Goal: Task Accomplishment & Management: Manage account settings

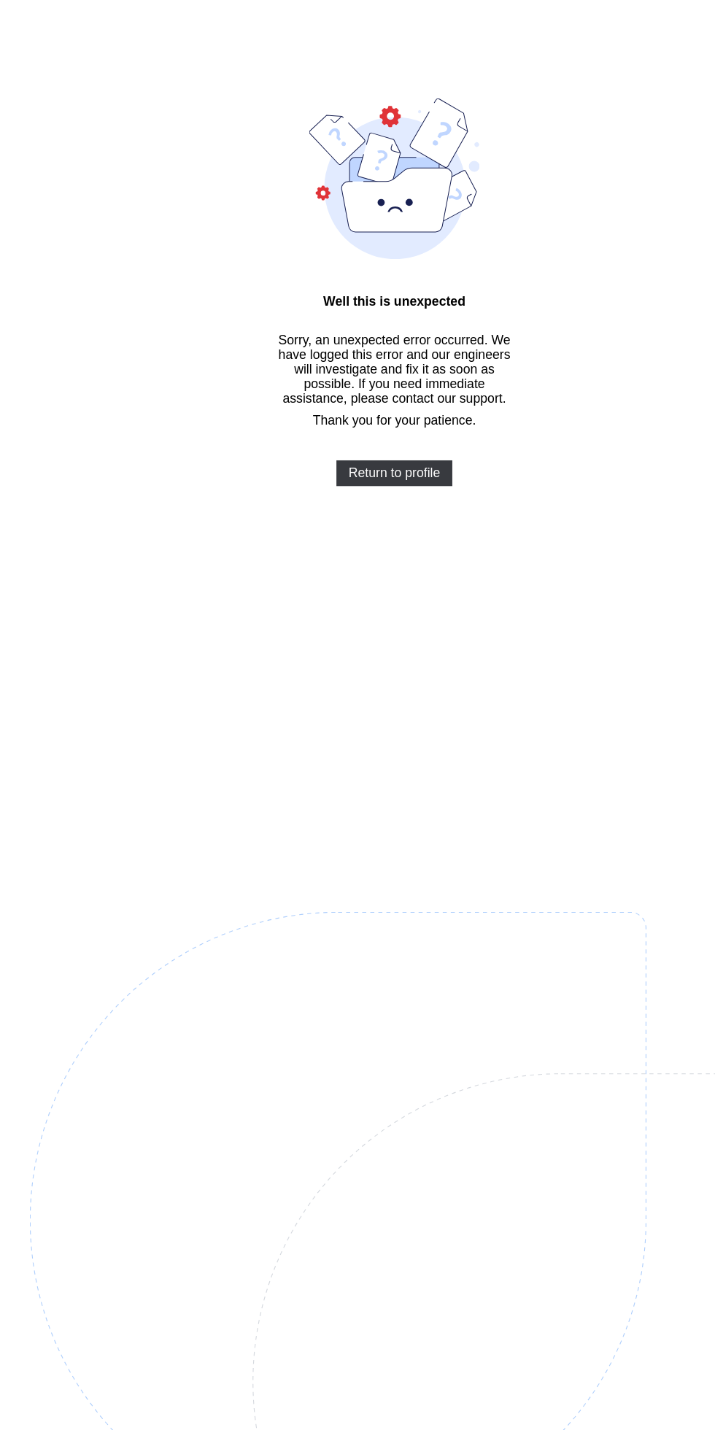
scroll to position [44, 0]
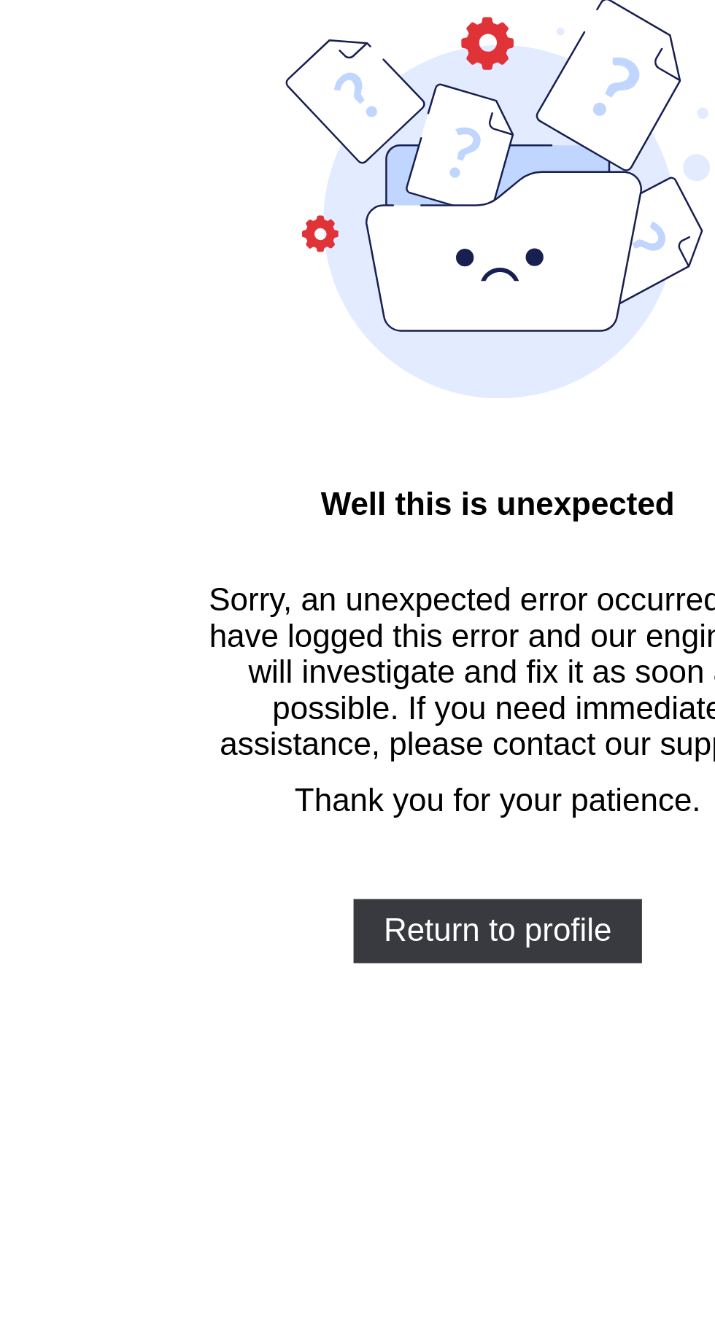
click at [348, 435] on span "Return to profile" at bounding box center [357, 428] width 83 height 13
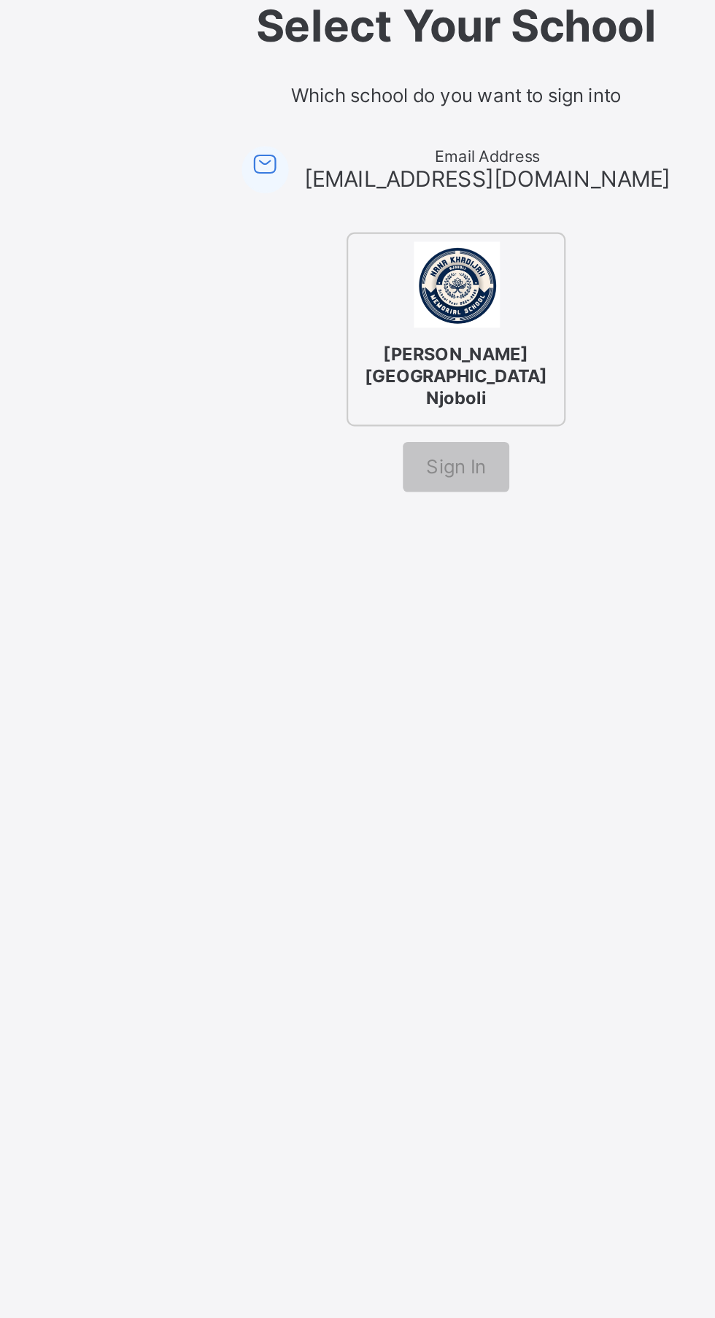
click at [368, 623] on span "Sign In" at bounding box center [358, 617] width 28 height 11
click at [363, 623] on span "Sign In" at bounding box center [358, 617] width 28 height 11
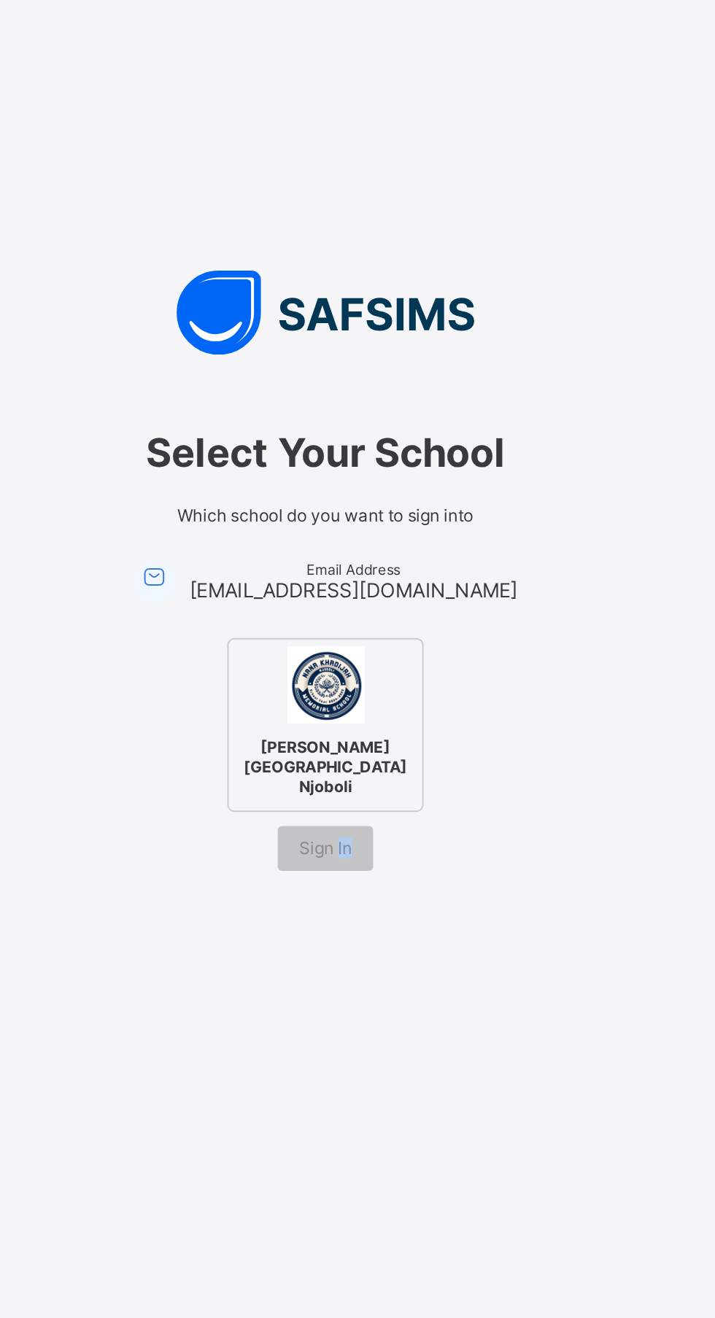
click at [276, 490] on div at bounding box center [268, 479] width 22 height 22
click at [267, 484] on icon at bounding box center [268, 476] width 16 height 15
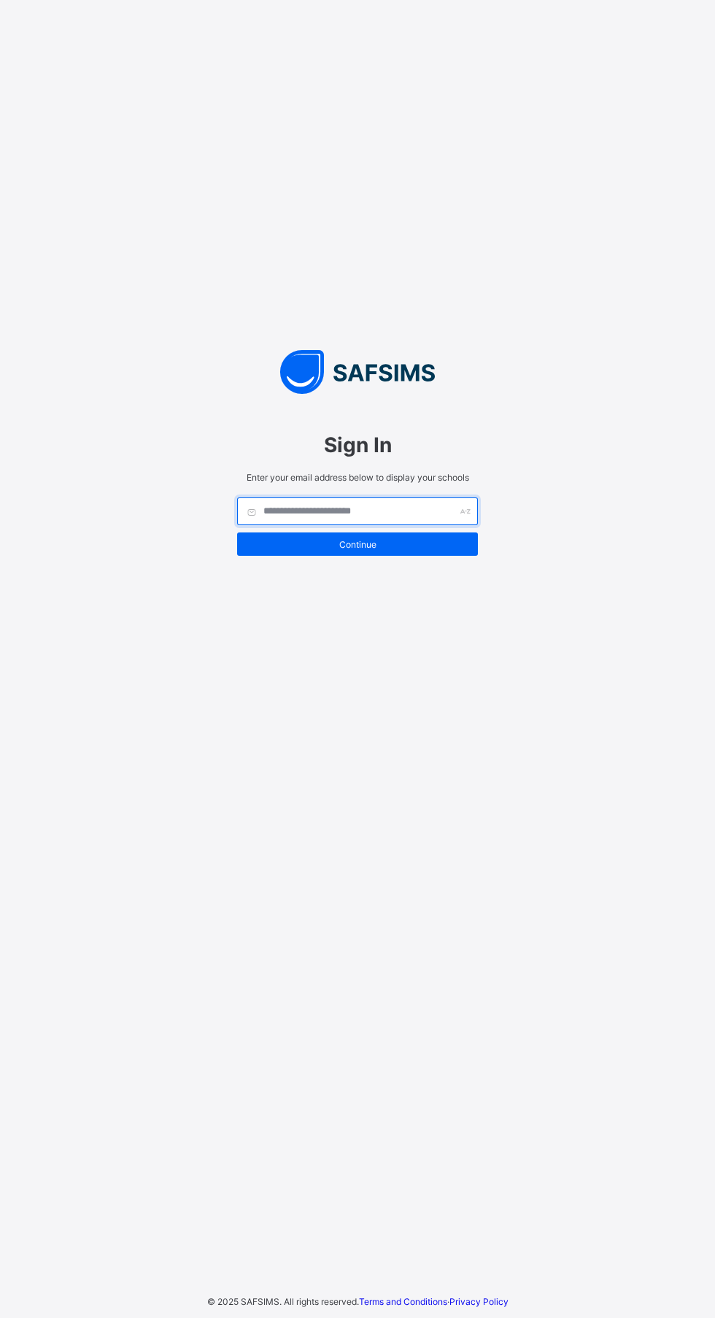
click at [449, 525] on input "text" at bounding box center [357, 511] width 241 height 28
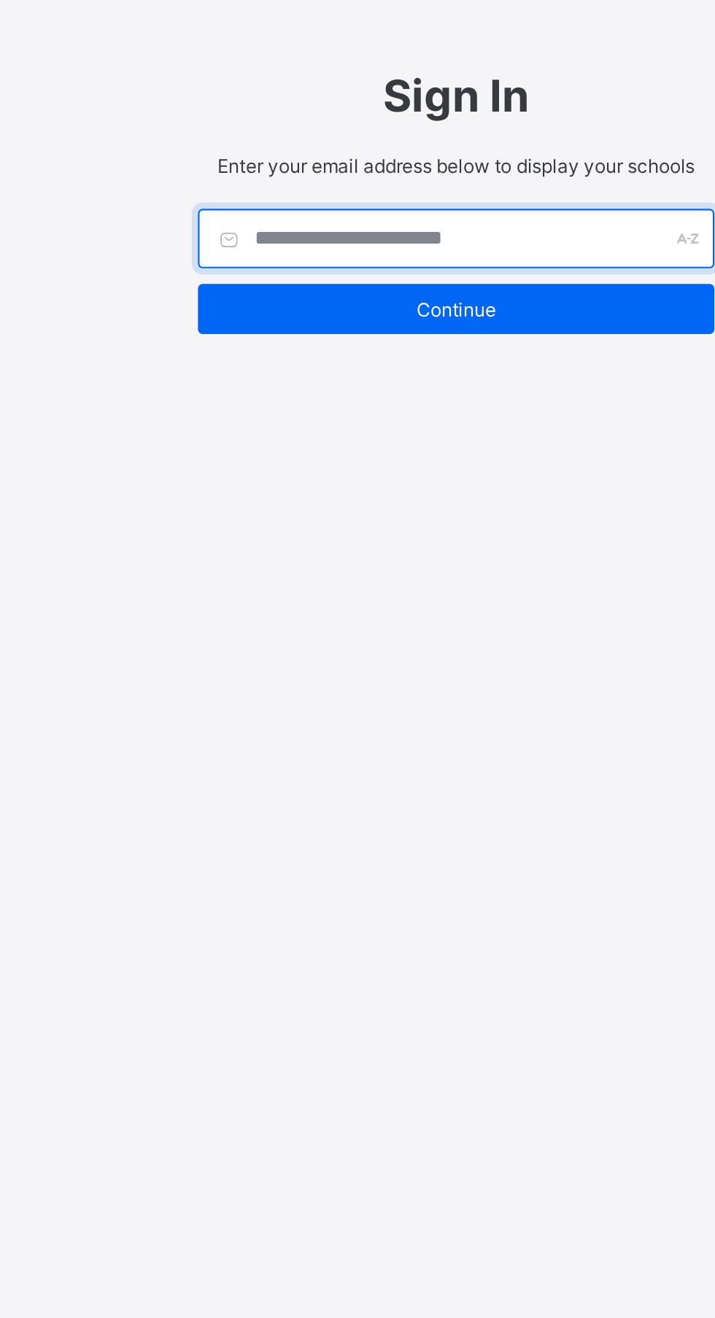
type input "**********"
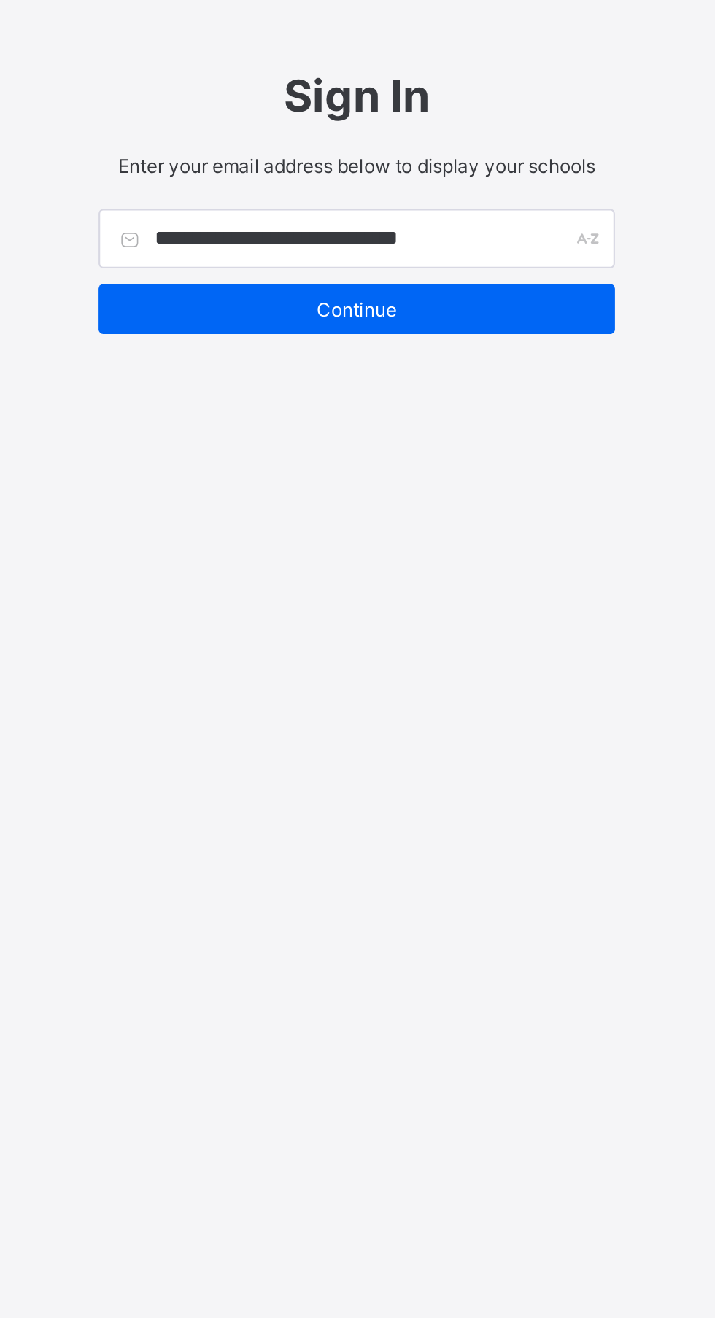
click at [438, 550] on span "Continue" at bounding box center [357, 544] width 219 height 11
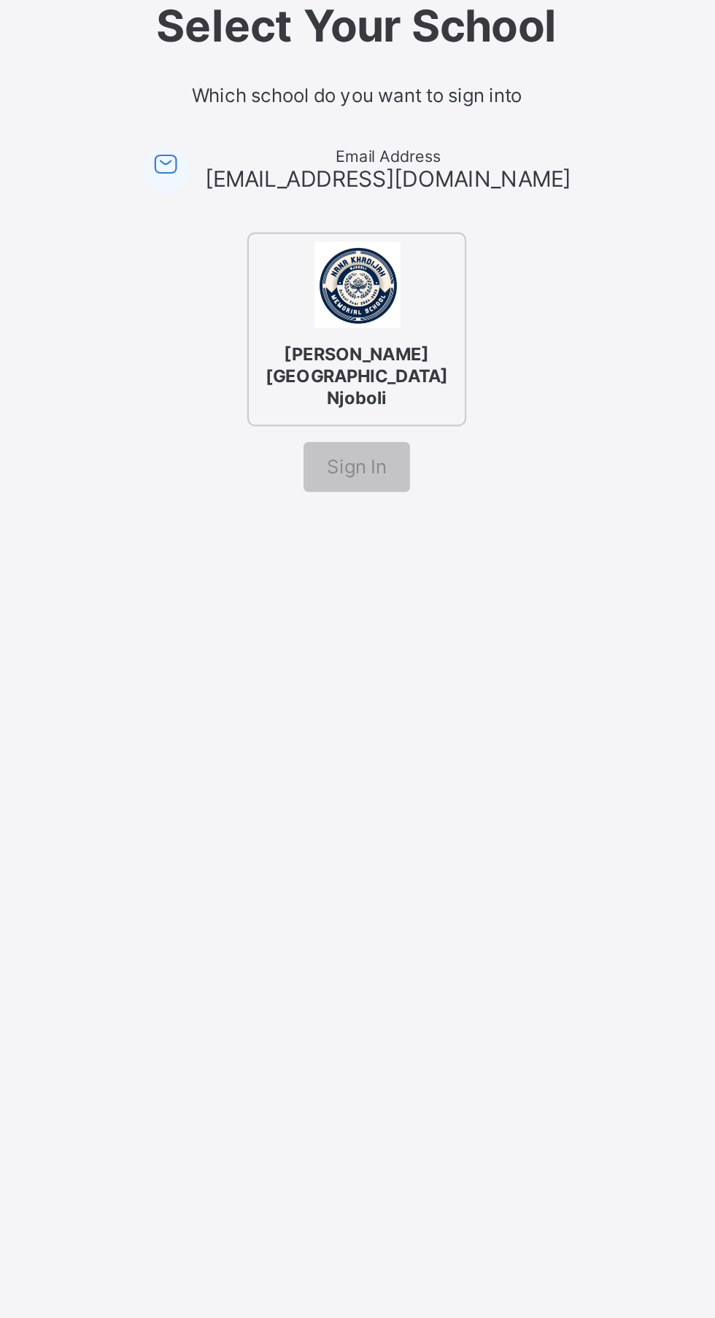
click at [376, 629] on div "Sign In" at bounding box center [358, 617] width 50 height 23
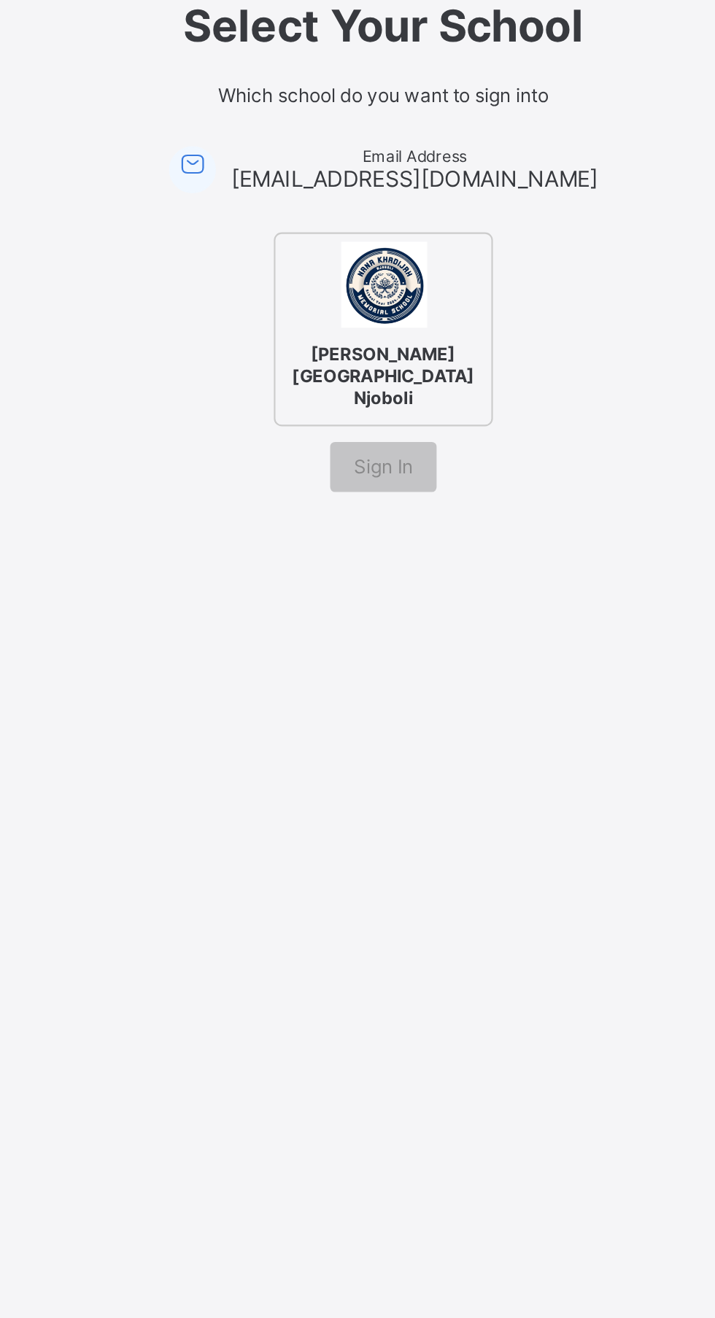
click at [271, 484] on icon at bounding box center [268, 476] width 16 height 15
click at [279, 490] on div "Email Address abubakarabdulkadir501@gmail.com" at bounding box center [357, 479] width 200 height 22
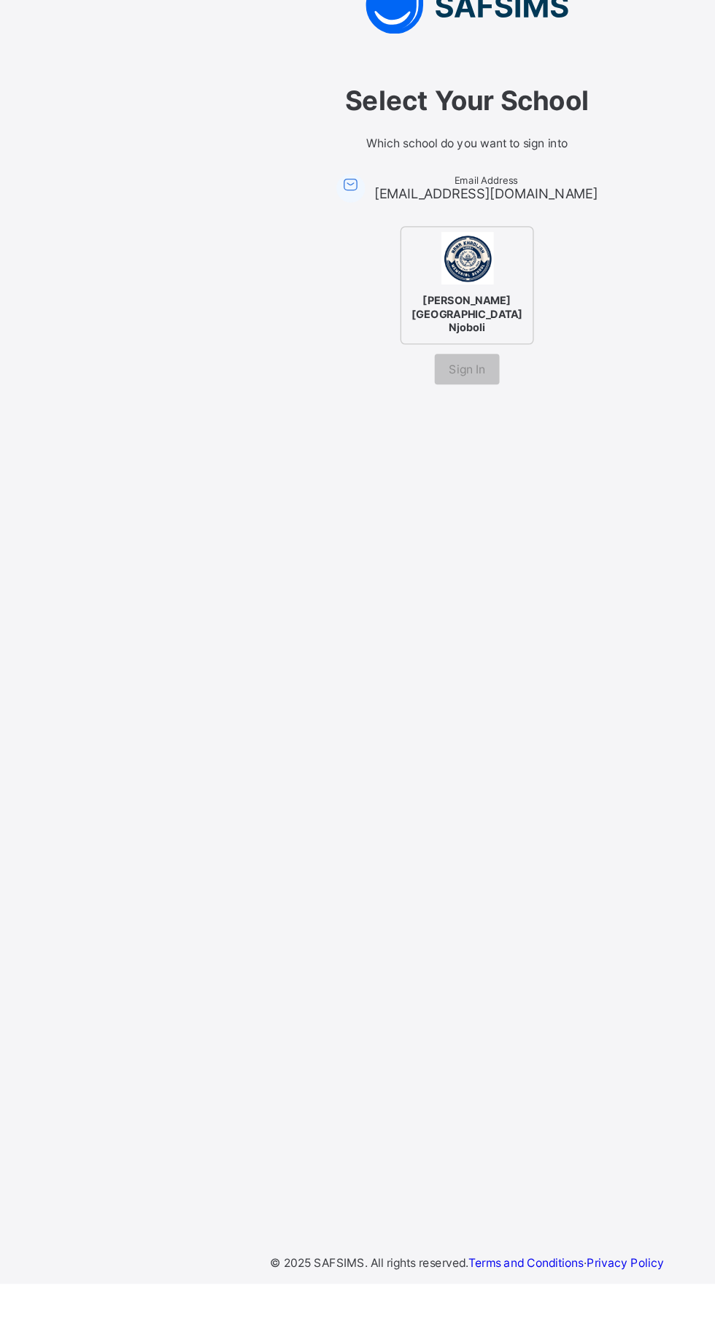
click at [371, 623] on span "Sign In" at bounding box center [358, 617] width 28 height 11
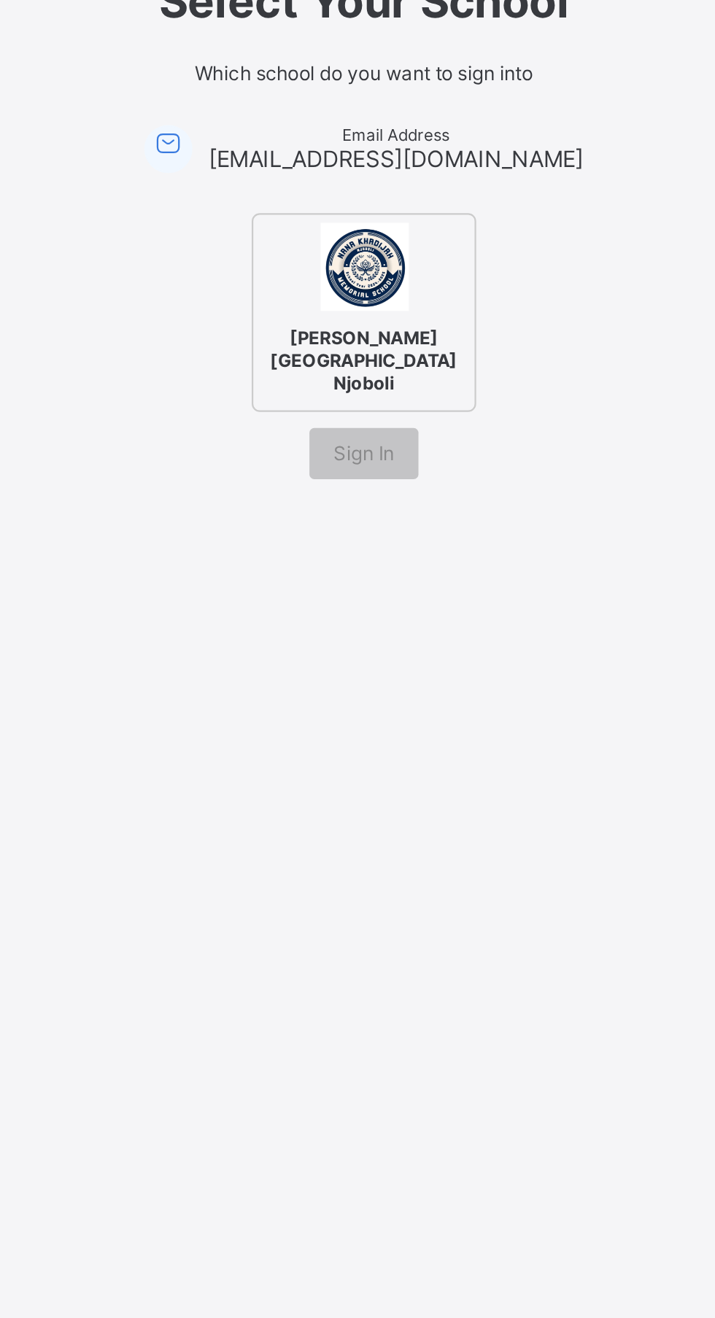
click at [366, 629] on div "Sign In" at bounding box center [358, 617] width 50 height 23
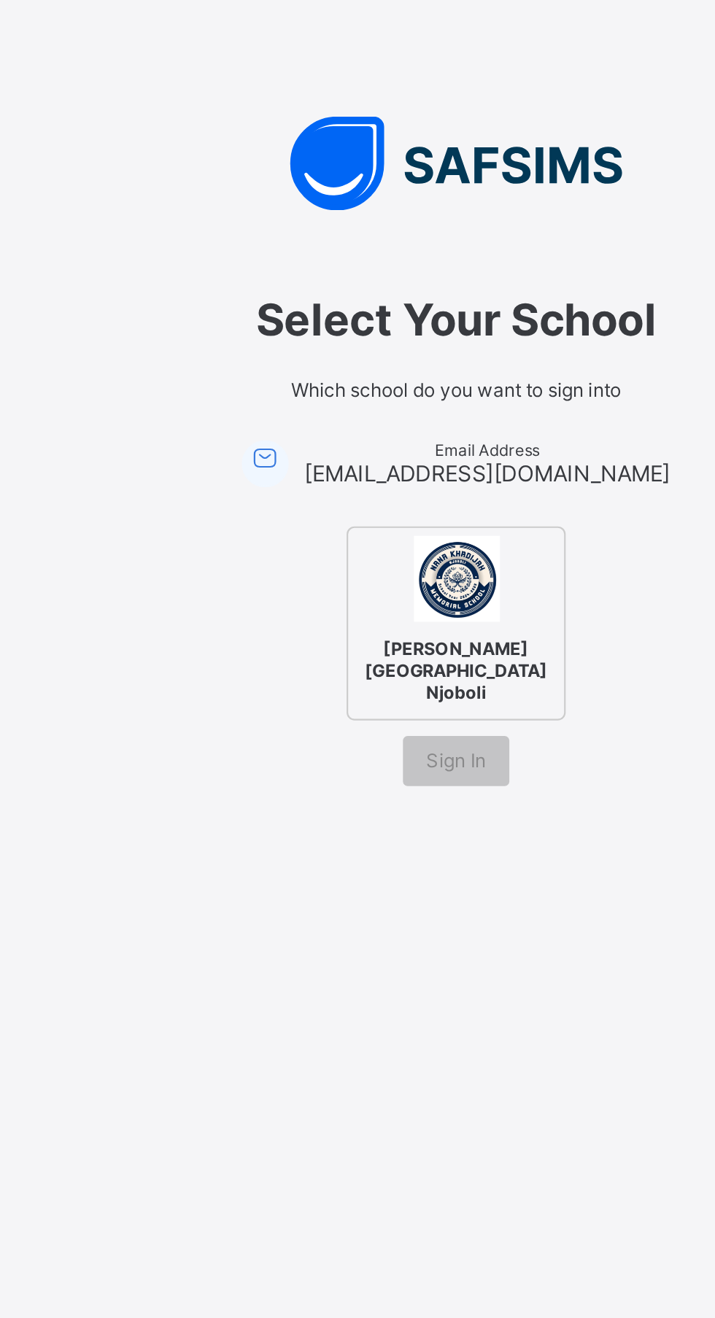
click at [378, 629] on div "Sign In" at bounding box center [358, 617] width 50 height 23
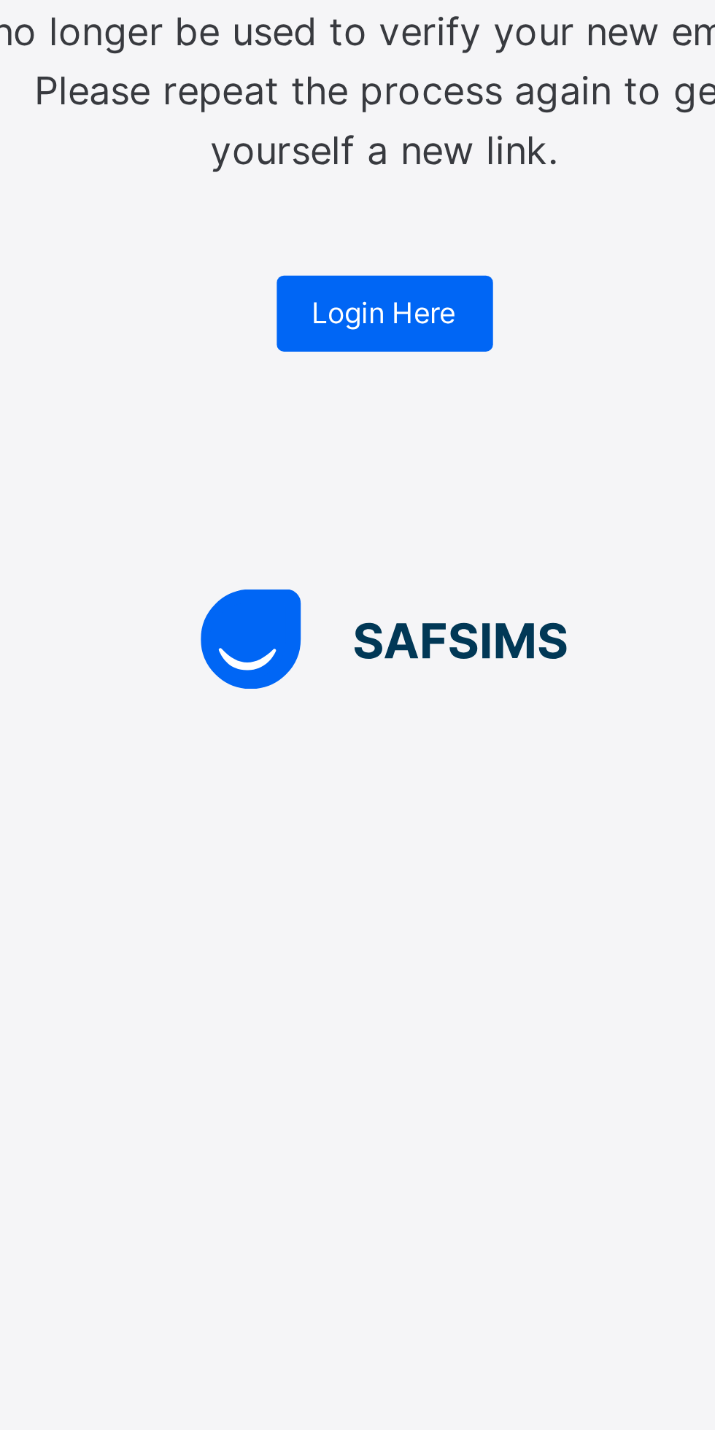
click at [369, 404] on div "Login Here" at bounding box center [358, 398] width 66 height 23
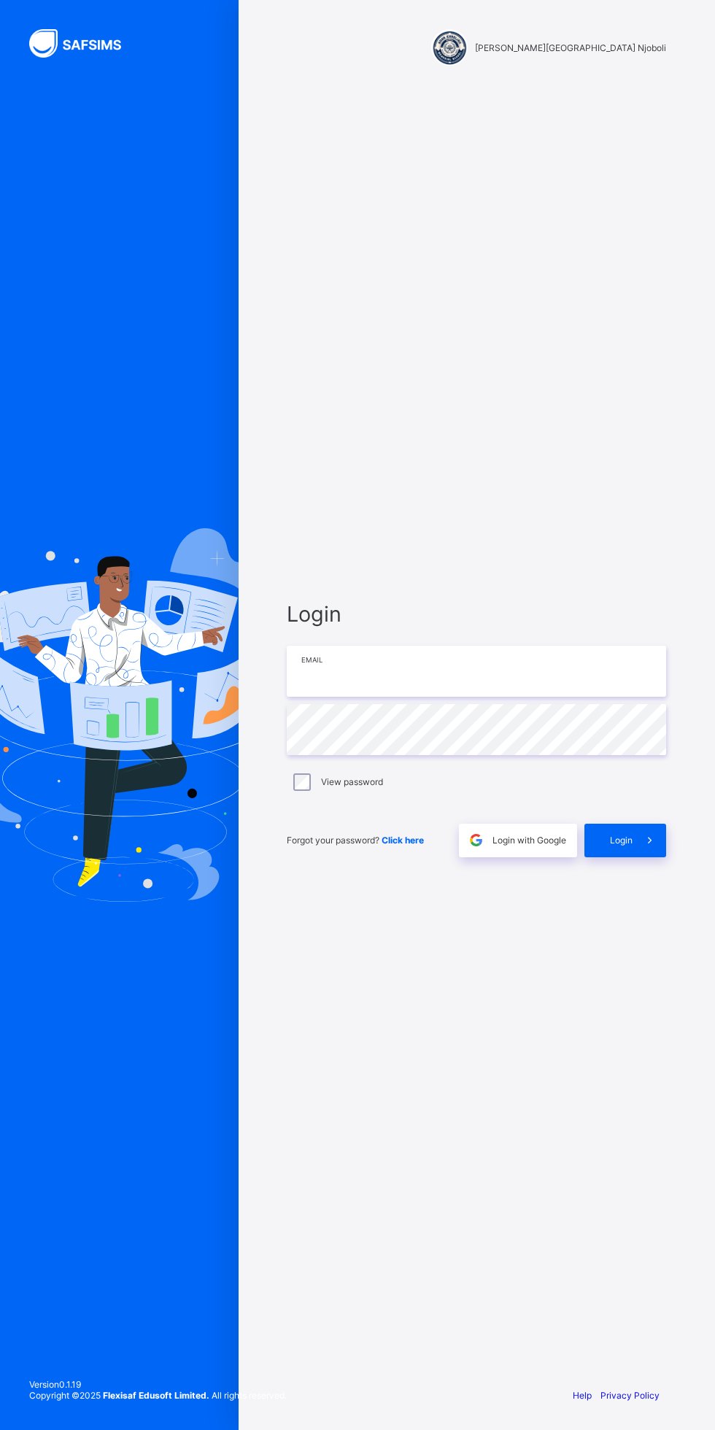
type input "**********"
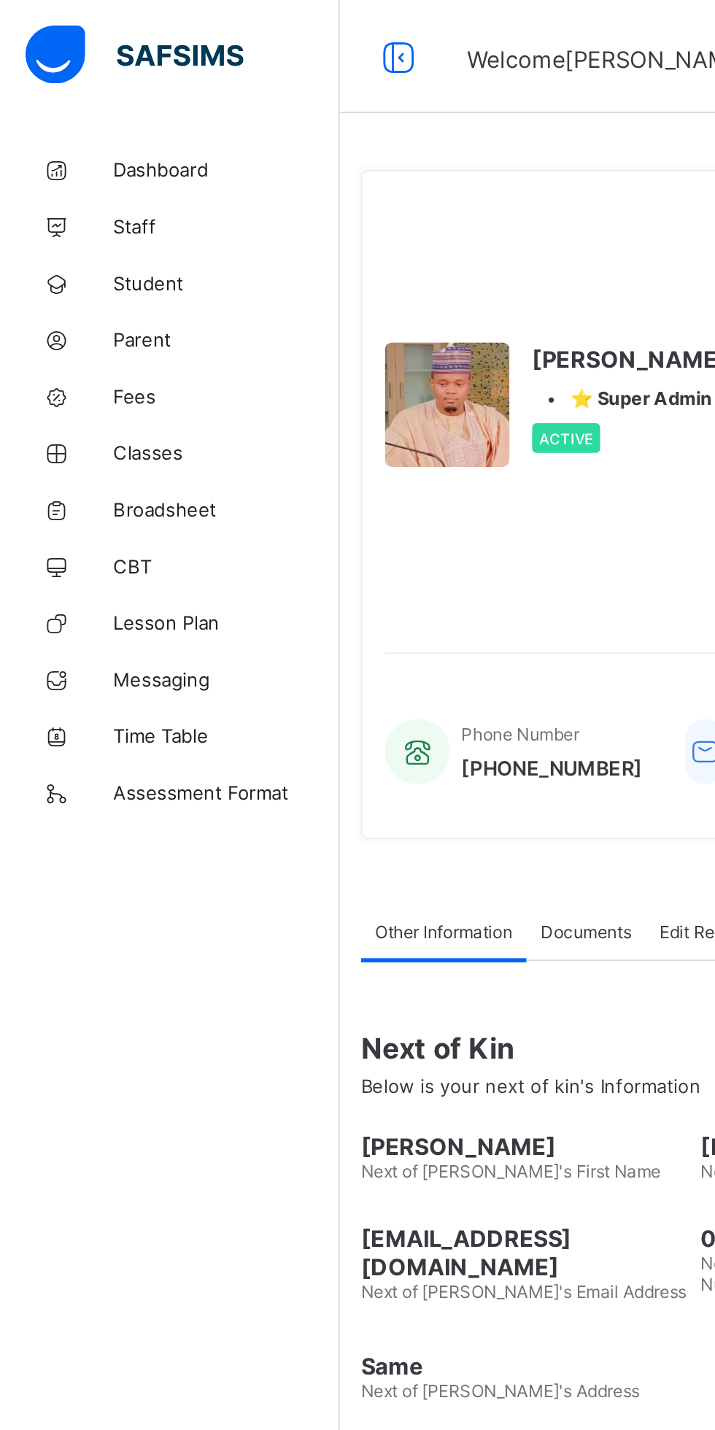
click at [92, 99] on link "Dashboard" at bounding box center [87, 87] width 175 height 29
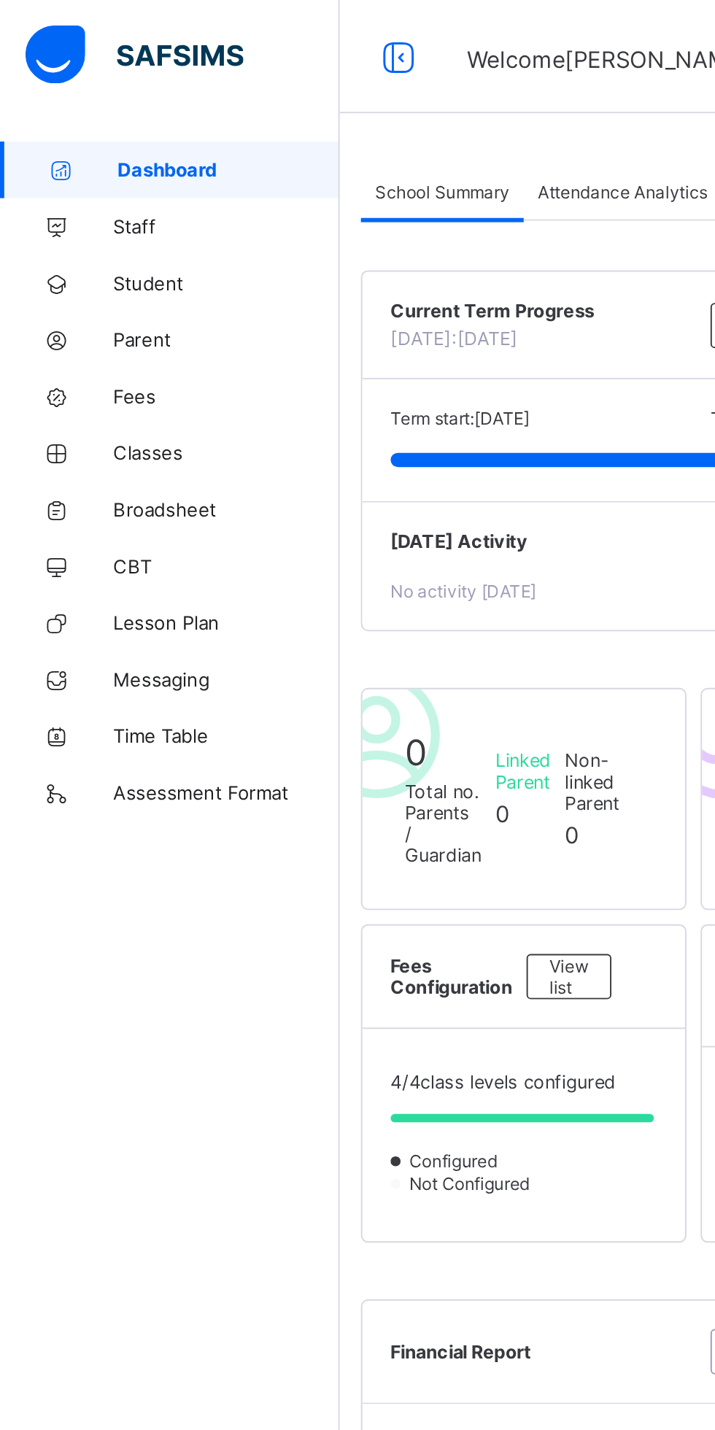
click at [71, 123] on link "Staff" at bounding box center [87, 116] width 175 height 29
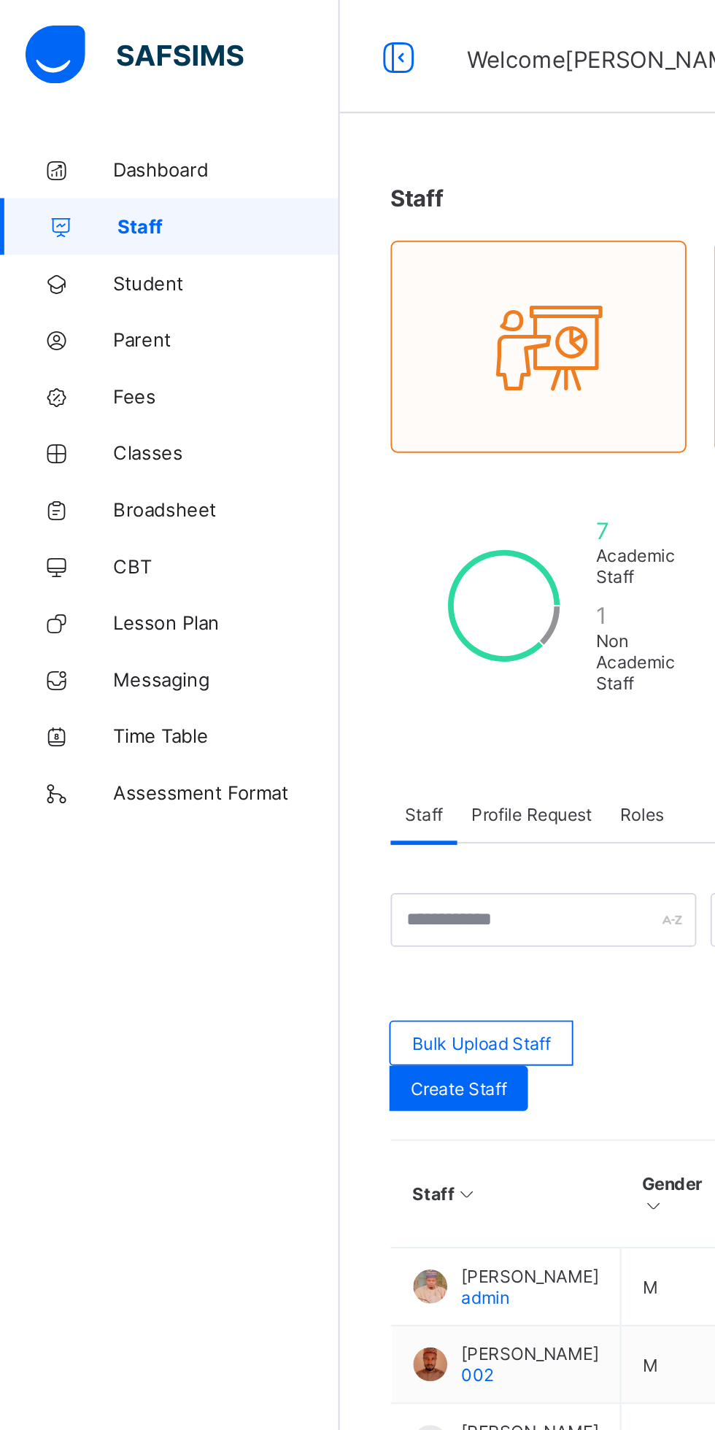
click at [93, 150] on span "Student" at bounding box center [116, 146] width 117 height 12
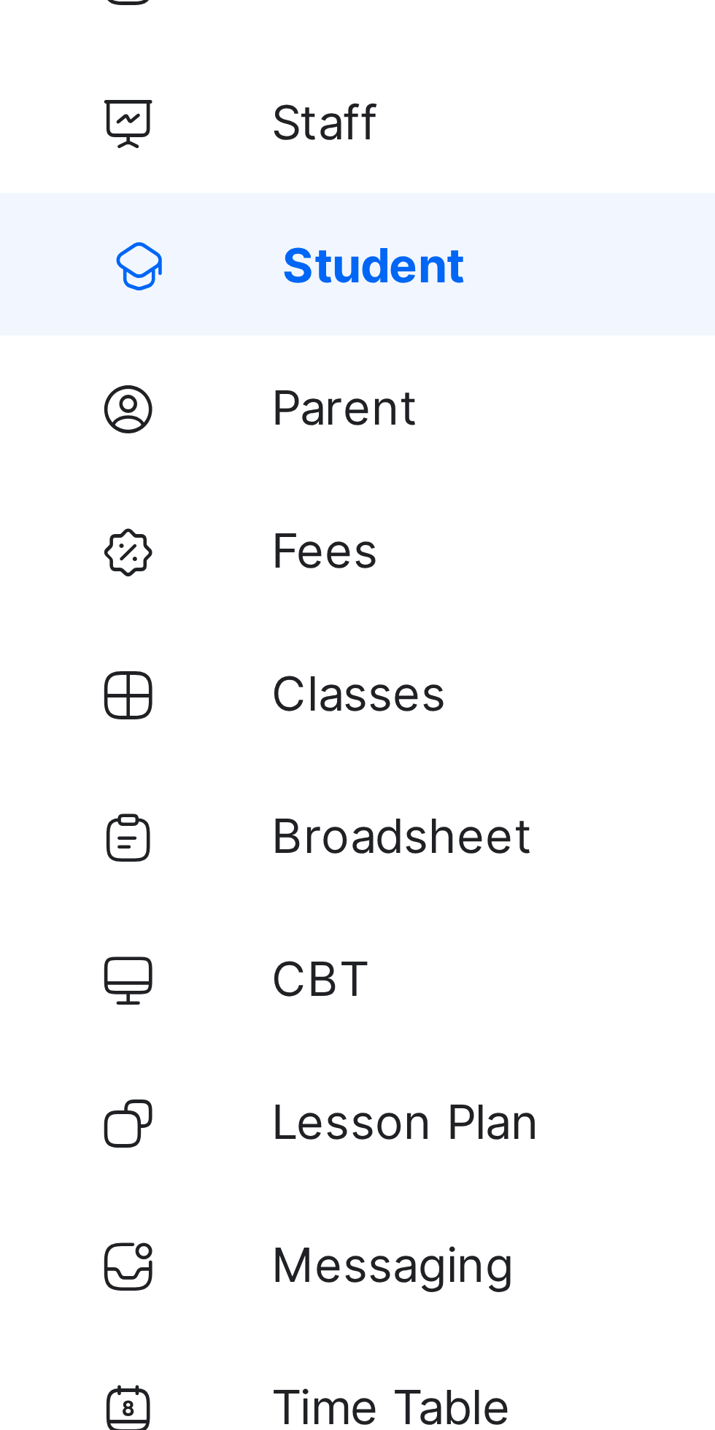
click at [77, 179] on span "Parent" at bounding box center [116, 175] width 117 height 12
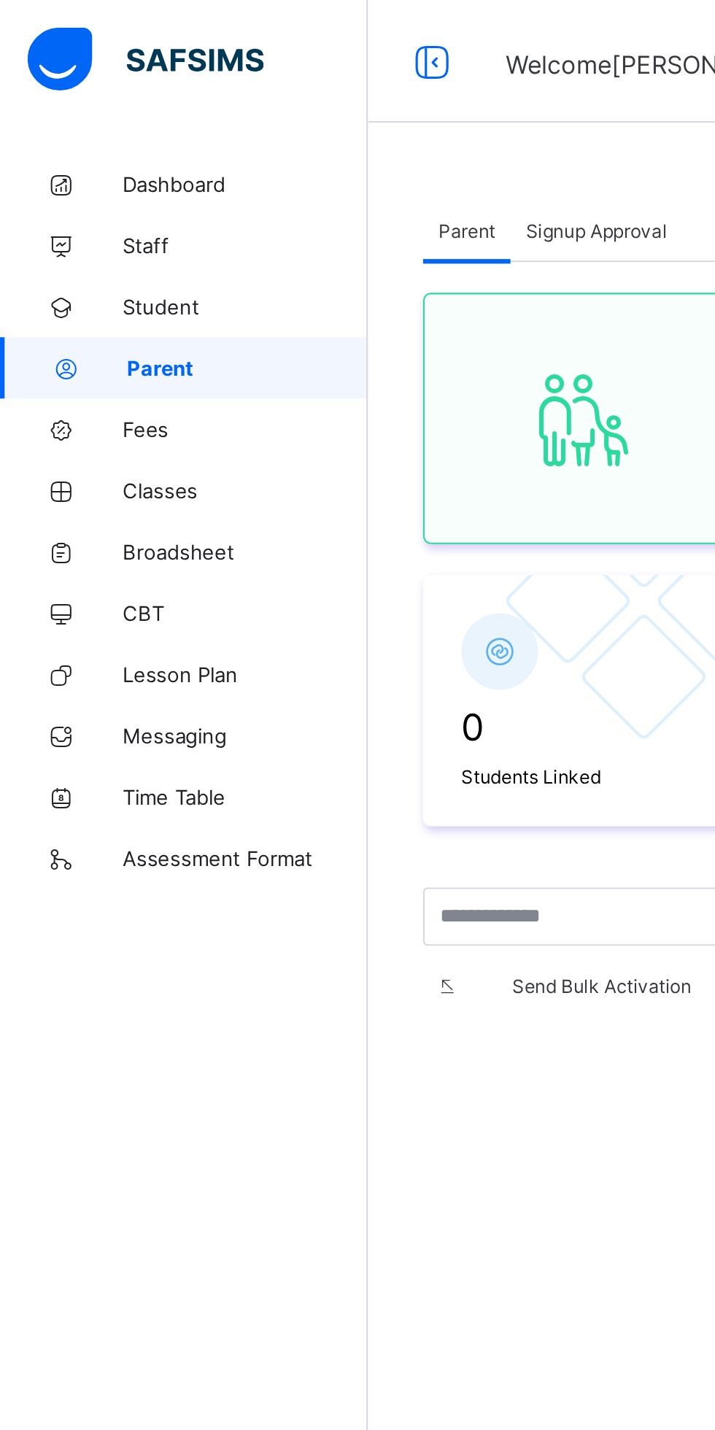
click at [82, 211] on link "Fees" at bounding box center [87, 204] width 175 height 29
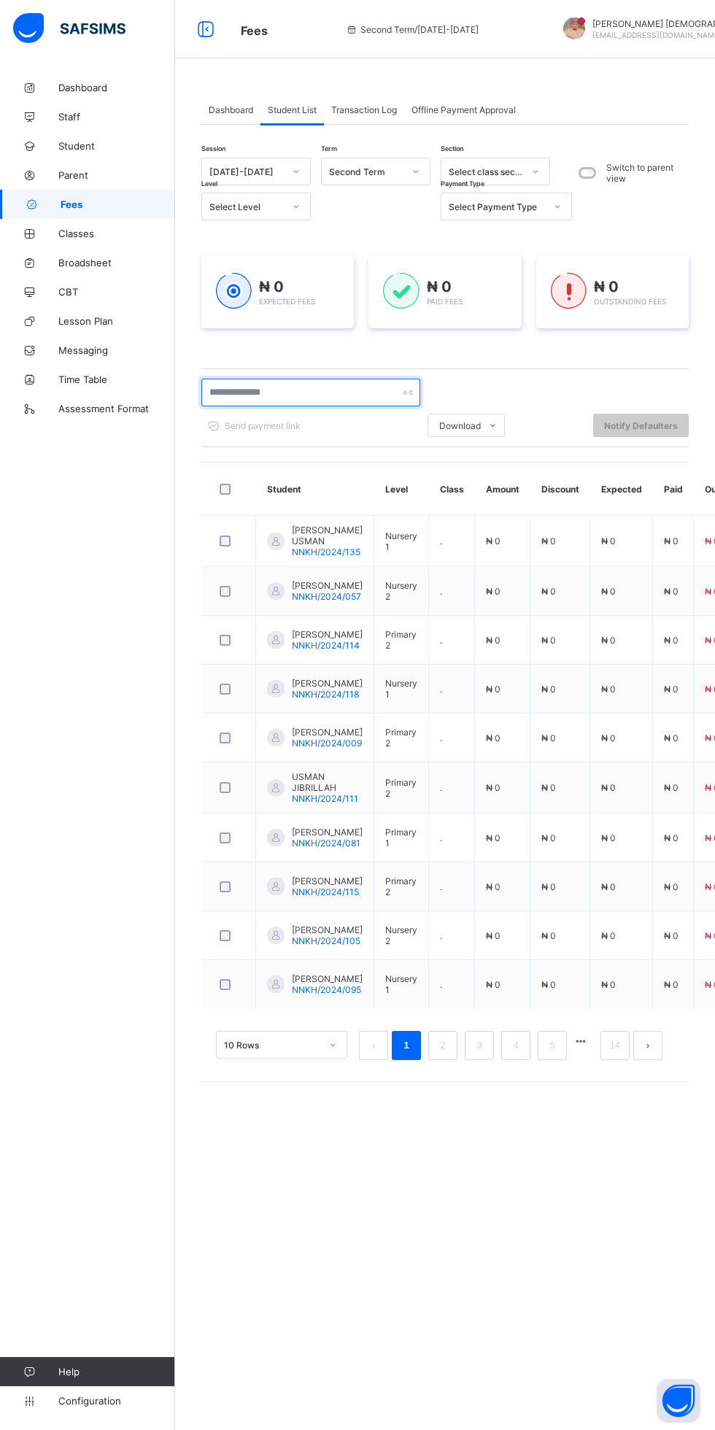
click at [338, 394] on input "text" at bounding box center [310, 393] width 219 height 28
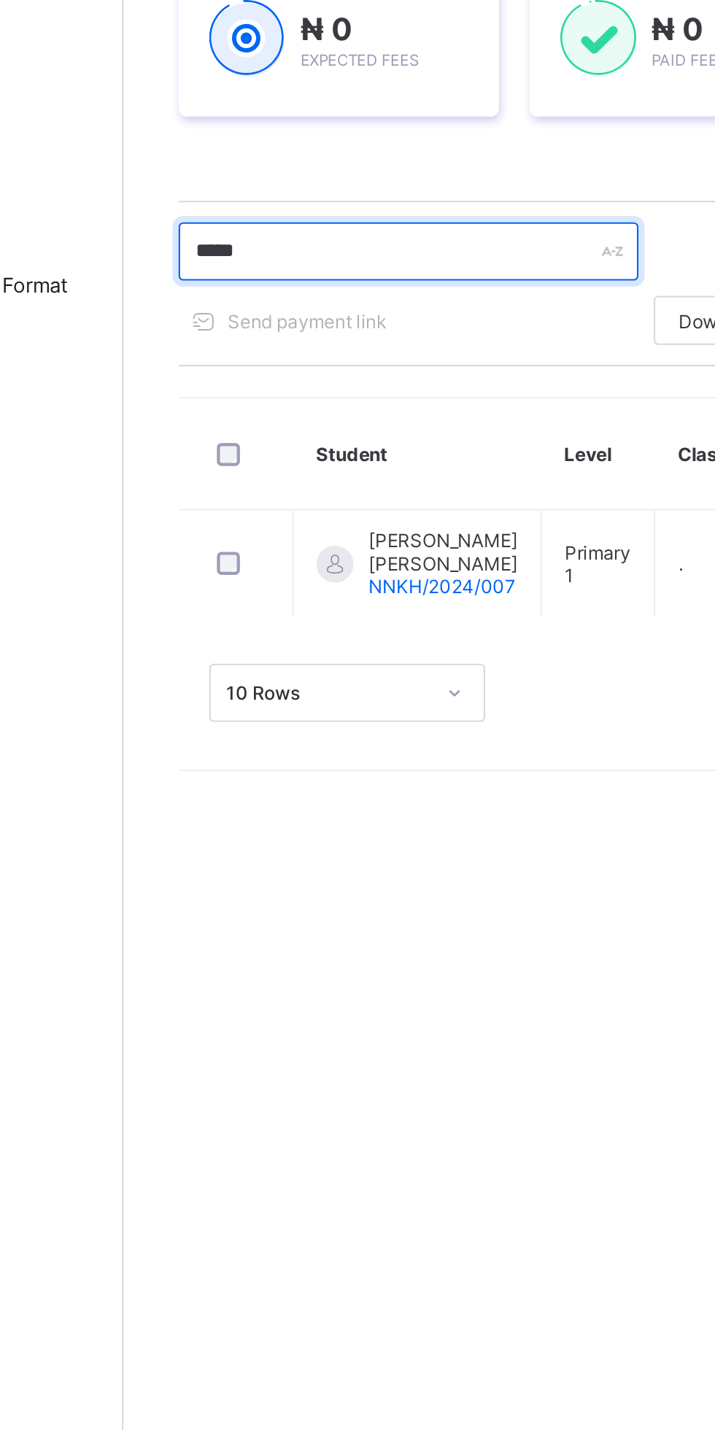
type input "******"
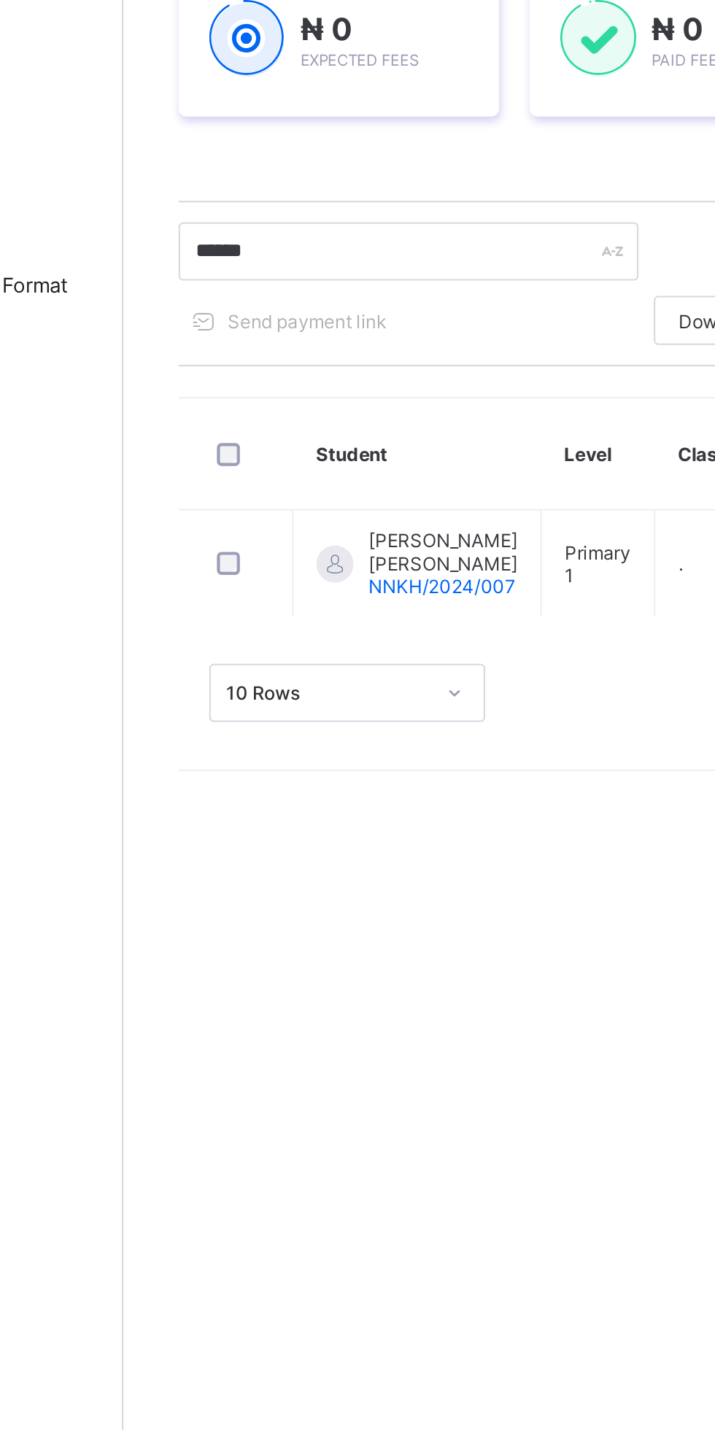
click at [327, 546] on span "[PERSON_NAME] [PERSON_NAME]" at bounding box center [327, 535] width 71 height 22
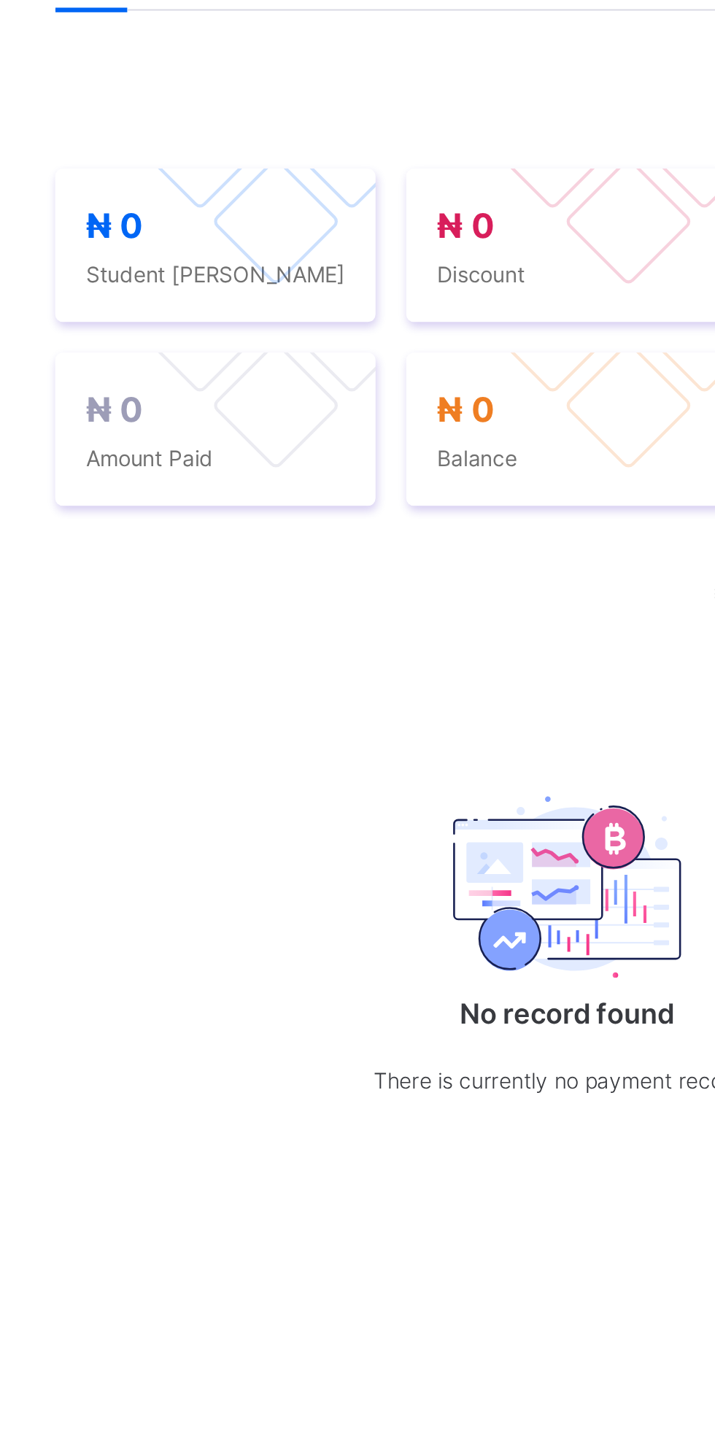
click at [454, 428] on span "Documents" at bounding box center [441, 422] width 47 height 11
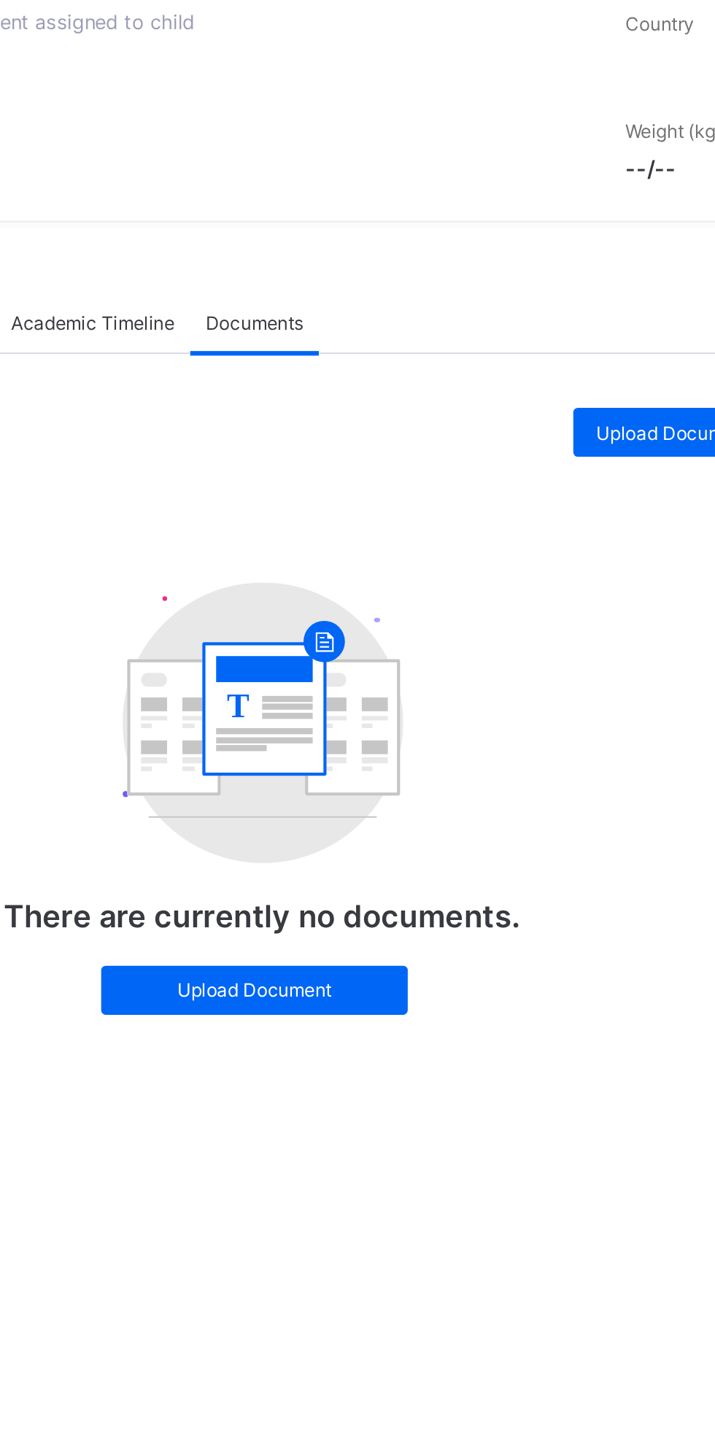
click at [635, 481] on span "Upload Document" at bounding box center [641, 475] width 74 height 11
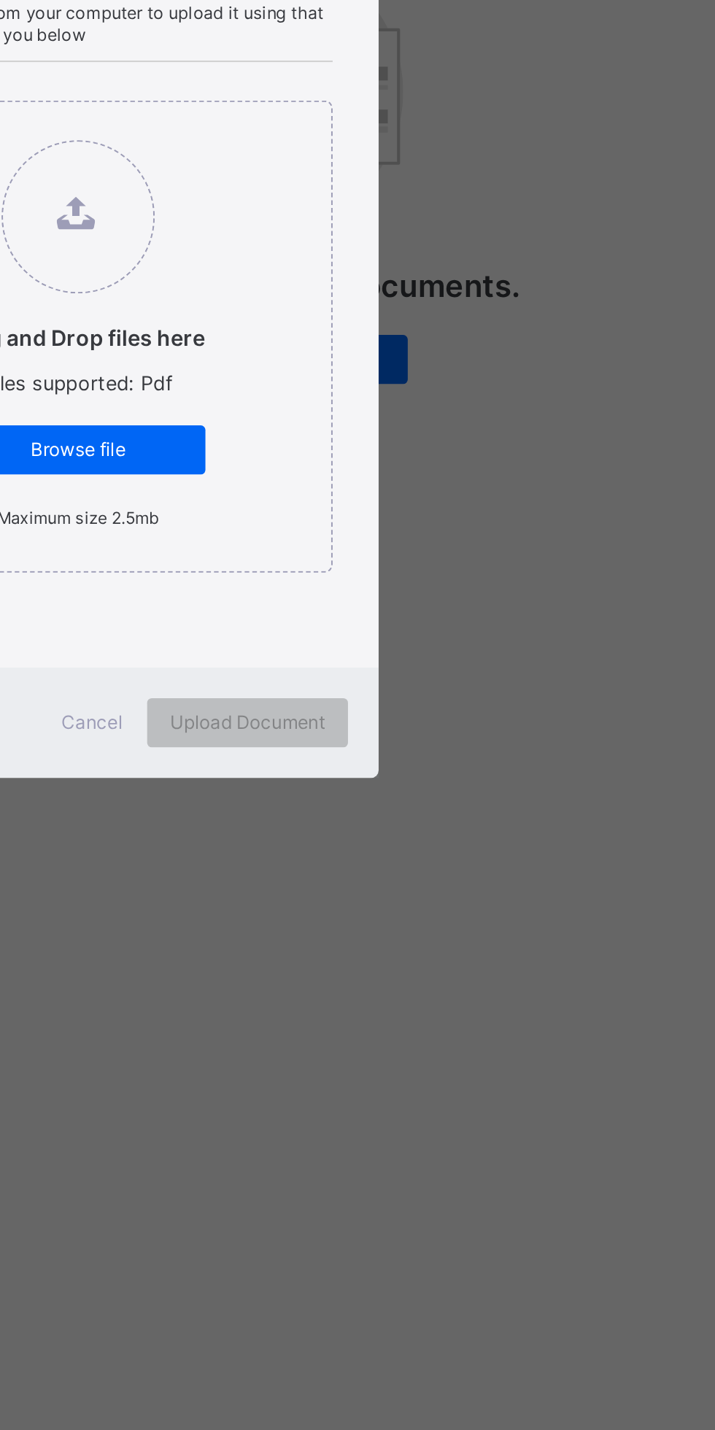
click at [418, 795] on div "Browse file" at bounding box center [358, 783] width 120 height 23
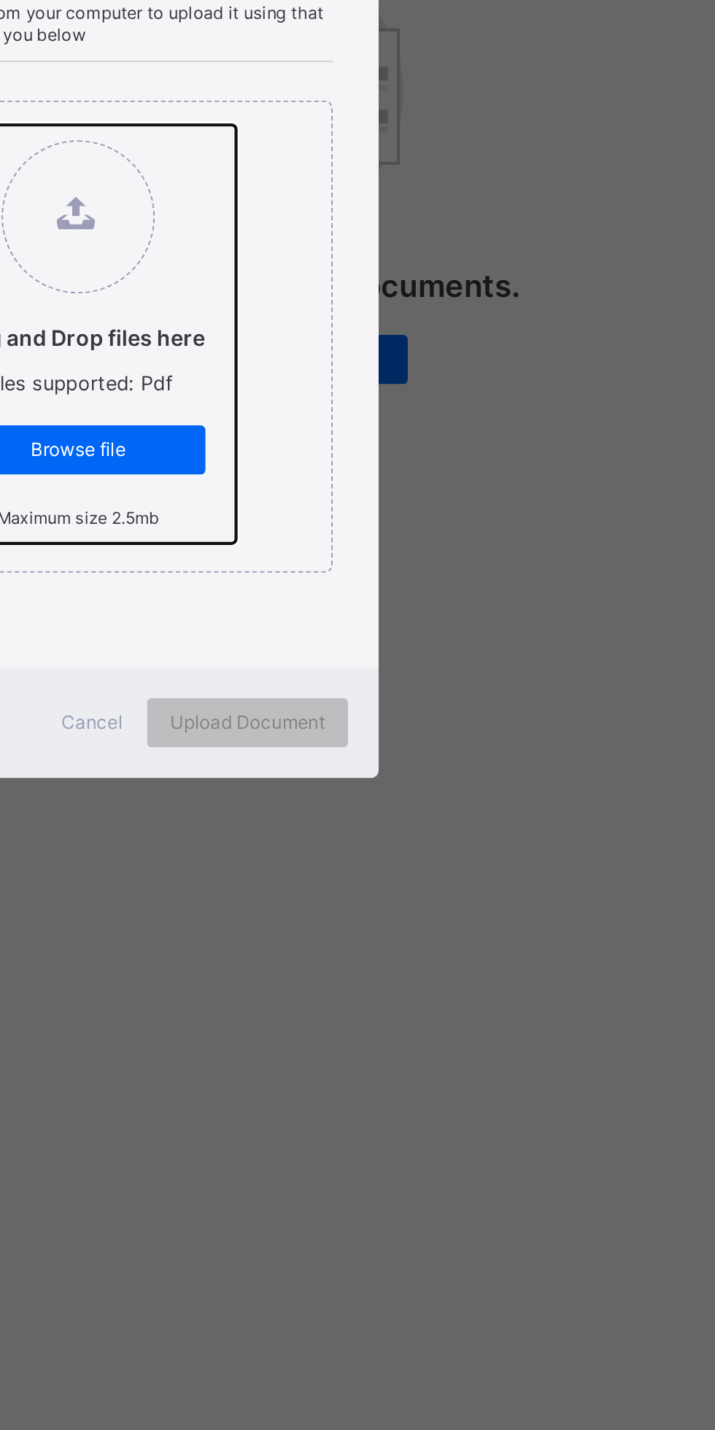
click at [283, 629] on input "Drag and Drop files here Files supported: Pdf Browse file Maximum size 2.5mb" at bounding box center [283, 629] width 0 height 0
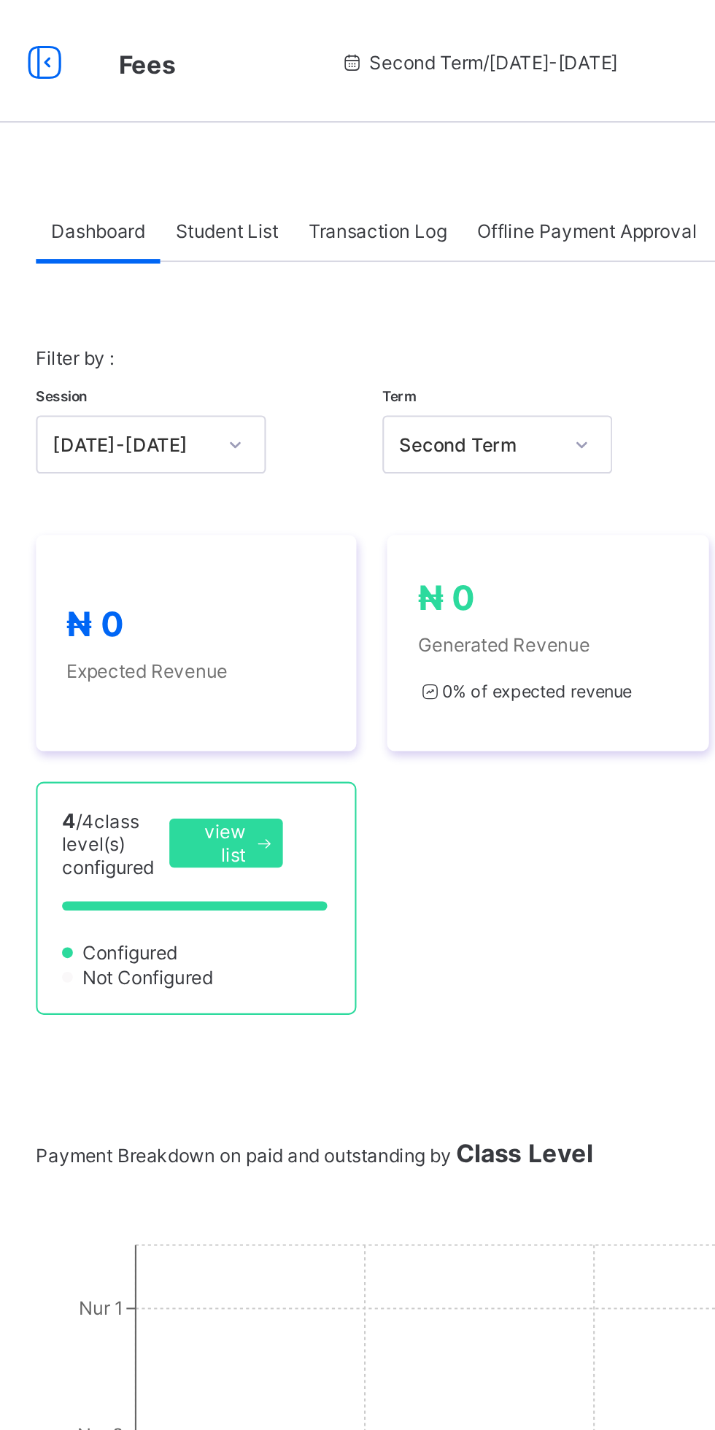
click at [297, 110] on span "Student List" at bounding box center [292, 109] width 49 height 11
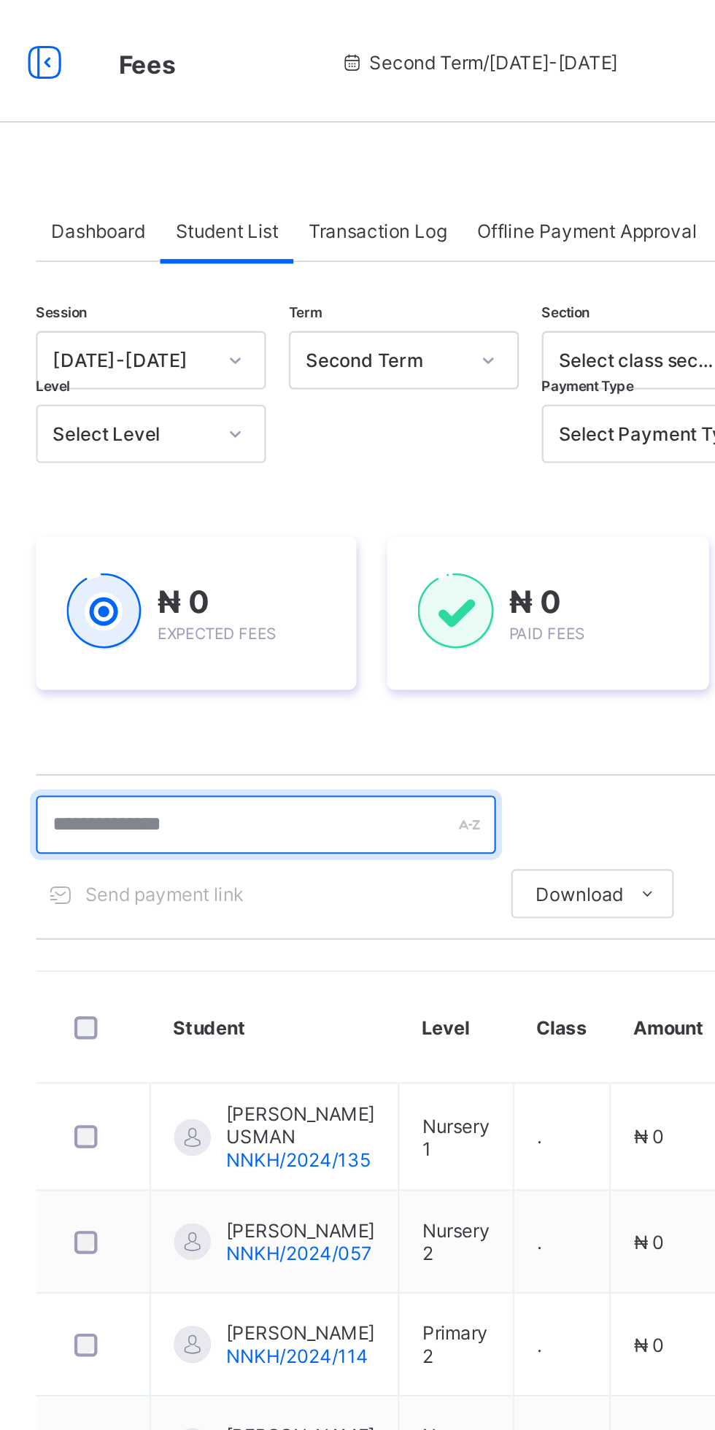
click at [319, 393] on input "text" at bounding box center [310, 393] width 219 height 28
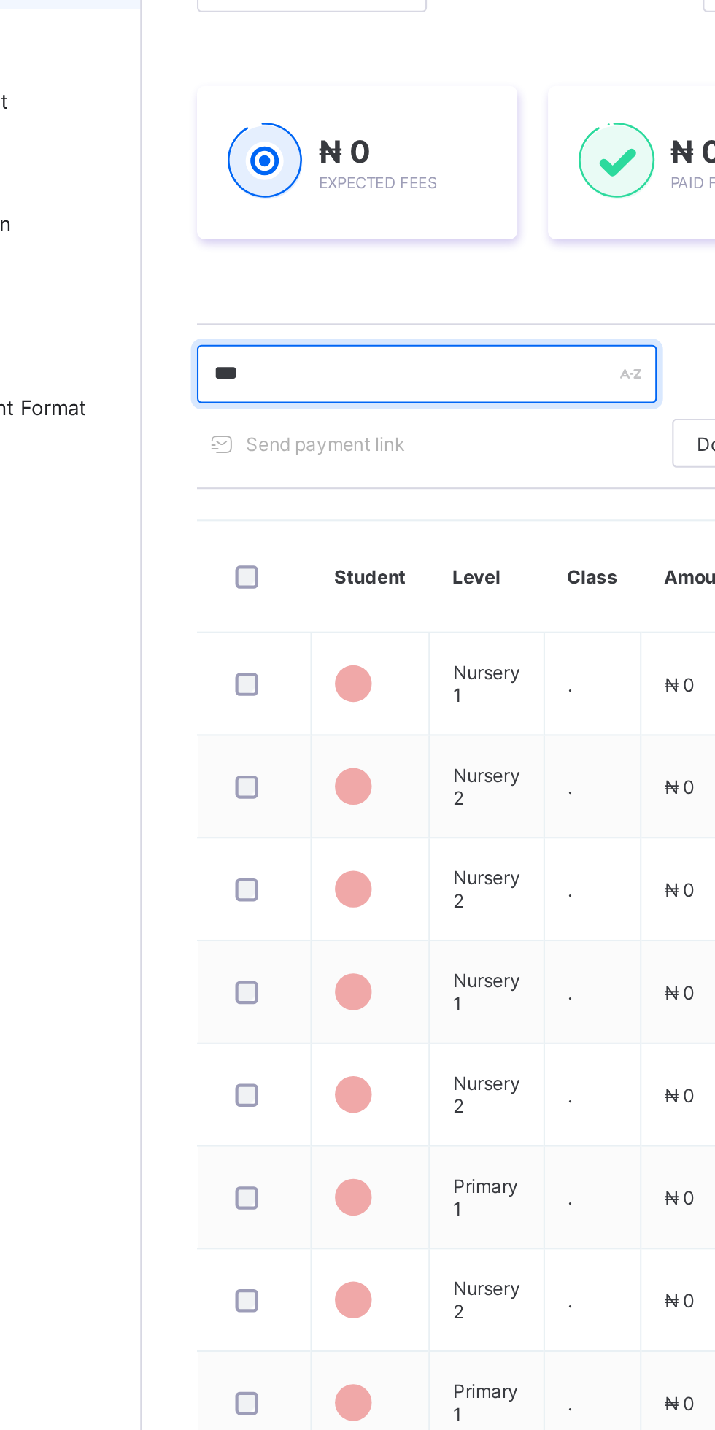
type input "****"
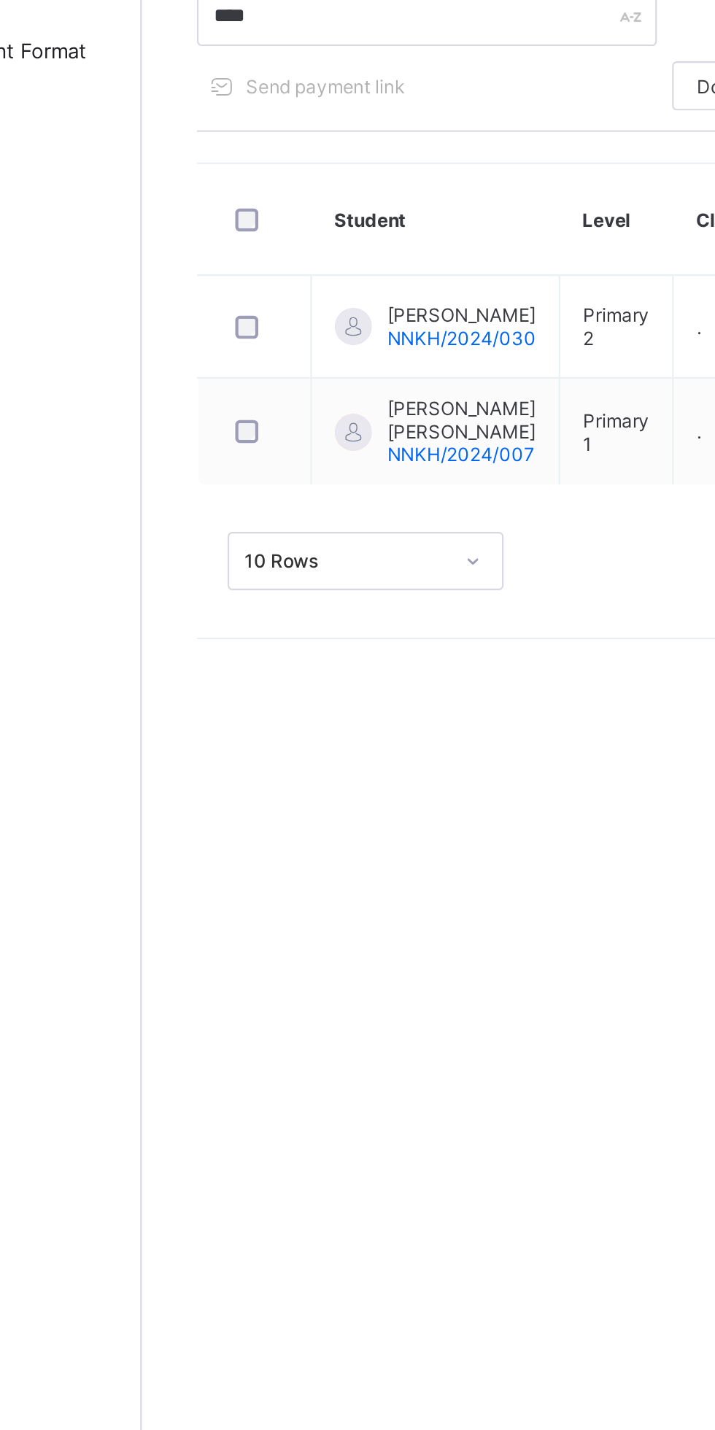
click at [315, 593] on span "[PERSON_NAME] [PERSON_NAME]" at bounding box center [327, 584] width 71 height 22
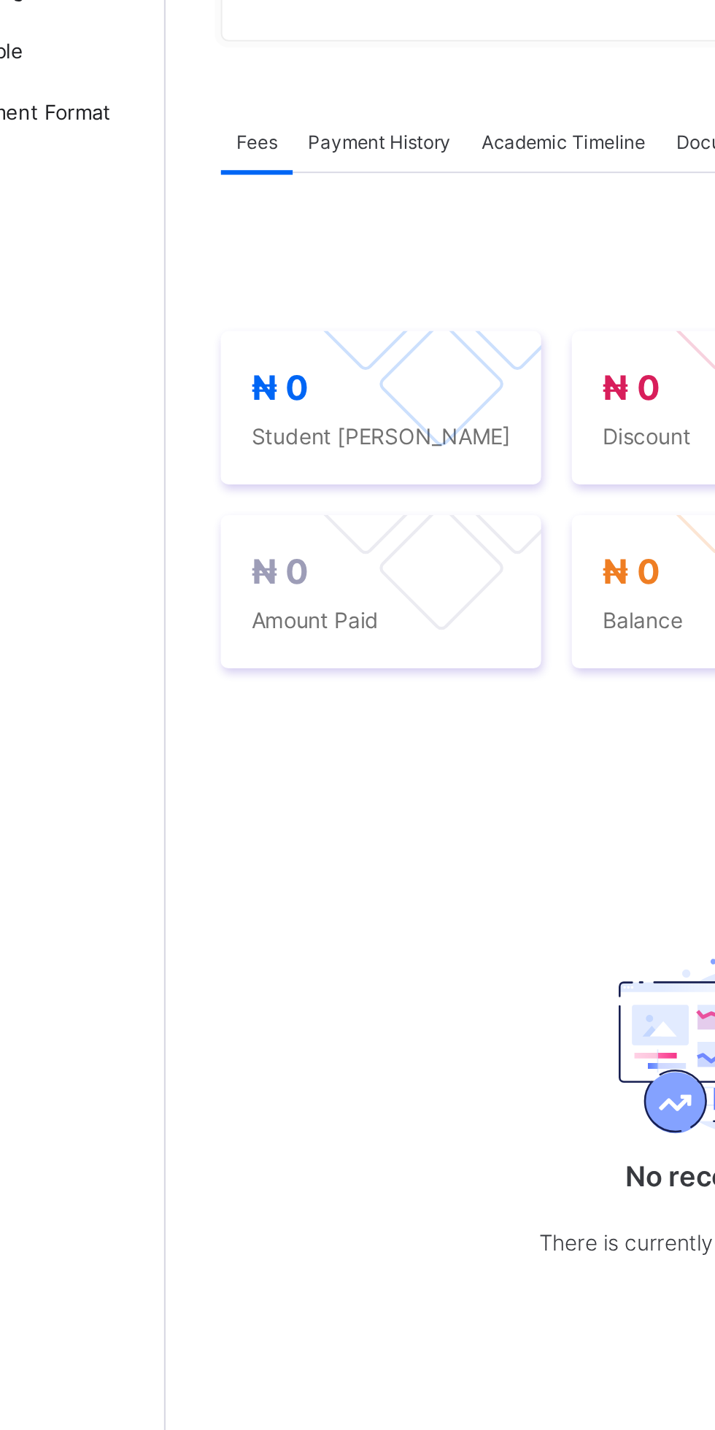
click at [292, 428] on span "Payment History" at bounding box center [277, 422] width 68 height 11
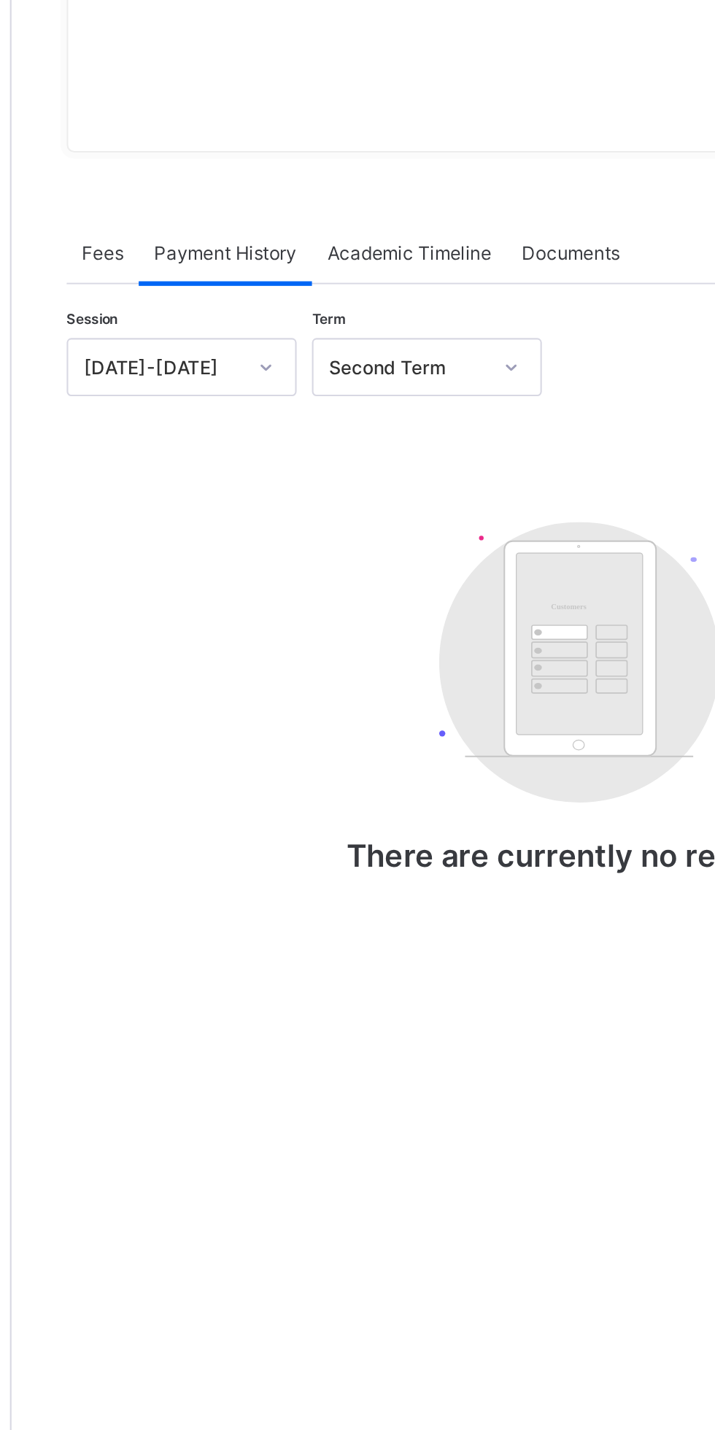
click at [446, 437] on div "Documents" at bounding box center [441, 422] width 61 height 29
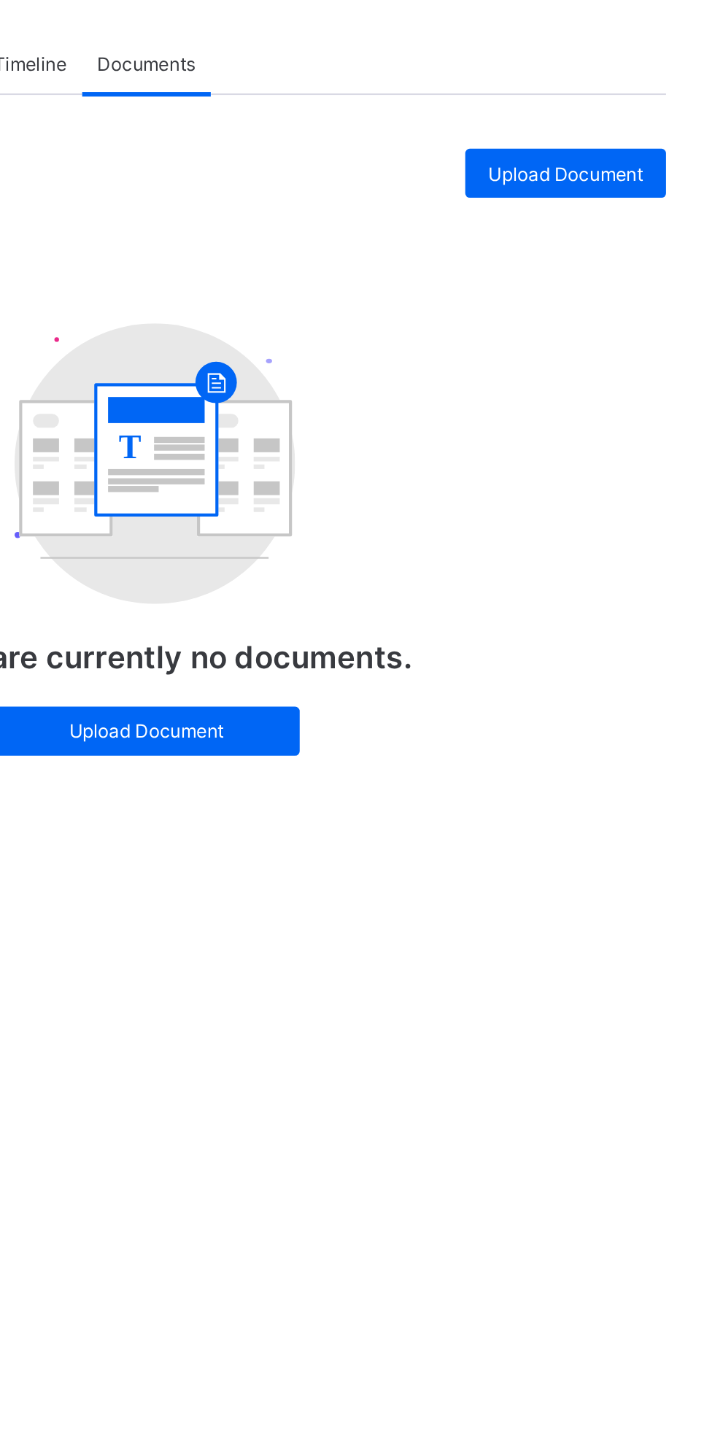
click at [647, 481] on span "Upload Document" at bounding box center [641, 475] width 74 height 11
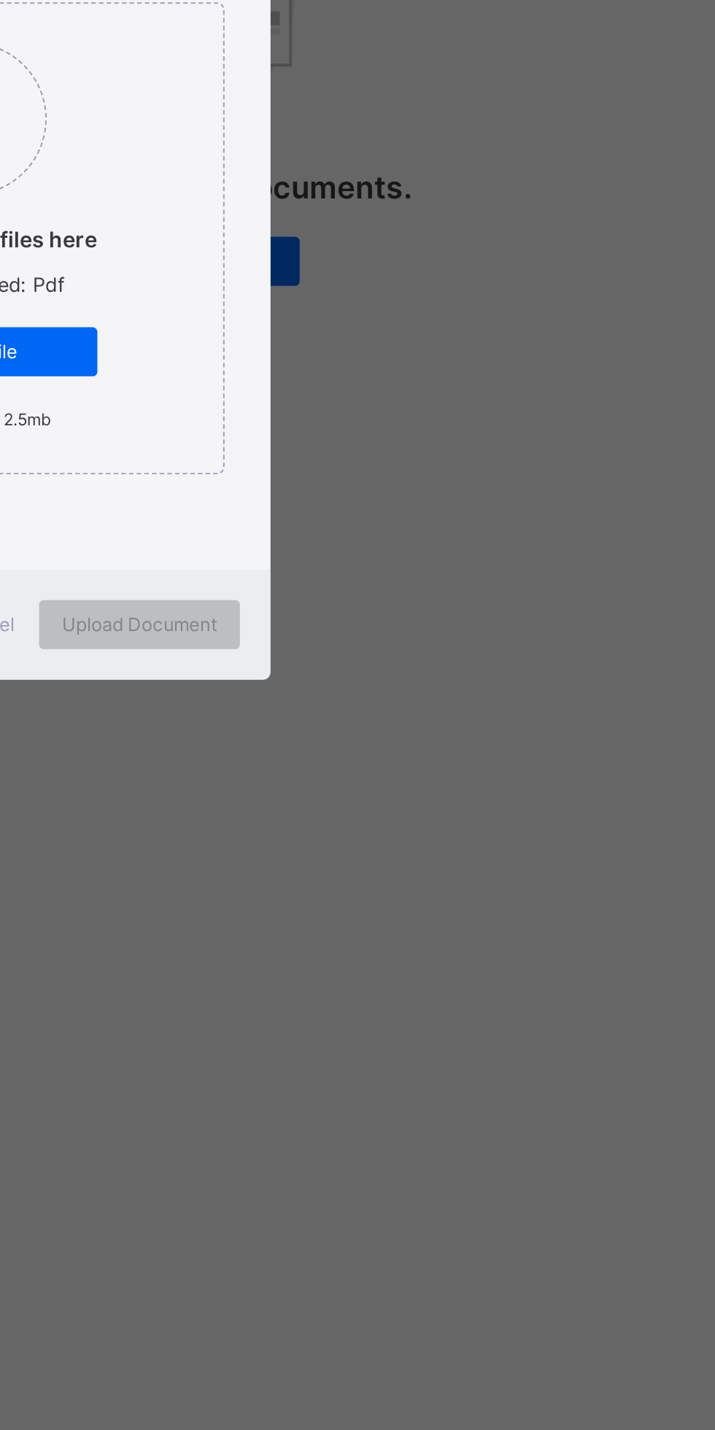
click at [407, 789] on span "Browse file" at bounding box center [358, 783] width 98 height 11
click at [283, 629] on input "Drag and Drop files here Files supported: Pdf Browse file Maximum size 2.5mb" at bounding box center [283, 629] width 0 height 0
type input "**********"
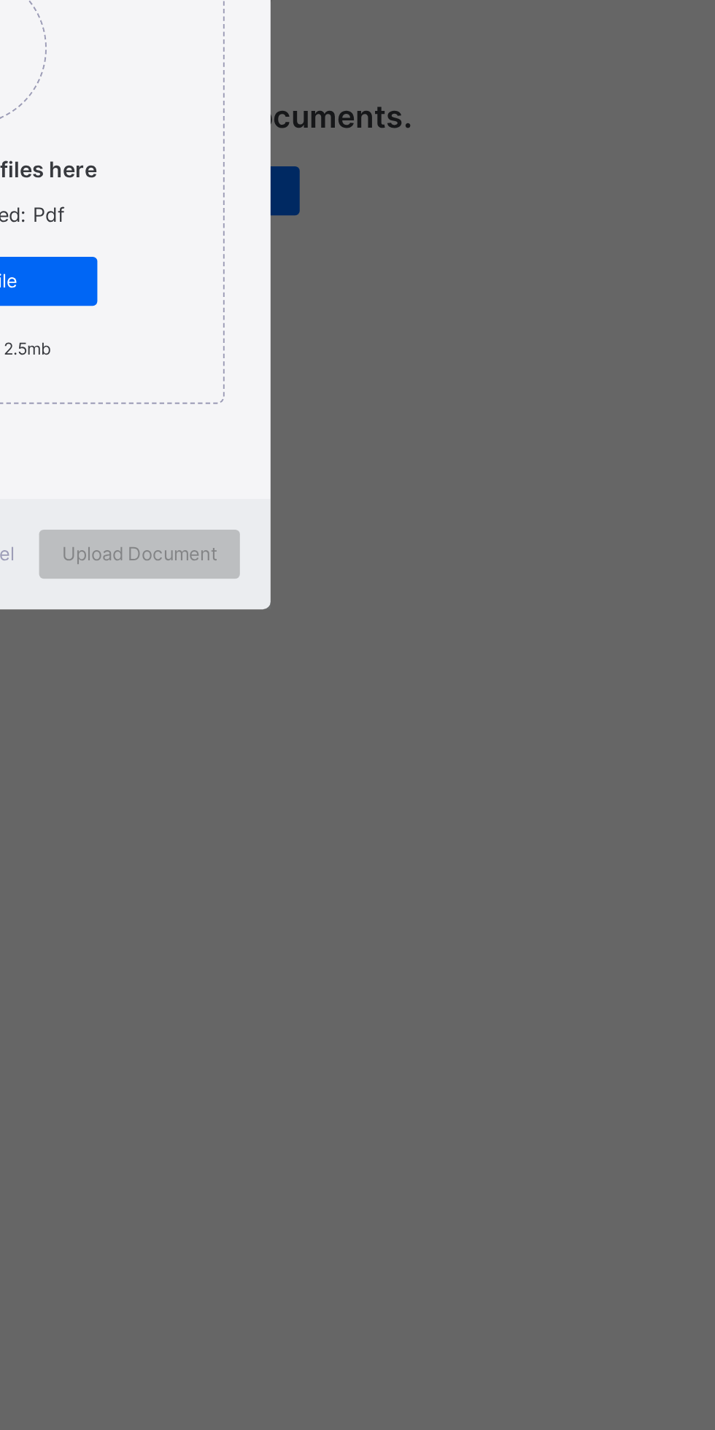
click at [379, 918] on span "Cancel" at bounding box center [363, 912] width 29 height 11
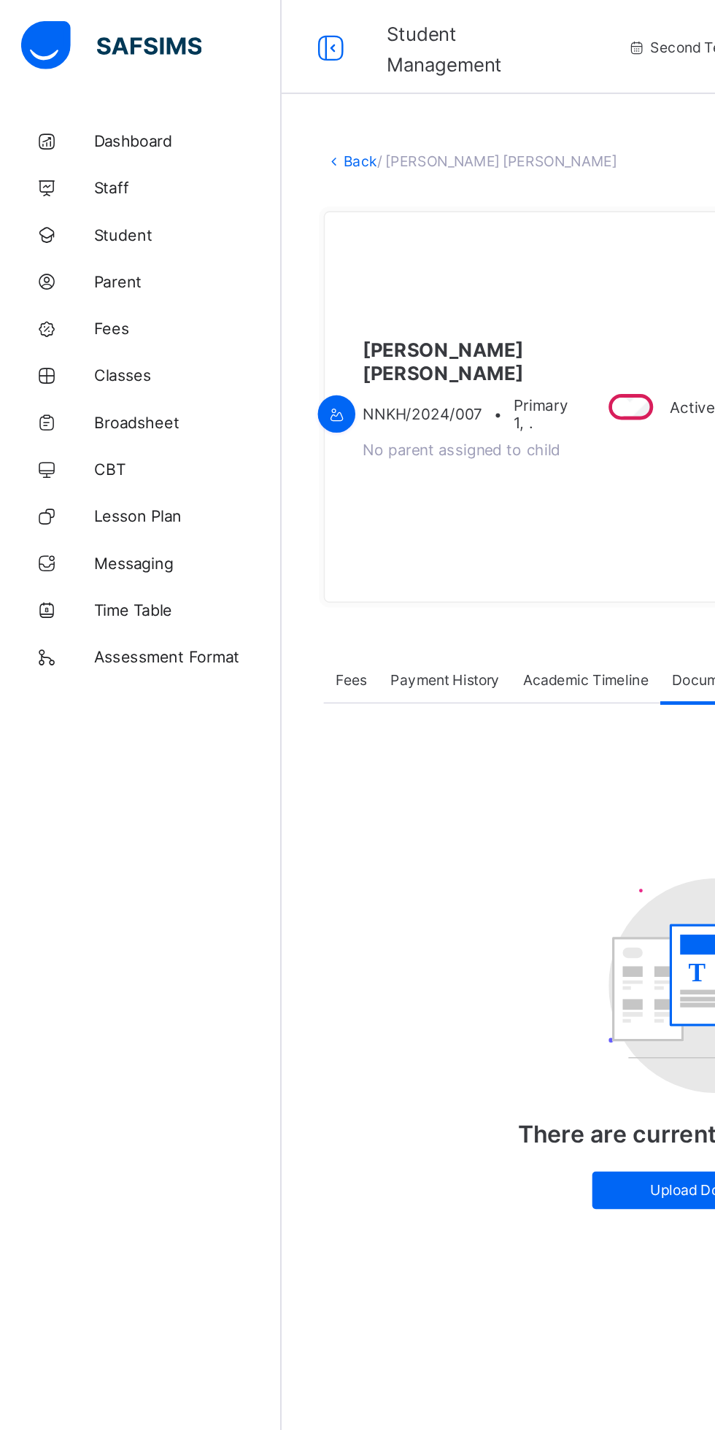
click at [77, 204] on span "Fees" at bounding box center [116, 204] width 117 height 12
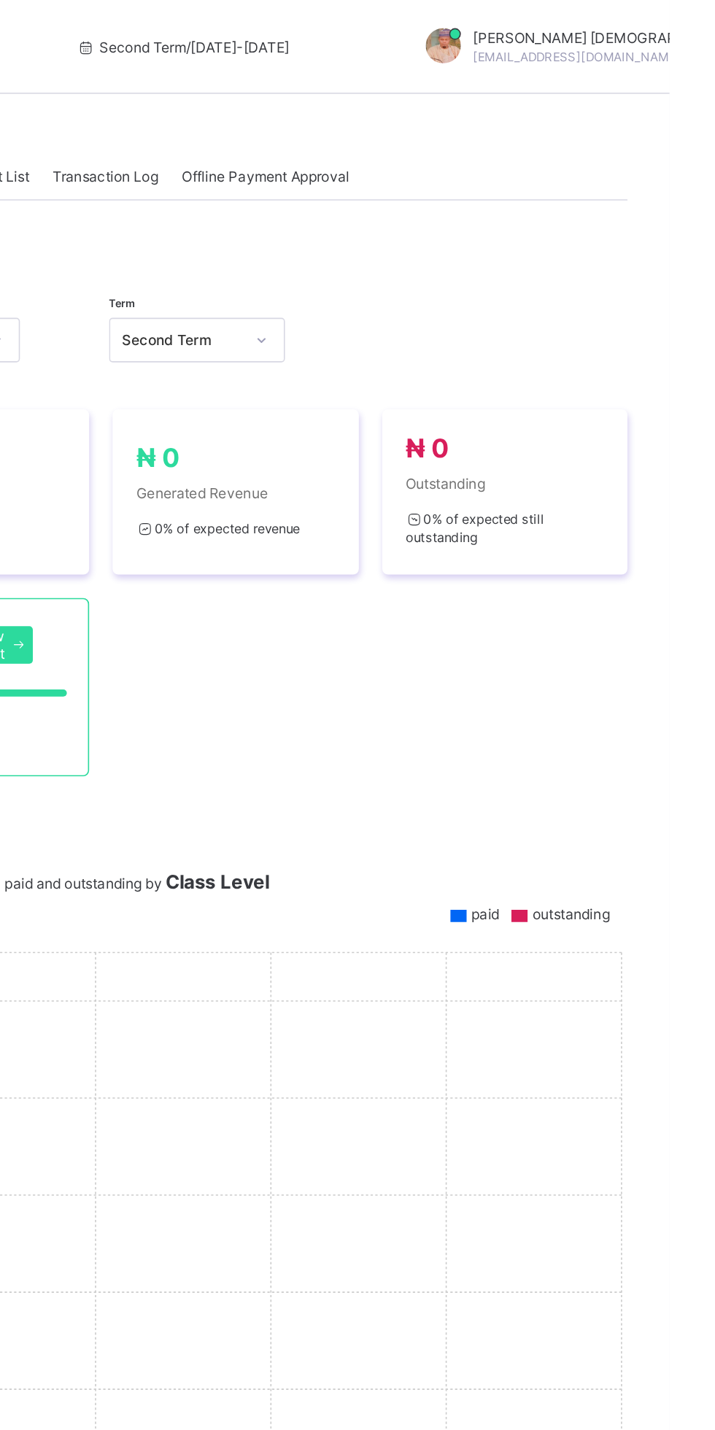
click at [490, 109] on span "Offline Payment Approval" at bounding box center [463, 109] width 104 height 11
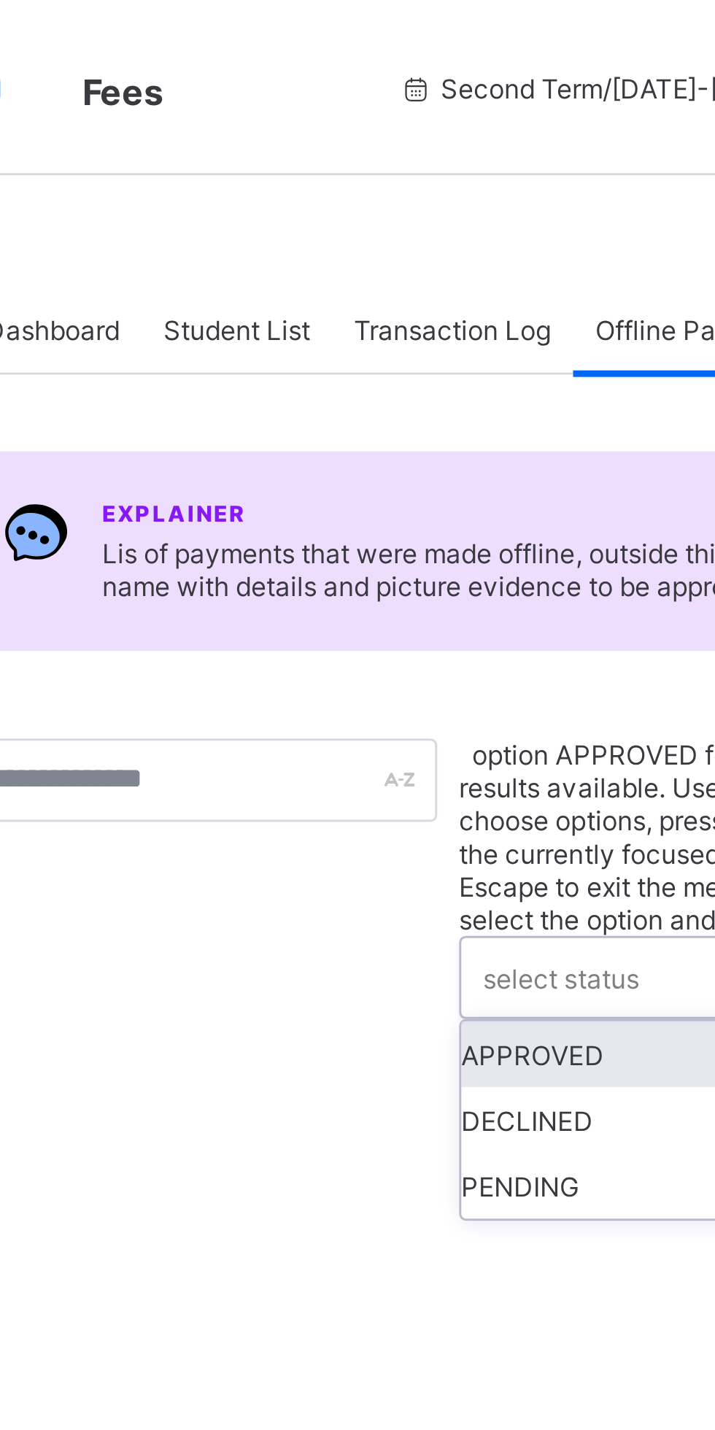
click at [384, 111] on span "Transaction Log" at bounding box center [364, 109] width 66 height 11
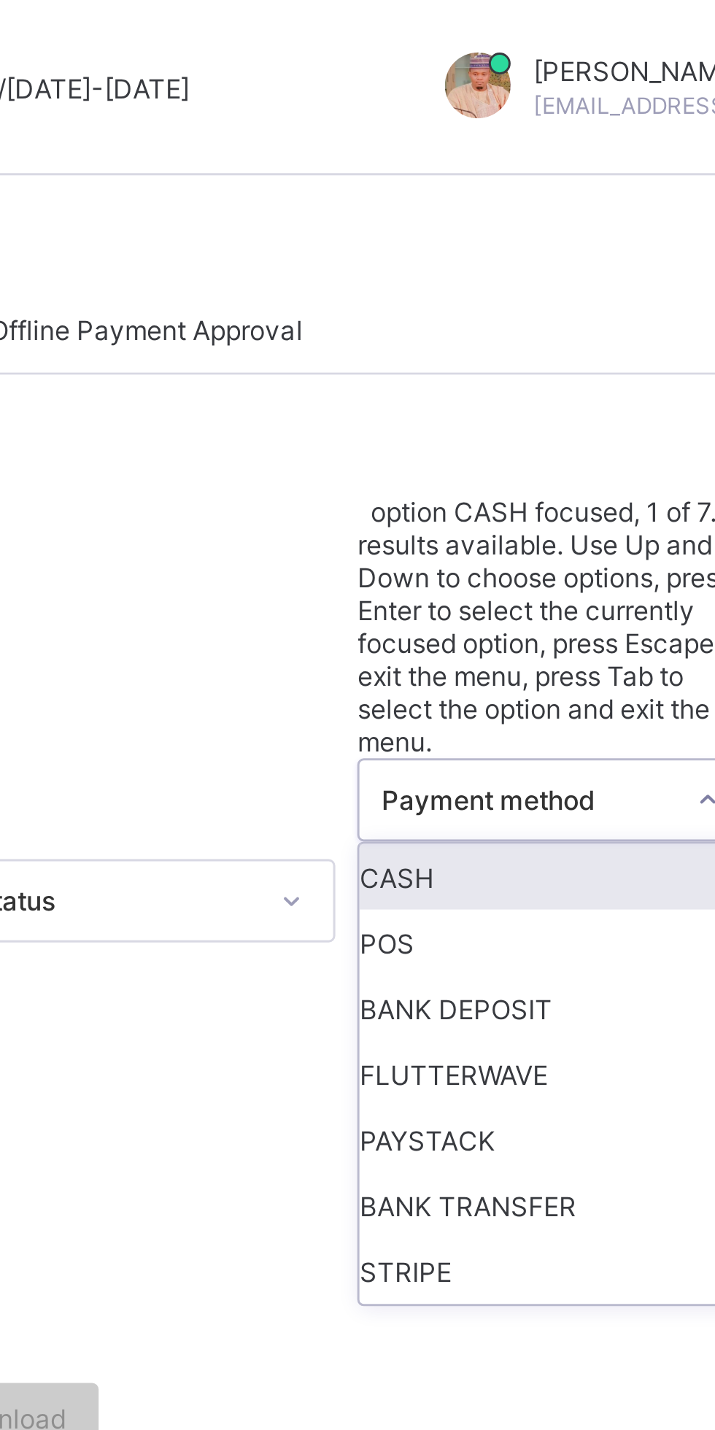
click at [611, 281] on div "CASH" at bounding box center [600, 292] width 130 height 22
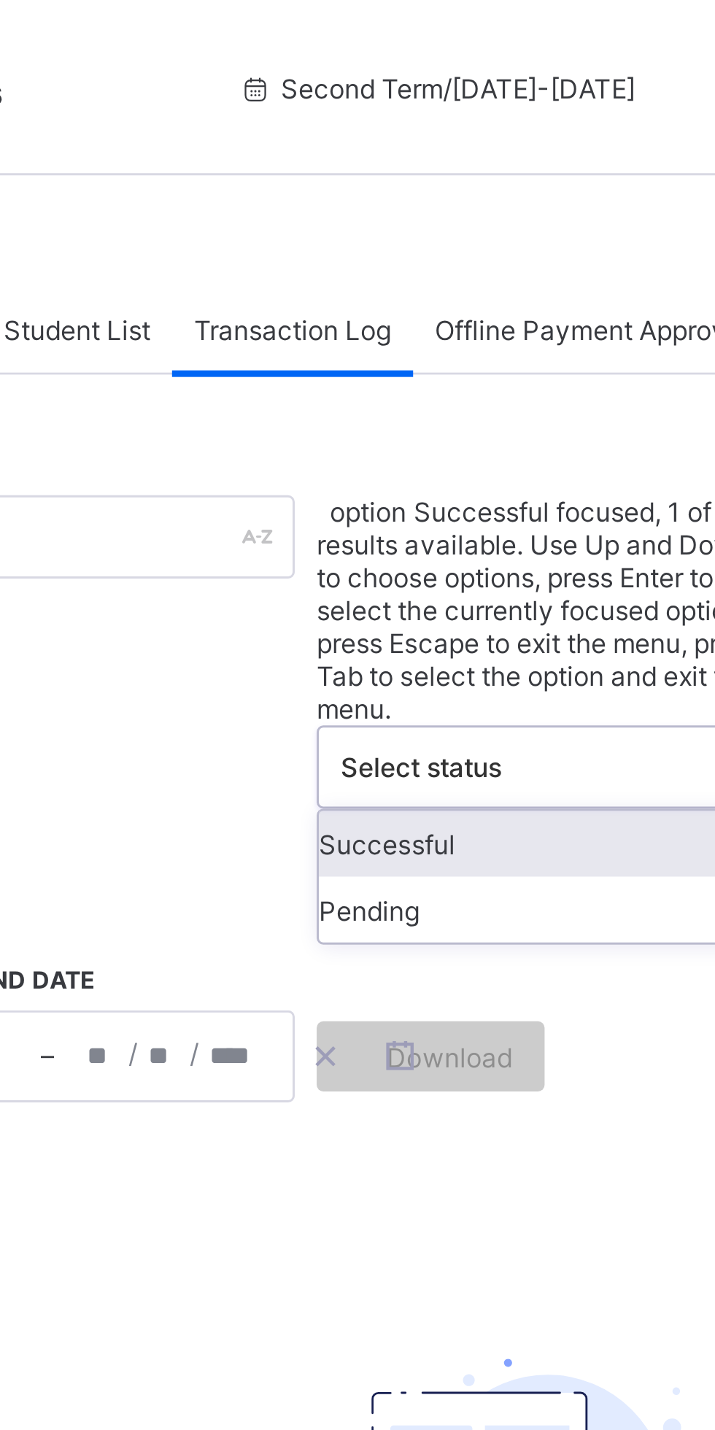
click at [455, 270] on div "Successful" at bounding box center [449, 281] width 153 height 22
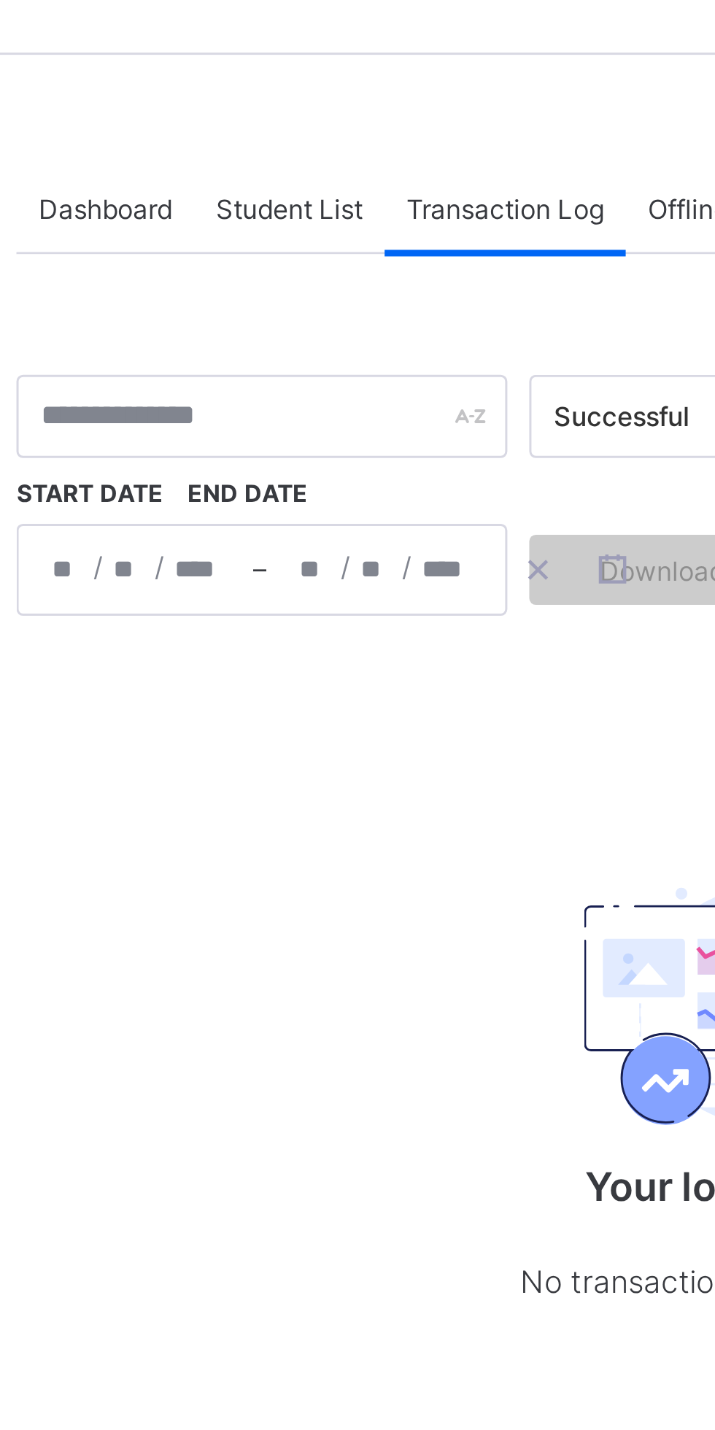
click at [292, 110] on span "Student List" at bounding box center [292, 109] width 49 height 11
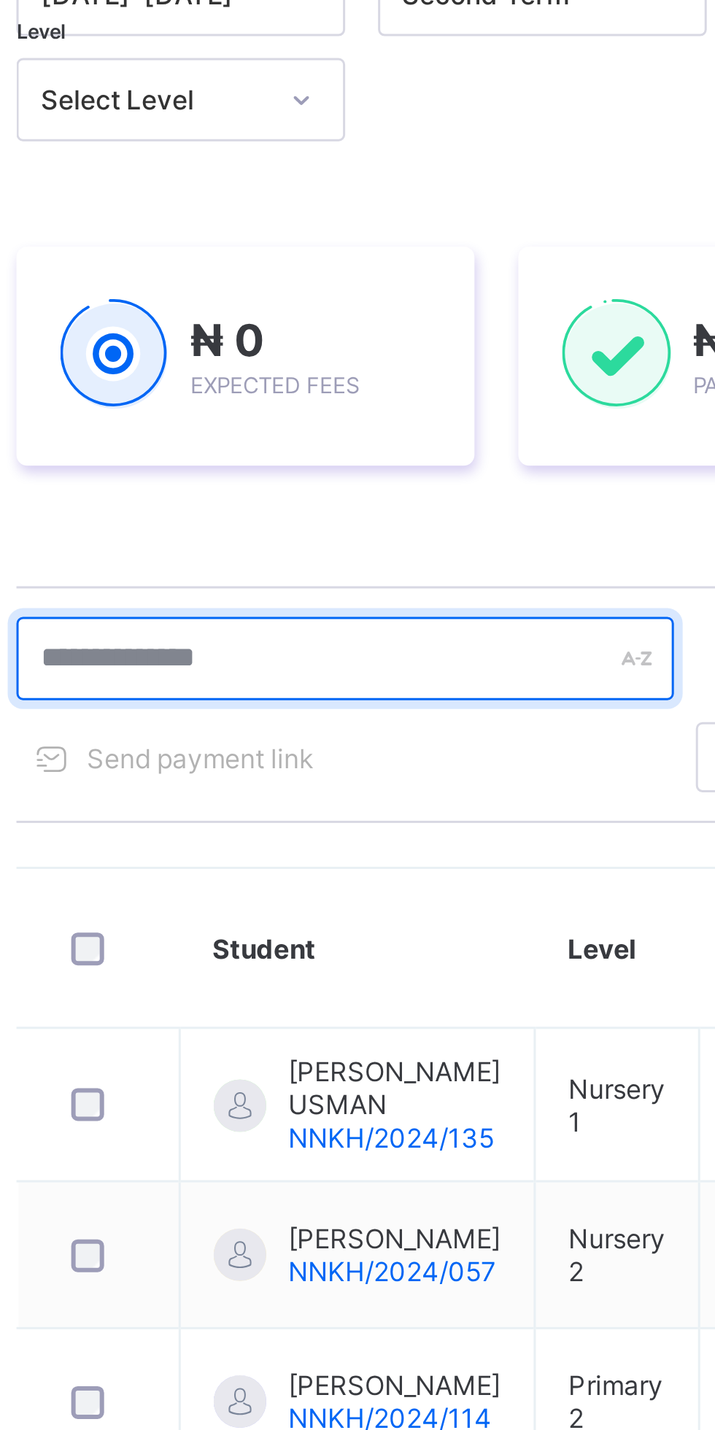
click at [265, 393] on input "text" at bounding box center [310, 393] width 219 height 28
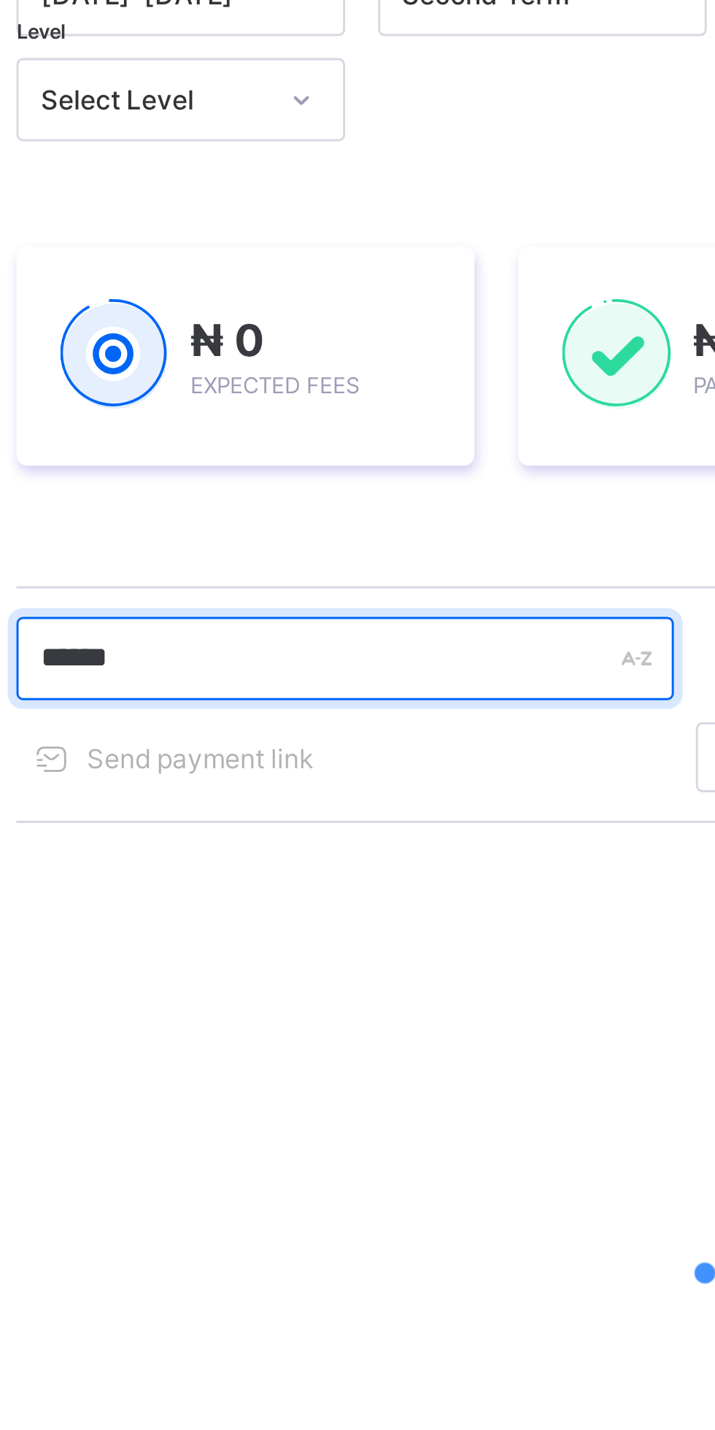
type input "******"
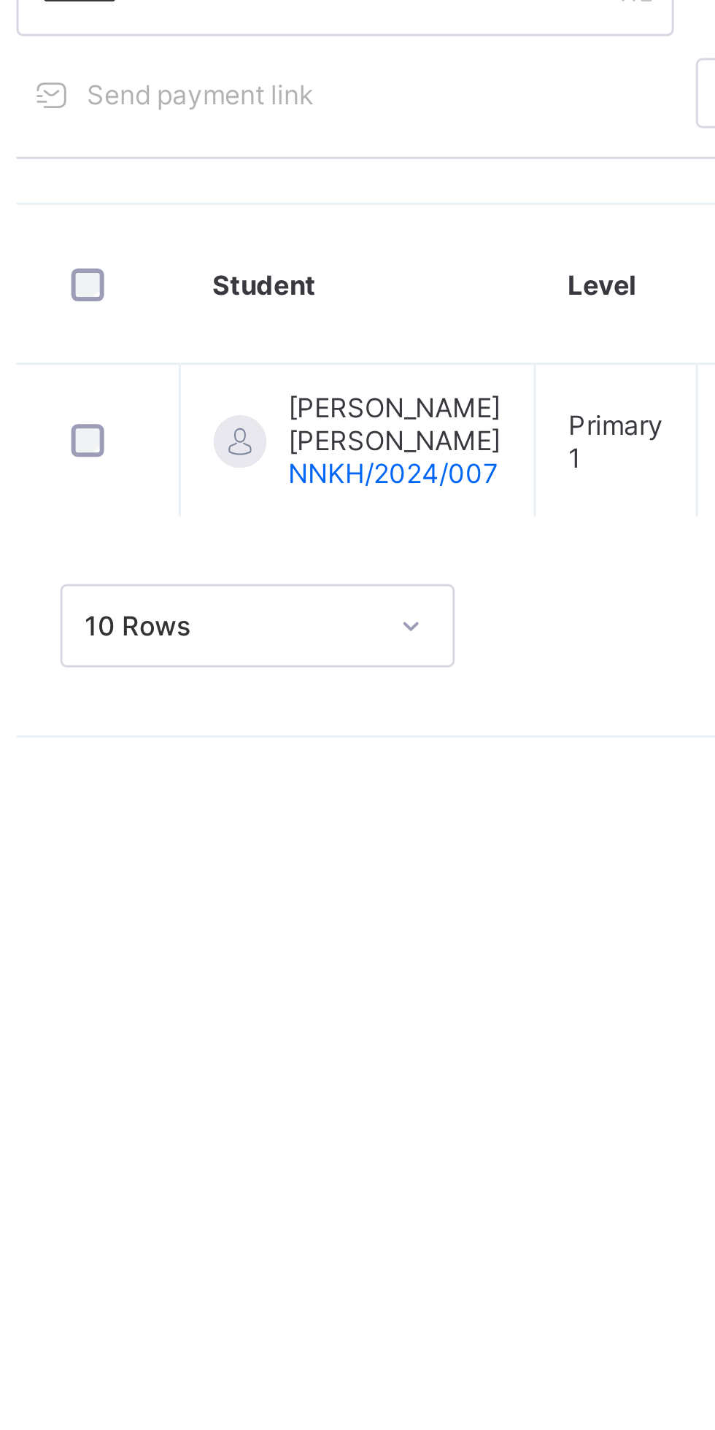
click at [322, 546] on span "[PERSON_NAME] [PERSON_NAME]" at bounding box center [327, 535] width 71 height 22
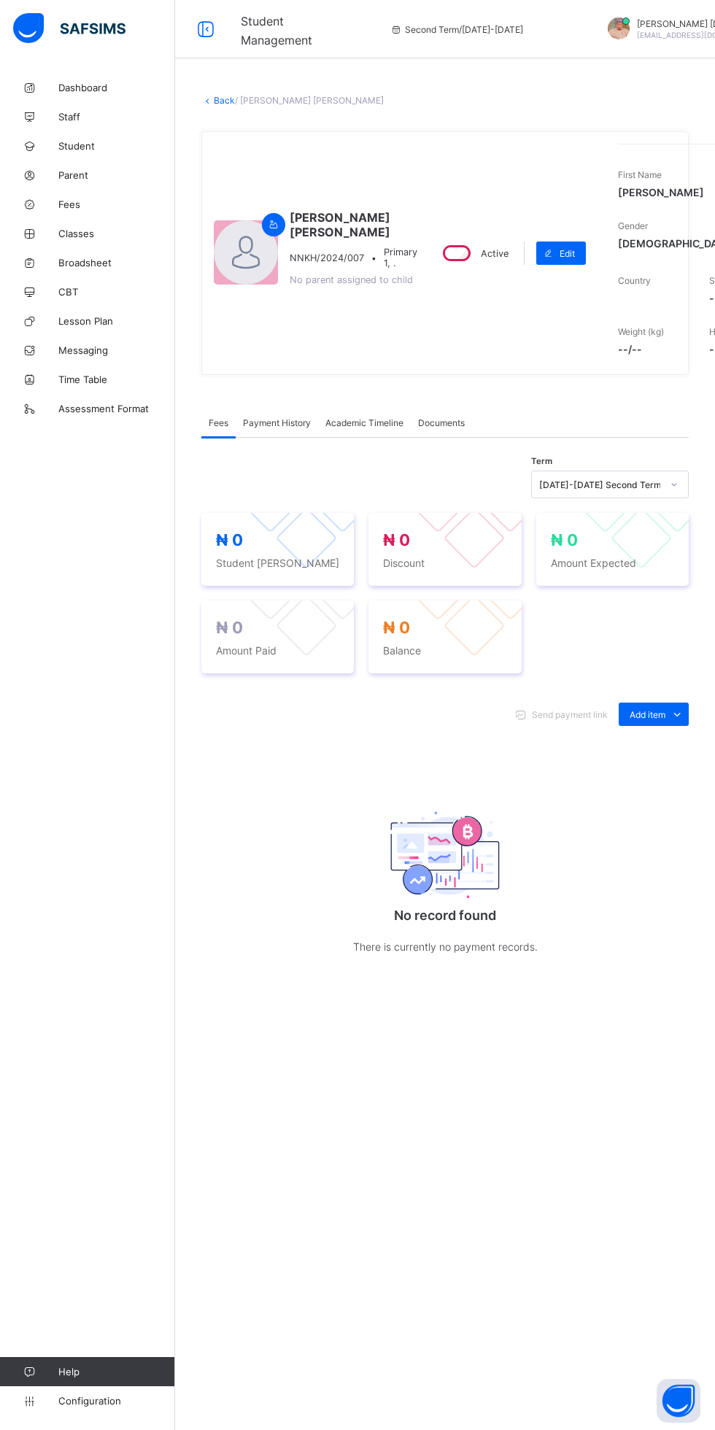
scroll to position [0, 86]
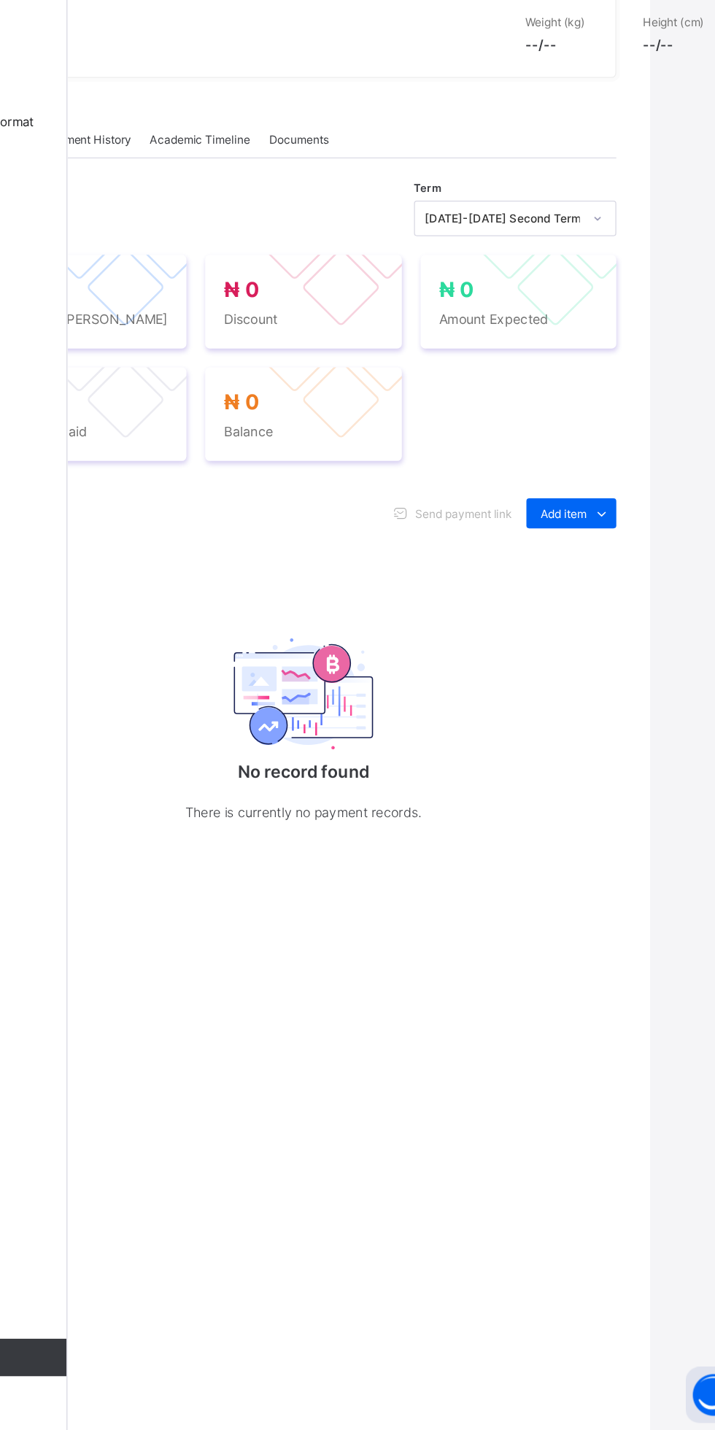
click at [587, 721] on icon at bounding box center [591, 714] width 16 height 15
click at [581, 999] on div "Send payment link Add item Optional items Special bill No record found There is…" at bounding box center [358, 843] width 487 height 311
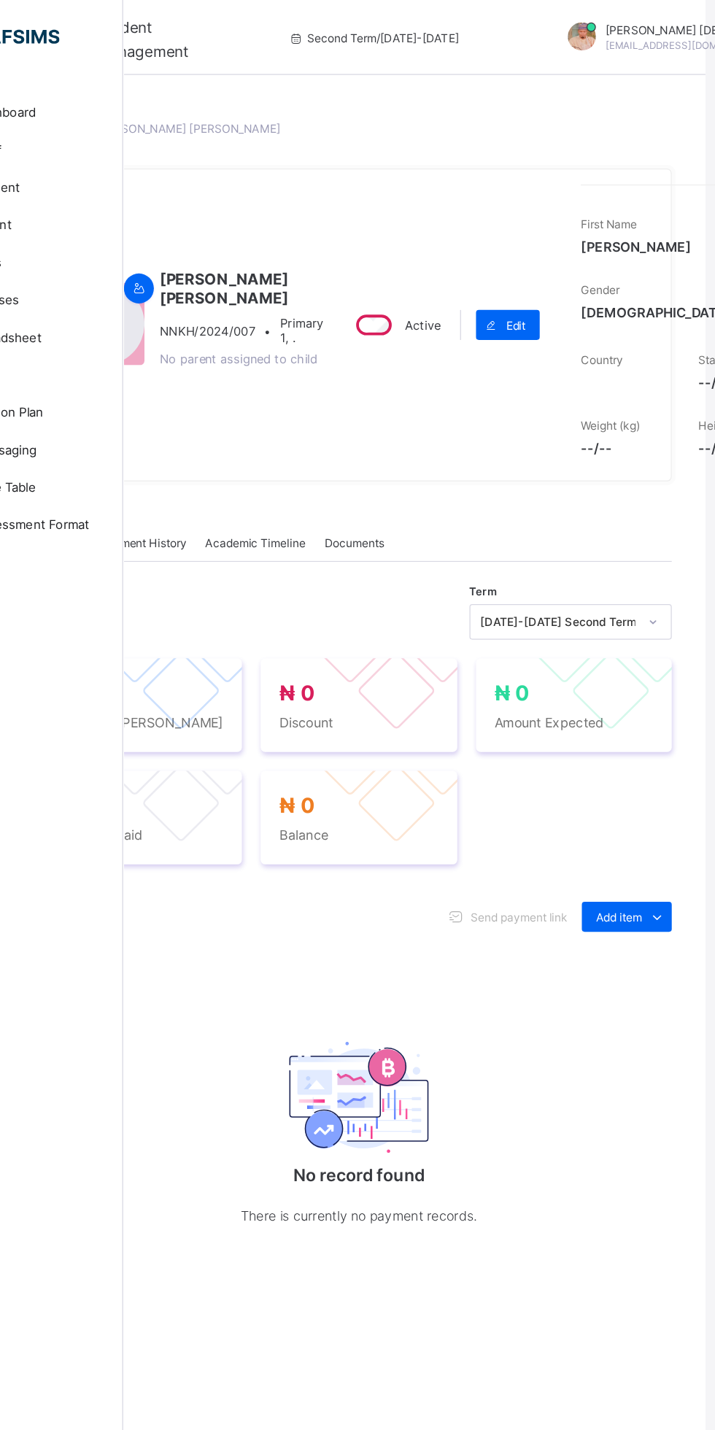
click at [374, 428] on span "Documents" at bounding box center [355, 422] width 47 height 11
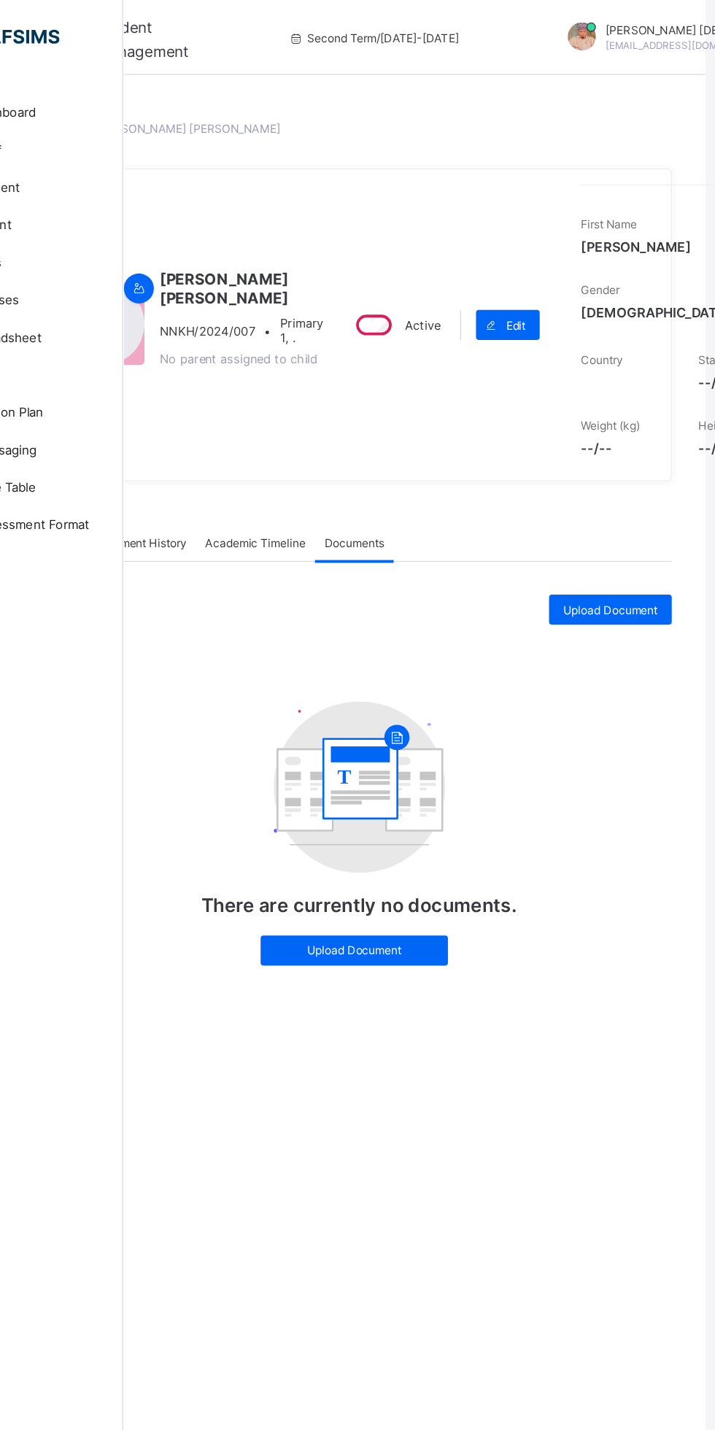
click at [299, 428] on span "Academic Timeline" at bounding box center [278, 422] width 78 height 11
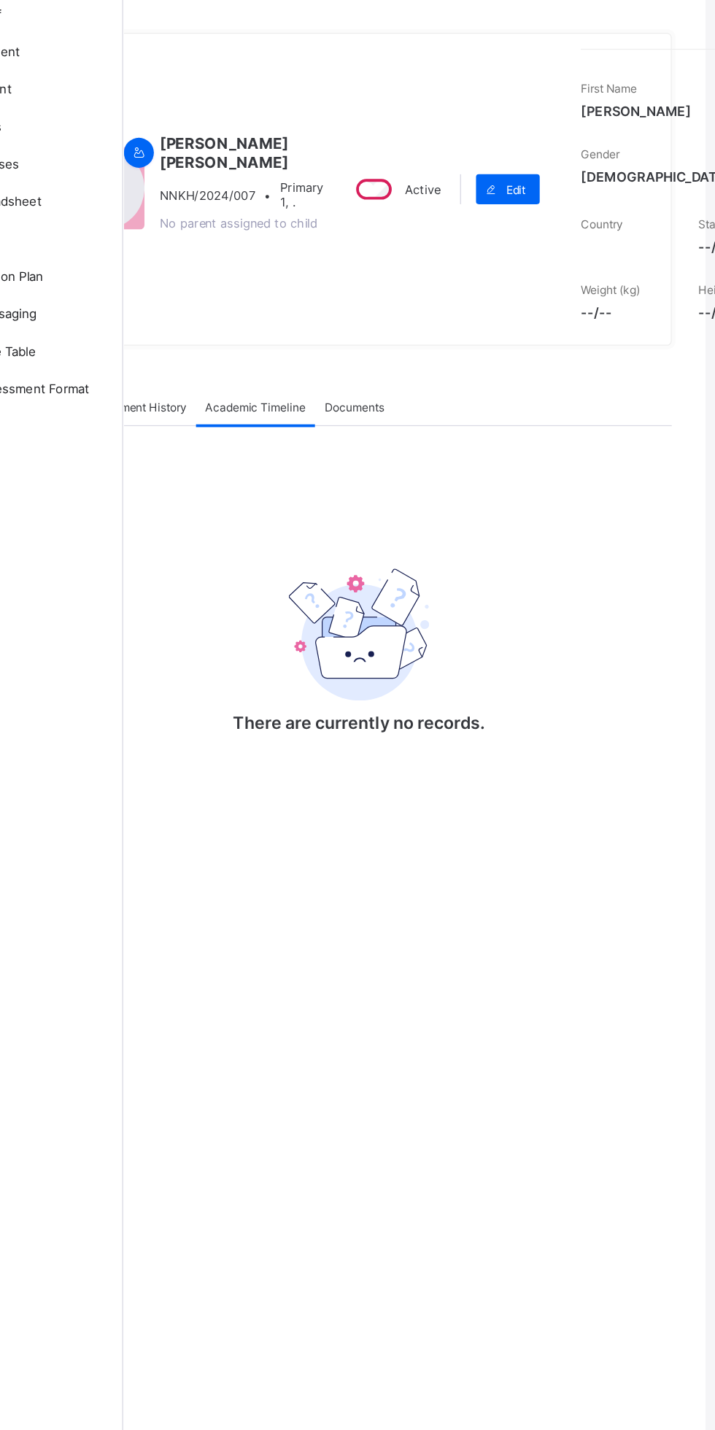
click at [381, 437] on div "Documents" at bounding box center [355, 422] width 61 height 29
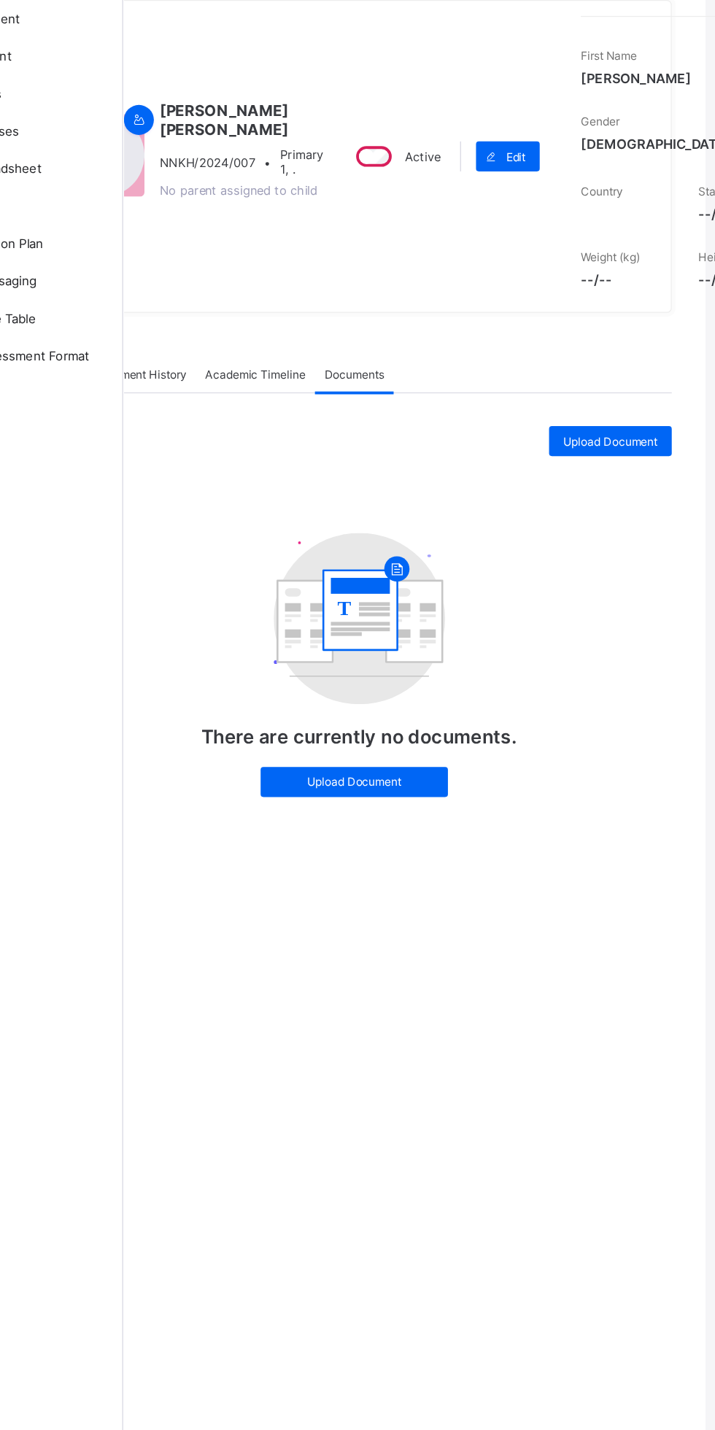
click at [422, 752] on div "Upload Document" at bounding box center [355, 740] width 146 height 23
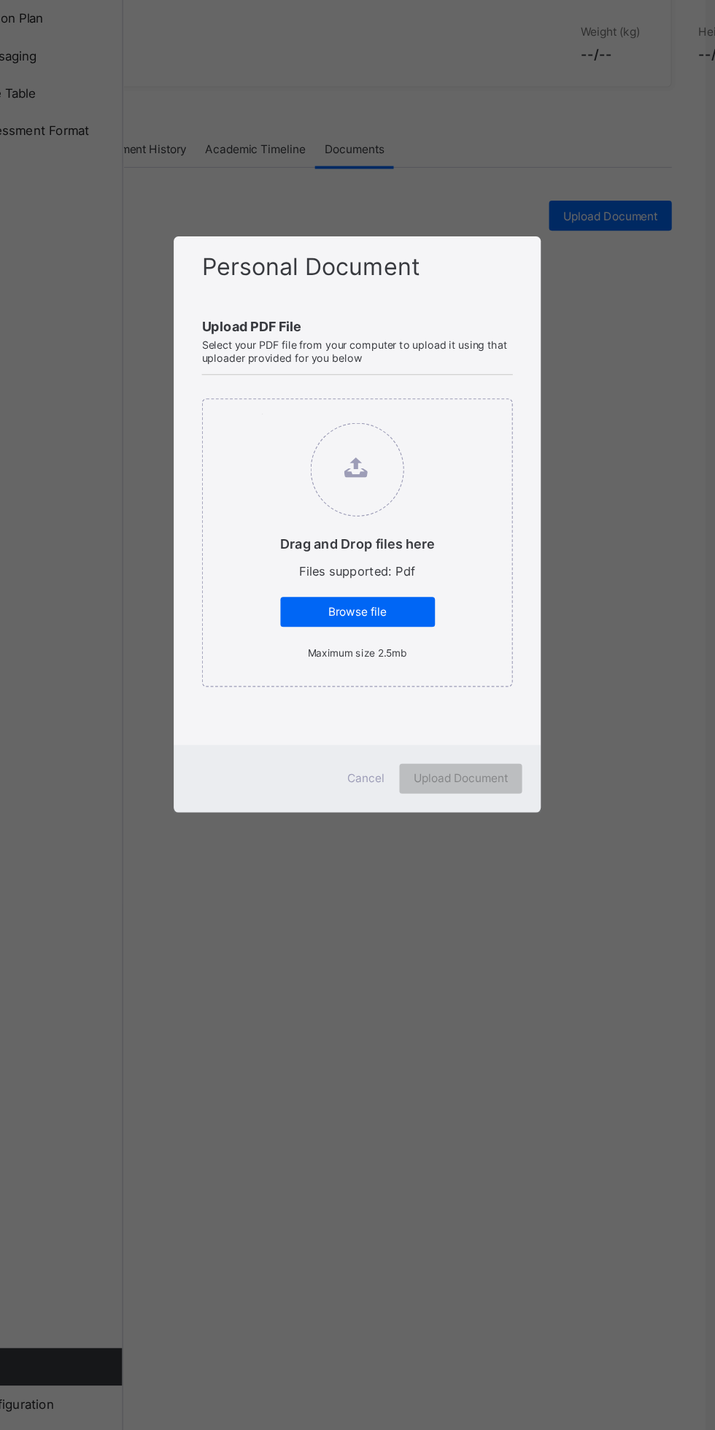
click at [407, 789] on span "Browse file" at bounding box center [358, 783] width 98 height 11
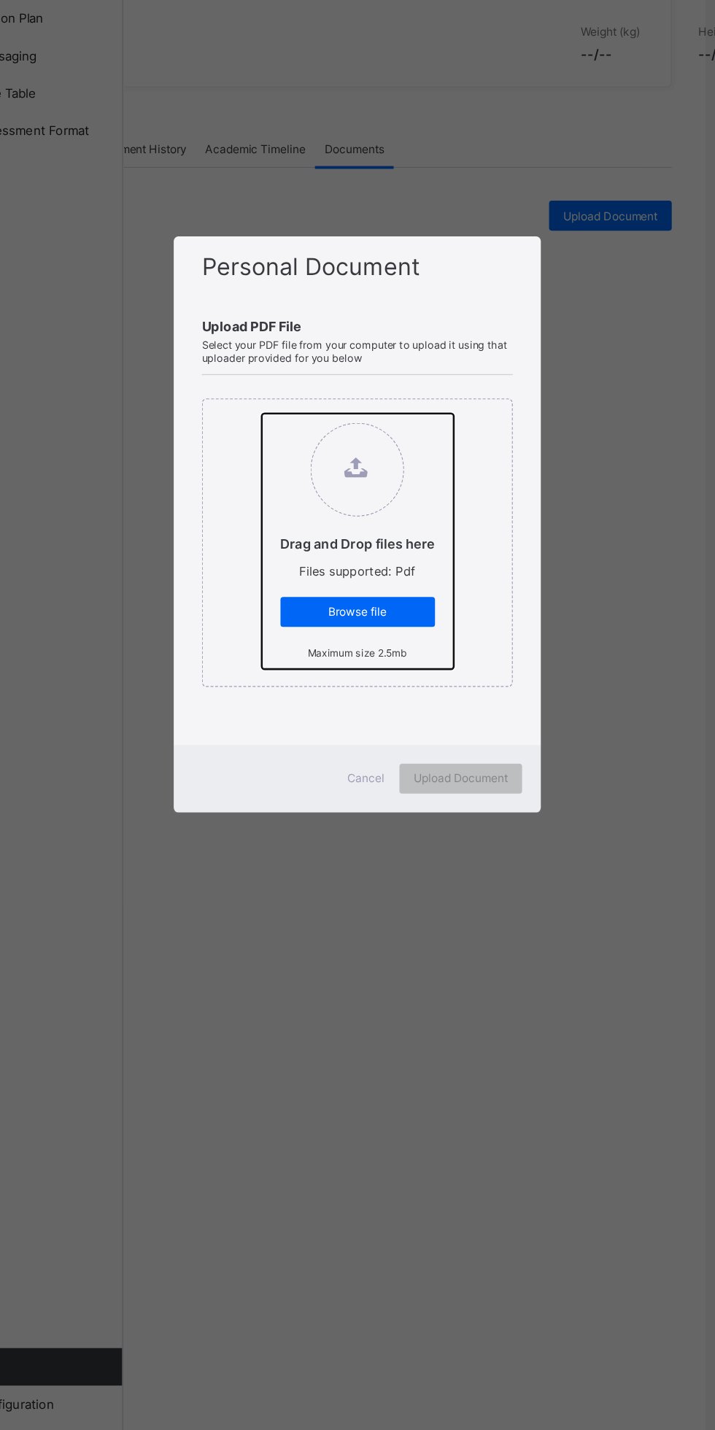
click at [283, 629] on input "Drag and Drop files here Files supported: Pdf Browse file Maximum size 2.5mb" at bounding box center [283, 629] width 0 height 0
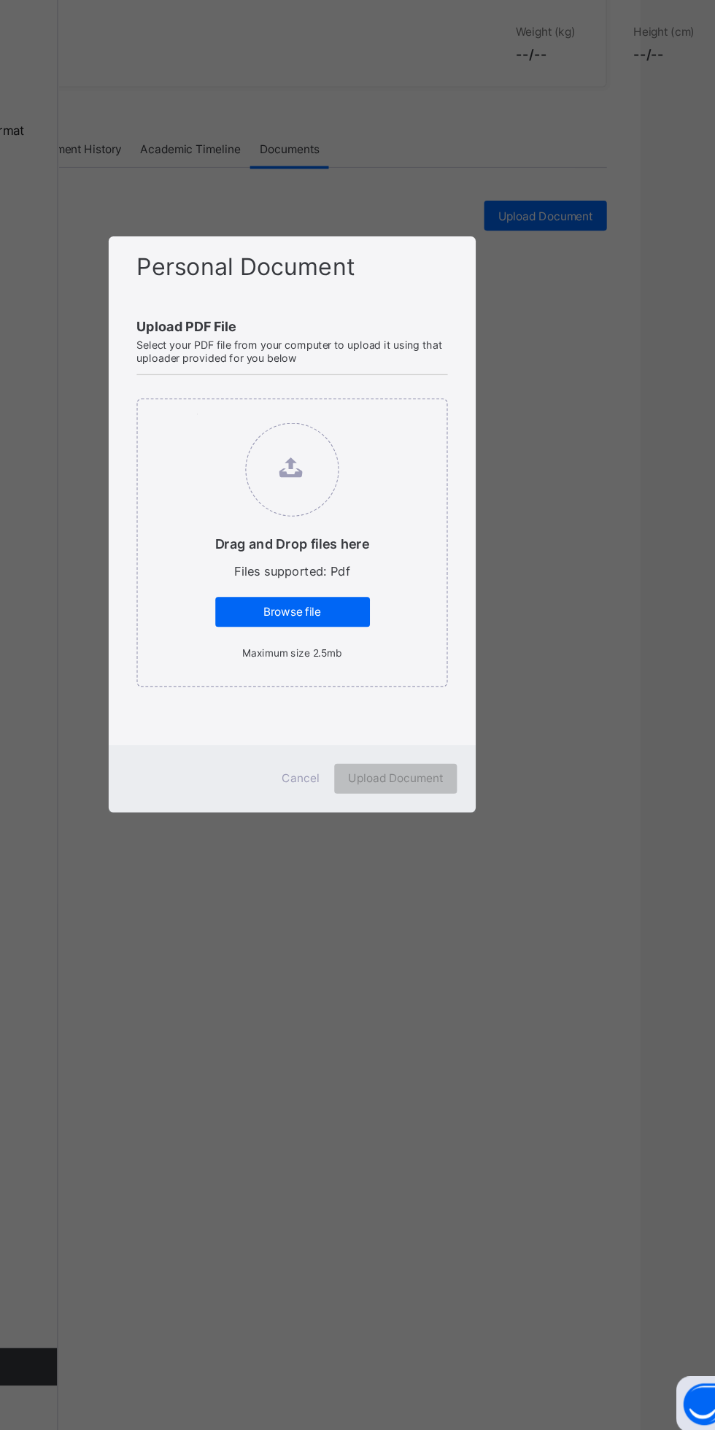
click at [407, 789] on span "Browse file" at bounding box center [358, 783] width 98 height 11
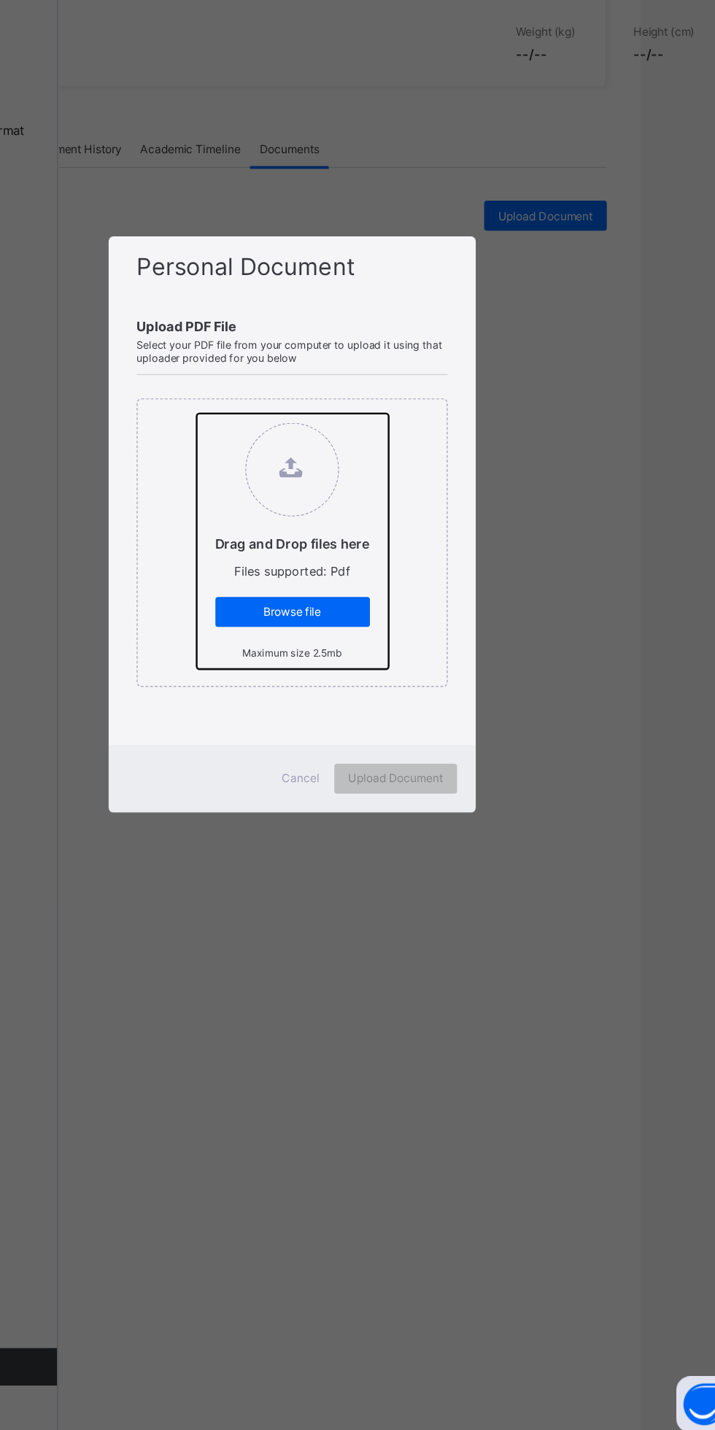
click at [283, 629] on input "Drag and Drop files here Files supported: Pdf Browse file Maximum size 2.5mb" at bounding box center [283, 629] width 0 height 0
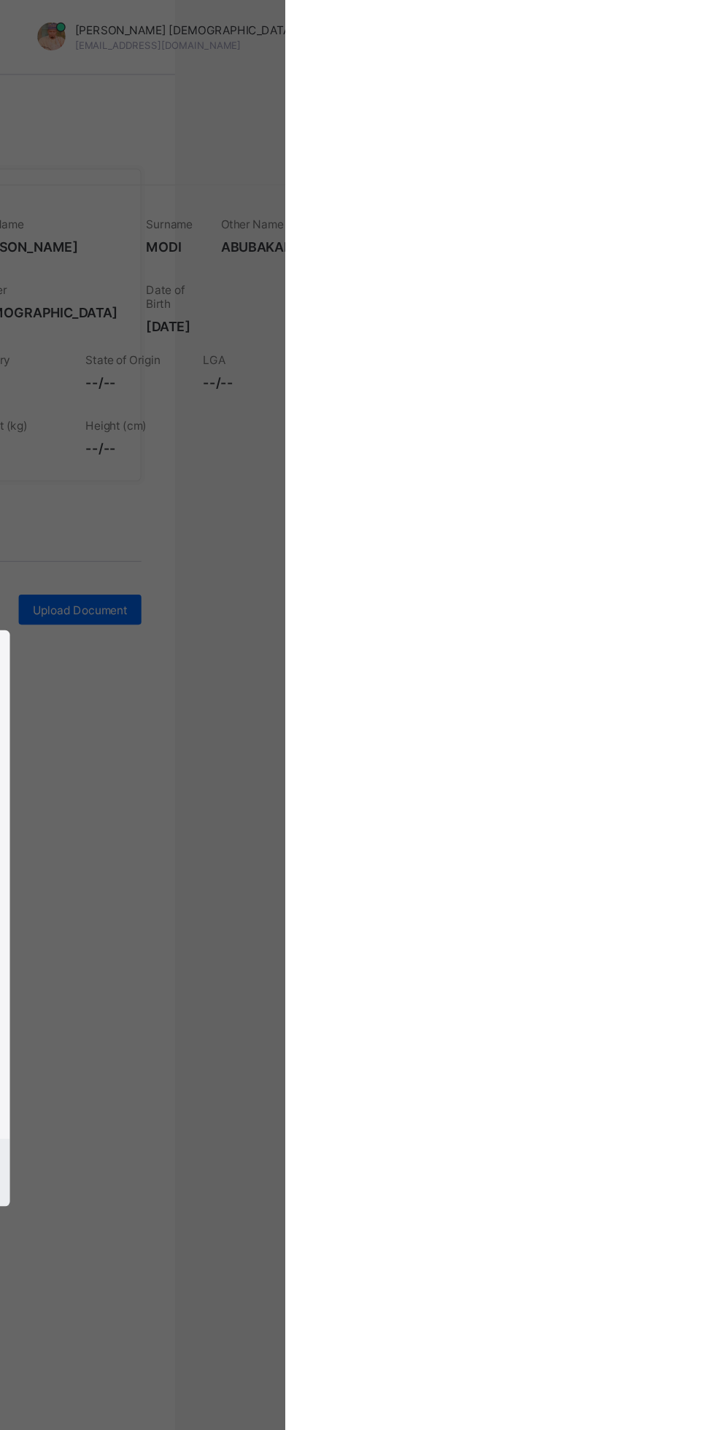
scroll to position [0, 85]
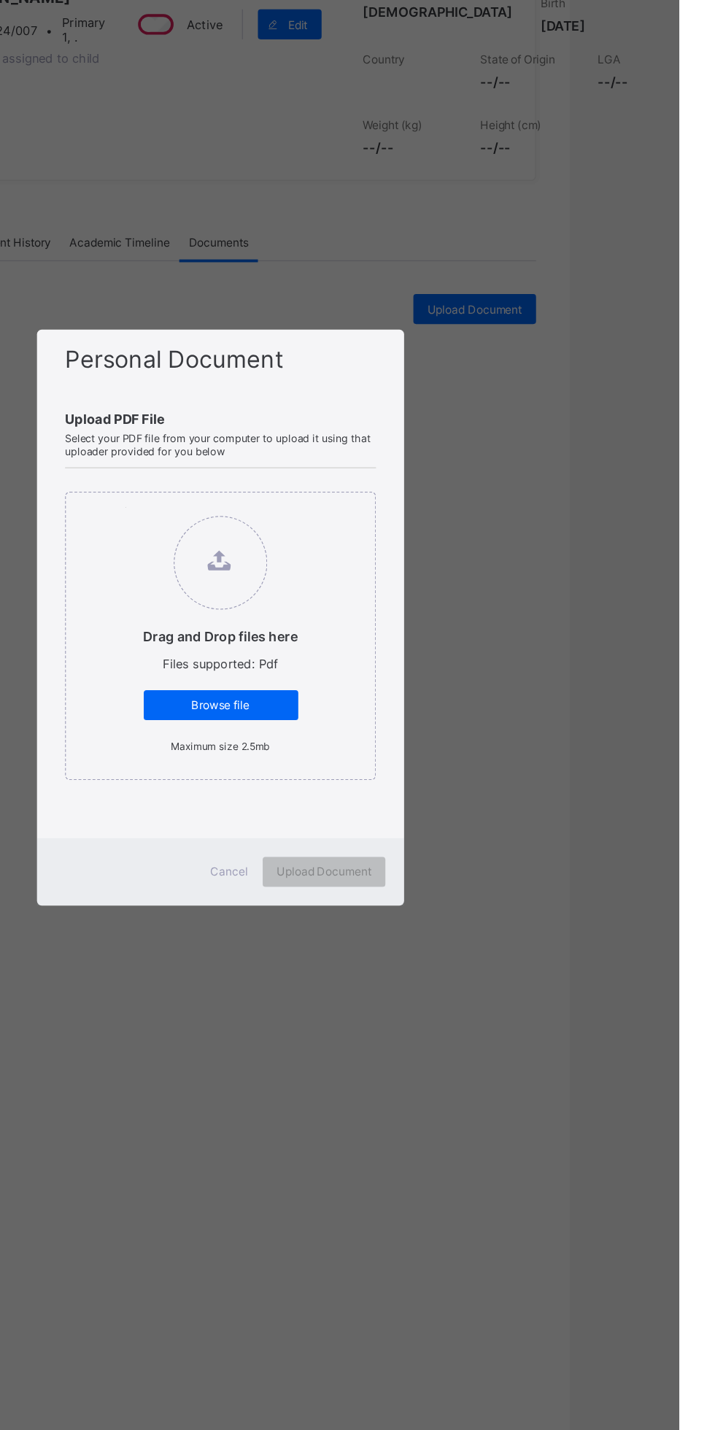
click at [475, 918] on span "Upload Document" at bounding box center [438, 912] width 74 height 11
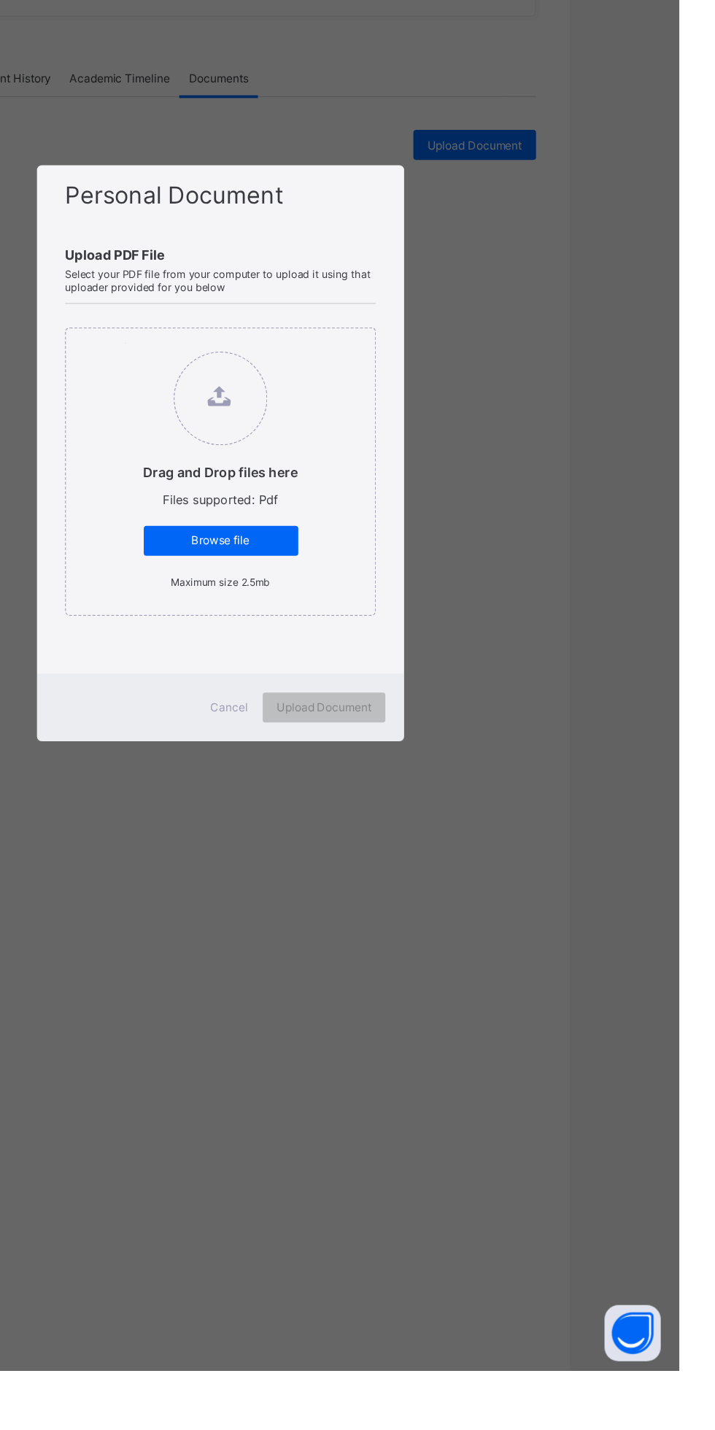
click at [475, 918] on span "Upload Document" at bounding box center [438, 912] width 74 height 11
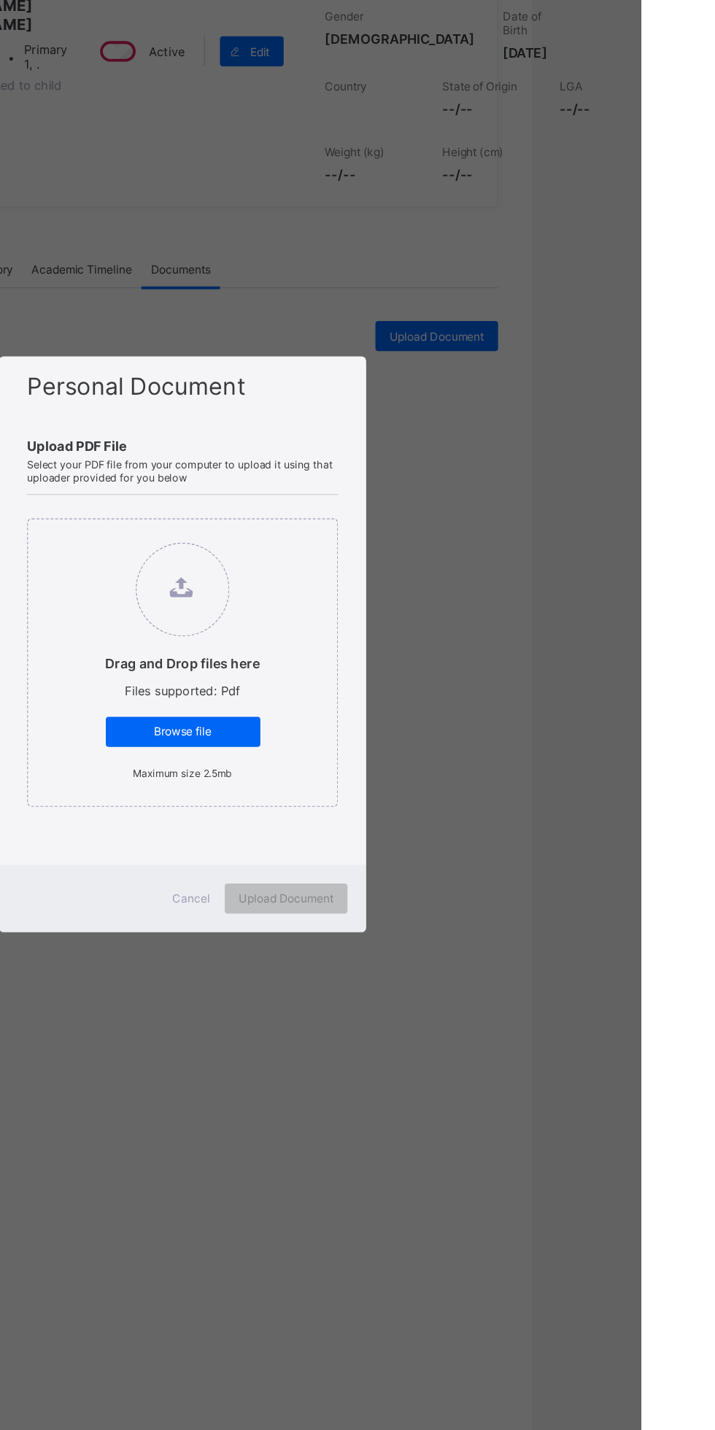
click at [407, 789] on span "Browse file" at bounding box center [358, 783] width 98 height 11
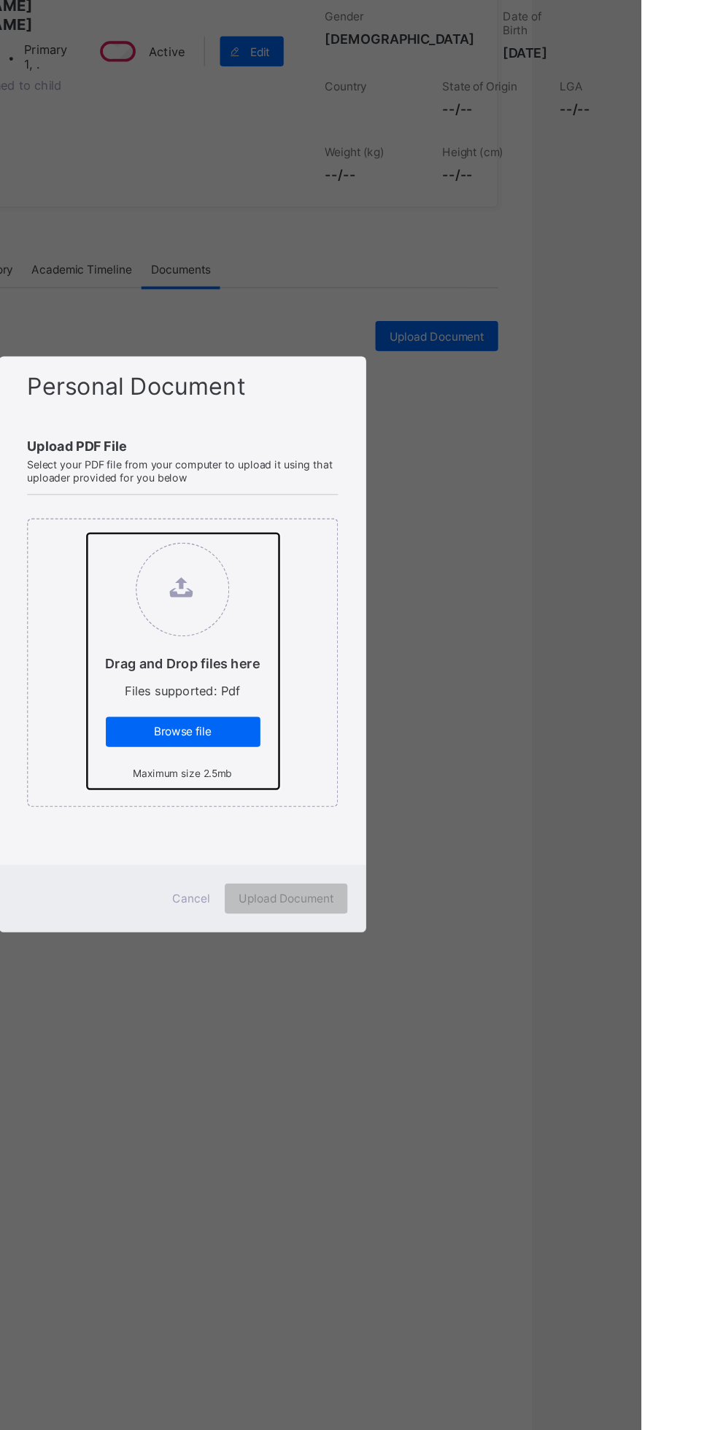
click at [283, 629] on input "Drag and Drop files here Files supported: Pdf Browse file Maximum size 2.5mb" at bounding box center [283, 629] width 0 height 0
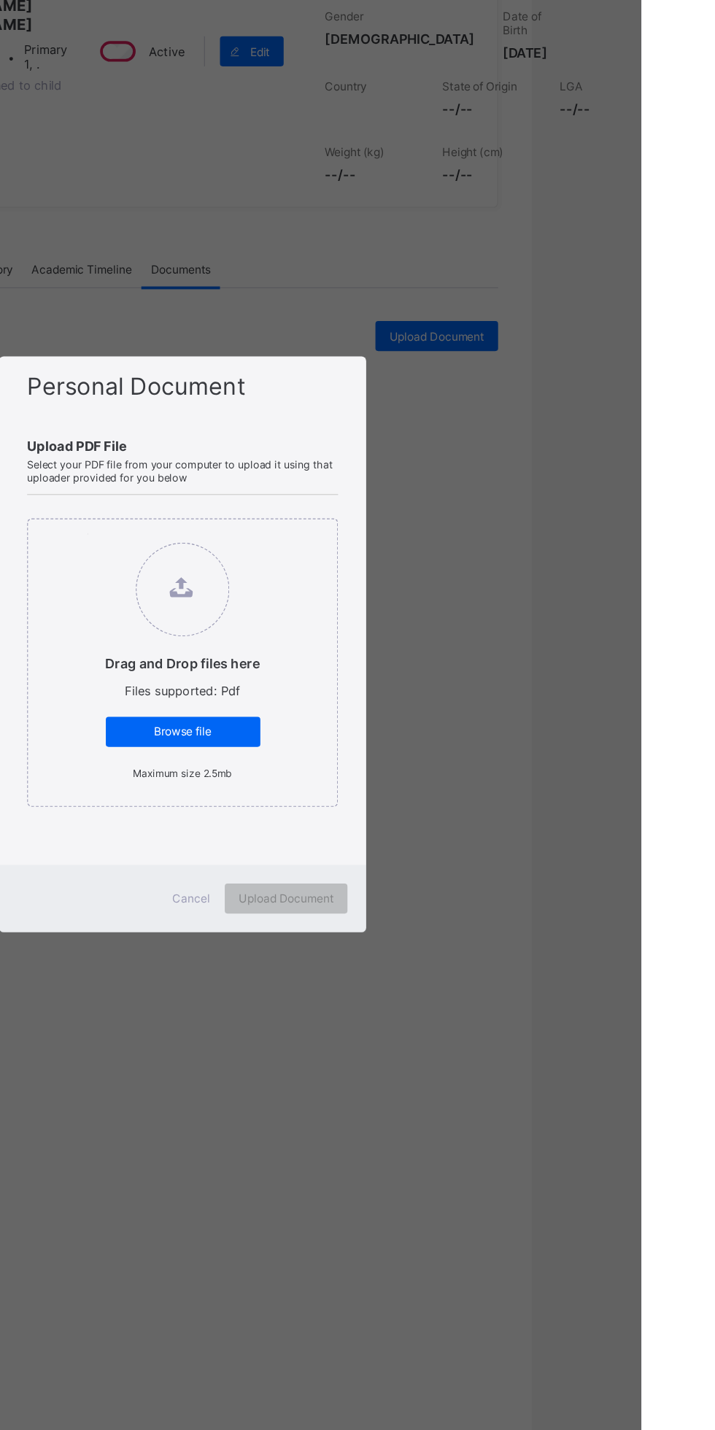
click at [486, 925] on div "Upload Document" at bounding box center [438, 913] width 96 height 23
click at [396, 821] on small "Maximum size 2.5mb" at bounding box center [357, 815] width 77 height 9
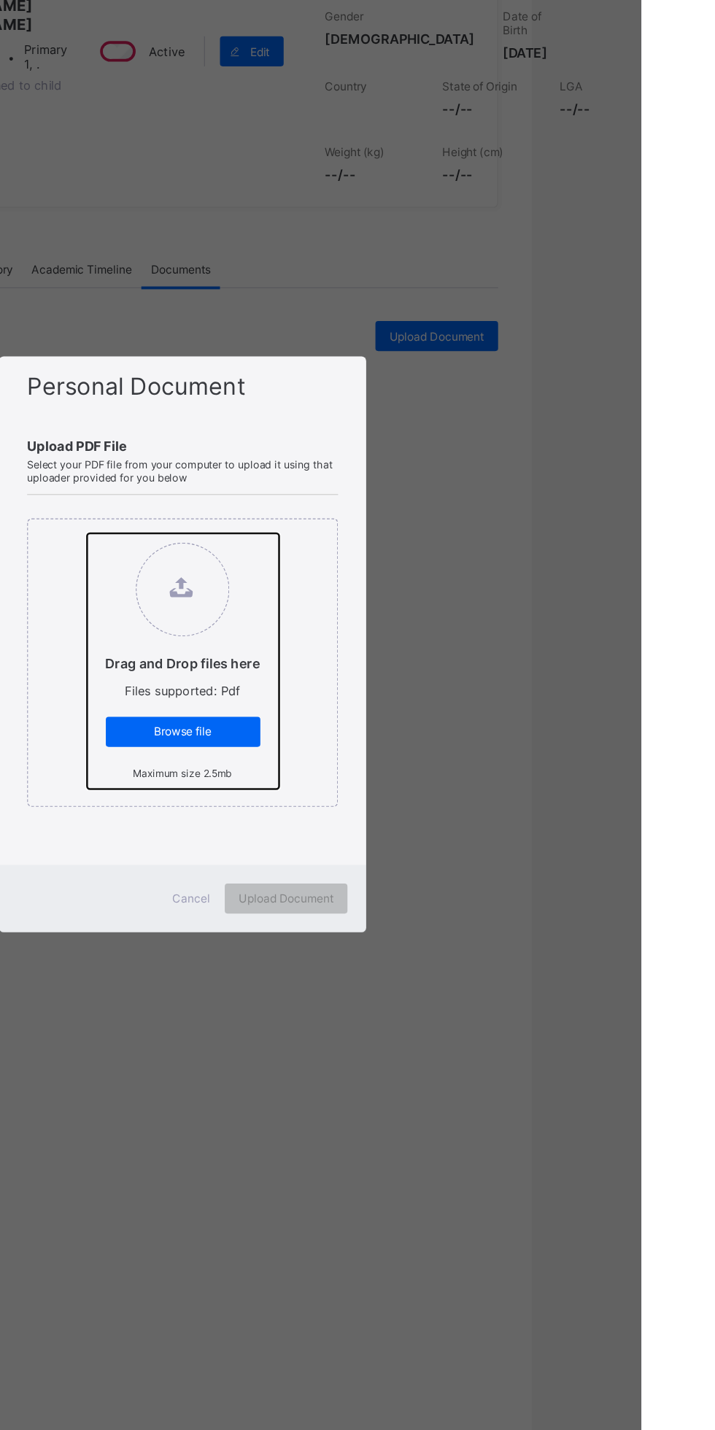
click at [283, 629] on input "Drag and Drop files here Files supported: Pdf Browse file Maximum size 2.5mb" at bounding box center [283, 629] width 0 height 0
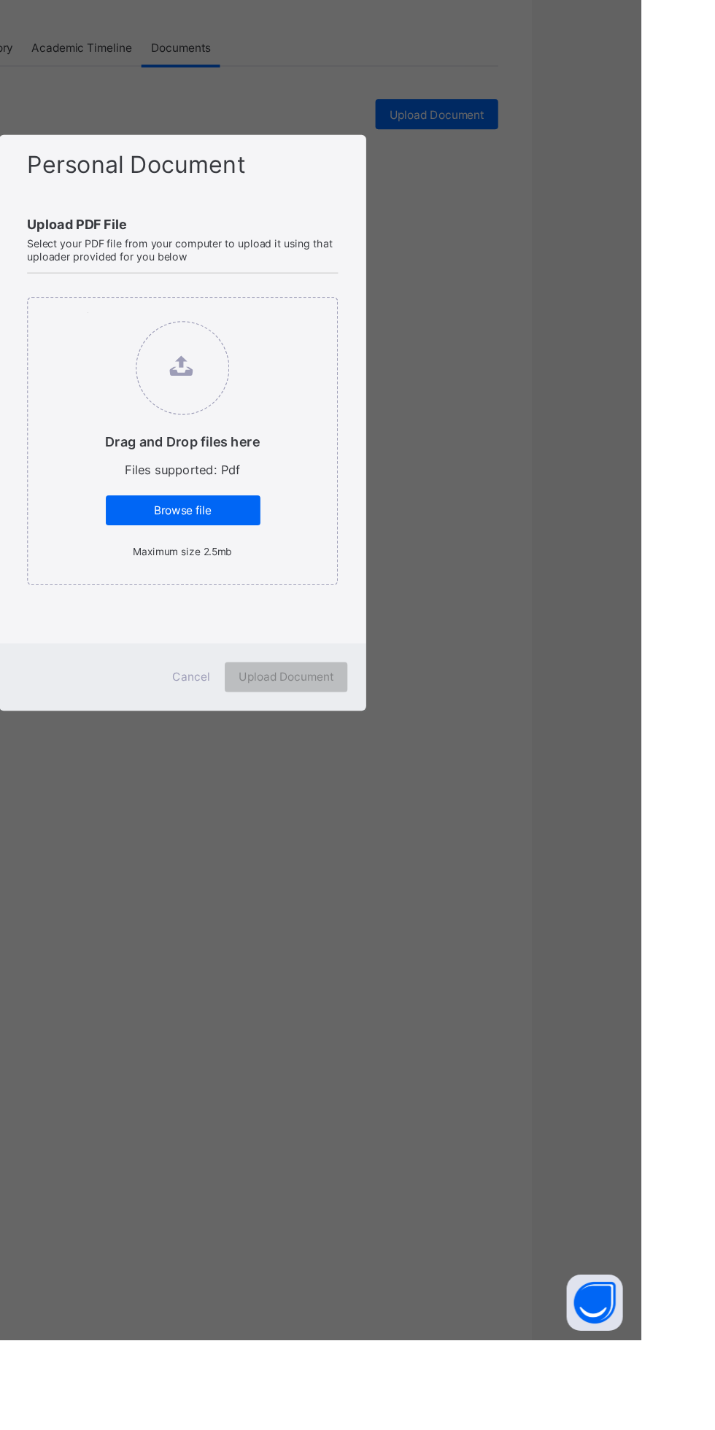
click at [602, 1362] on div "Personal Document Upload PDF File Select your PDF file from your computer to up…" at bounding box center [357, 715] width 715 height 1430
click at [390, 925] on div "Cancel" at bounding box center [364, 913] width 53 height 23
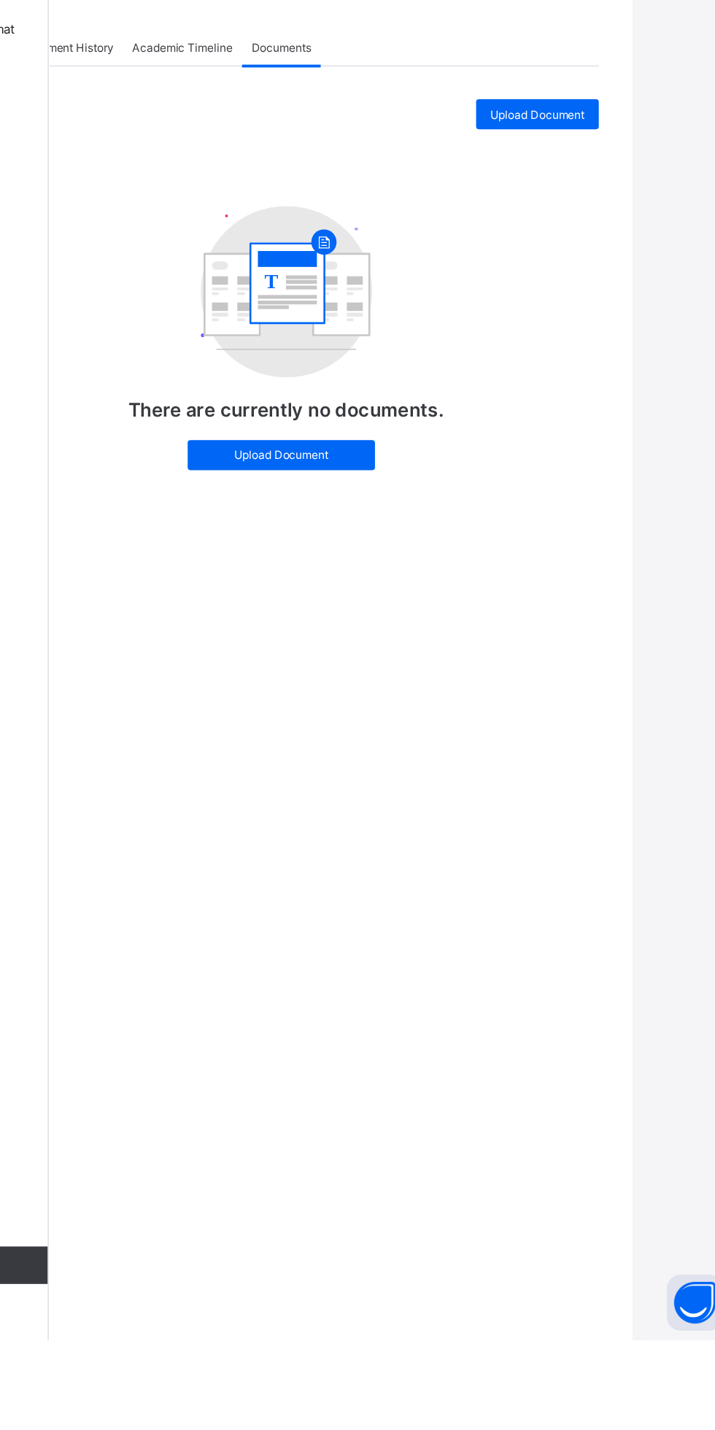
click at [581, 487] on div "Upload Document" at bounding box center [556, 474] width 96 height 23
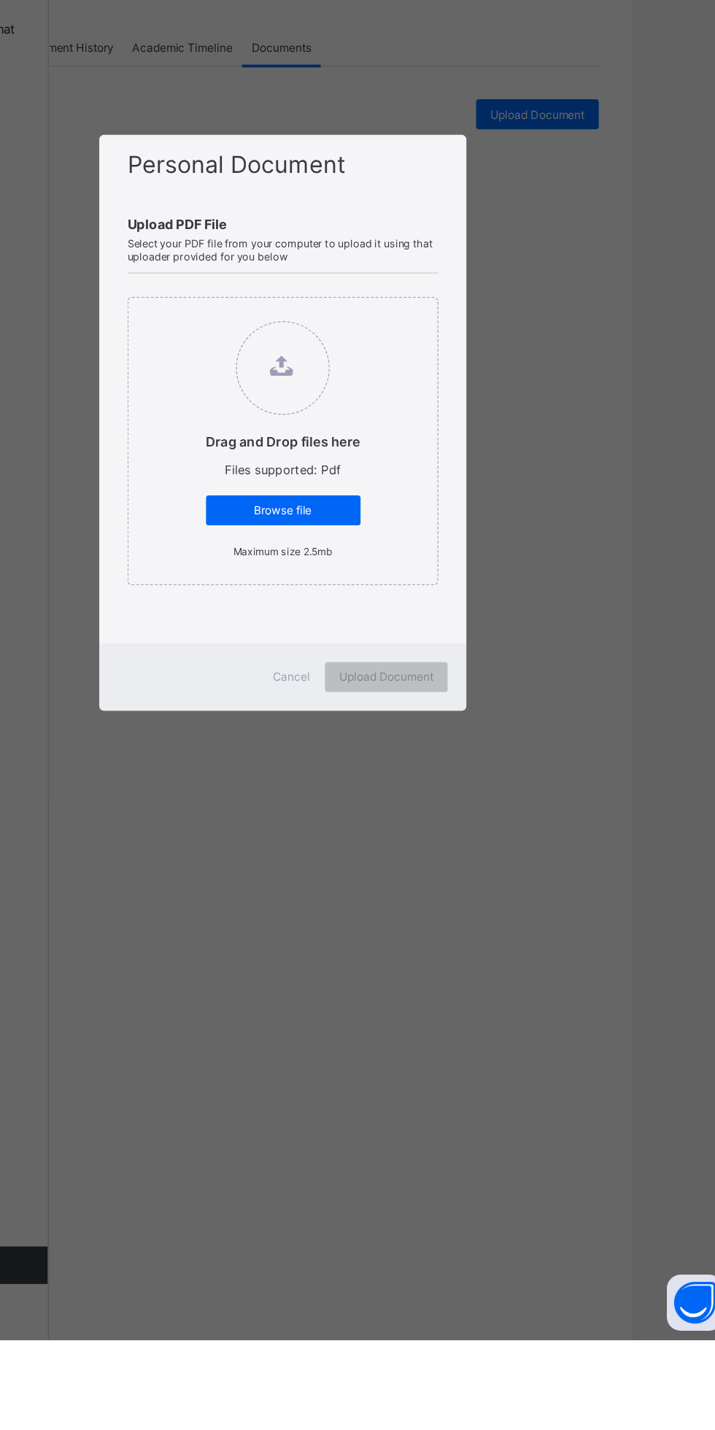
click at [407, 789] on span "Browse file" at bounding box center [358, 783] width 98 height 11
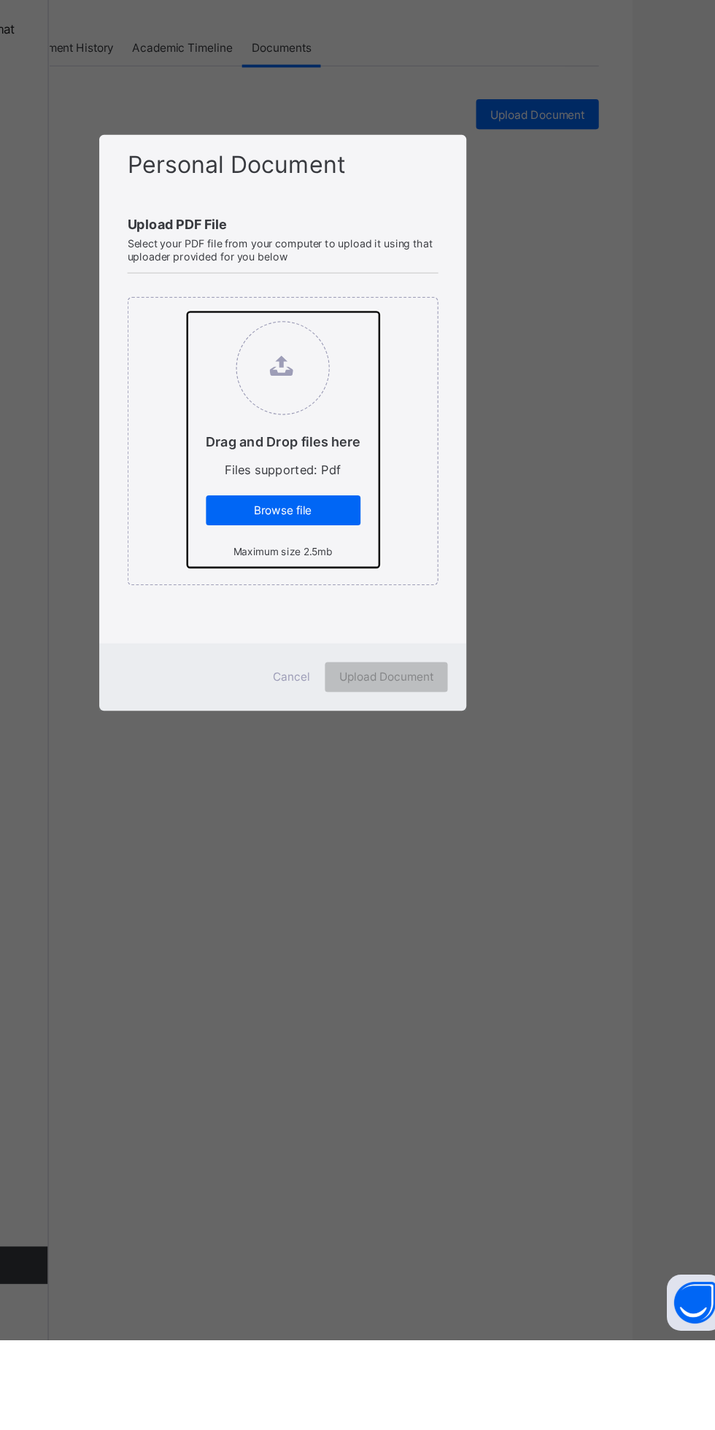
click at [283, 629] on input "Drag and Drop files here Files supported: Pdf Browse file Maximum size 2.5mb" at bounding box center [283, 629] width 0 height 0
type input "**********"
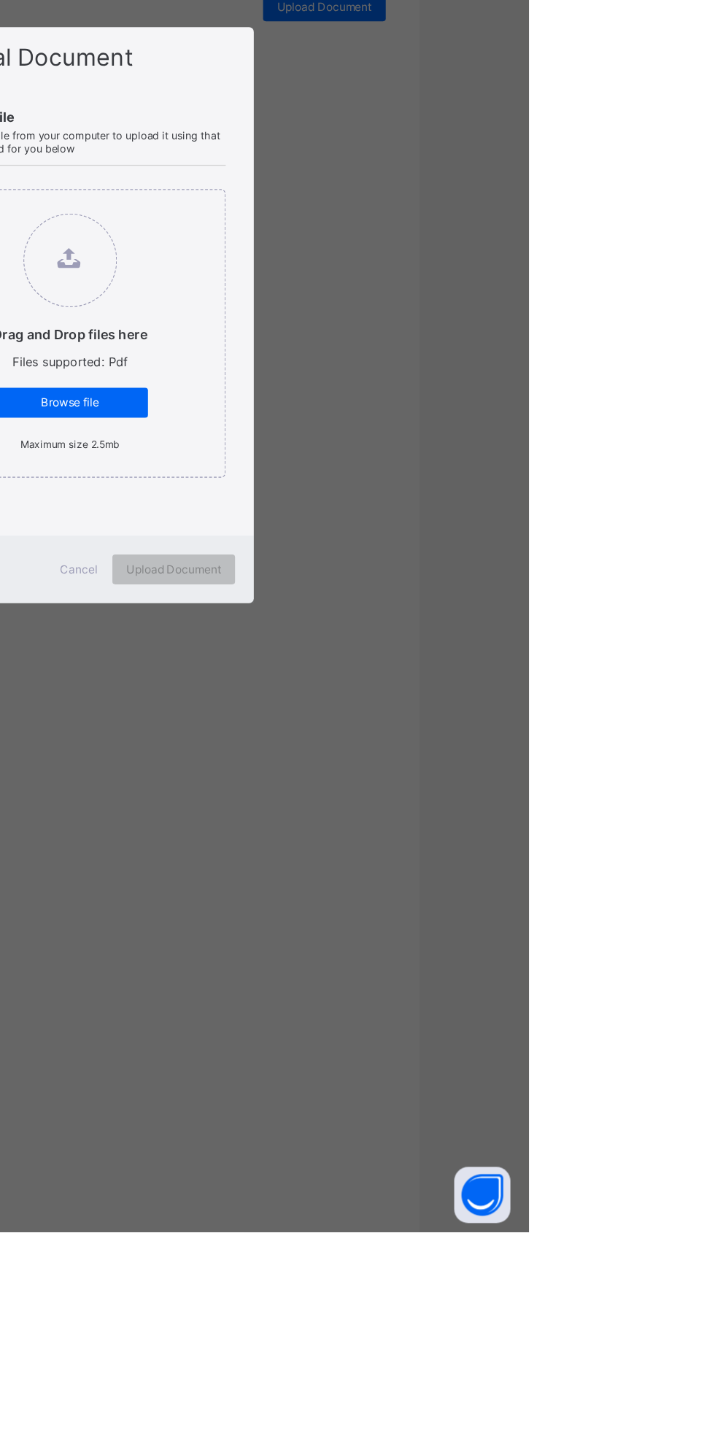
click at [486, 925] on div "Upload Document" at bounding box center [438, 913] width 96 height 23
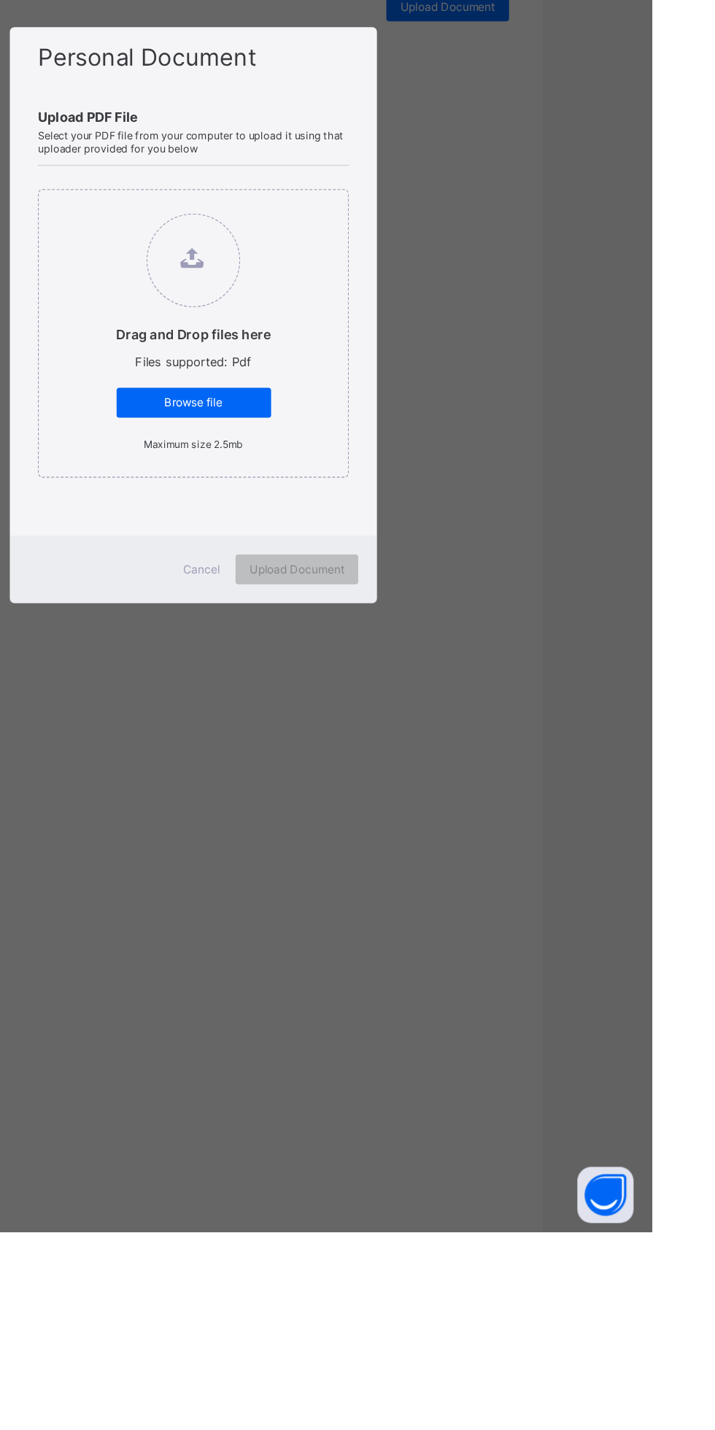
click at [587, 1398] on div "Personal Document Upload PDF File Select your PDF file from your computer to up…" at bounding box center [357, 715] width 715 height 1430
click at [390, 925] on div "Cancel" at bounding box center [364, 913] width 53 height 23
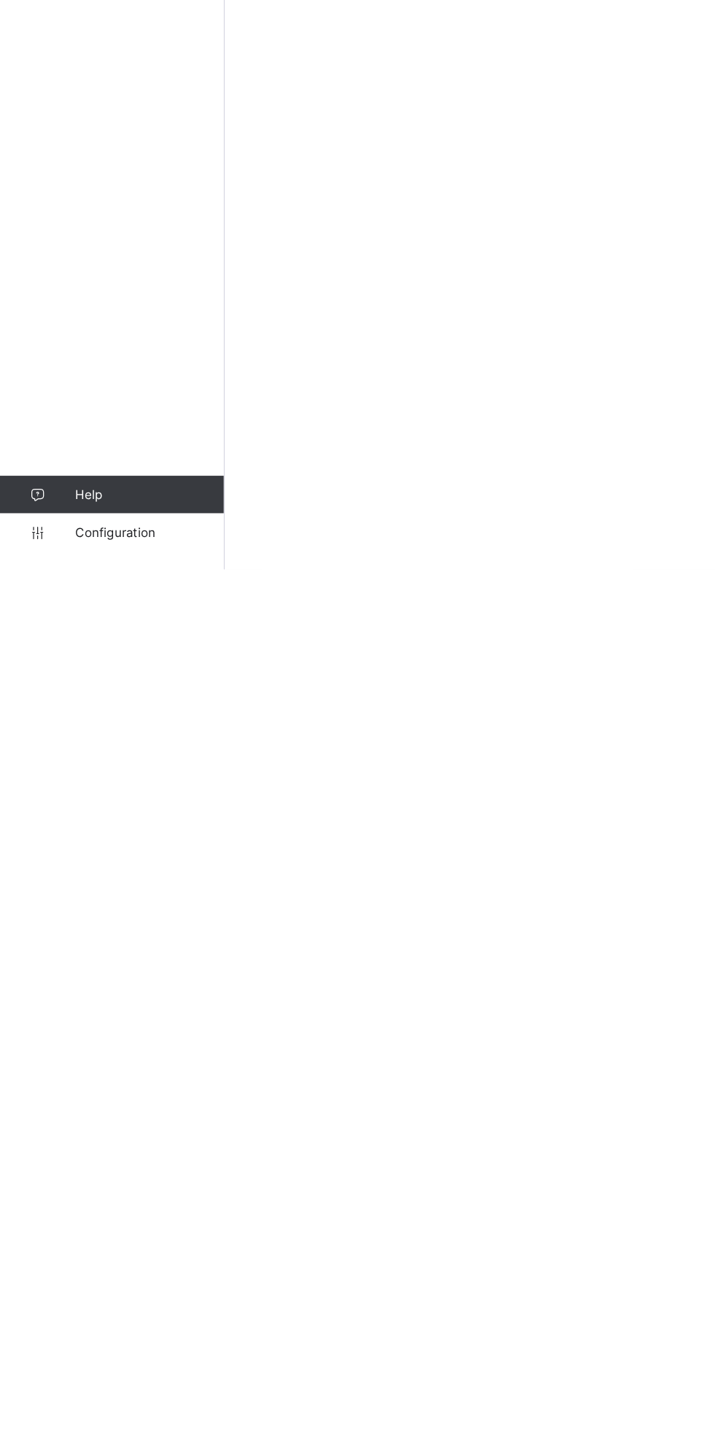
click at [109, 1414] on link "Configuration" at bounding box center [87, 1400] width 174 height 29
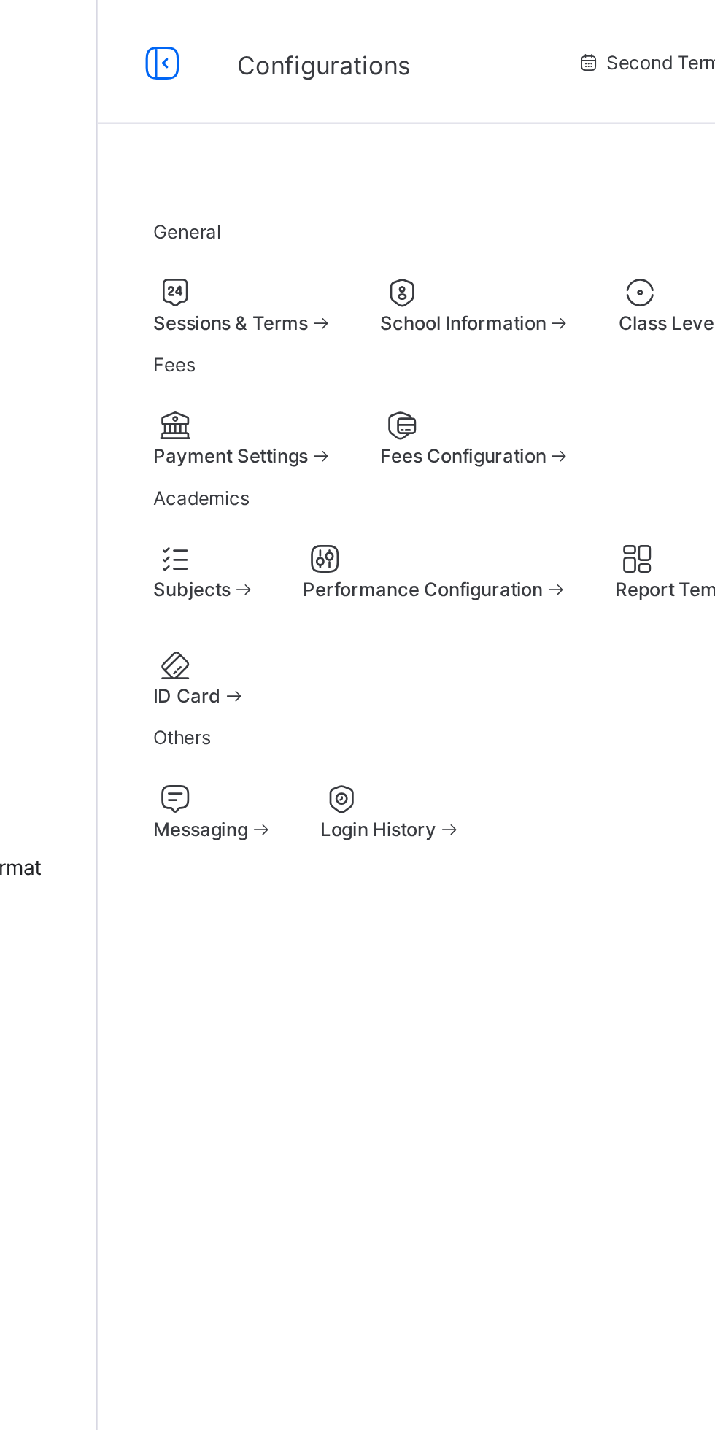
click at [287, 209] on div at bounding box center [243, 201] width 85 height 18
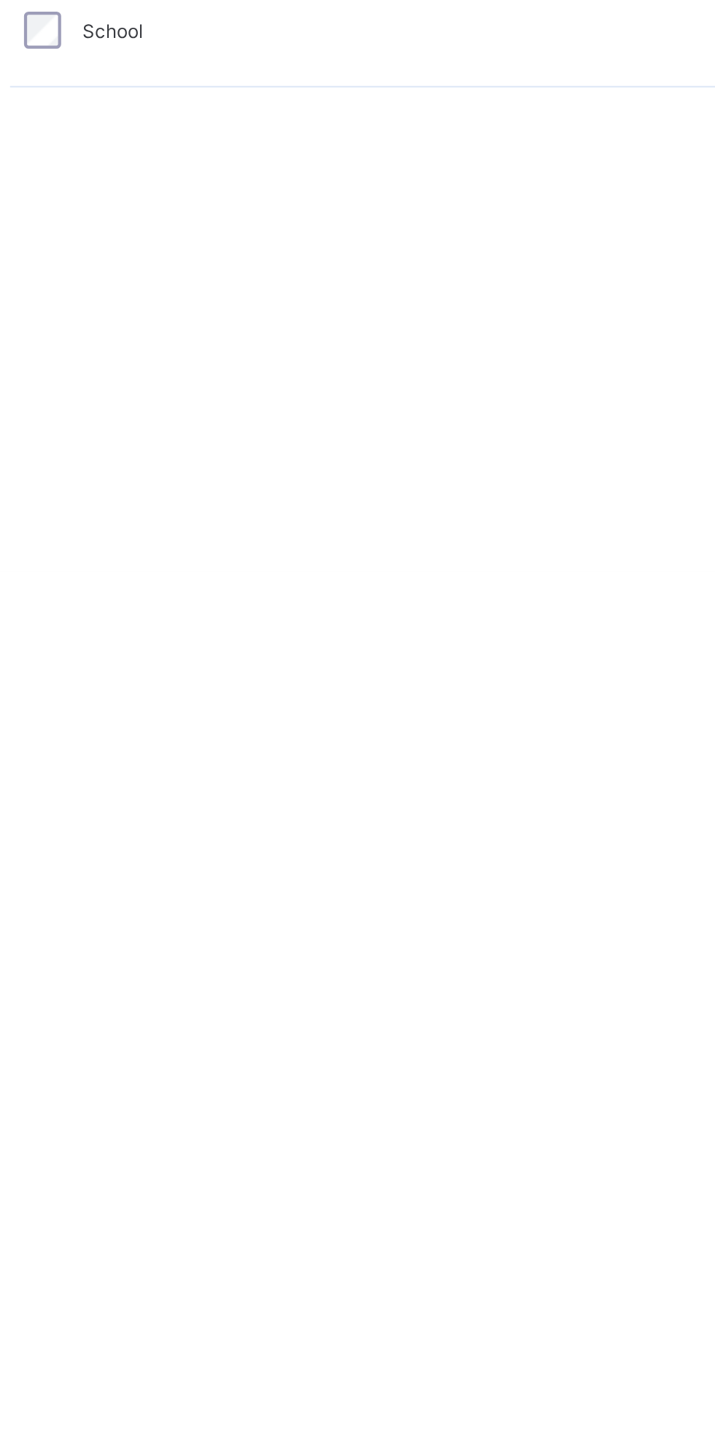
click at [301, 753] on span "Create Bank Account" at bounding box center [257, 748] width 88 height 11
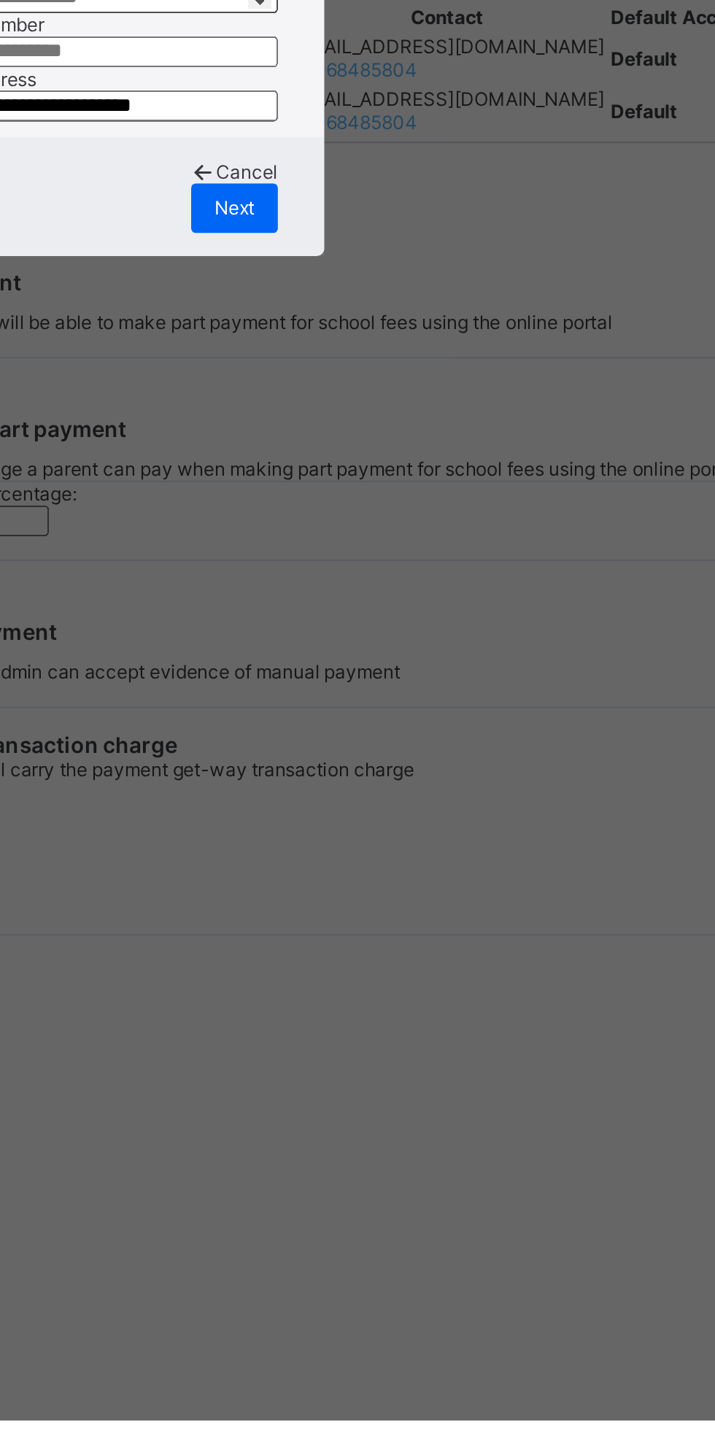
click at [443, 870] on div "Next" at bounding box center [422, 858] width 41 height 23
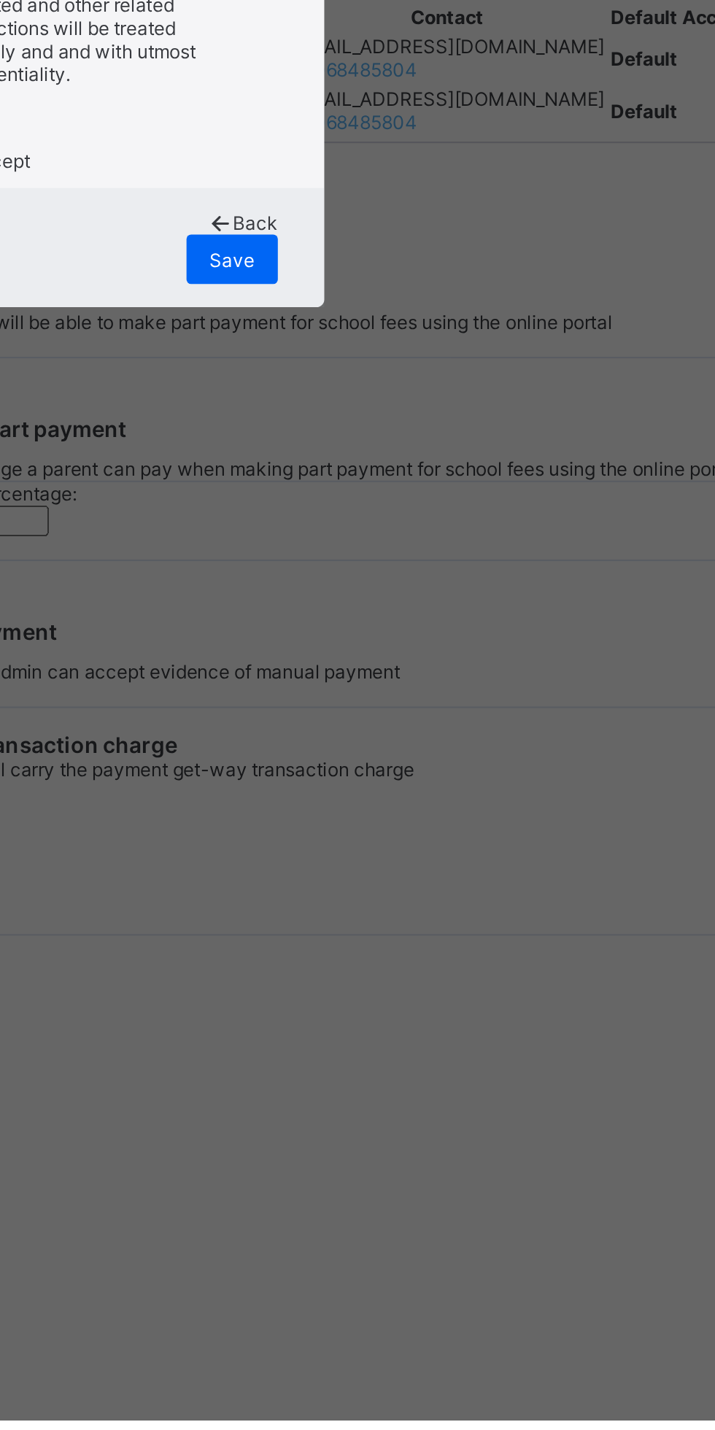
click at [443, 894] on div "Save" at bounding box center [421, 882] width 43 height 23
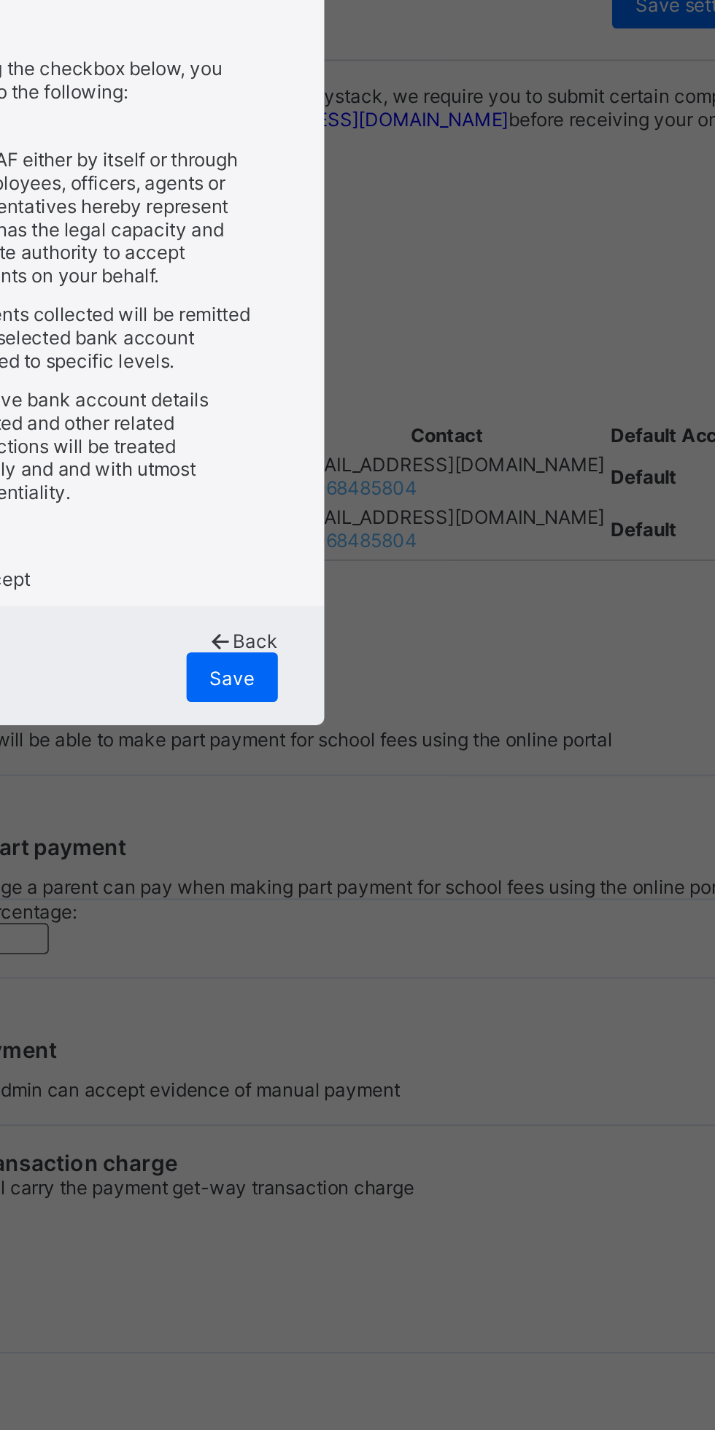
click at [443, 894] on div "Save" at bounding box center [421, 882] width 43 height 23
click at [450, 564] on div "×" at bounding box center [443, 551] width 14 height 25
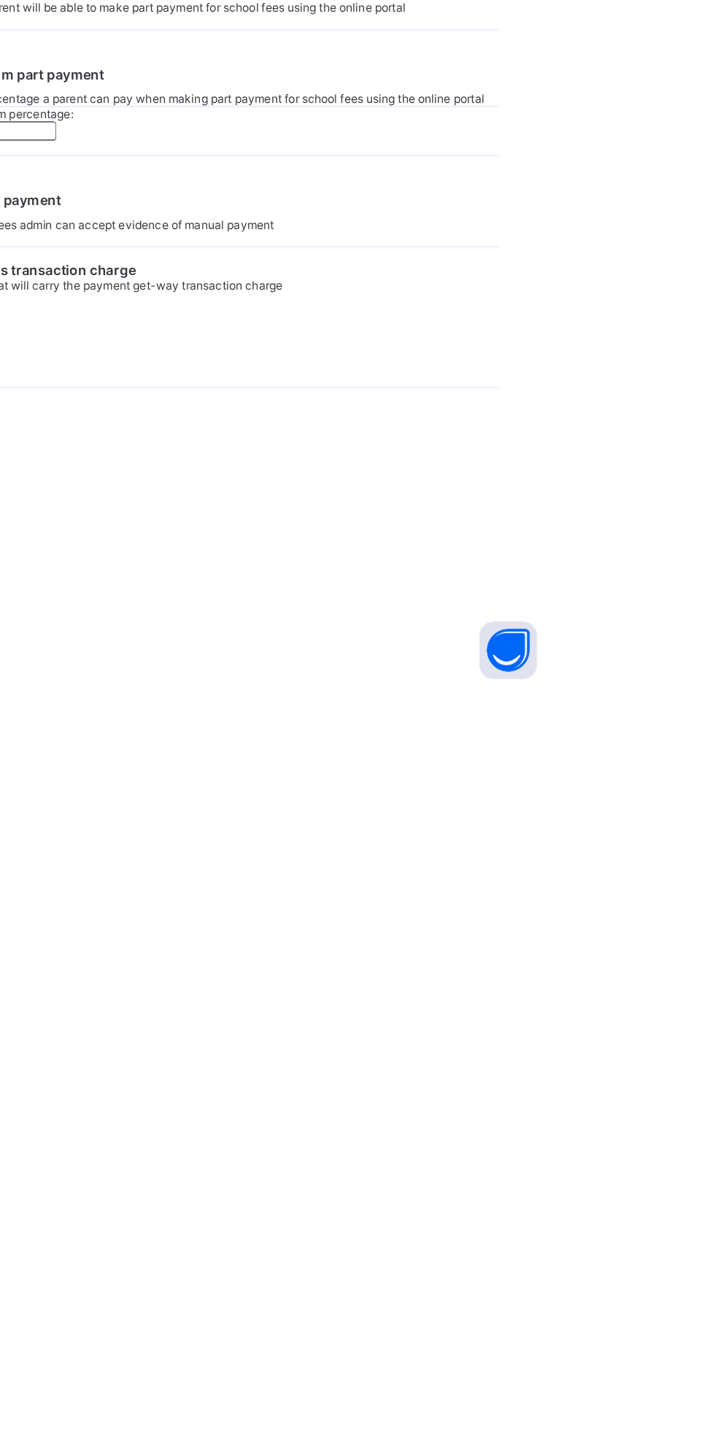
click at [656, 818] on icon at bounding box center [662, 812] width 12 height 11
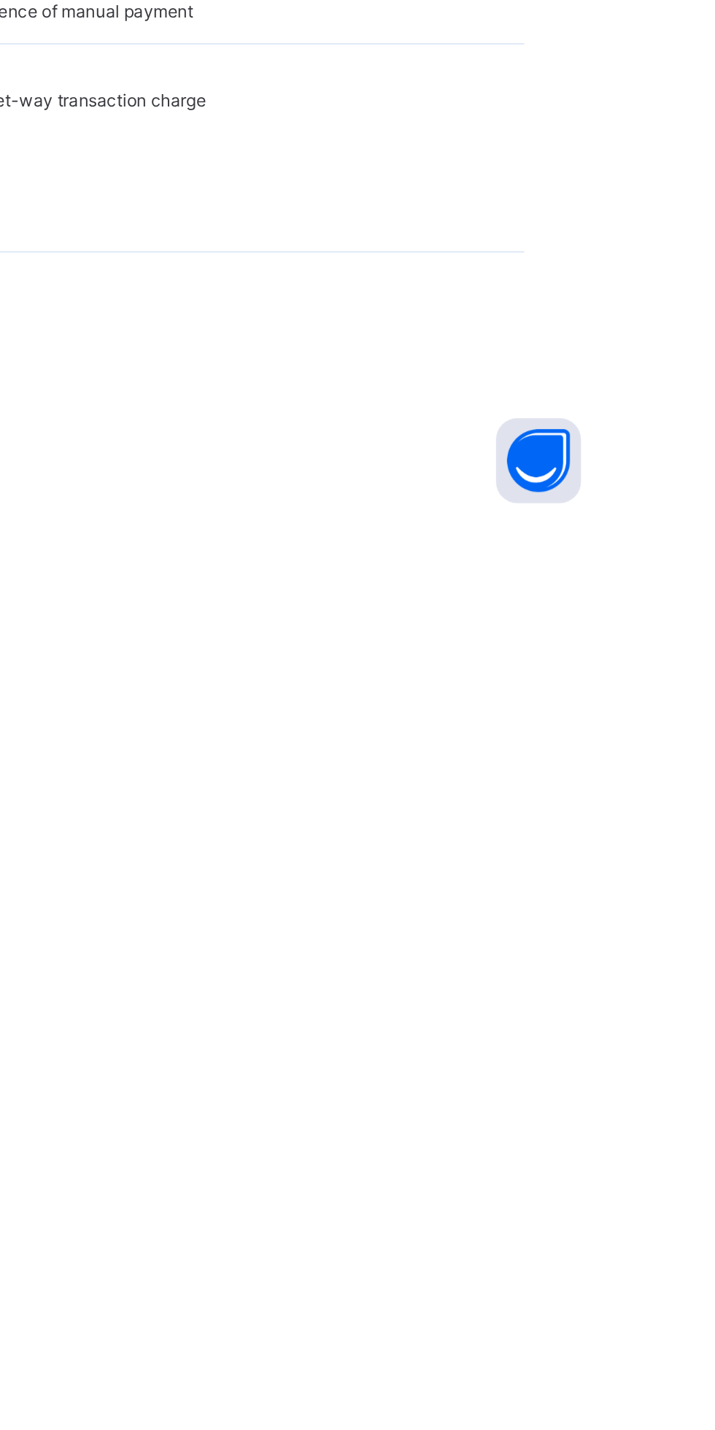
click at [627, 907] on div "Reassign Bank Account" at bounding box center [656, 899] width 58 height 15
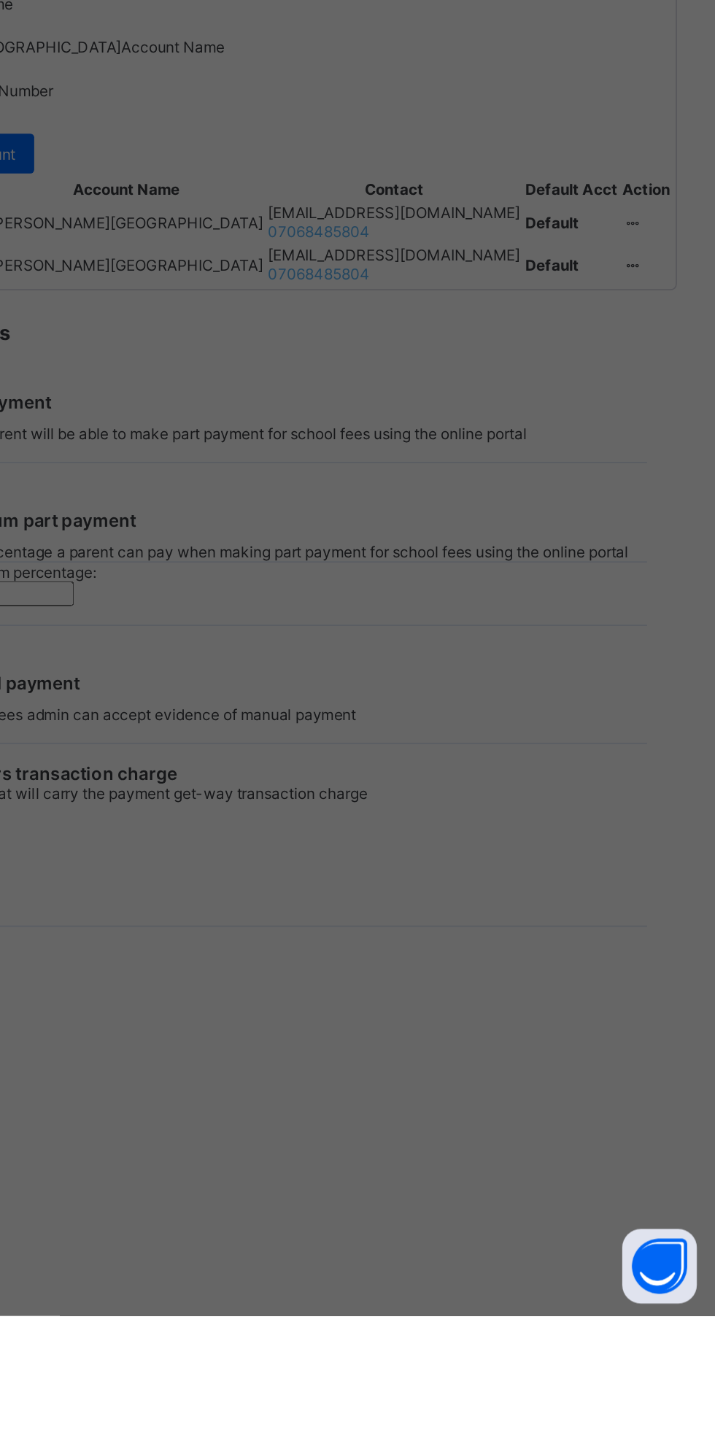
click at [545, 1263] on div "**********" at bounding box center [357, 715] width 715 height 1430
click at [207, 72] on div "×" at bounding box center [201, 61] width 12 height 21
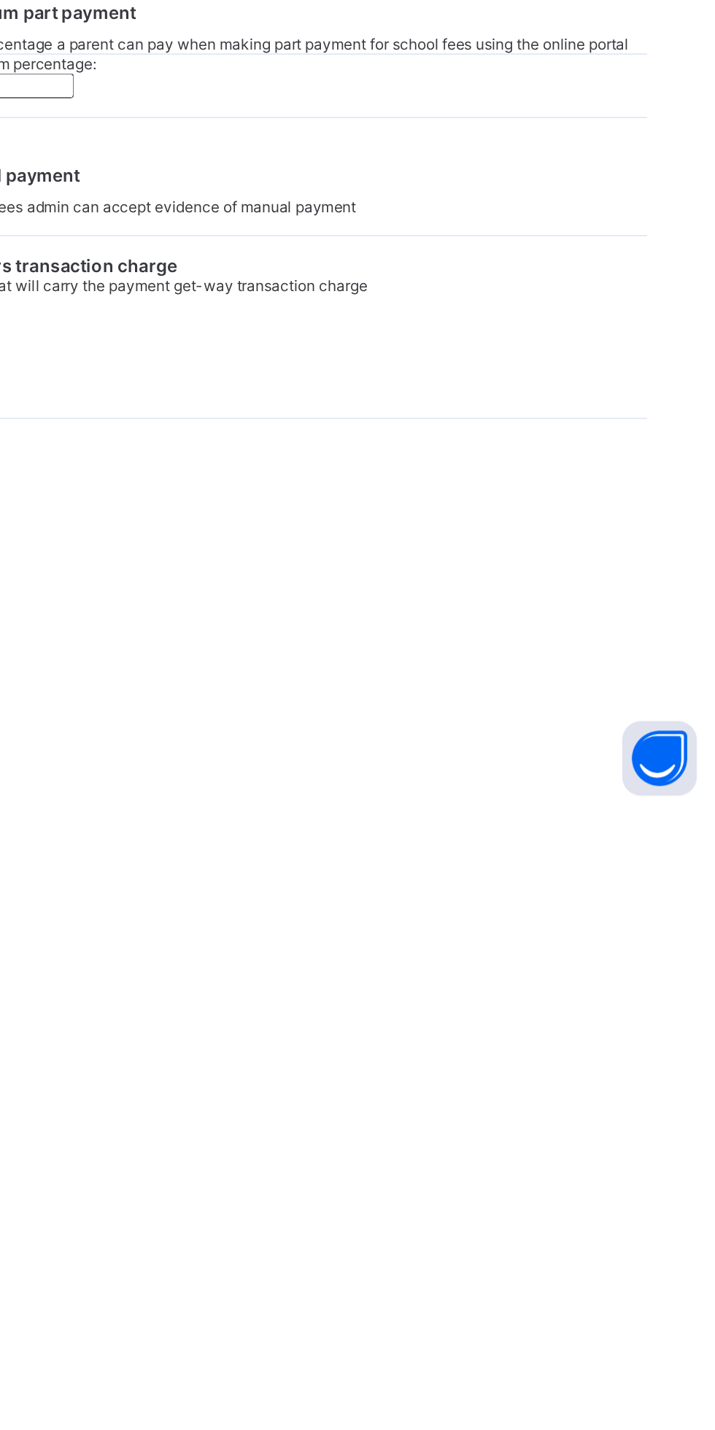
click at [599, 799] on td "Default" at bounding box center [626, 787] width 55 height 23
click at [656, 794] on icon at bounding box center [662, 788] width 12 height 11
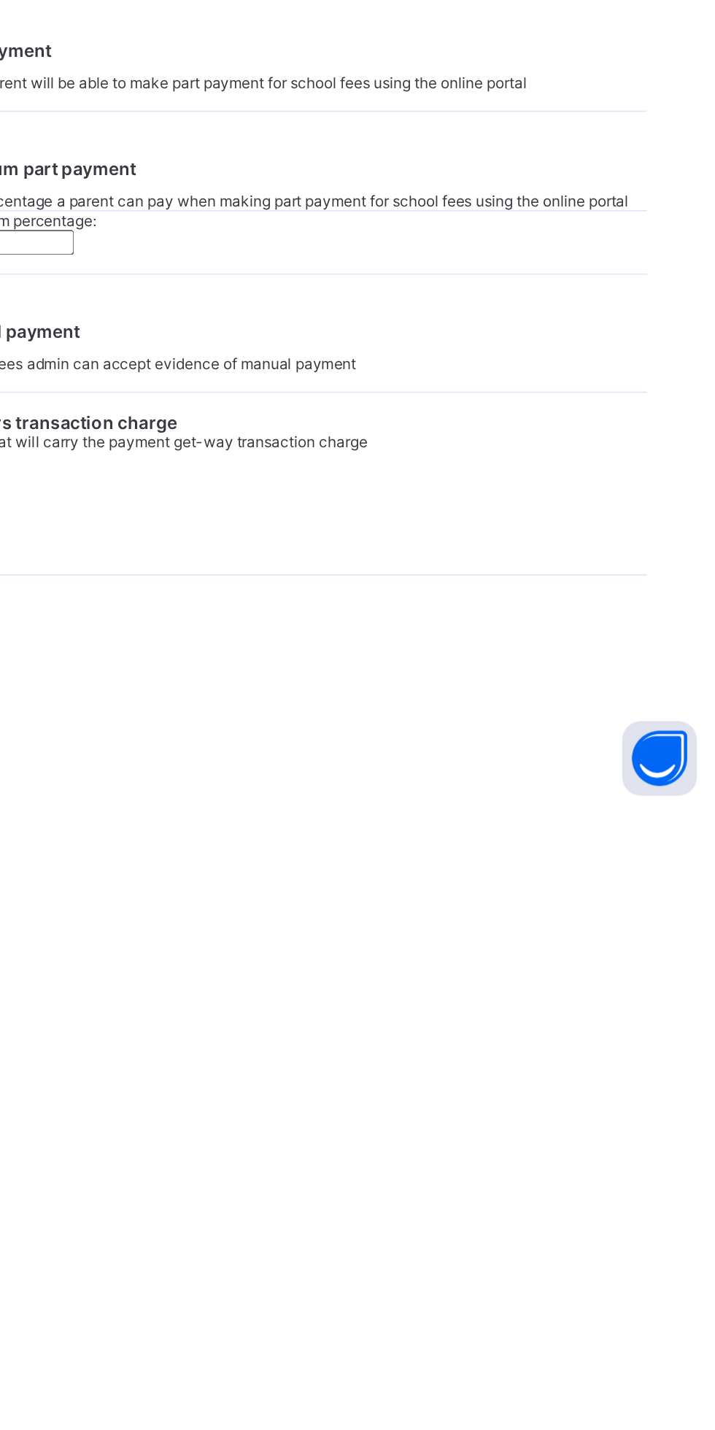
click at [627, 856] on div "Make Default Account" at bounding box center [656, 849] width 58 height 15
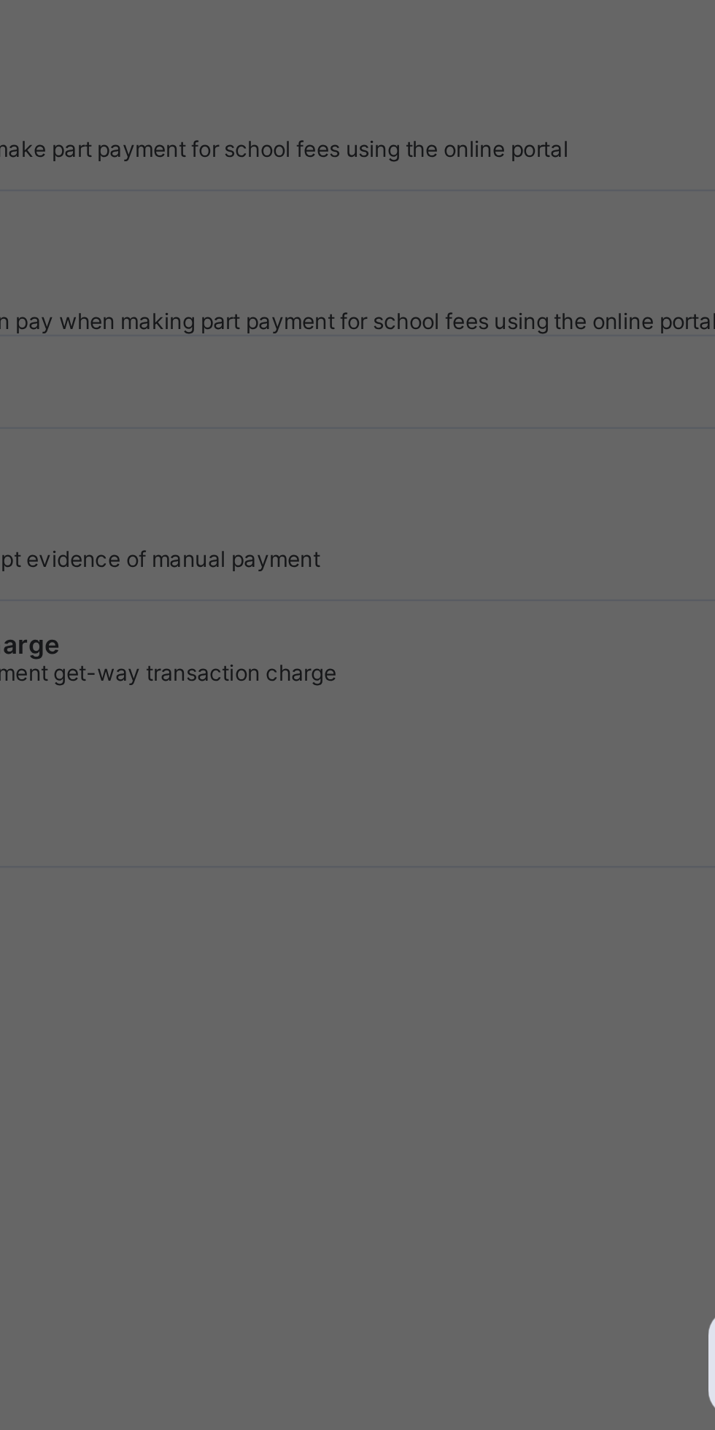
click at [486, 825] on span "Yes, Assign this Bank Account" at bounding box center [424, 819] width 123 height 11
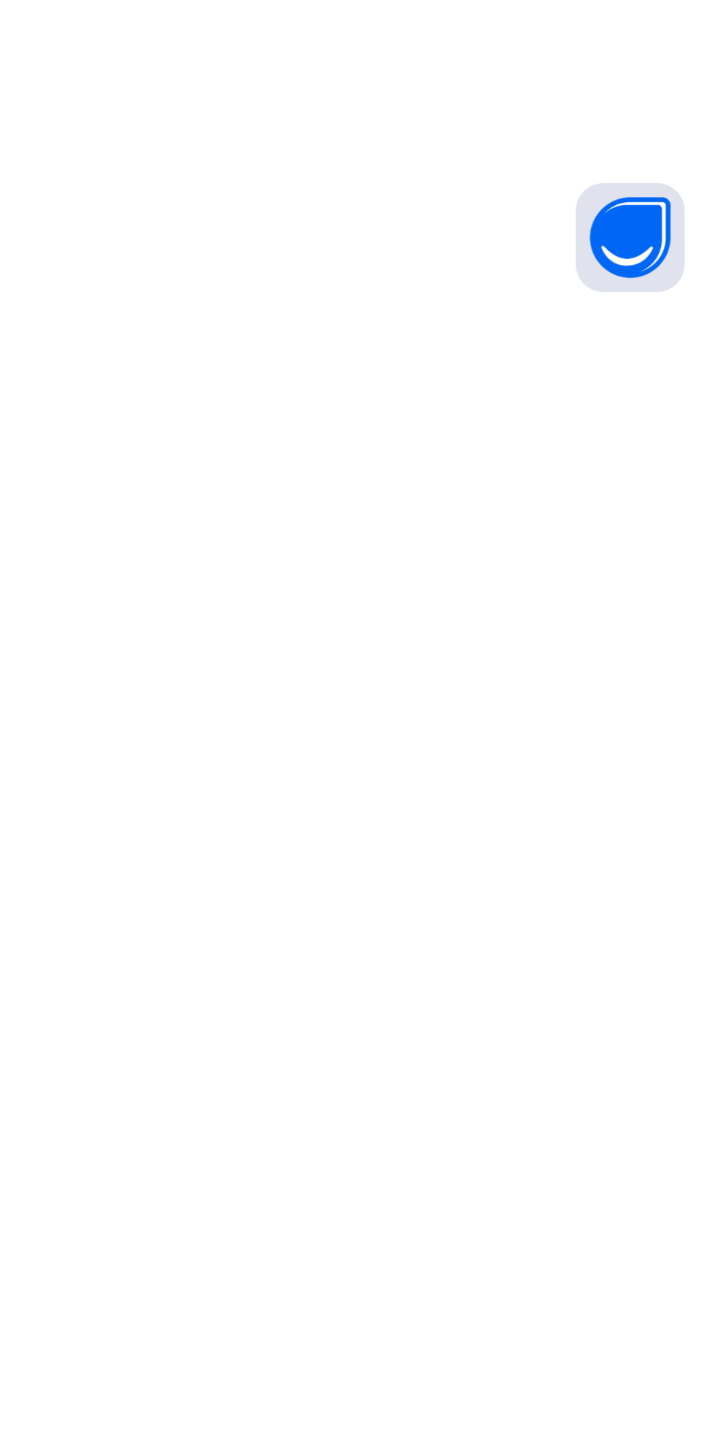
click at [656, 818] on icon at bounding box center [662, 812] width 12 height 11
click at [627, 892] on div "Make Default Account" at bounding box center [656, 884] width 58 height 15
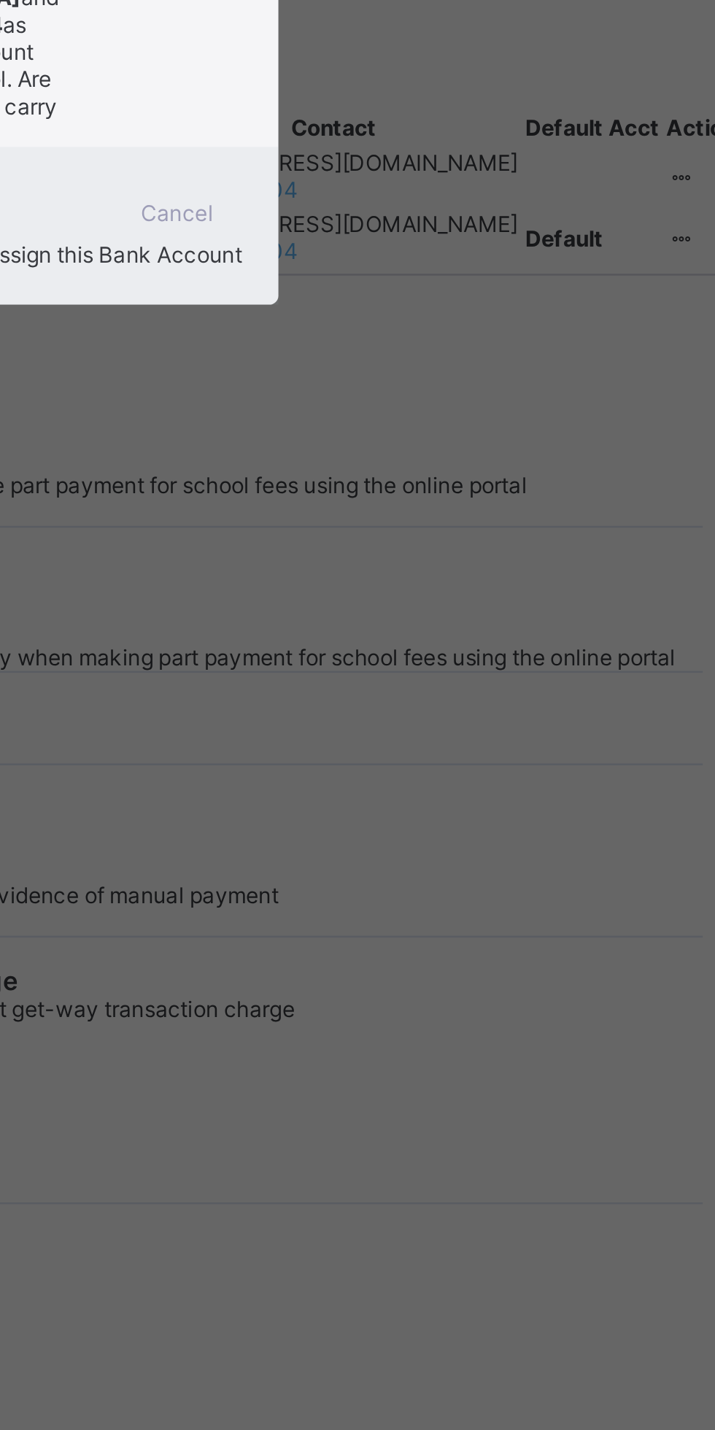
click at [486, 825] on span "Yes, Assign this Bank Account" at bounding box center [424, 819] width 123 height 11
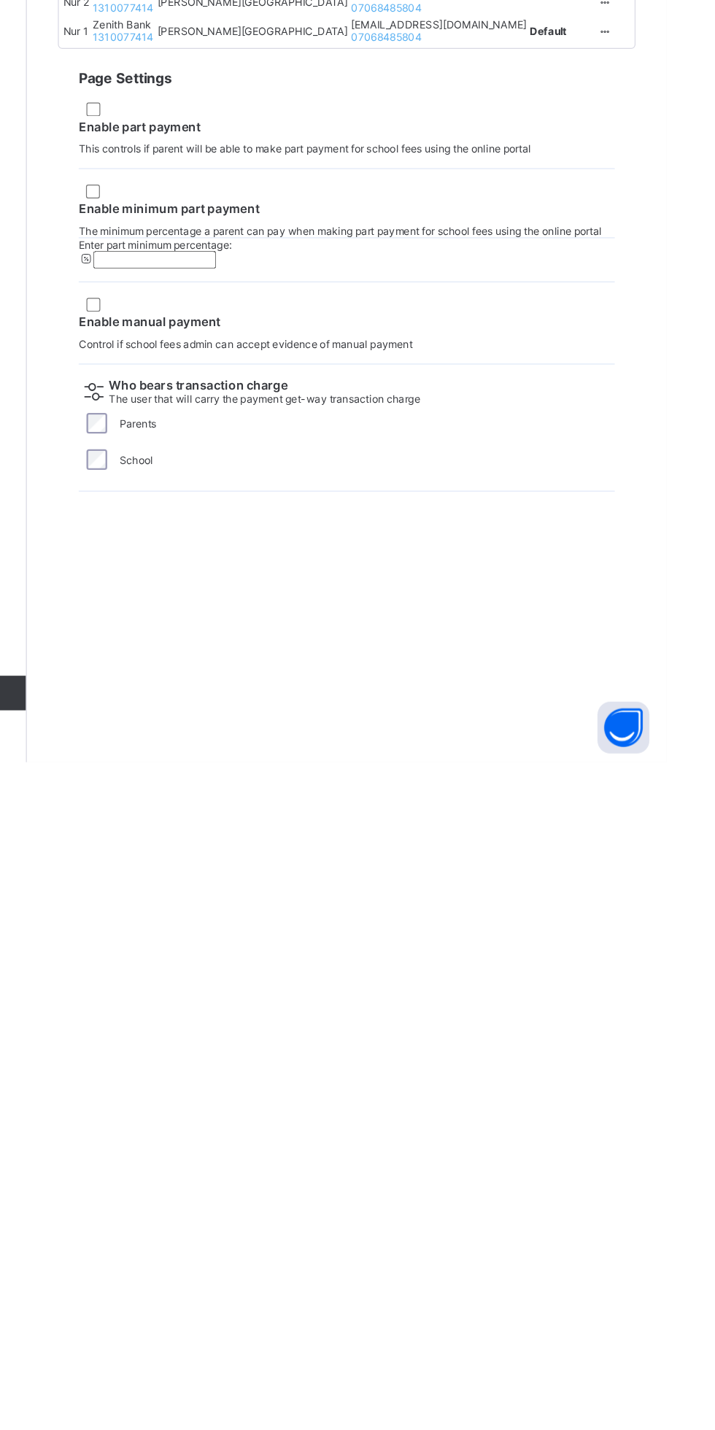
click at [301, 753] on span "Create Bank Account" at bounding box center [257, 748] width 88 height 11
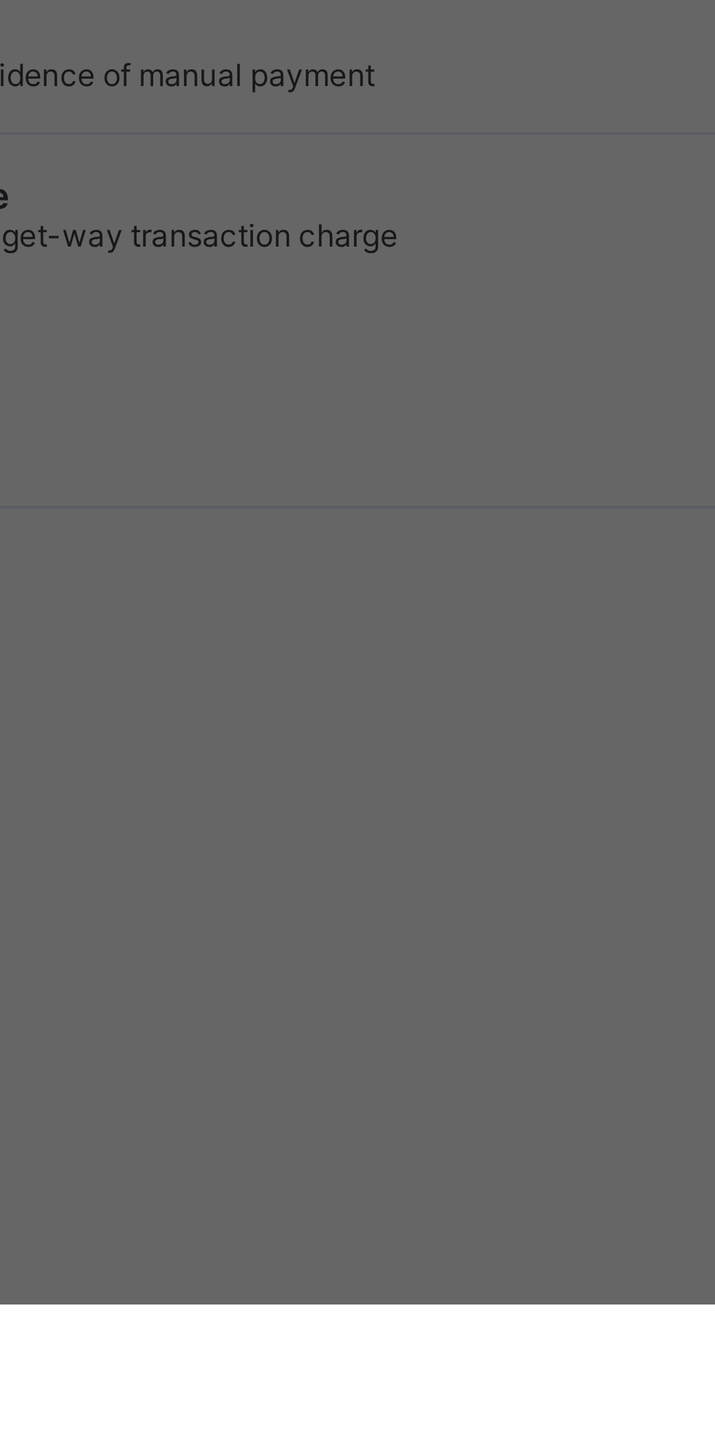
click at [443, 888] on div "Next" at bounding box center [422, 875] width 41 height 23
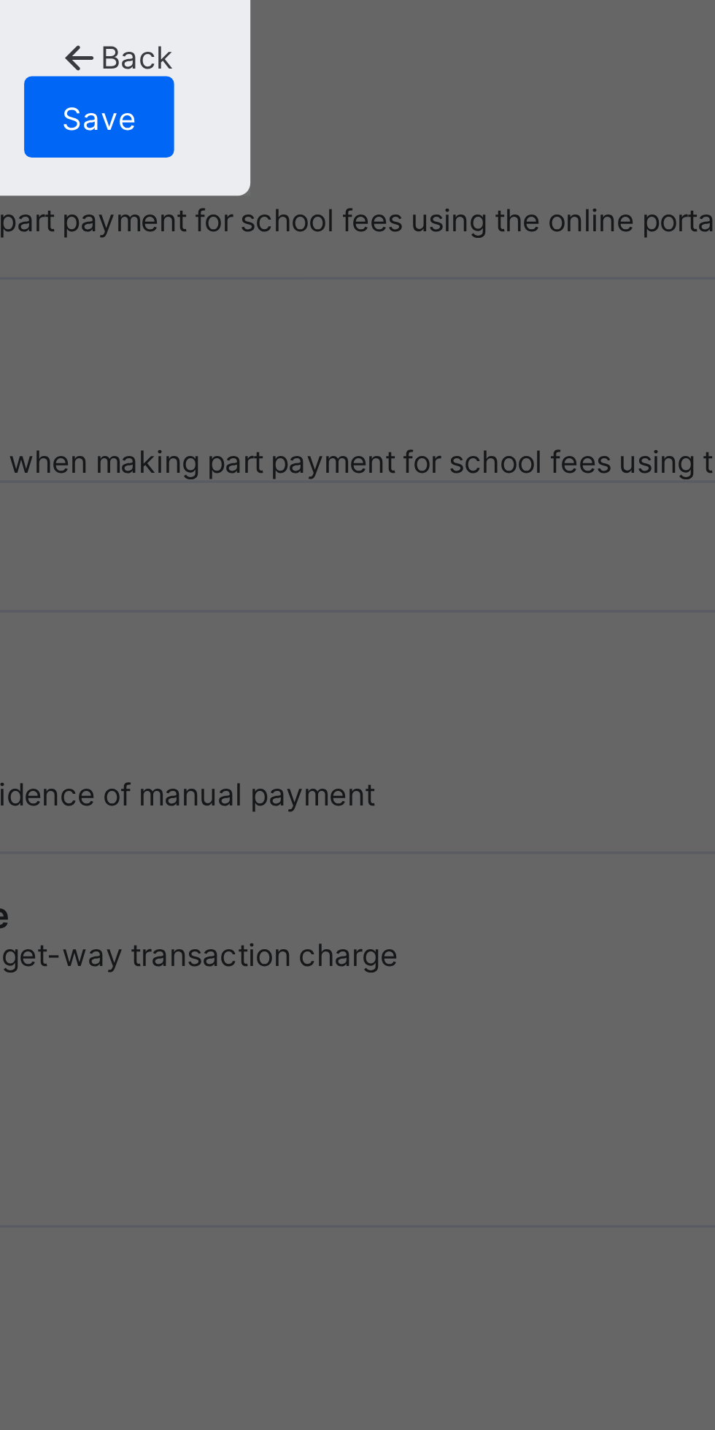
click at [443, 894] on div "Save" at bounding box center [421, 882] width 43 height 23
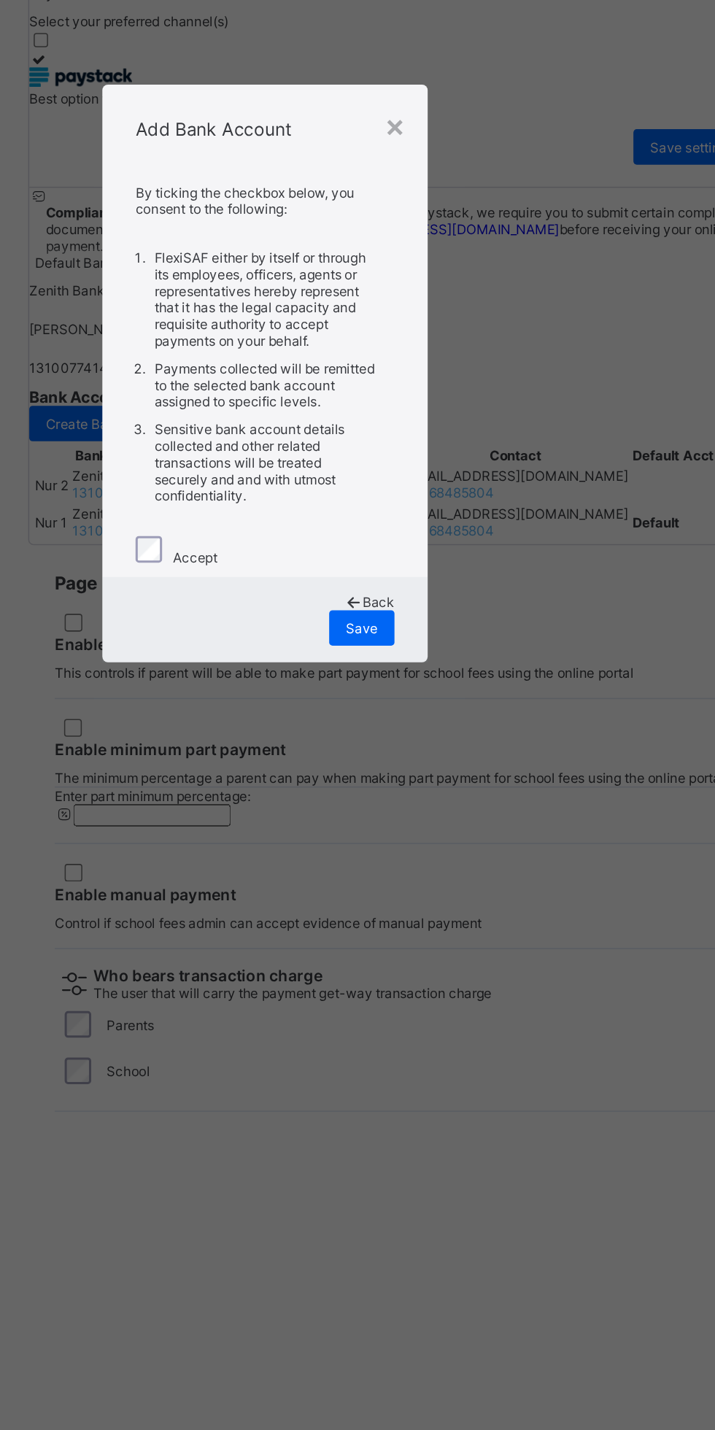
click at [443, 894] on div "Save" at bounding box center [421, 882] width 43 height 23
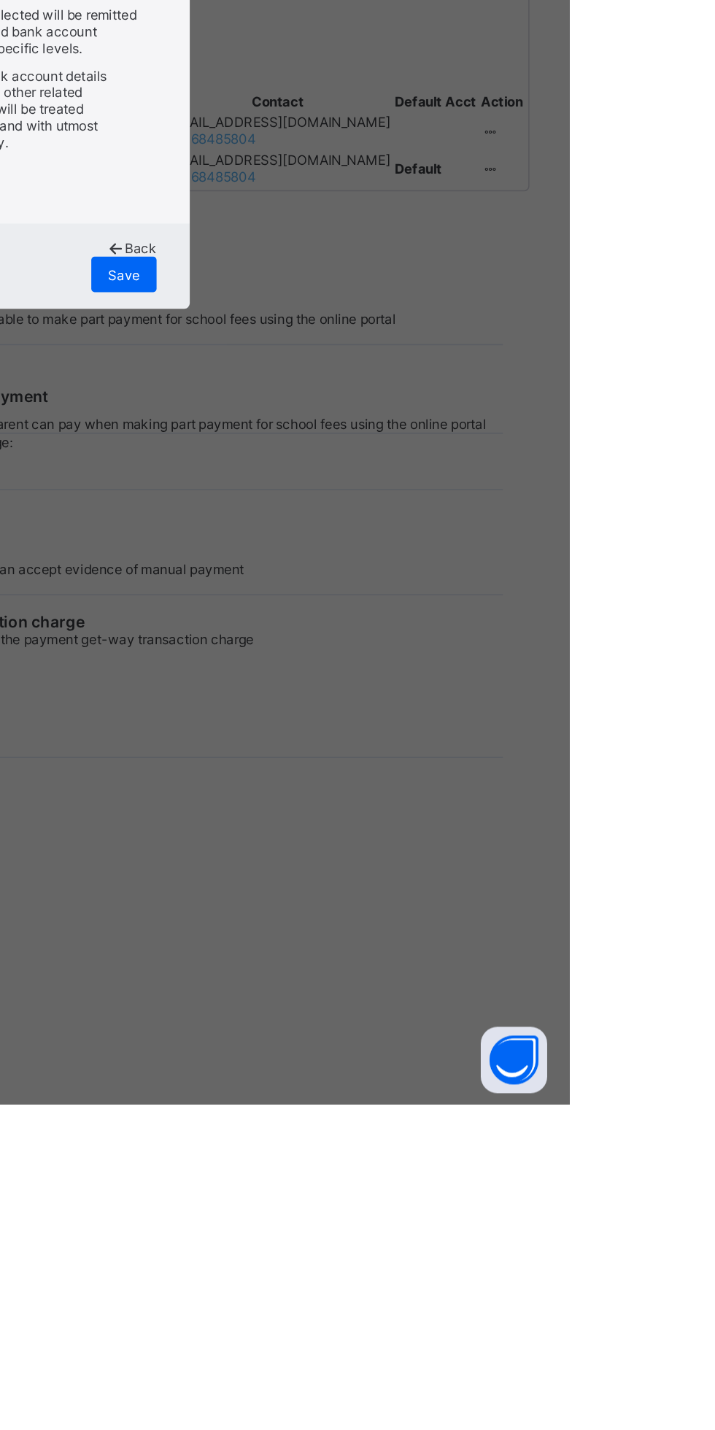
click at [443, 894] on div "Save" at bounding box center [421, 882] width 43 height 23
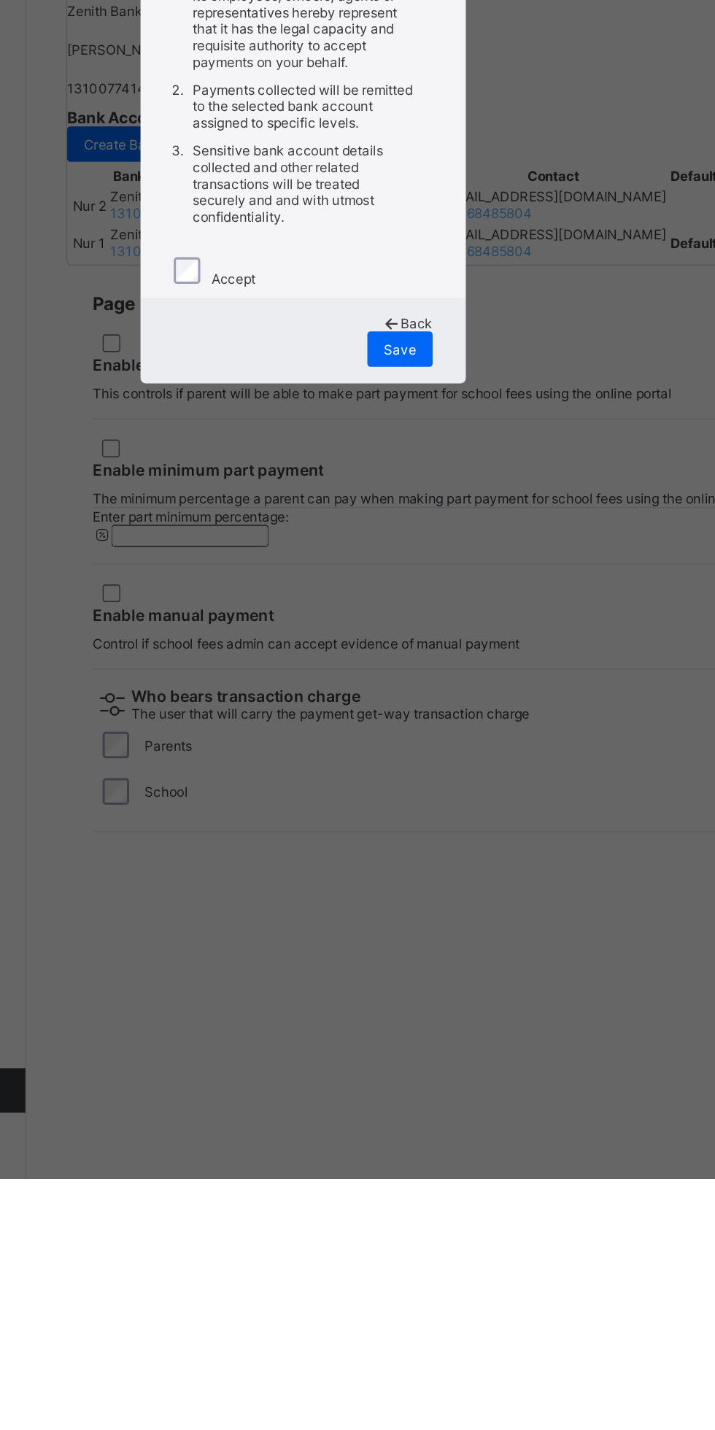
click at [450, 564] on div "×" at bounding box center [443, 551] width 14 height 25
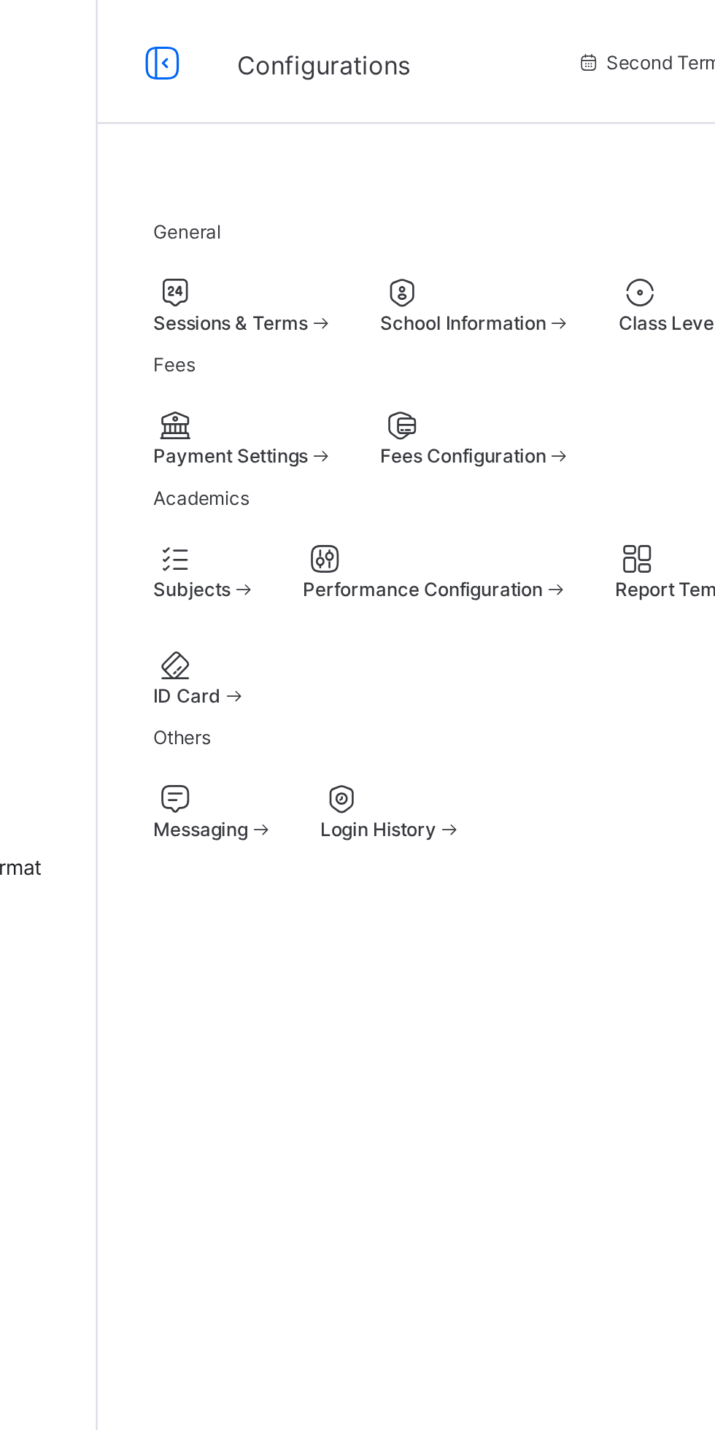
click at [287, 220] on span at bounding box center [280, 214] width 12 height 11
click at [356, 209] on div at bounding box center [354, 201] width 90 height 18
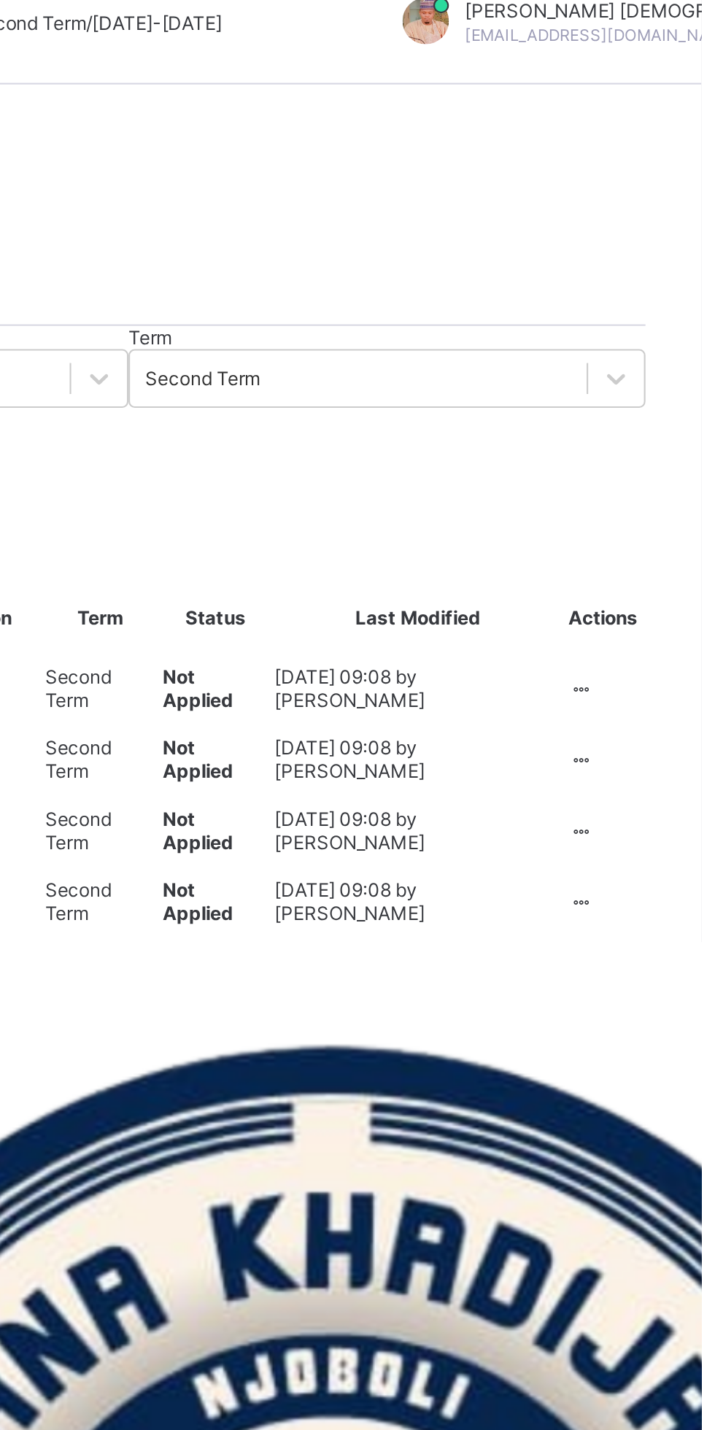
click at [659, 416] on div at bounding box center [658, 410] width 12 height 11
click at [0, 0] on div "Apply Invoice" at bounding box center [0, 0] width 0 height 0
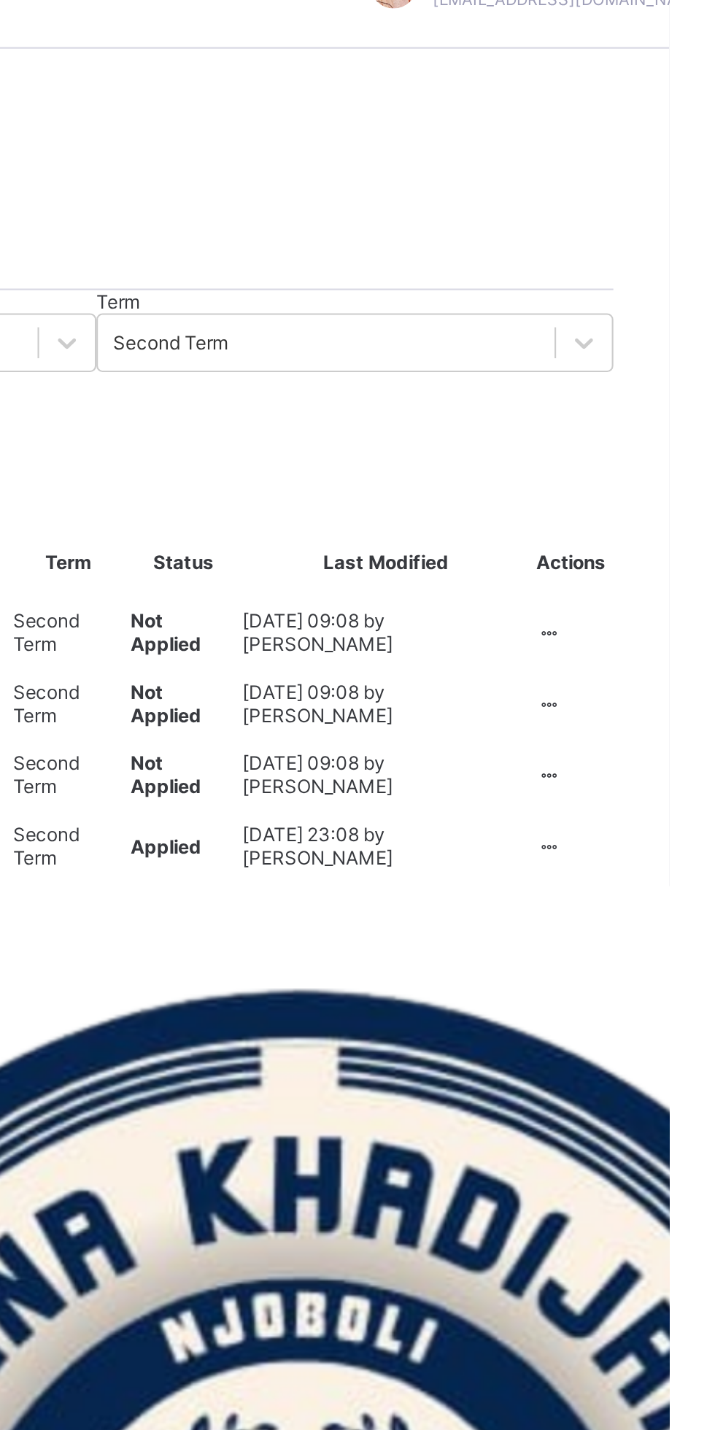
click at [660, 406] on div at bounding box center [658, 400] width 12 height 11
click at [0, 0] on div "Apply Invoice" at bounding box center [0, 0] width 0 height 0
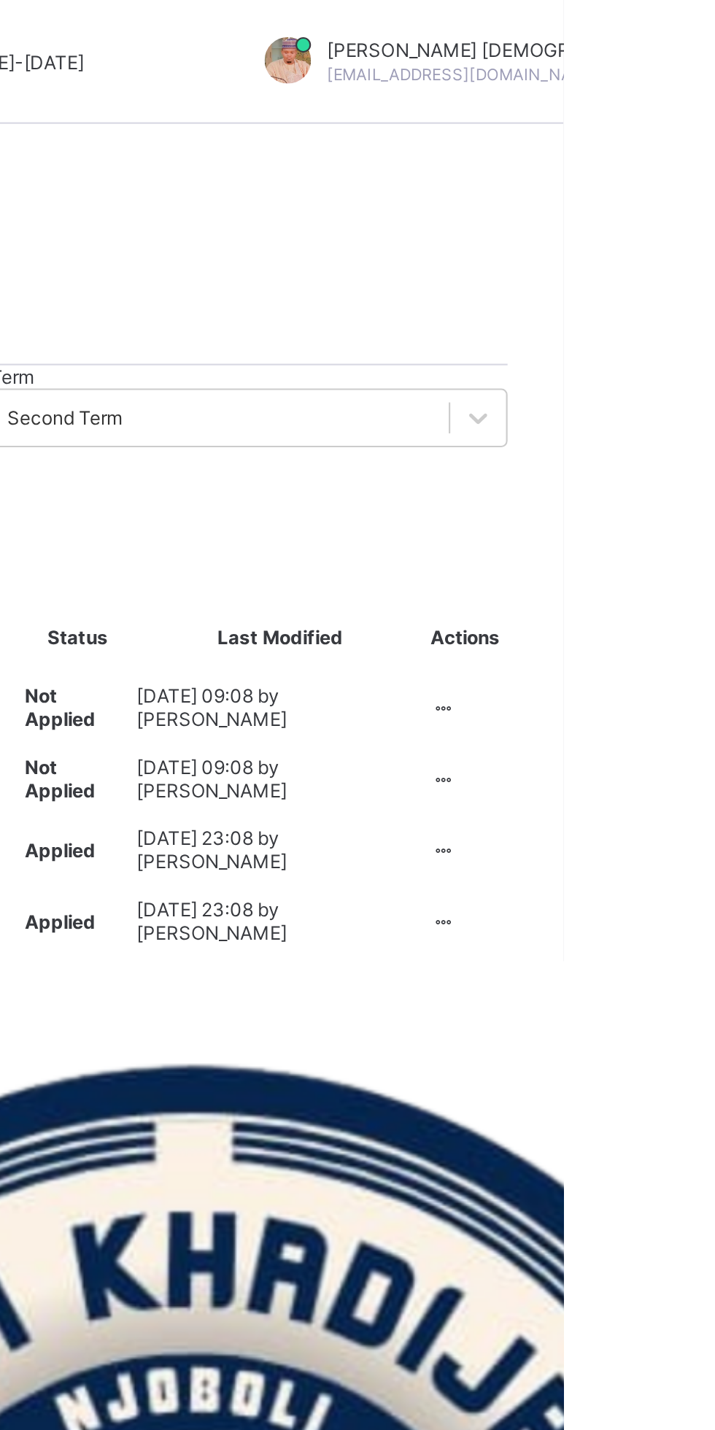
click at [662, 373] on div at bounding box center [658, 367] width 12 height 11
click at [0, 0] on div "Apply Invoice" at bounding box center [0, 0] width 0 height 0
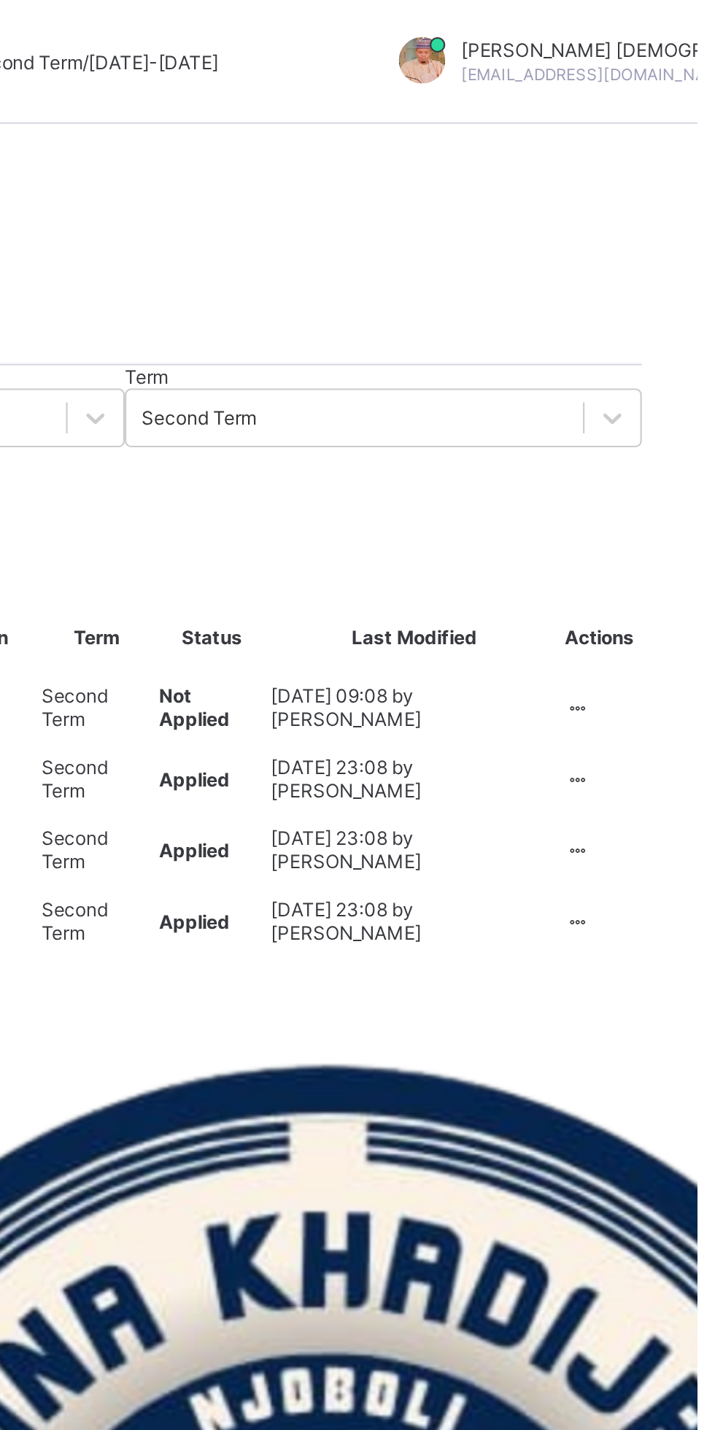
click at [659, 339] on div at bounding box center [658, 333] width 12 height 11
click at [0, 0] on div "Apply Invoice" at bounding box center [0, 0] width 0 height 0
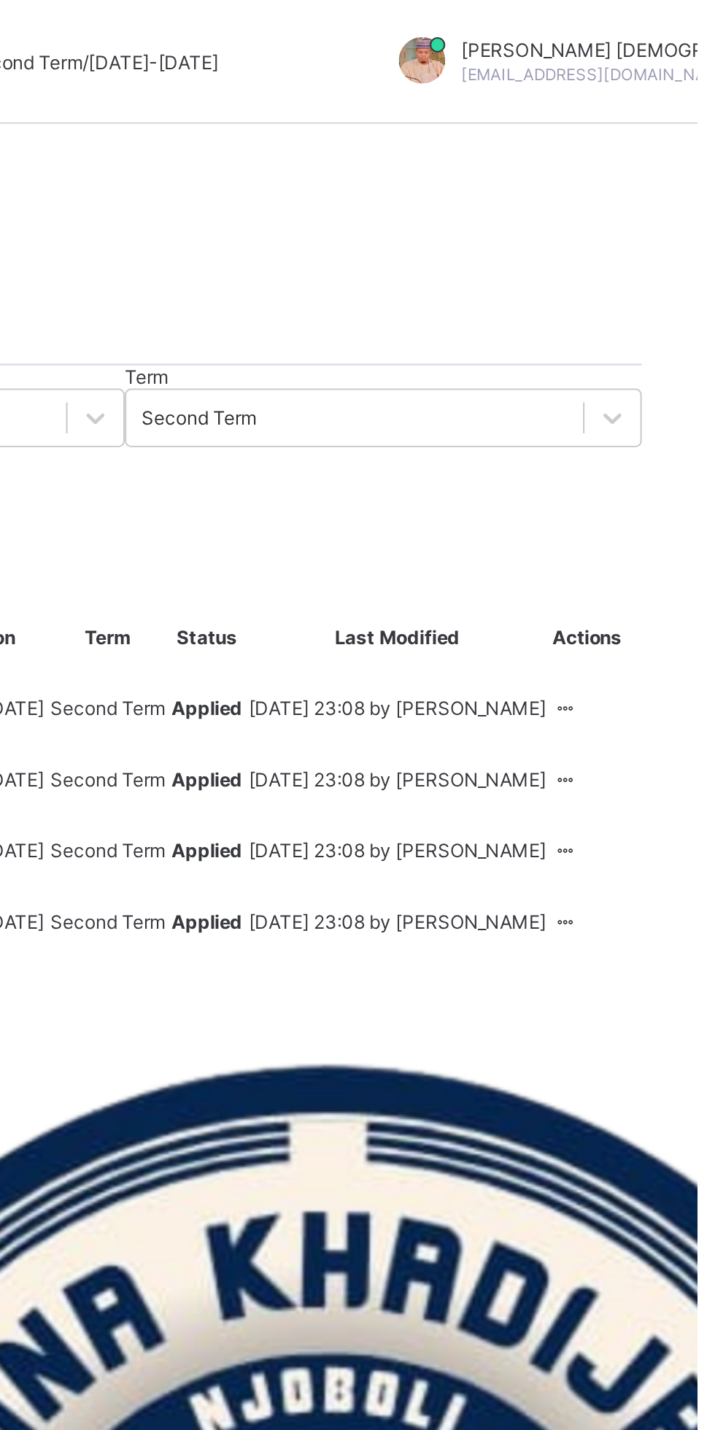
click at [271, 247] on span "Download pdf" at bounding box center [242, 252] width 57 height 11
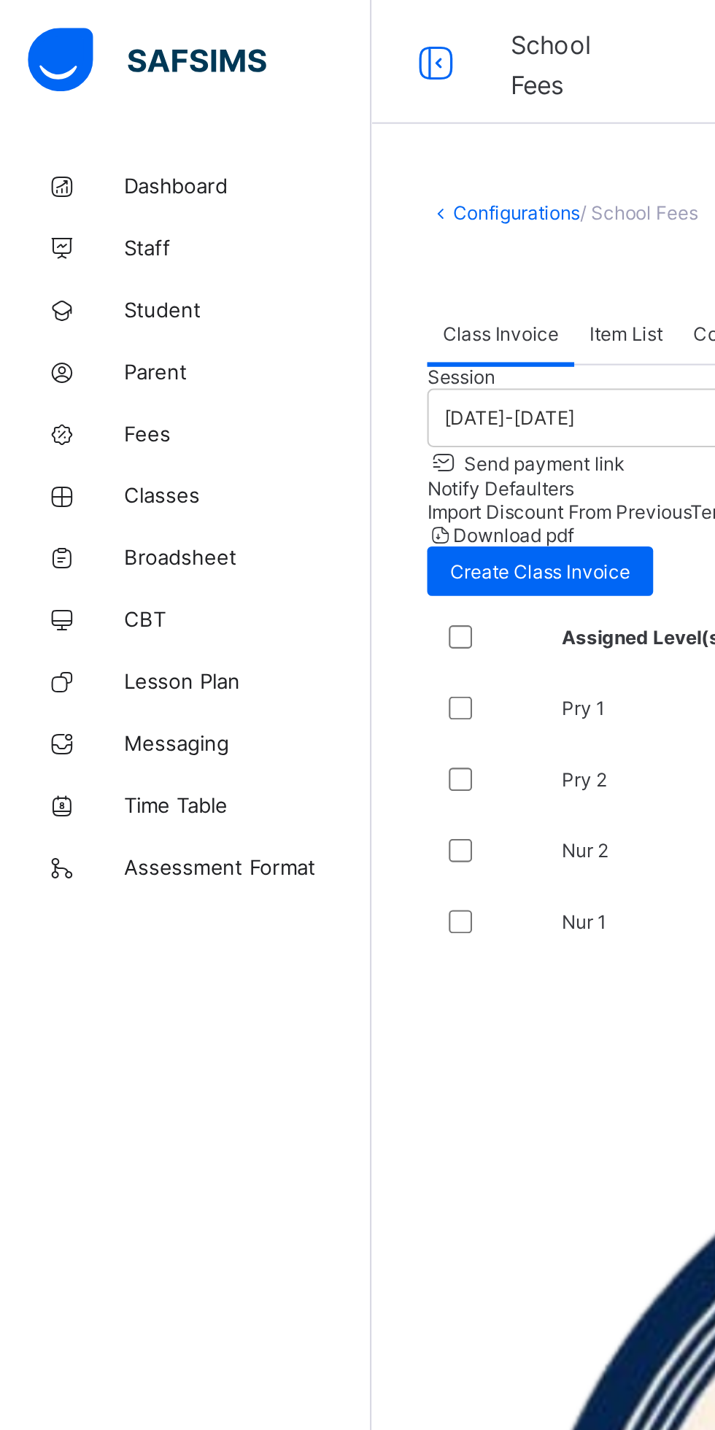
click at [251, 312] on div at bounding box center [233, 299] width 57 height 31
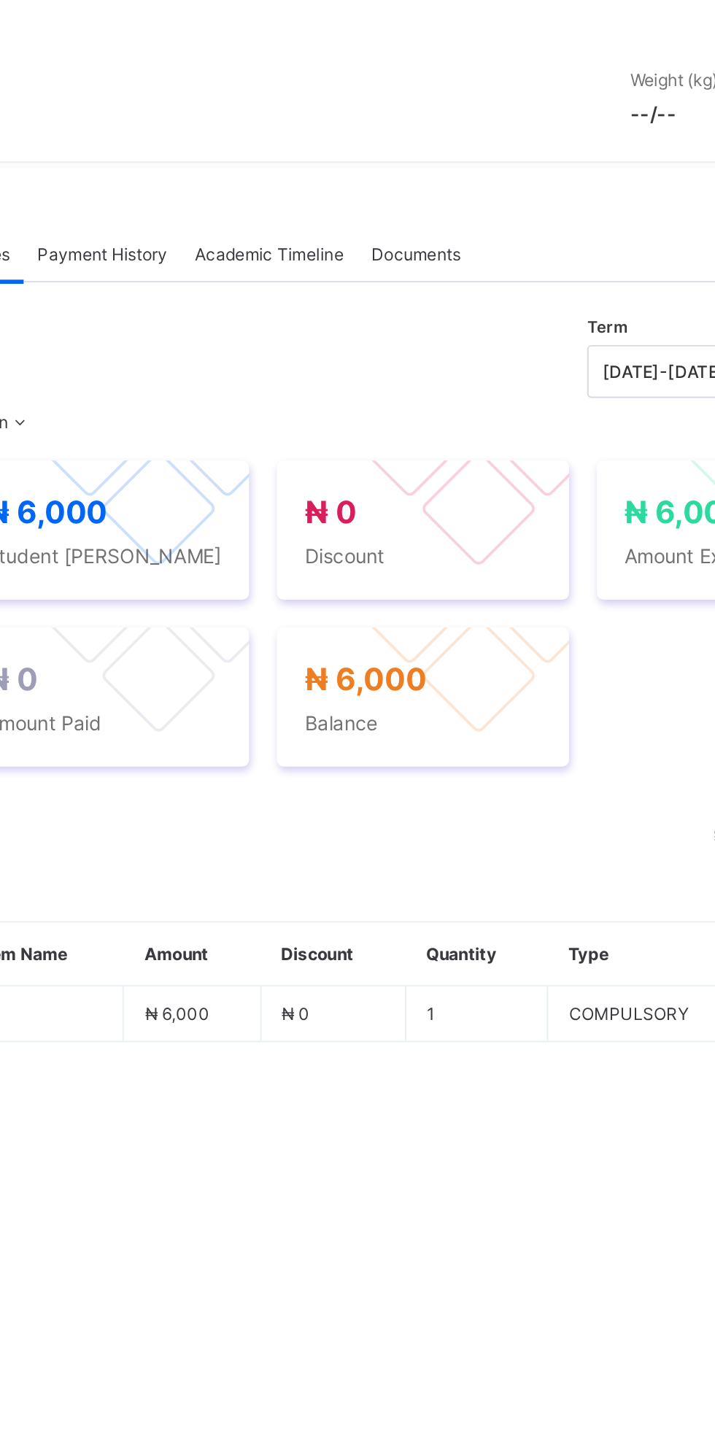
click at [458, 428] on span "Documents" at bounding box center [441, 422] width 47 height 11
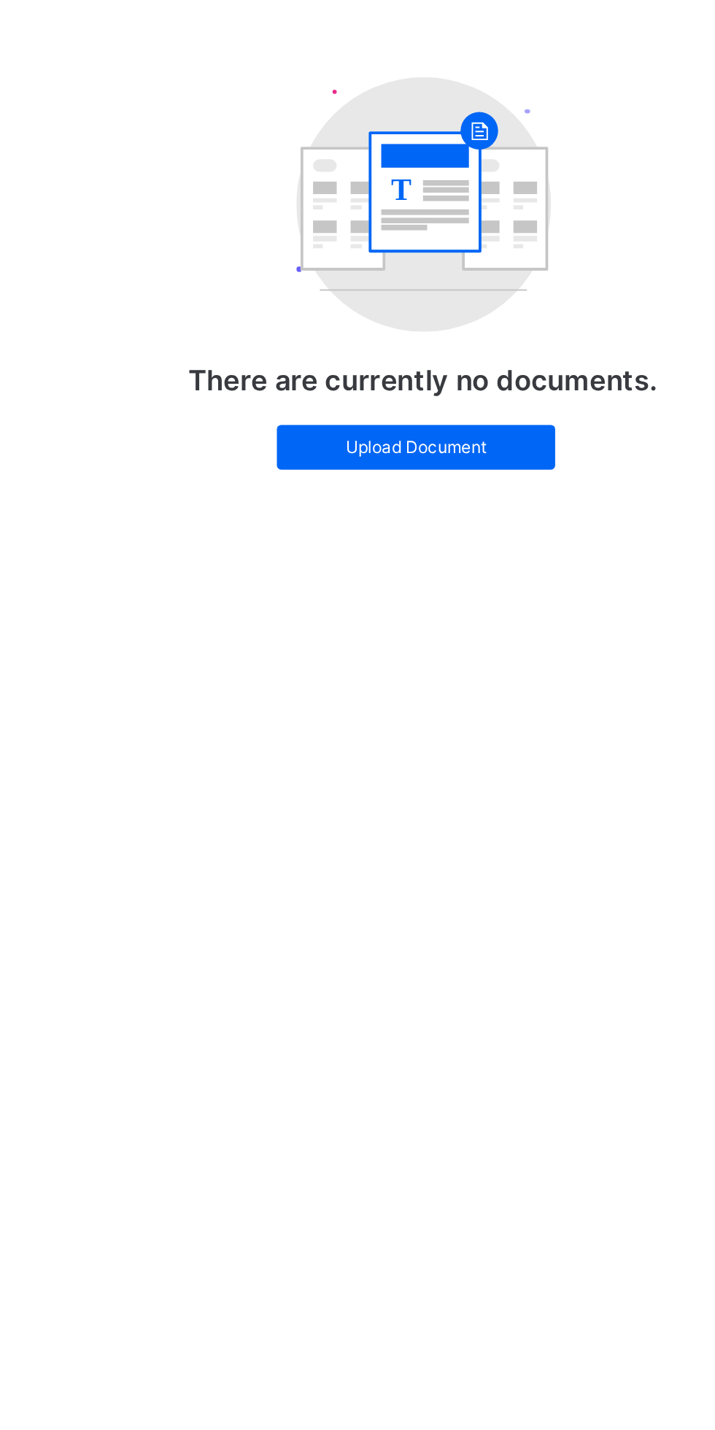
click at [487, 745] on span "Upload Document" at bounding box center [441, 740] width 124 height 11
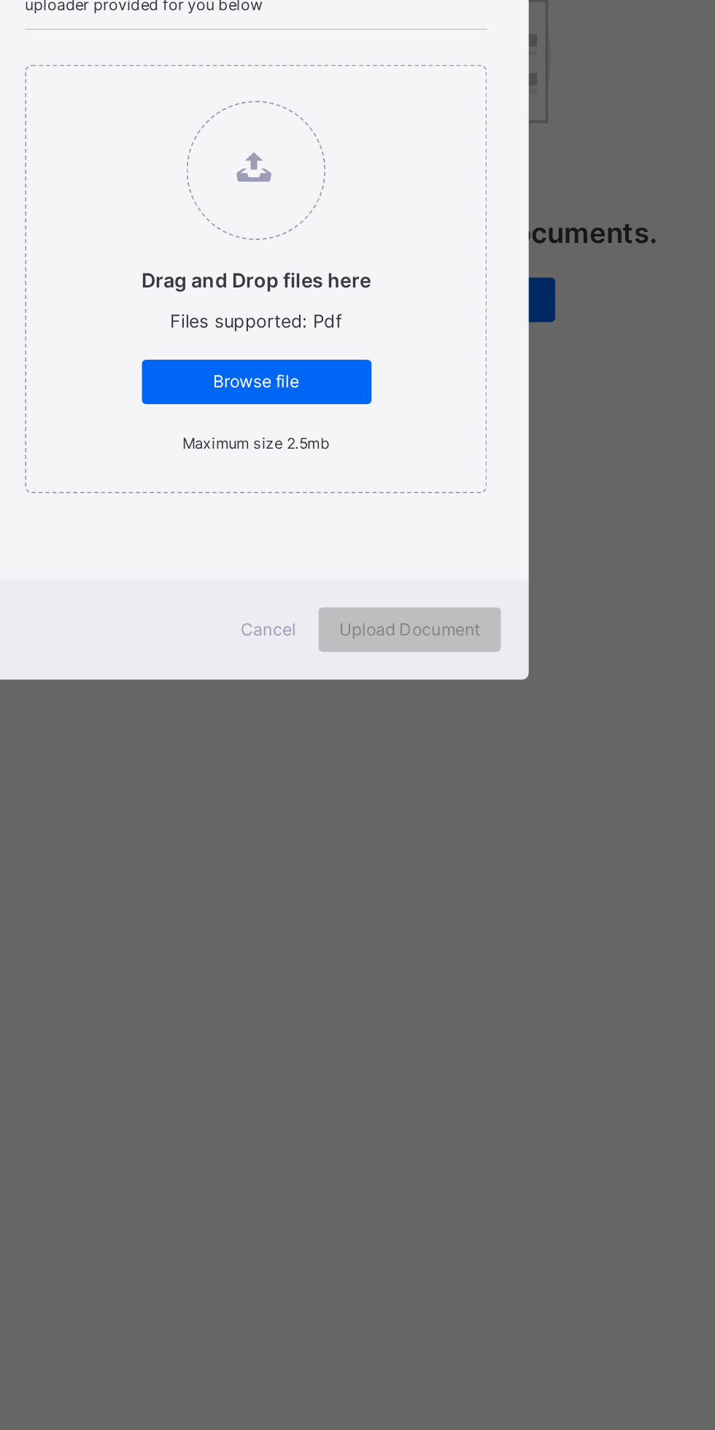
click at [407, 789] on span "Browse file" at bounding box center [358, 783] width 98 height 11
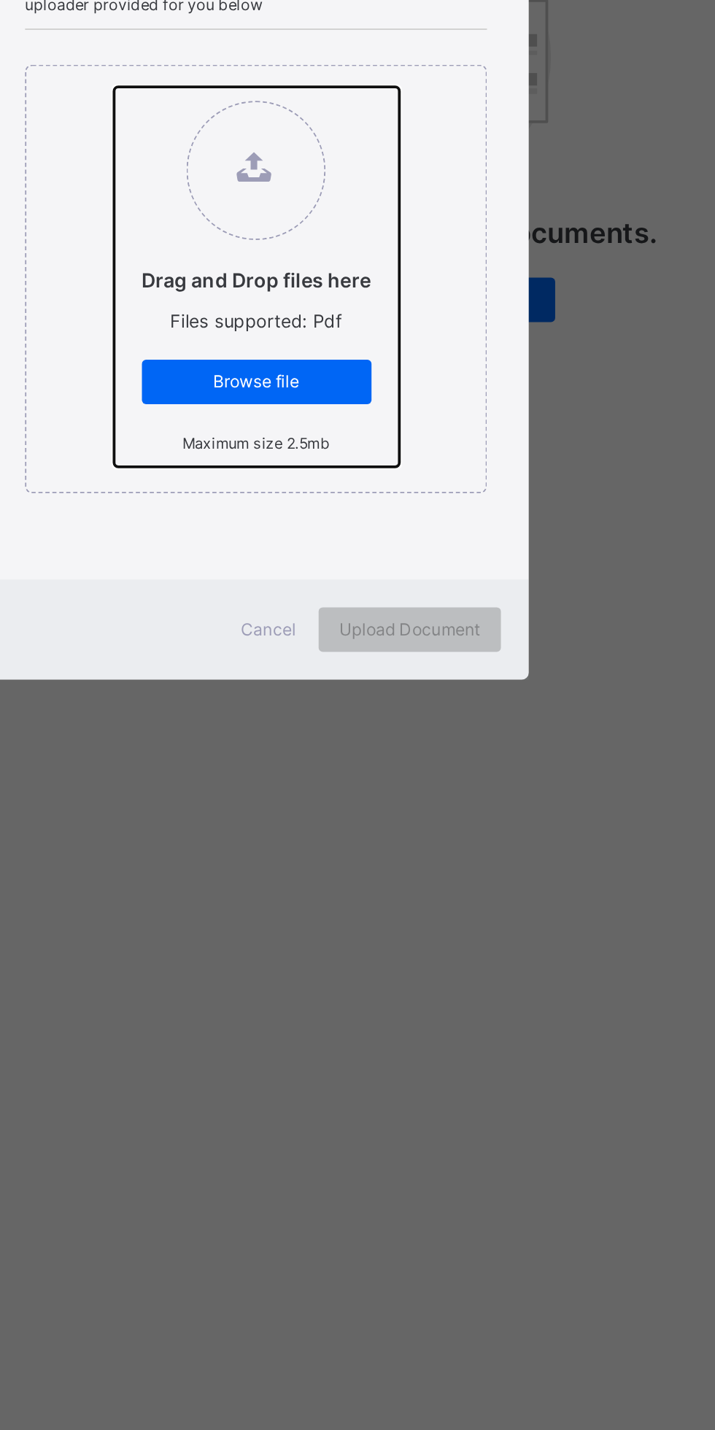
click at [283, 629] on input "Drag and Drop files here Files supported: Pdf Browse file Maximum size 2.5mb" at bounding box center [283, 629] width 0 height 0
type input "**********"
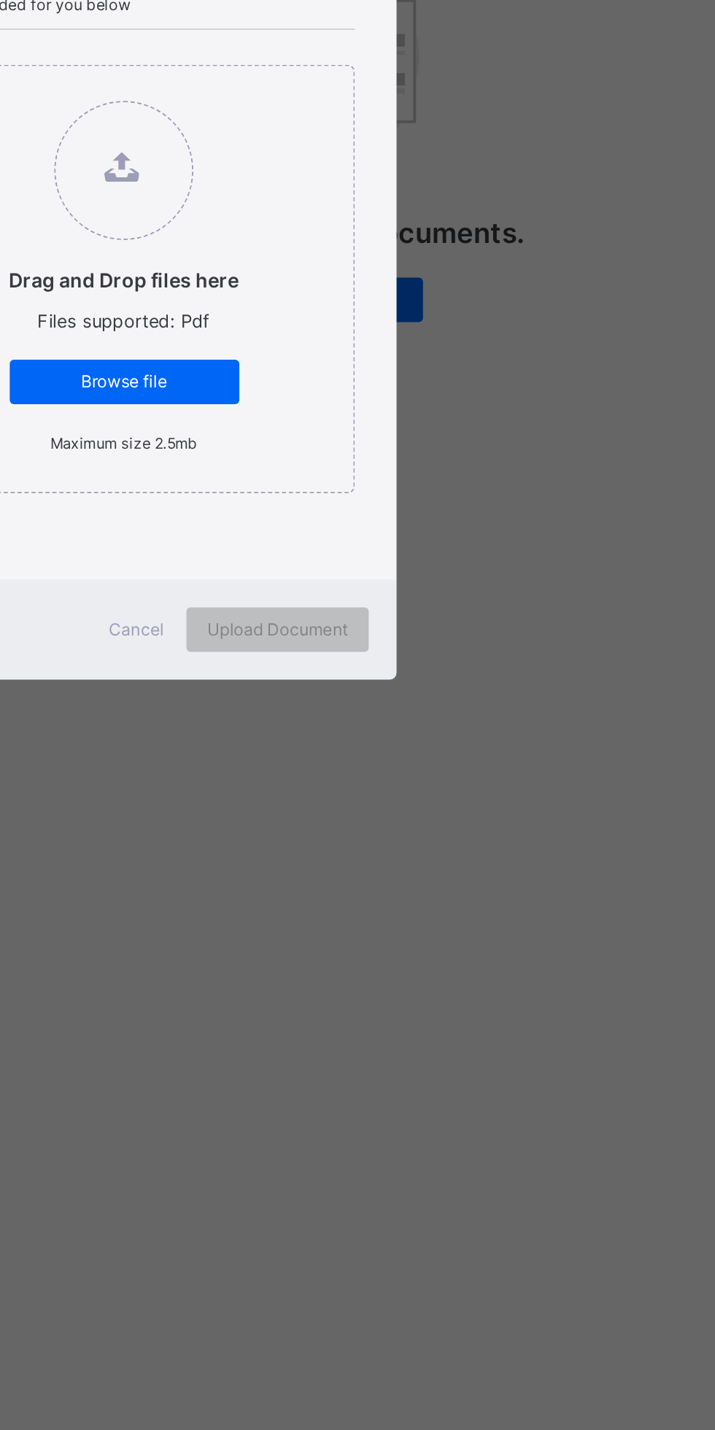
click at [475, 918] on span "Upload Document" at bounding box center [438, 912] width 74 height 11
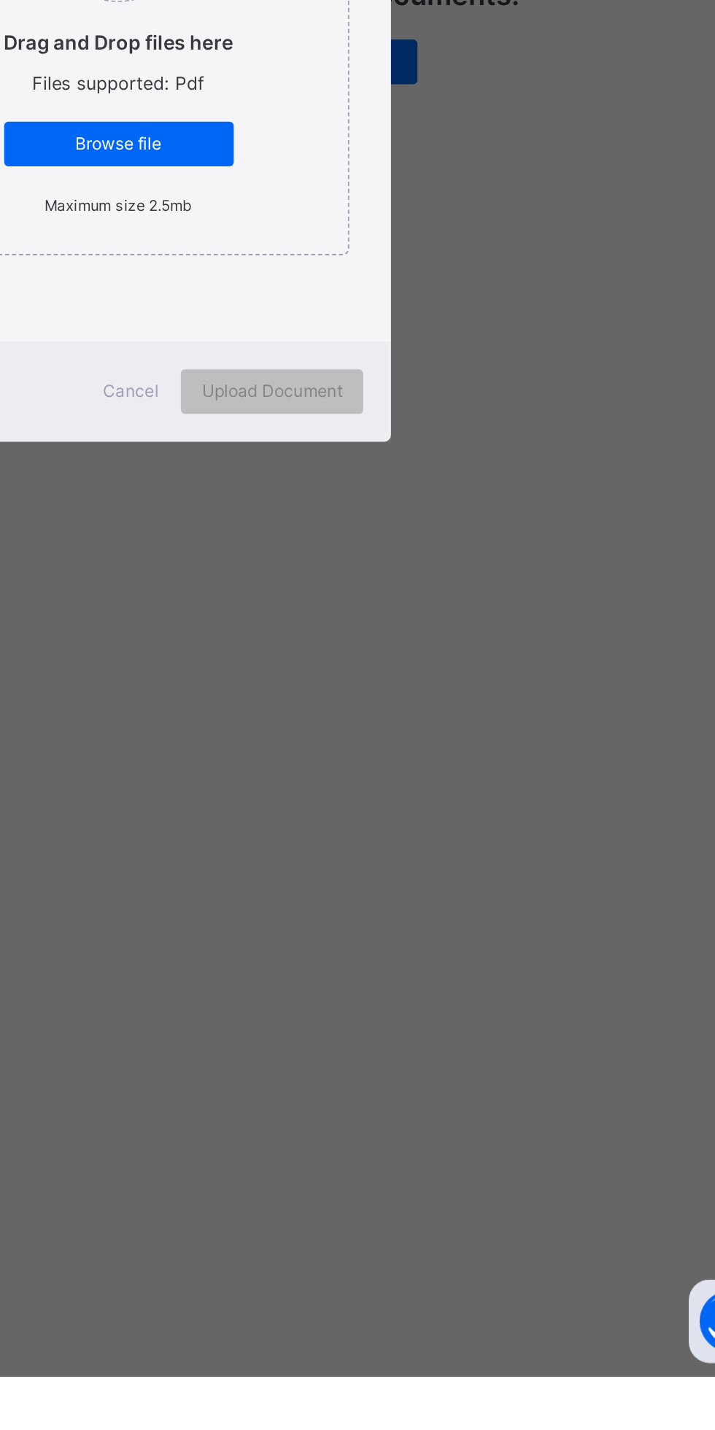
click at [547, 1344] on div "Personal Document Upload PDF File Select your PDF file from your computer to up…" at bounding box center [357, 715] width 715 height 1430
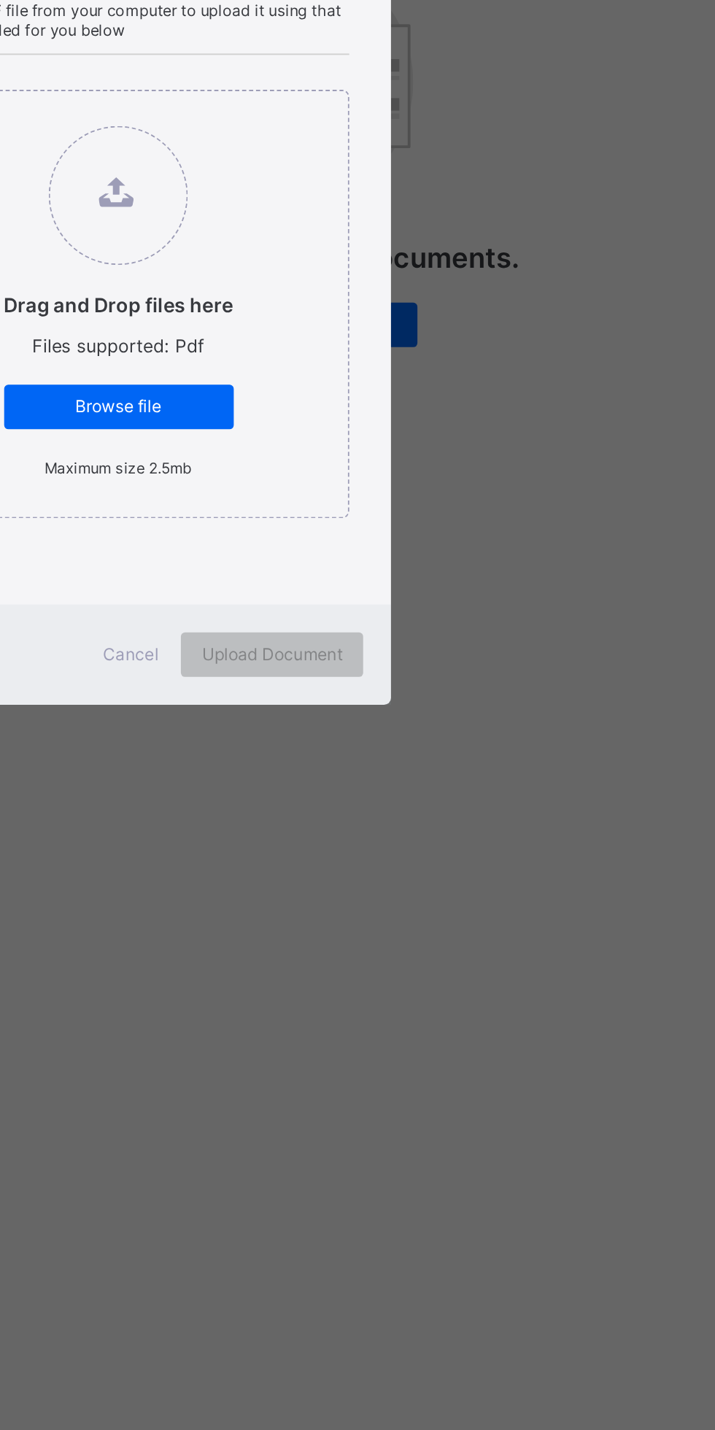
click at [574, 797] on div "Personal Document Upload PDF File Select your PDF file from your computer to up…" at bounding box center [357, 715] width 715 height 1430
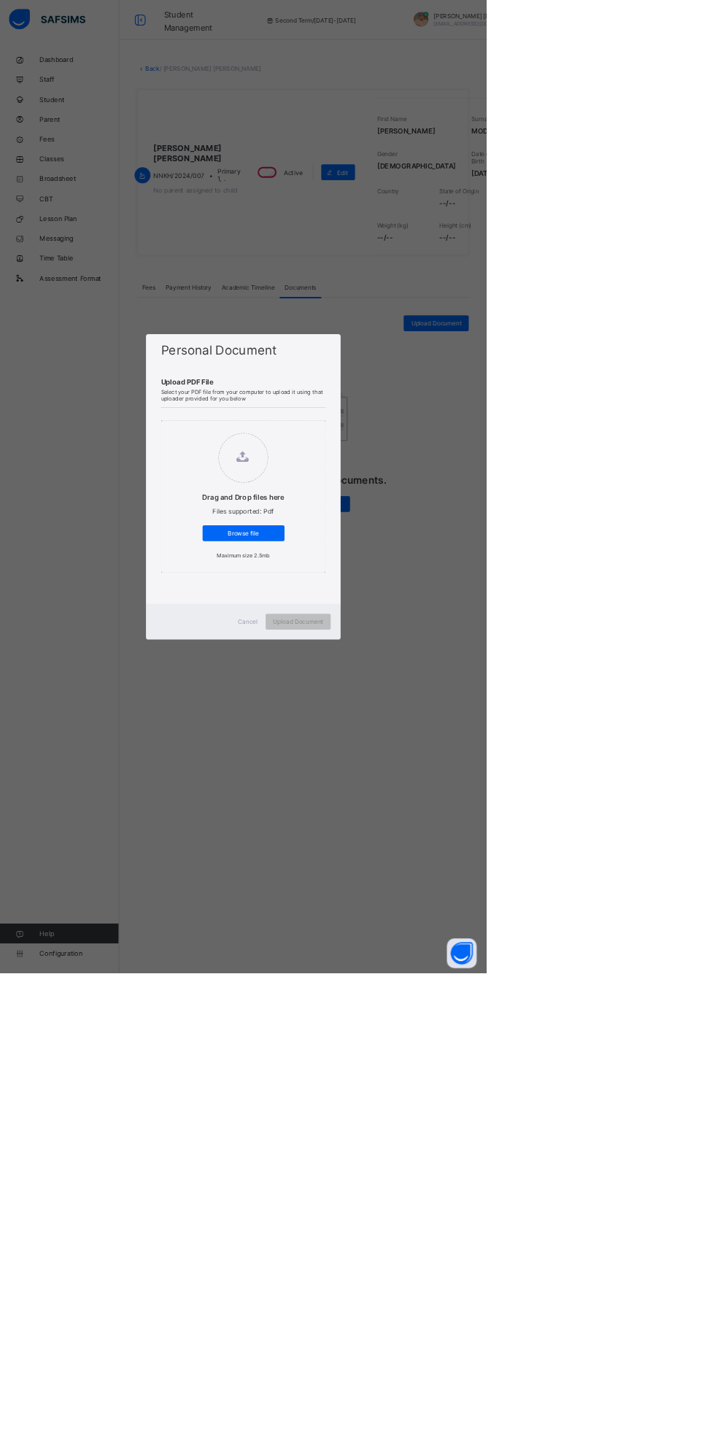
click at [475, 918] on span "Upload Document" at bounding box center [438, 912] width 74 height 11
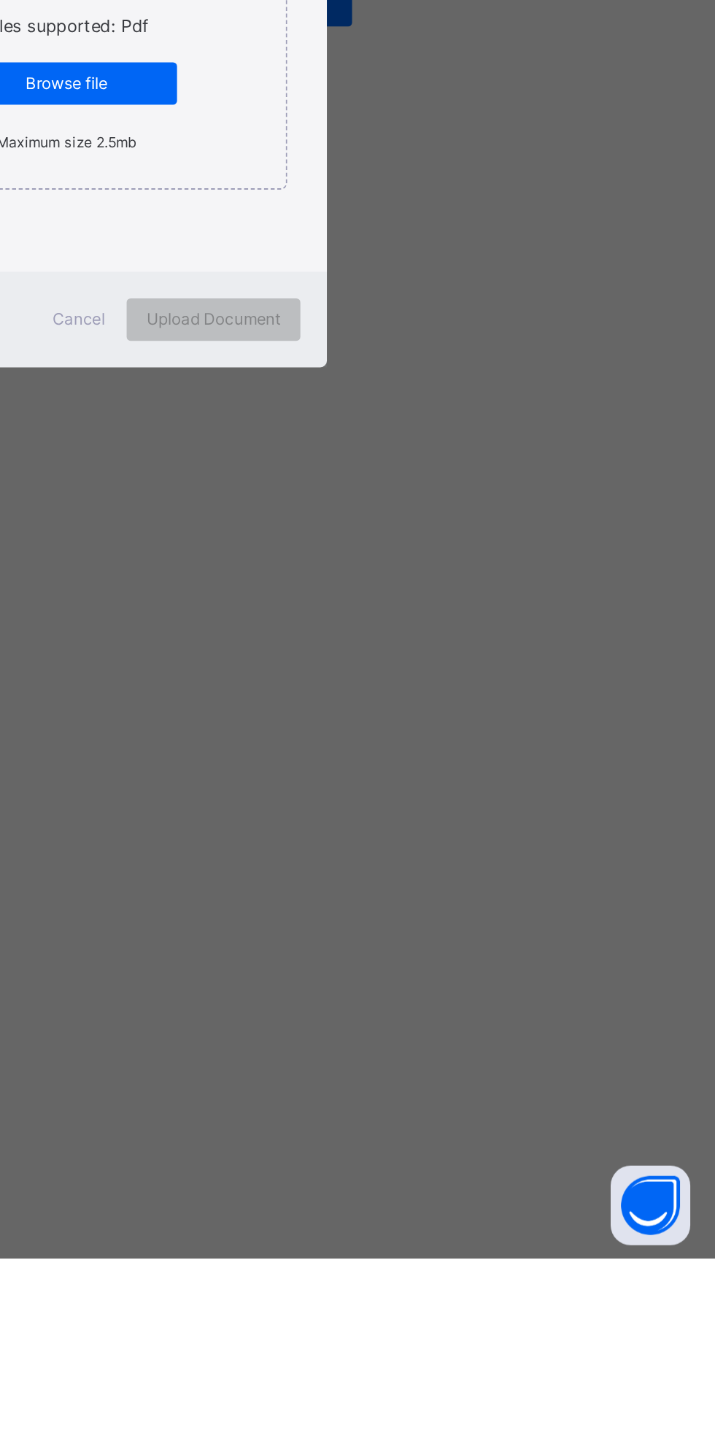
click at [379, 918] on span "Cancel" at bounding box center [363, 912] width 29 height 11
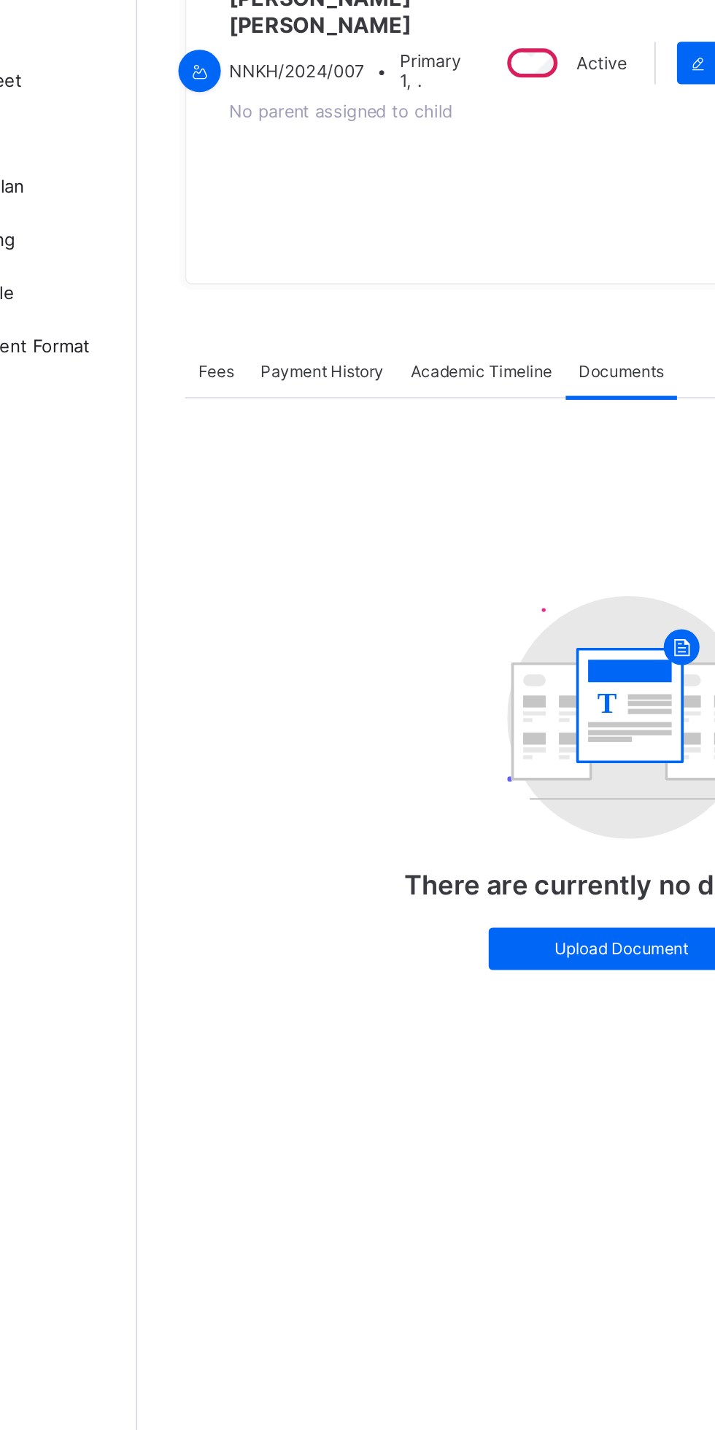
click at [387, 428] on span "Academic Timeline" at bounding box center [364, 422] width 78 height 11
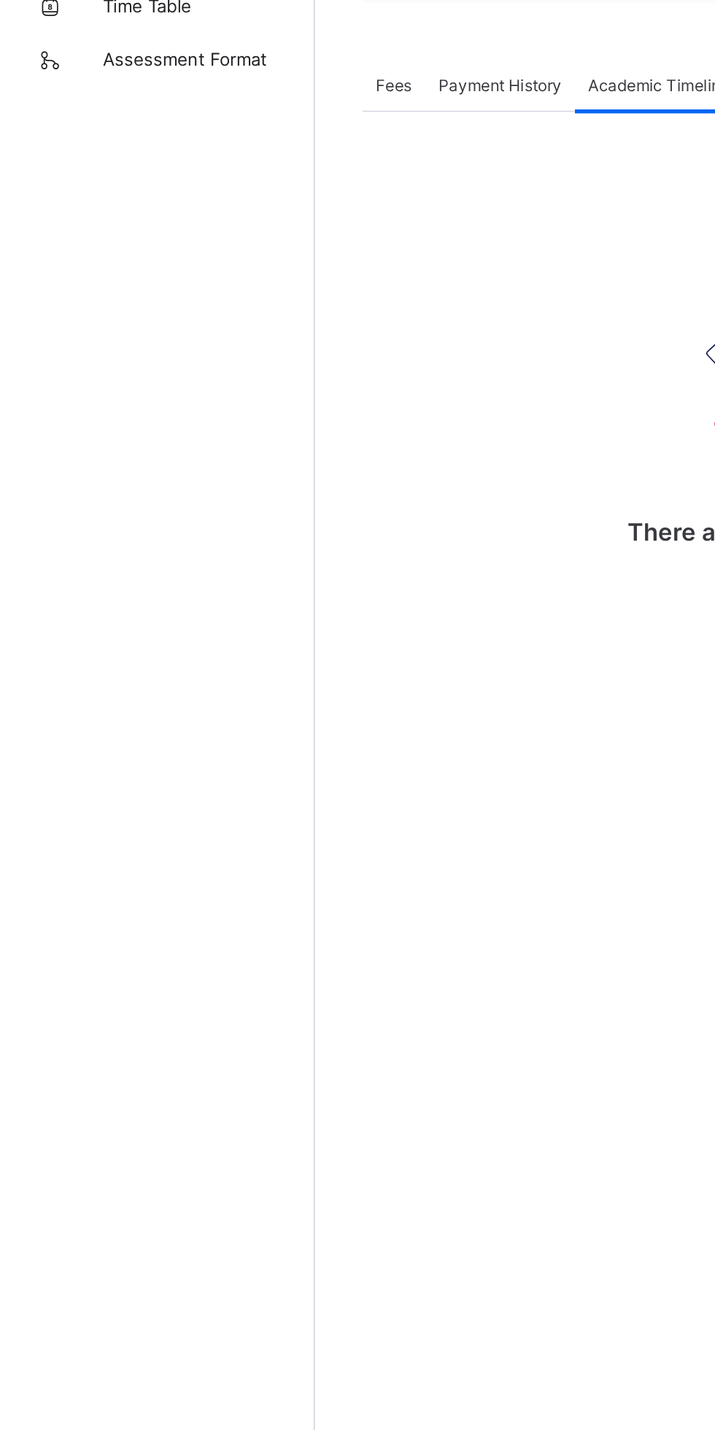
click at [298, 428] on span "Payment History" at bounding box center [277, 422] width 68 height 11
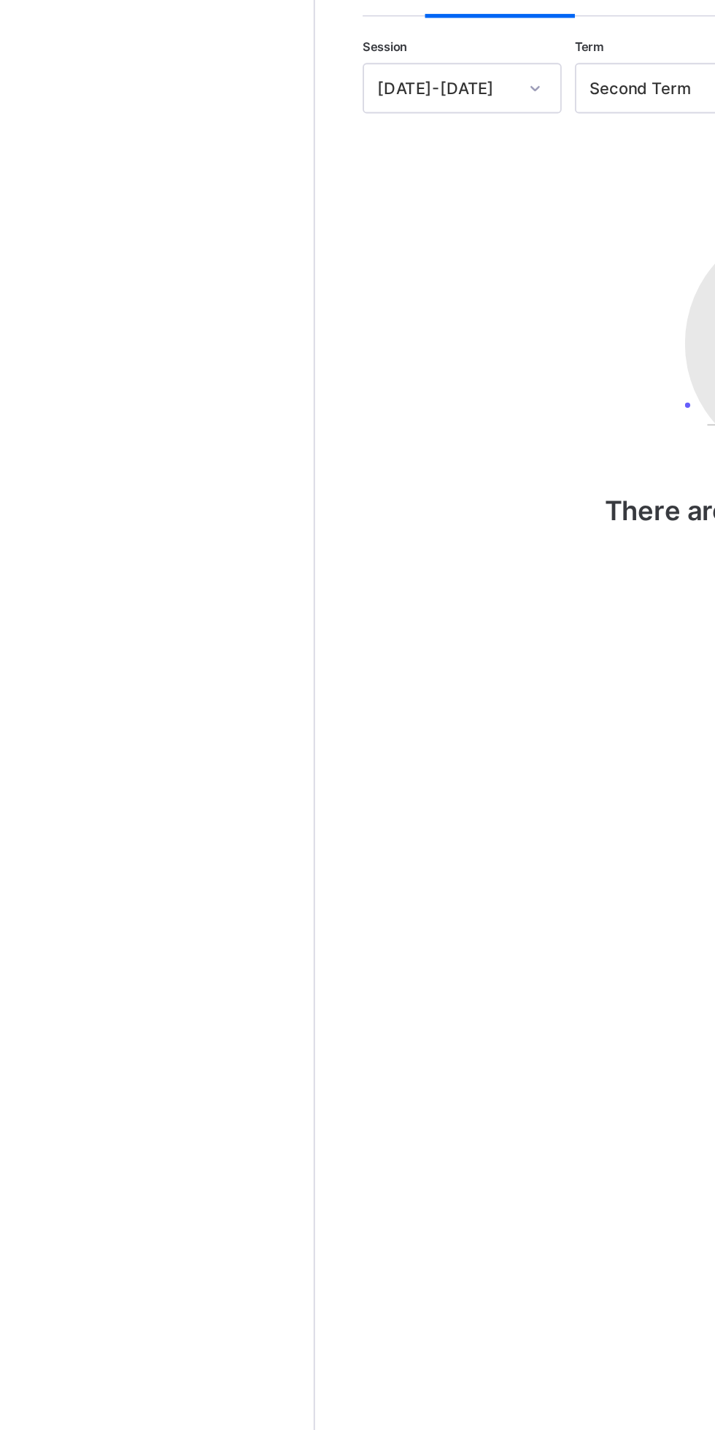
click at [232, 437] on div "Fees" at bounding box center [218, 422] width 34 height 29
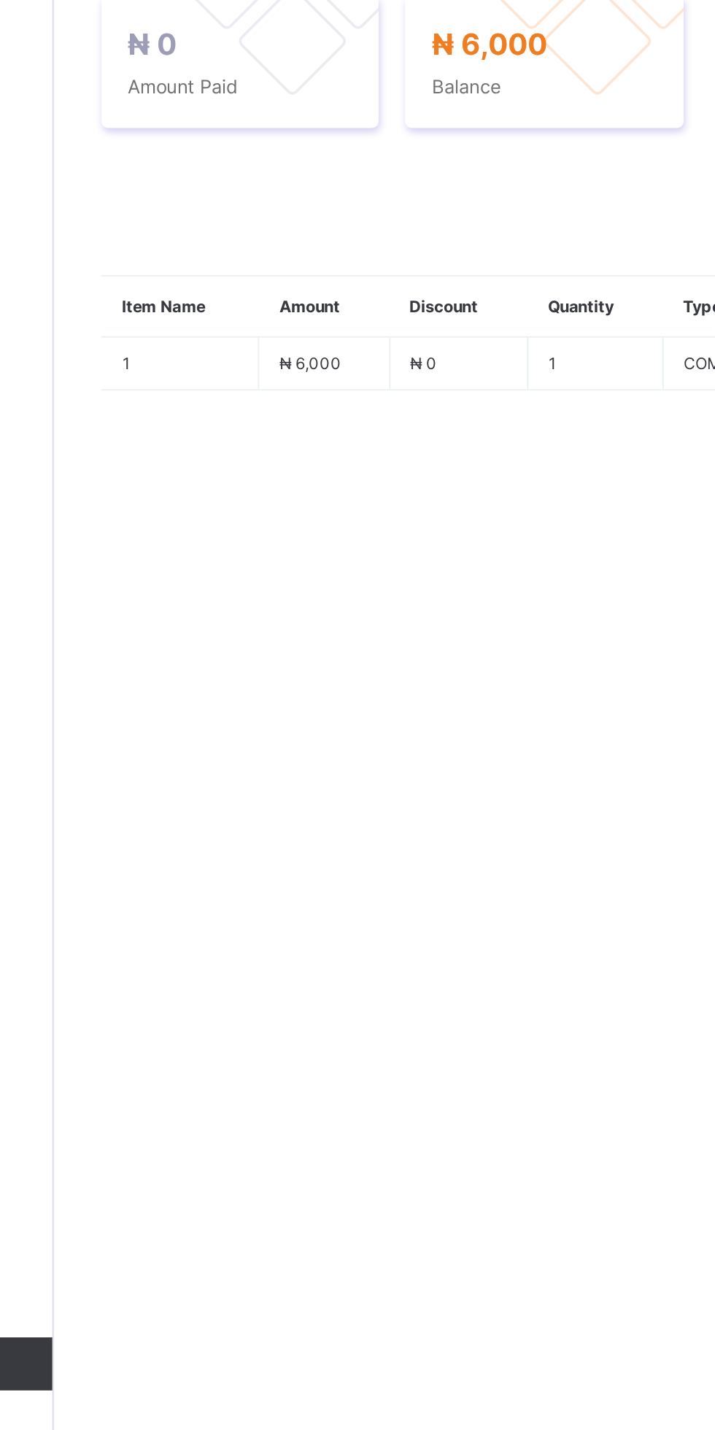
click at [308, 587] on span "Student [PERSON_NAME]" at bounding box center [277, 581] width 123 height 12
click at [240, 516] on icon at bounding box center [234, 510] width 12 height 11
click at [0, 0] on li "Receive Payment" at bounding box center [0, 0] width 0 height 0
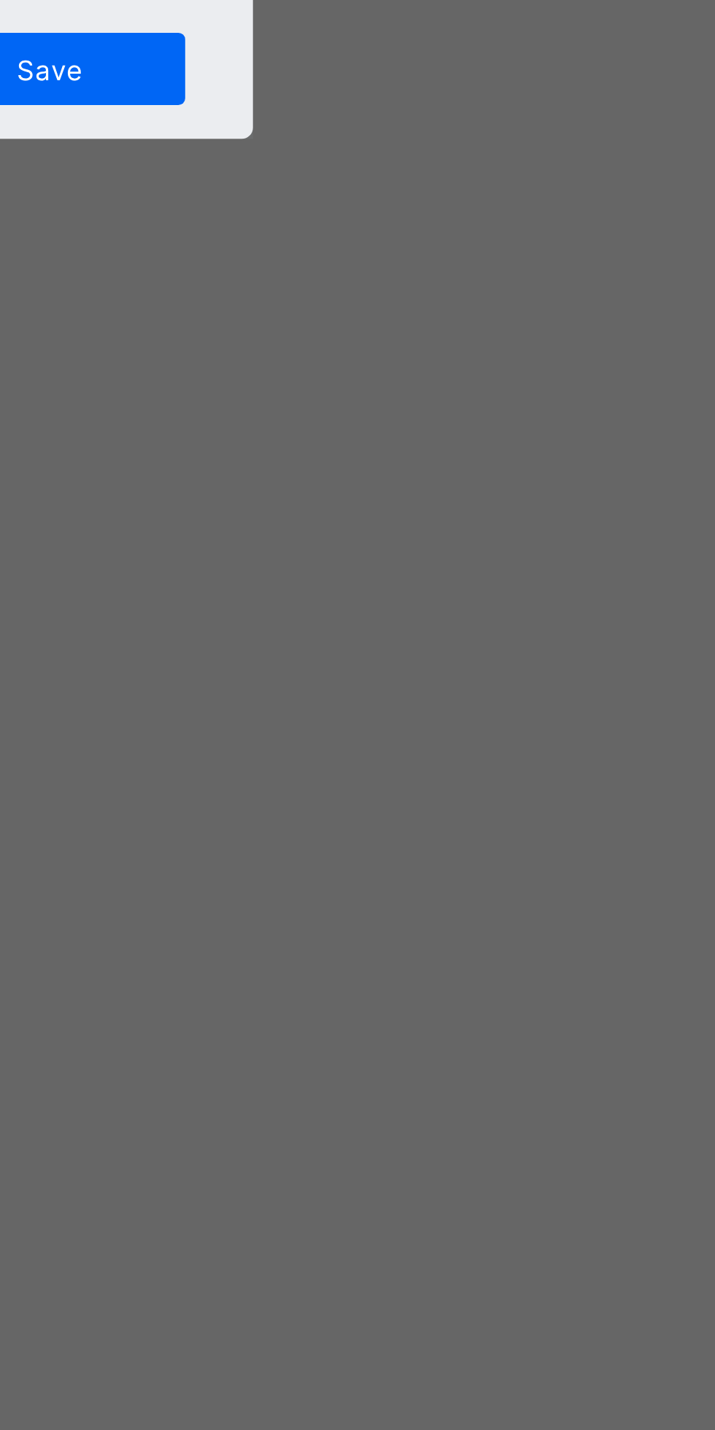
click at [383, 762] on div at bounding box center [357, 746] width 52 height 31
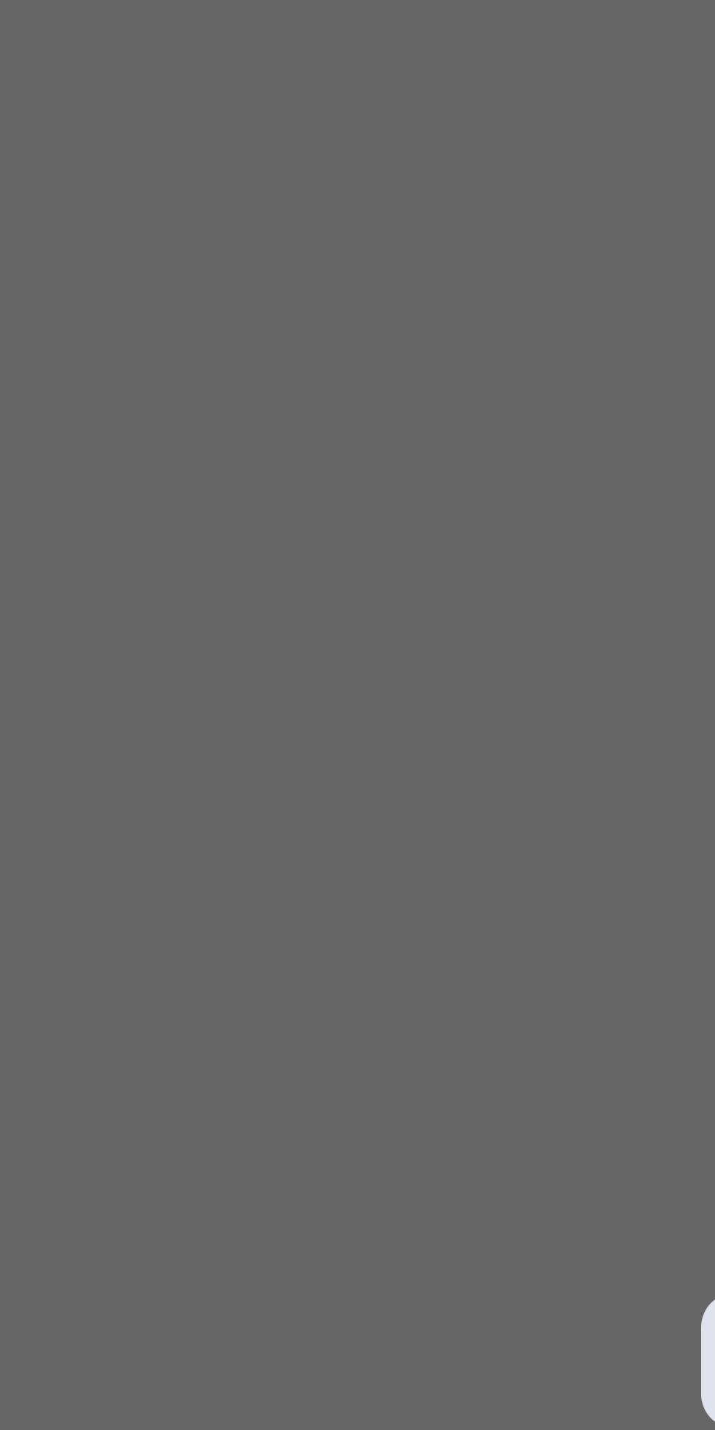
click at [403, 829] on input "currency" at bounding box center [387, 813] width 31 height 31
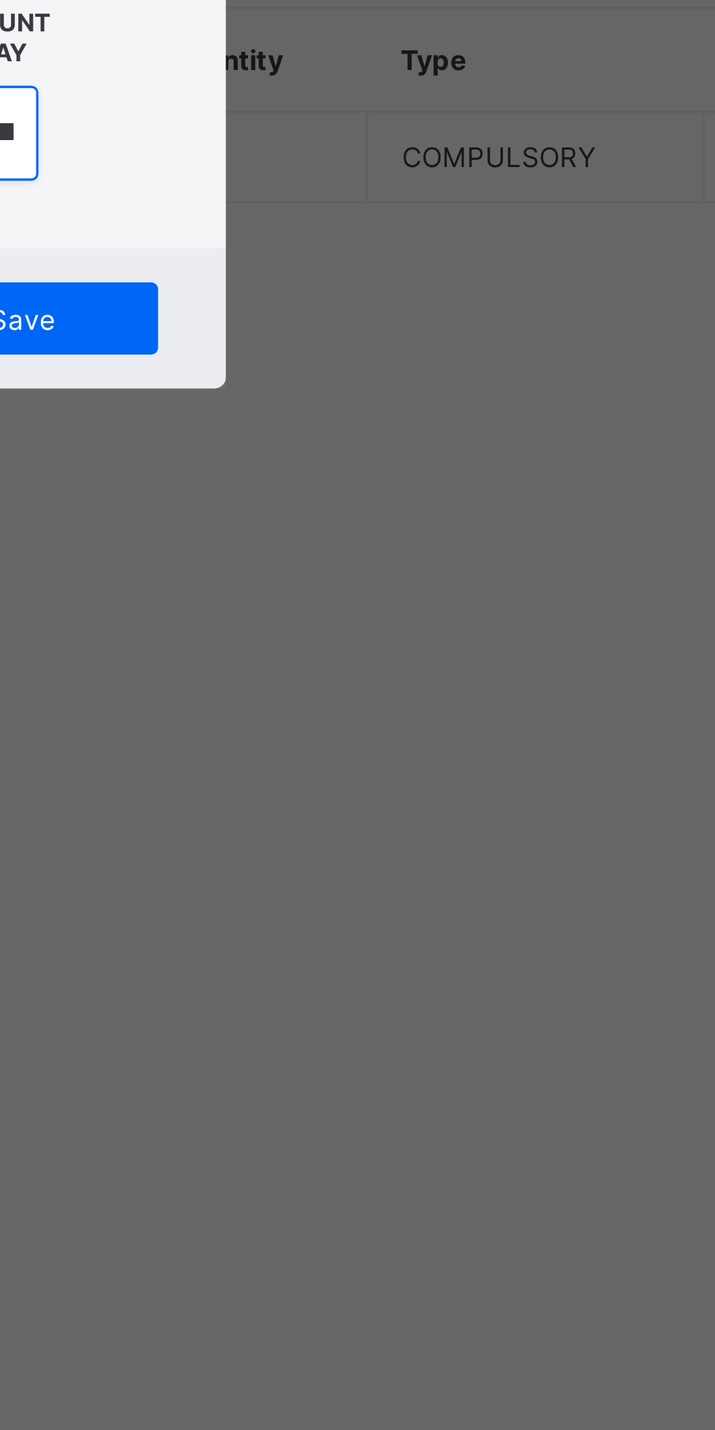
type input "*******"
click at [324, 759] on div "Bank Select bank" at bounding box center [298, 745] width 52 height 28
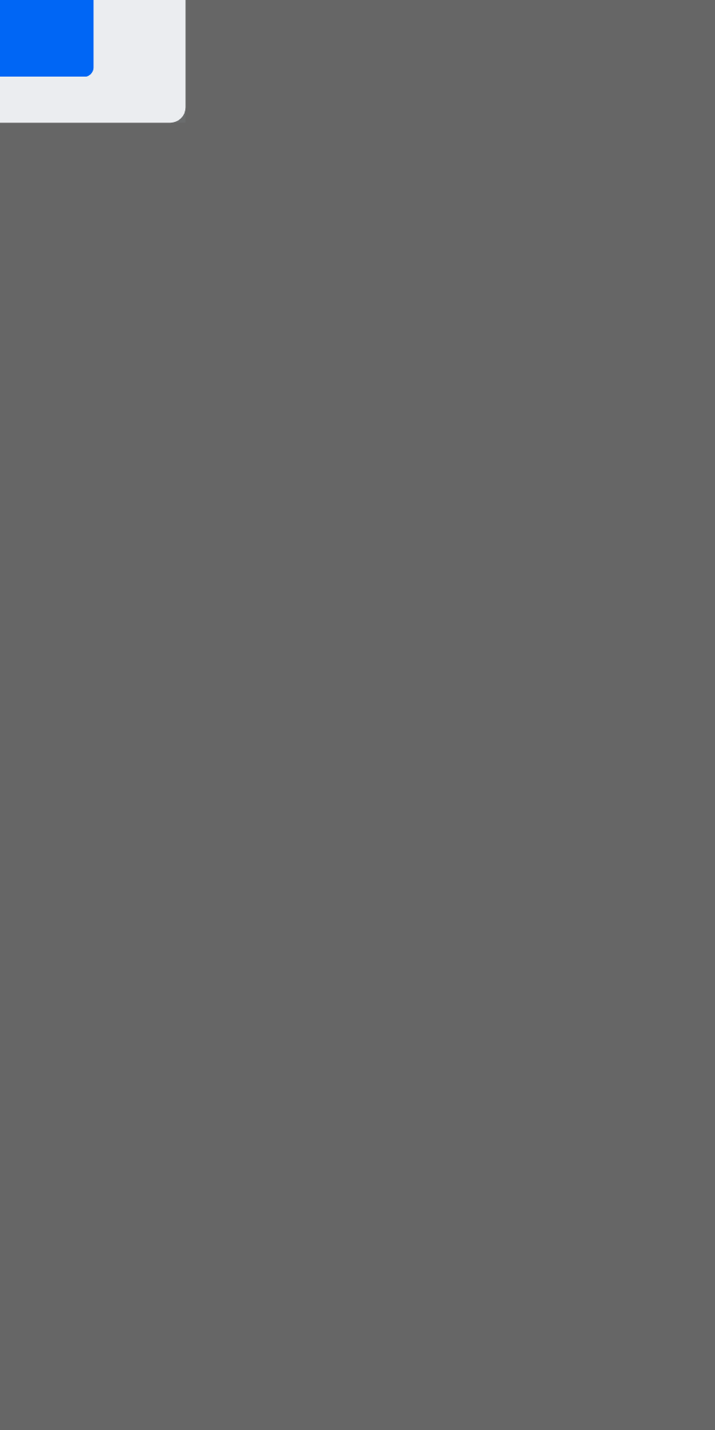
click at [383, 762] on input "text" at bounding box center [357, 746] width 52 height 31
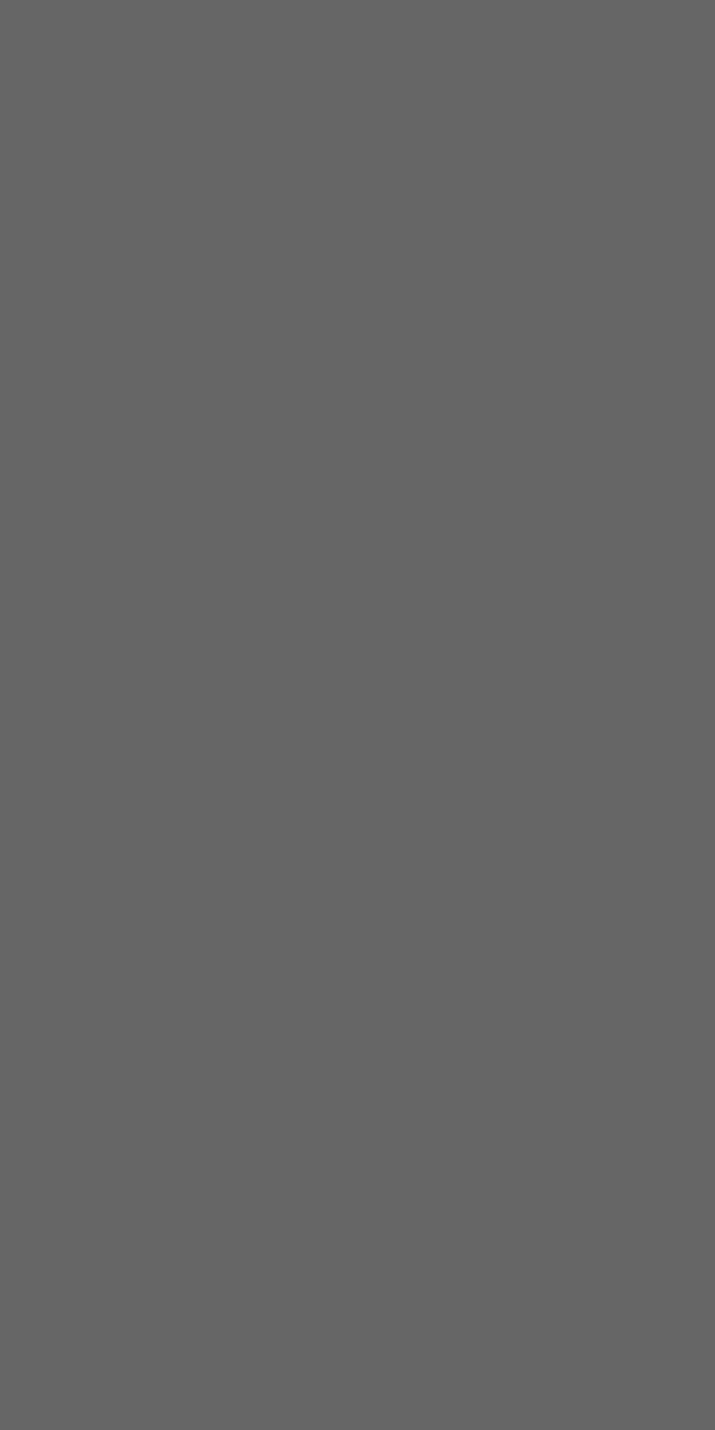
type input "****"
click at [365, 821] on input "date" at bounding box center [318, 806] width 93 height 31
type input "**********"
click at [432, 879] on span "Save" at bounding box center [399, 873] width 66 height 11
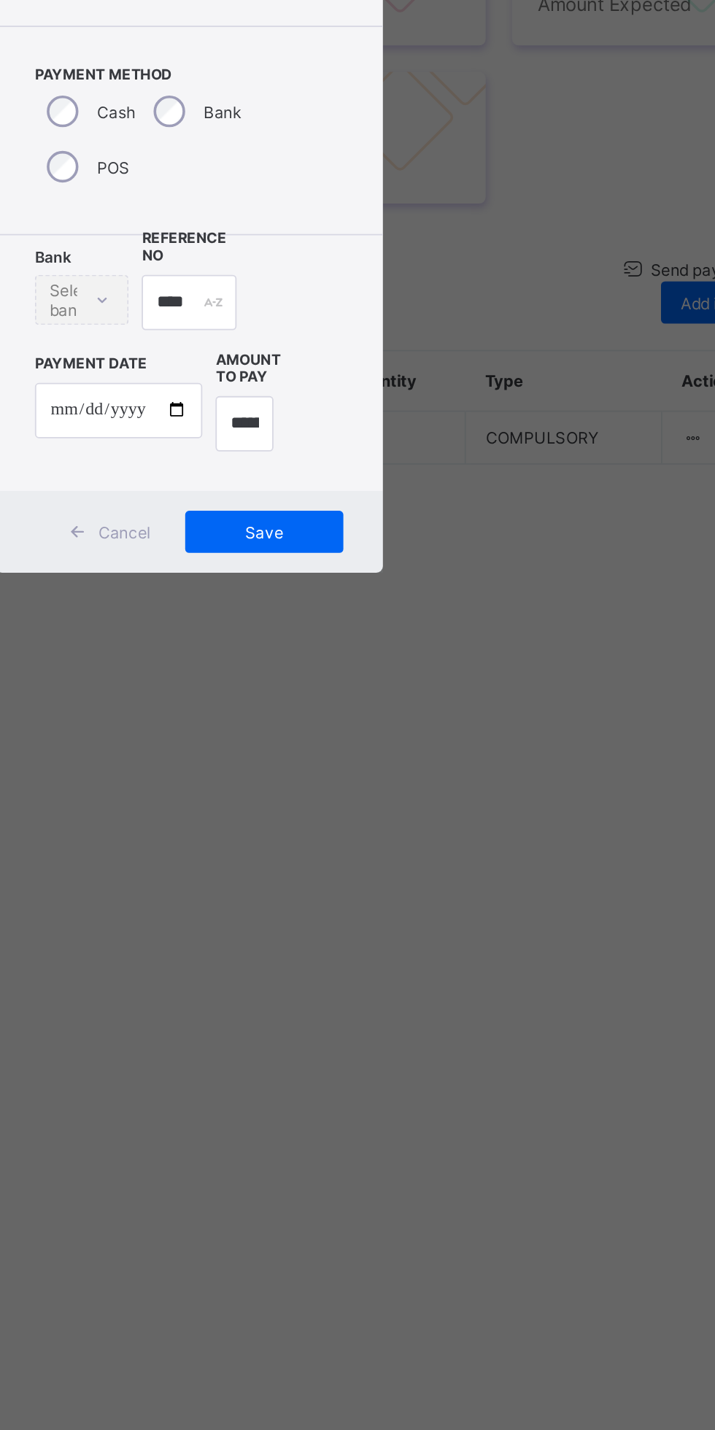
click at [432, 879] on span "Save" at bounding box center [399, 873] width 66 height 11
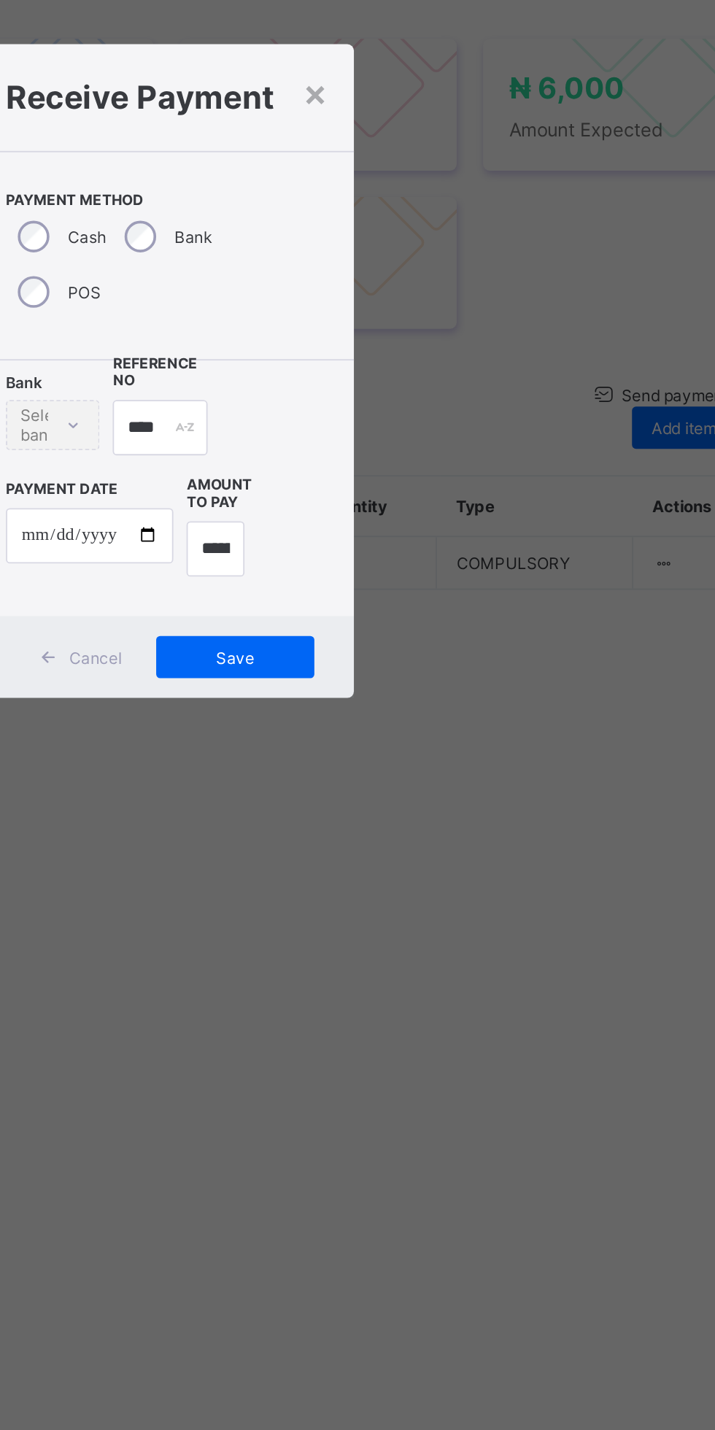
click at [450, 573] on div "×" at bounding box center [443, 561] width 14 height 25
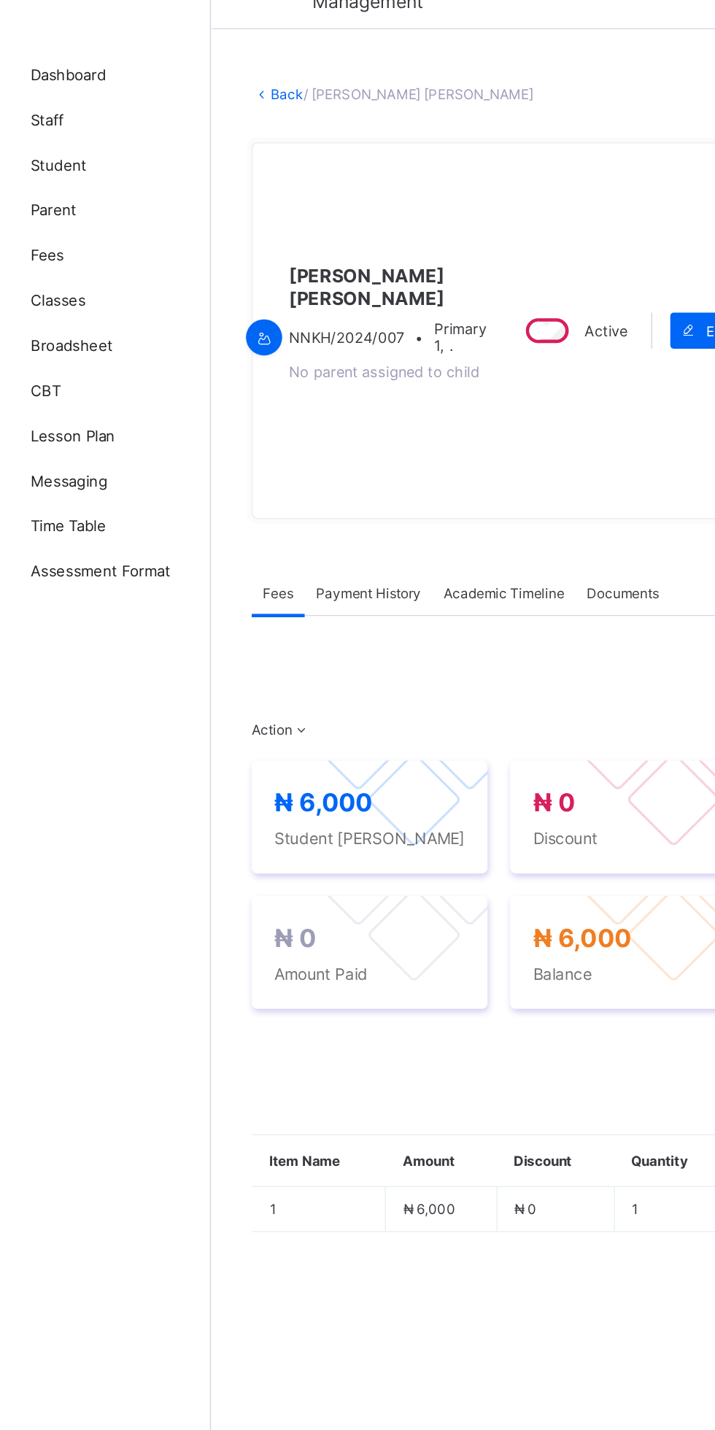
click at [113, 92] on span "Dashboard" at bounding box center [116, 88] width 117 height 12
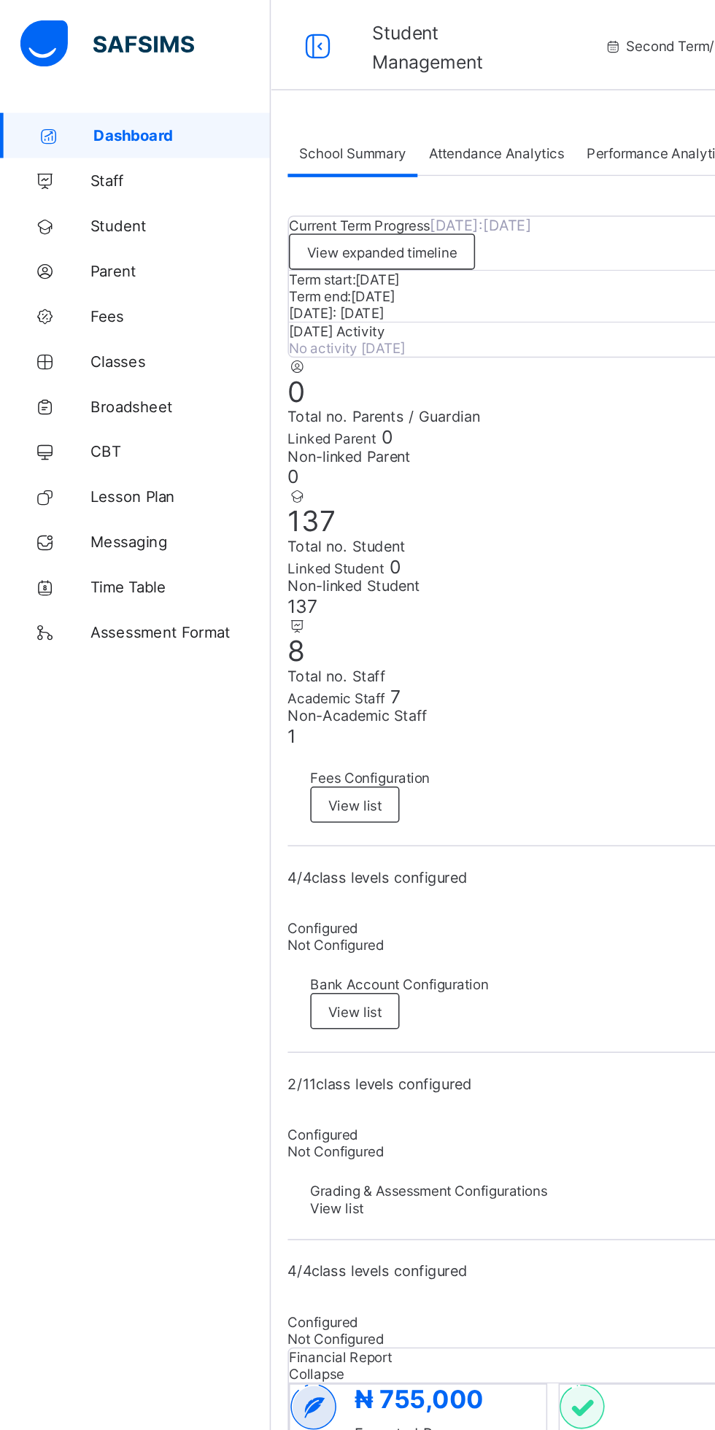
click at [74, 209] on span "Fees" at bounding box center [116, 204] width 117 height 12
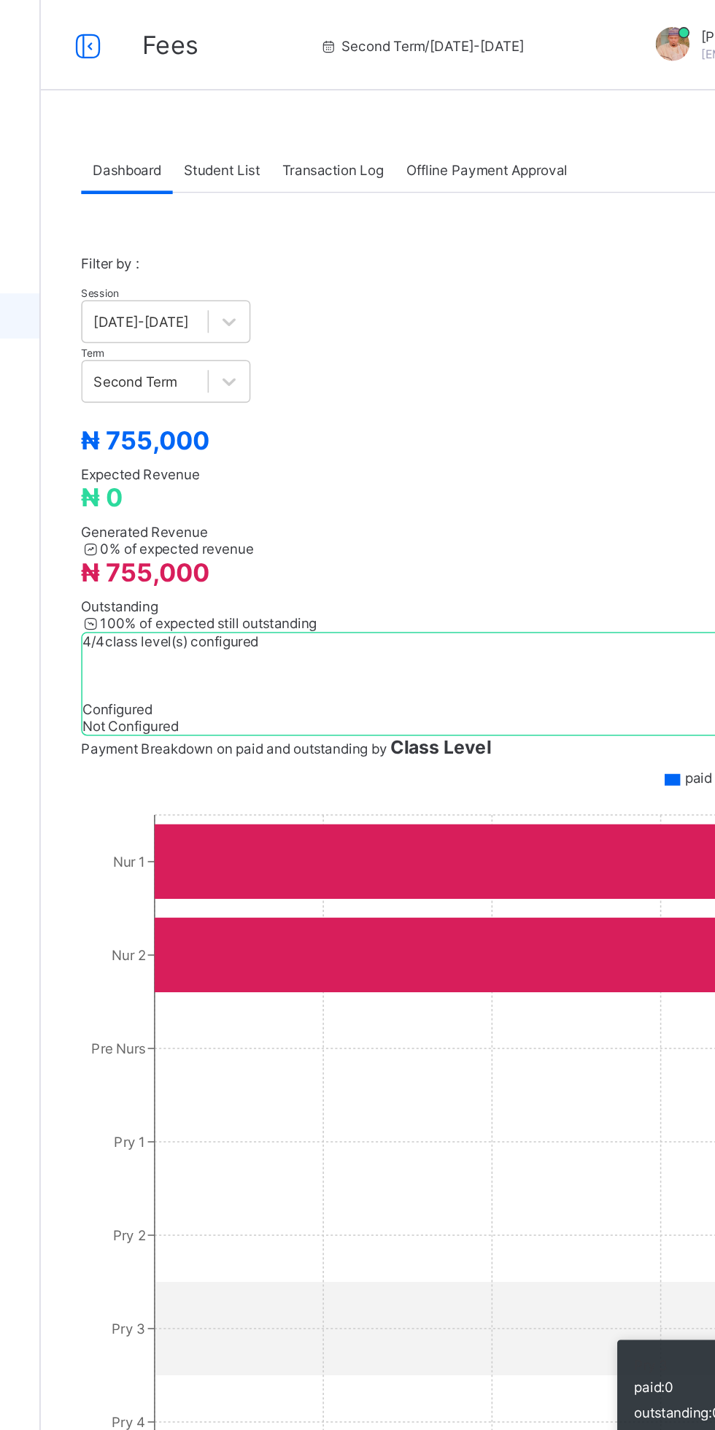
click at [299, 110] on span "Student List" at bounding box center [292, 109] width 49 height 11
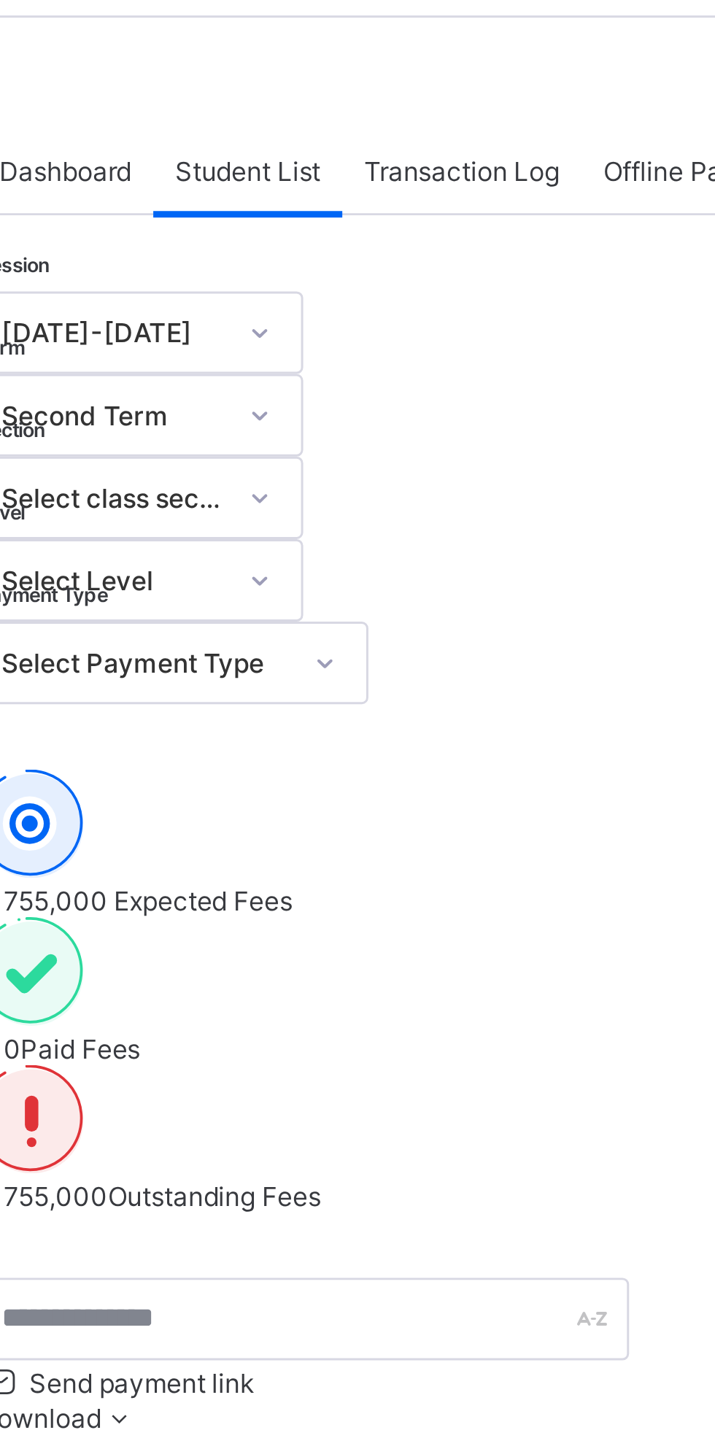
click at [388, 113] on span "Transaction Log" at bounding box center [364, 109] width 66 height 11
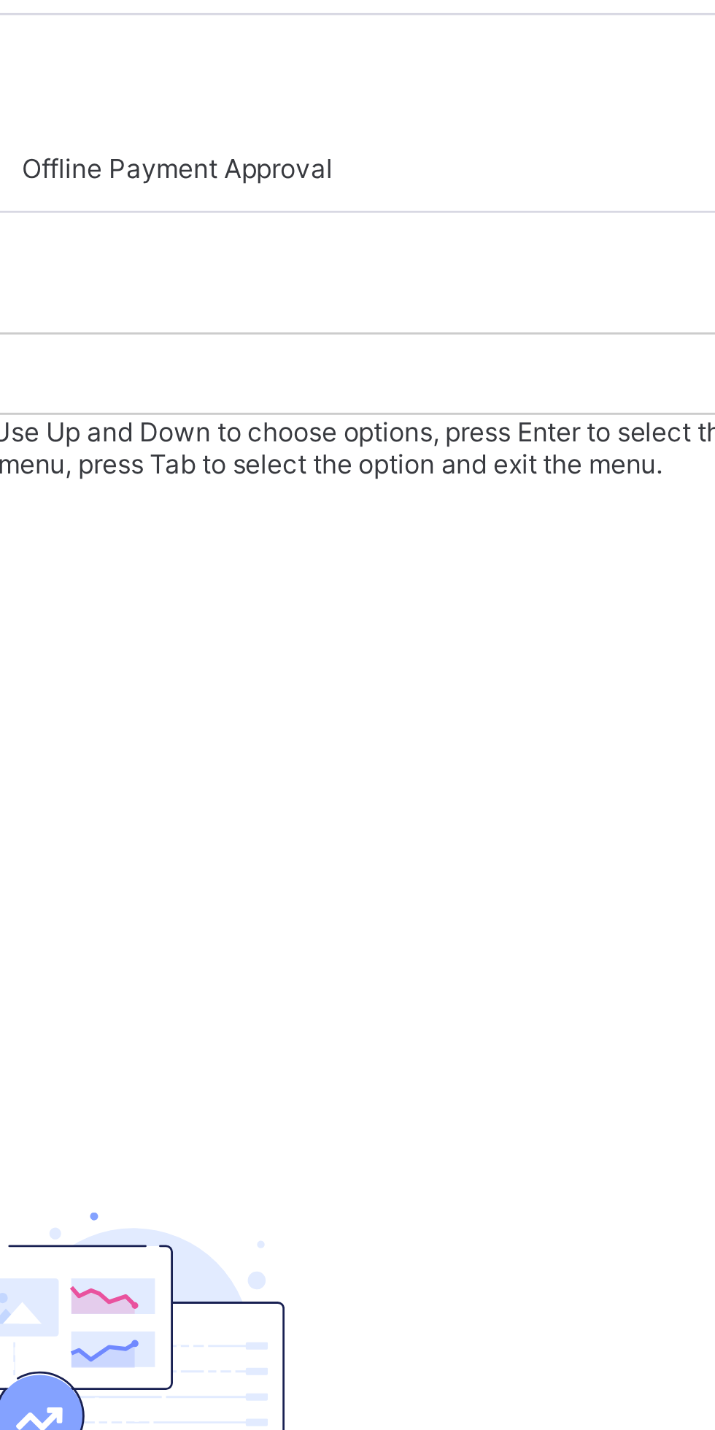
click at [598, 252] on div "CASH" at bounding box center [444, 257] width 487 height 11
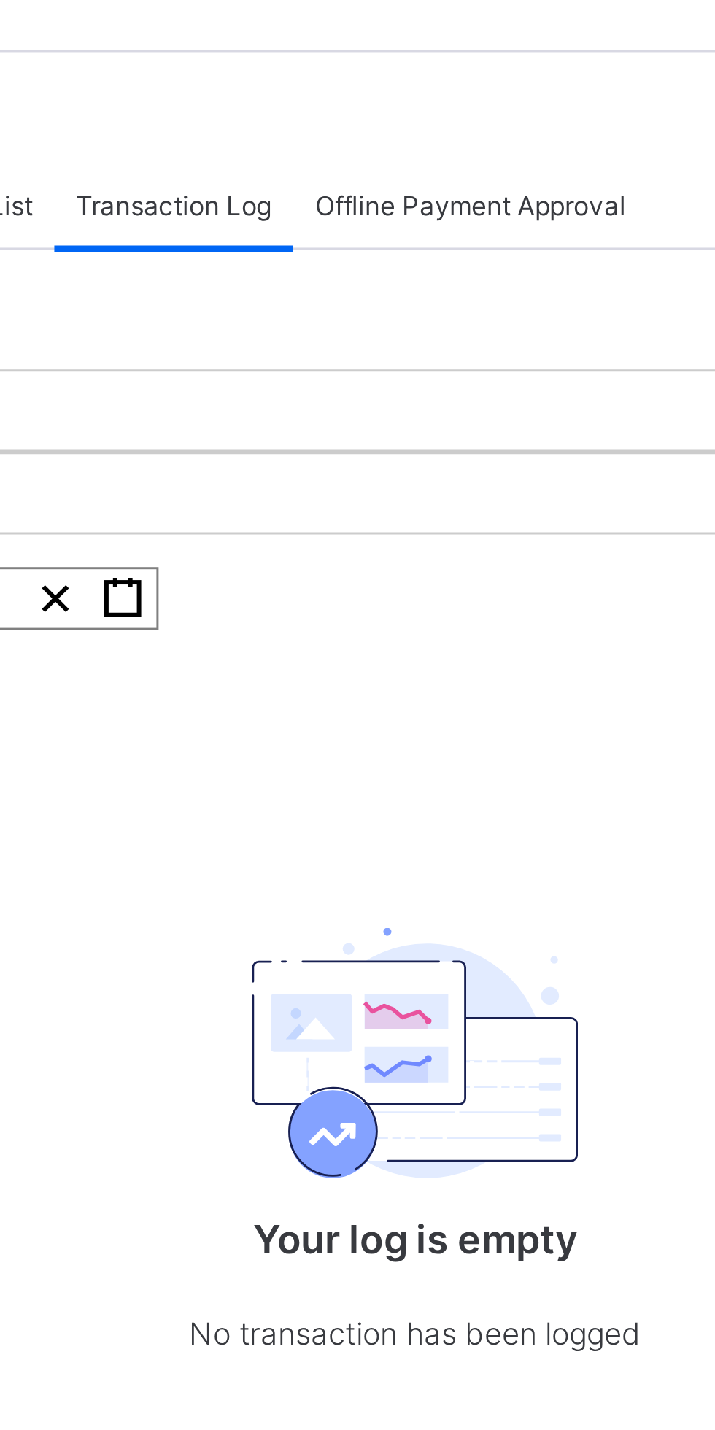
click at [496, 108] on span "Offline Payment Approval" at bounding box center [463, 109] width 104 height 11
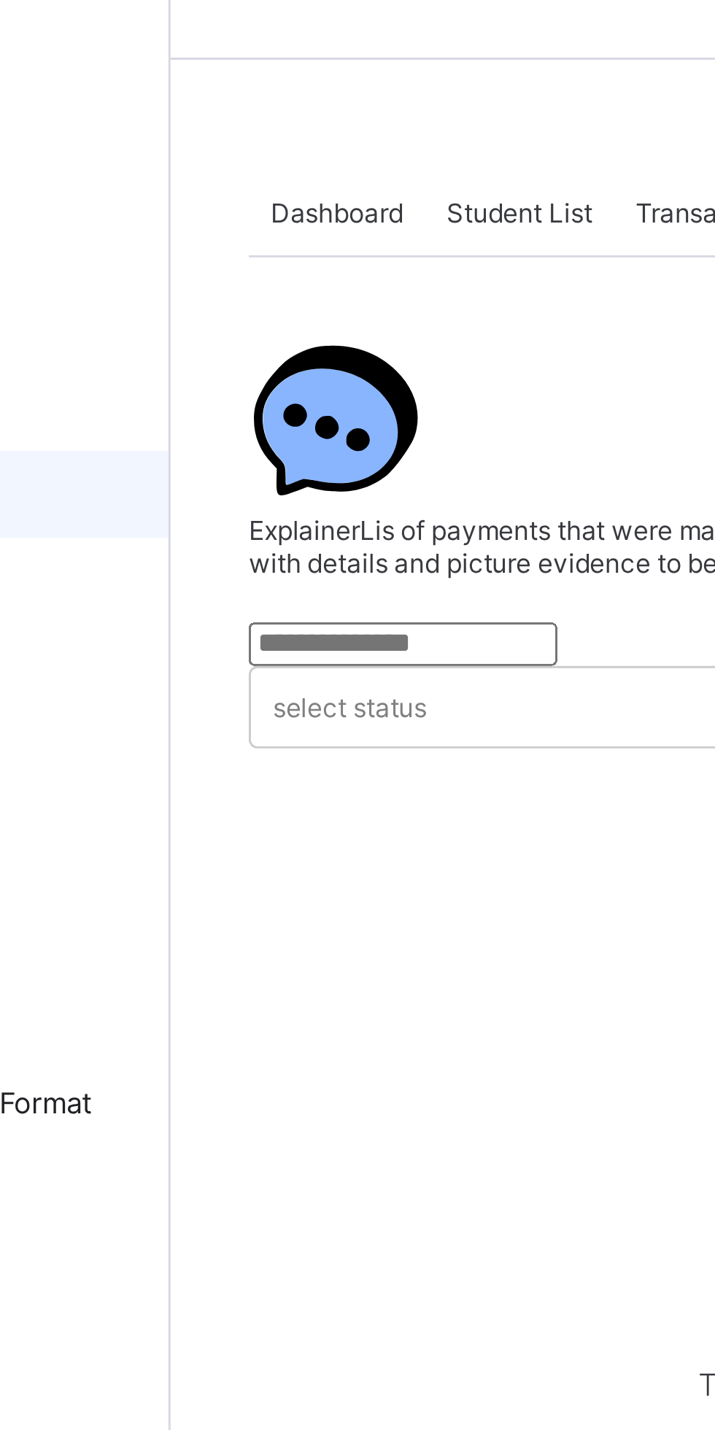
click at [244, 113] on span "Dashboard" at bounding box center [231, 109] width 44 height 11
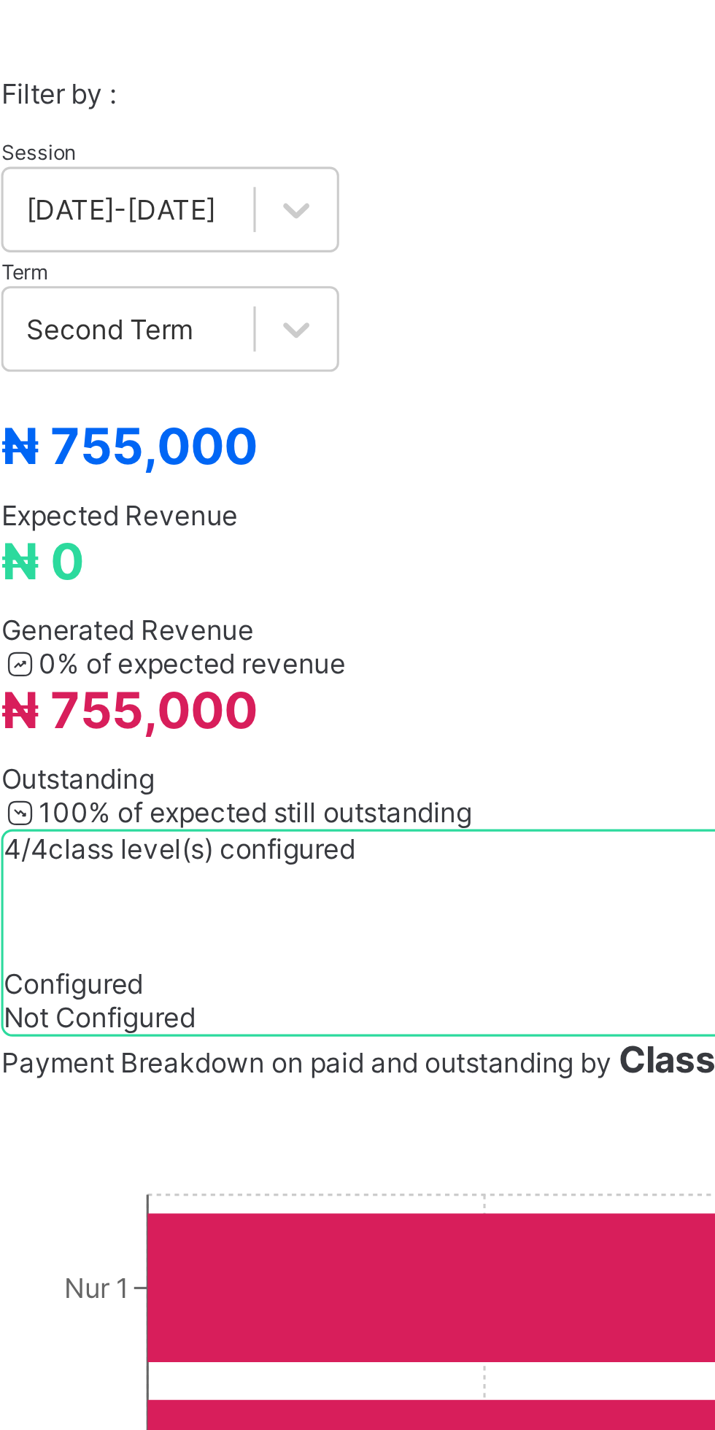
click at [675, 420] on span at bounding box center [681, 425] width 12 height 11
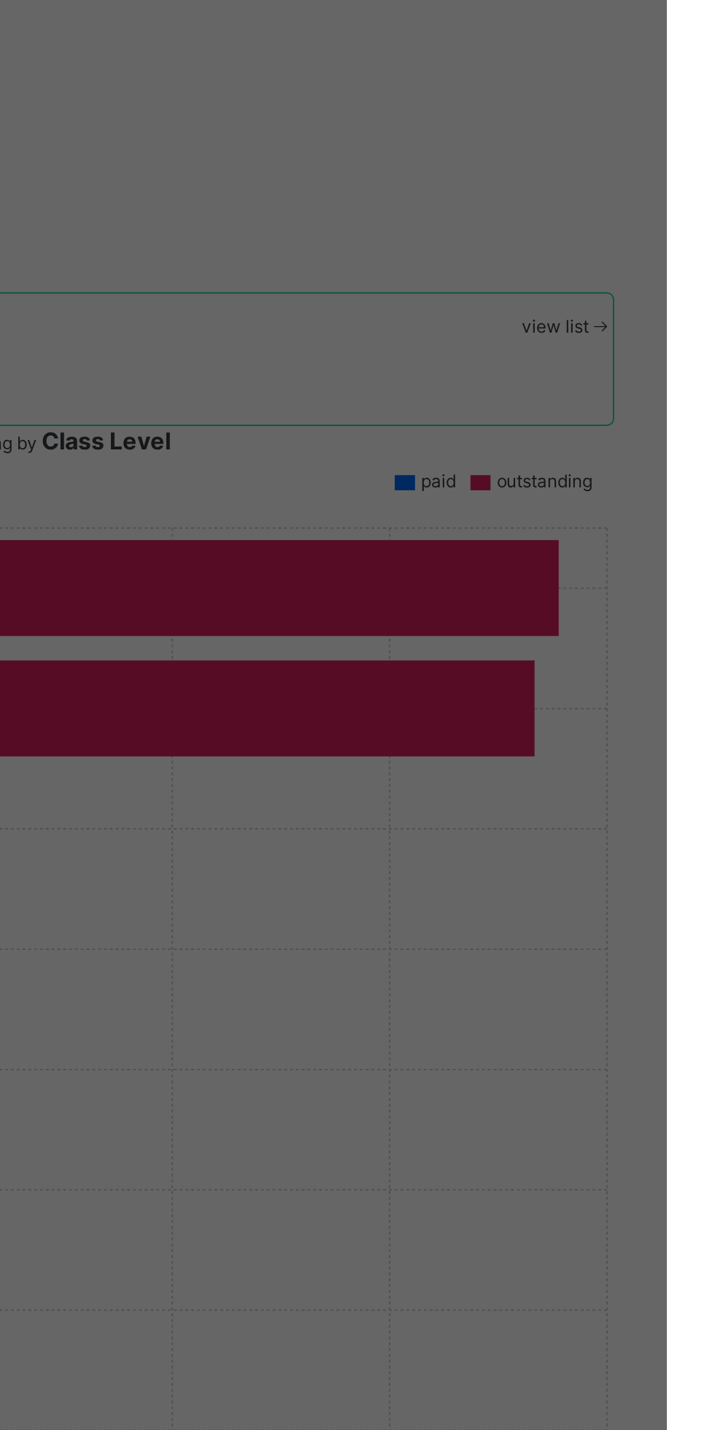
click at [682, 524] on div "× Fees Configuration Status Below are the list of class levels and their config…" at bounding box center [357, 715] width 715 height 1430
click at [658, 778] on div "× Fees Configuration Status Below are the list of class levels and their config…" at bounding box center [357, 715] width 715 height 1430
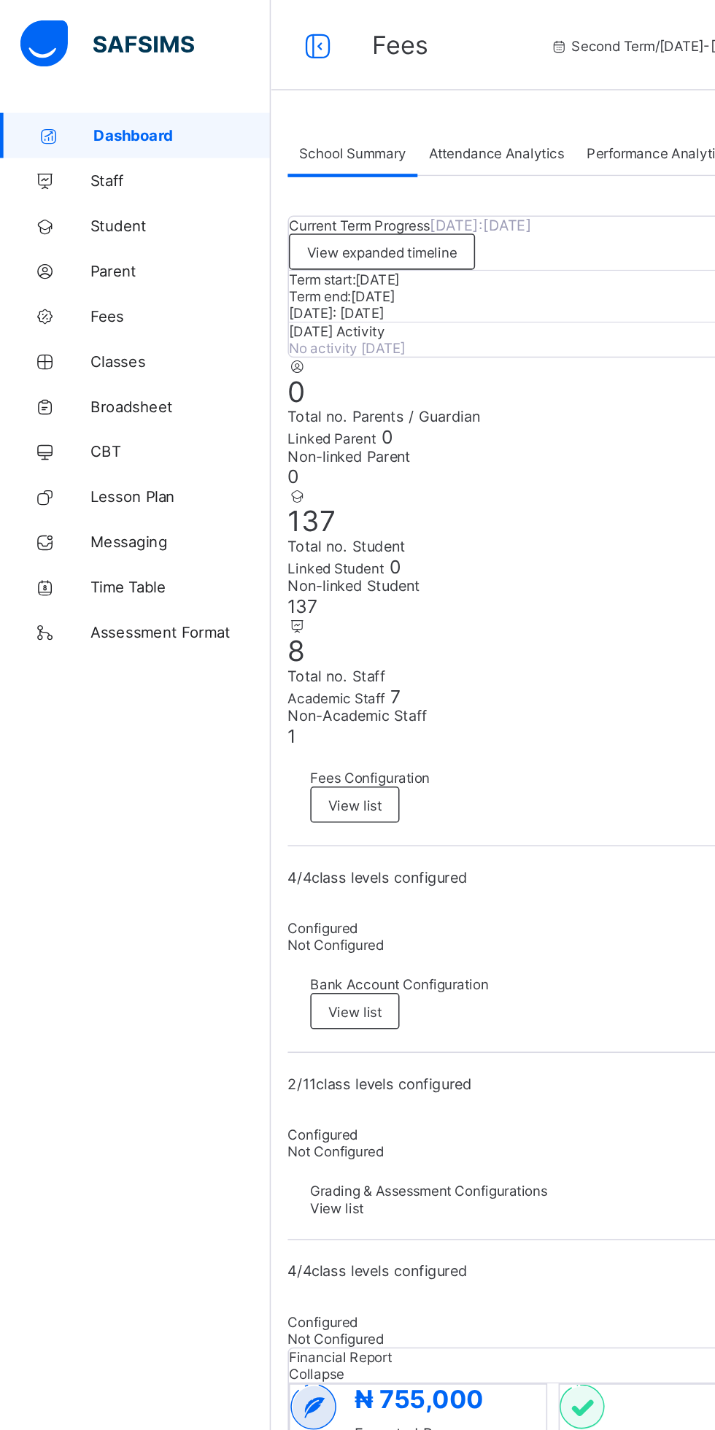
click at [50, 210] on link "Fees" at bounding box center [87, 204] width 175 height 29
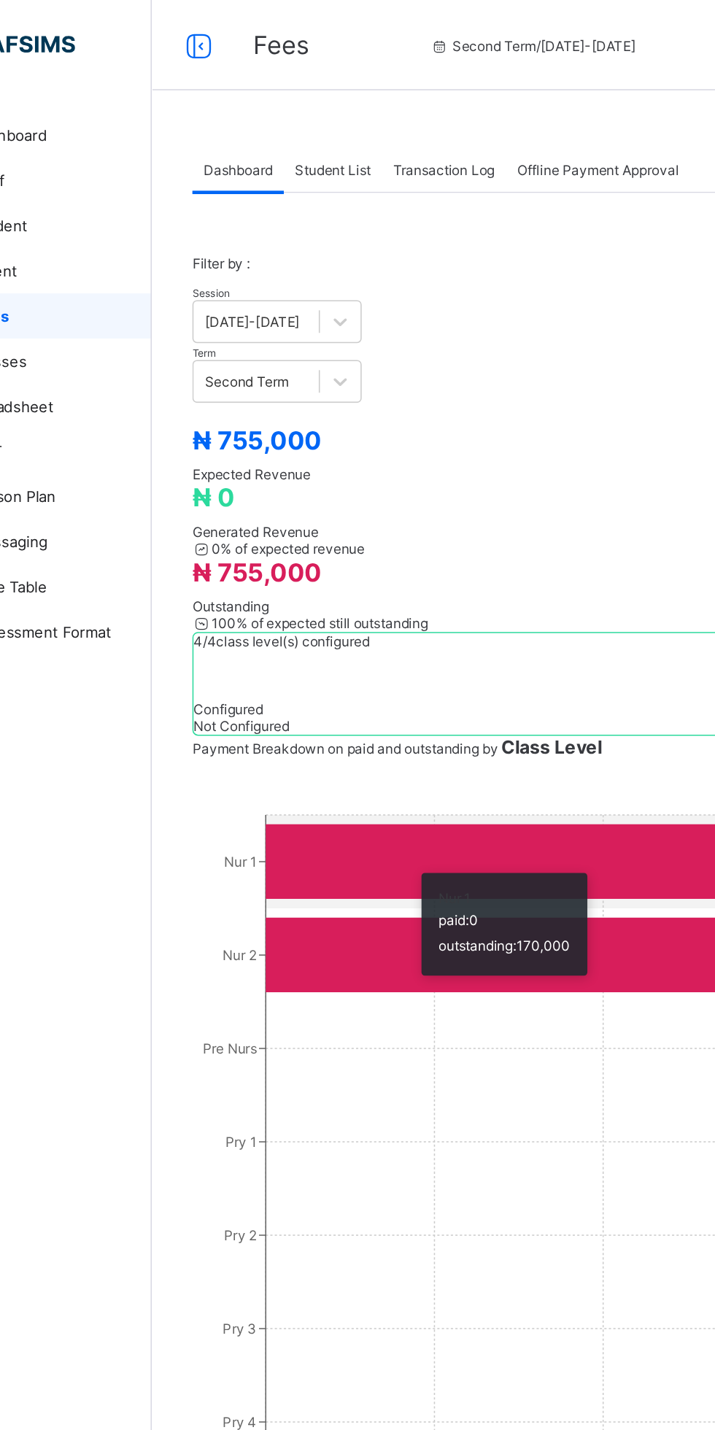
click at [306, 111] on span "Student List" at bounding box center [292, 109] width 49 height 11
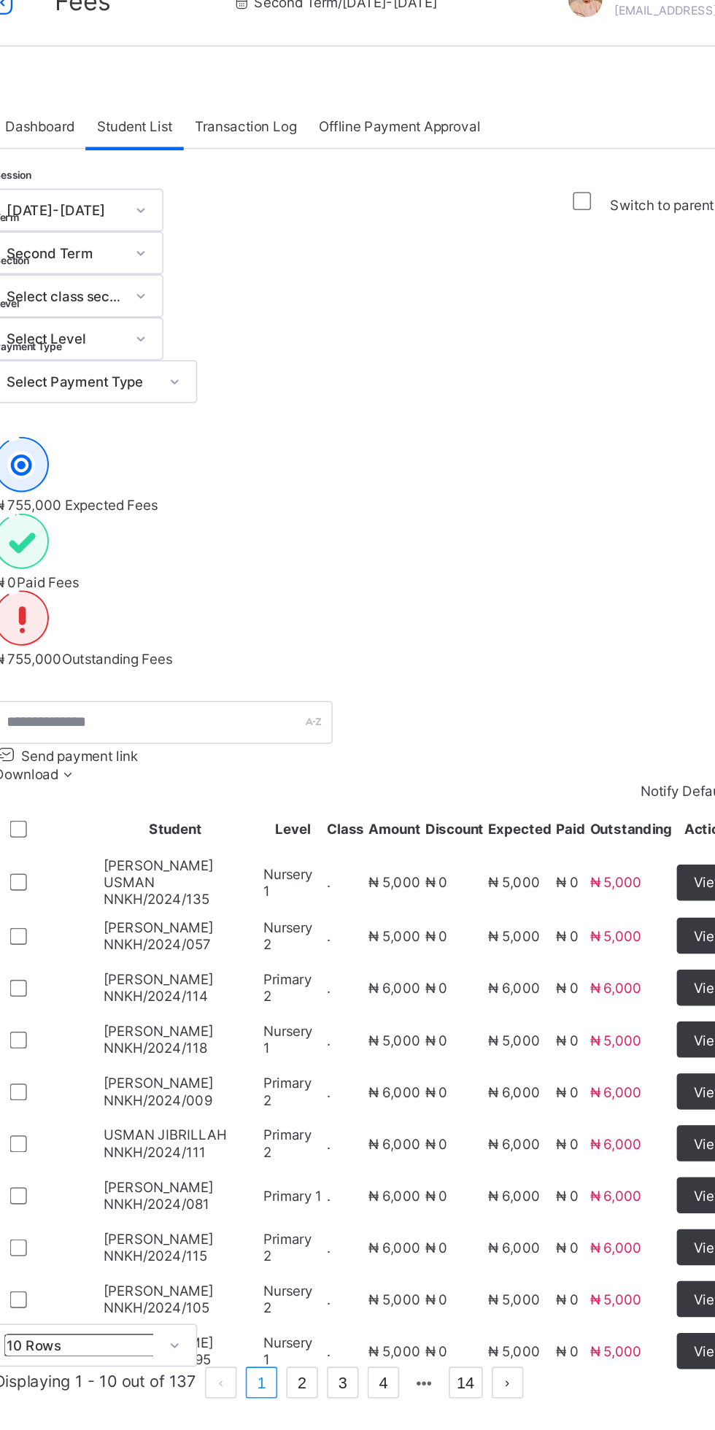
click at [255, 523] on icon at bounding box center [249, 528] width 12 height 11
click at [0, 0] on li "Students Payment" at bounding box center [0, 0] width 0 height 0
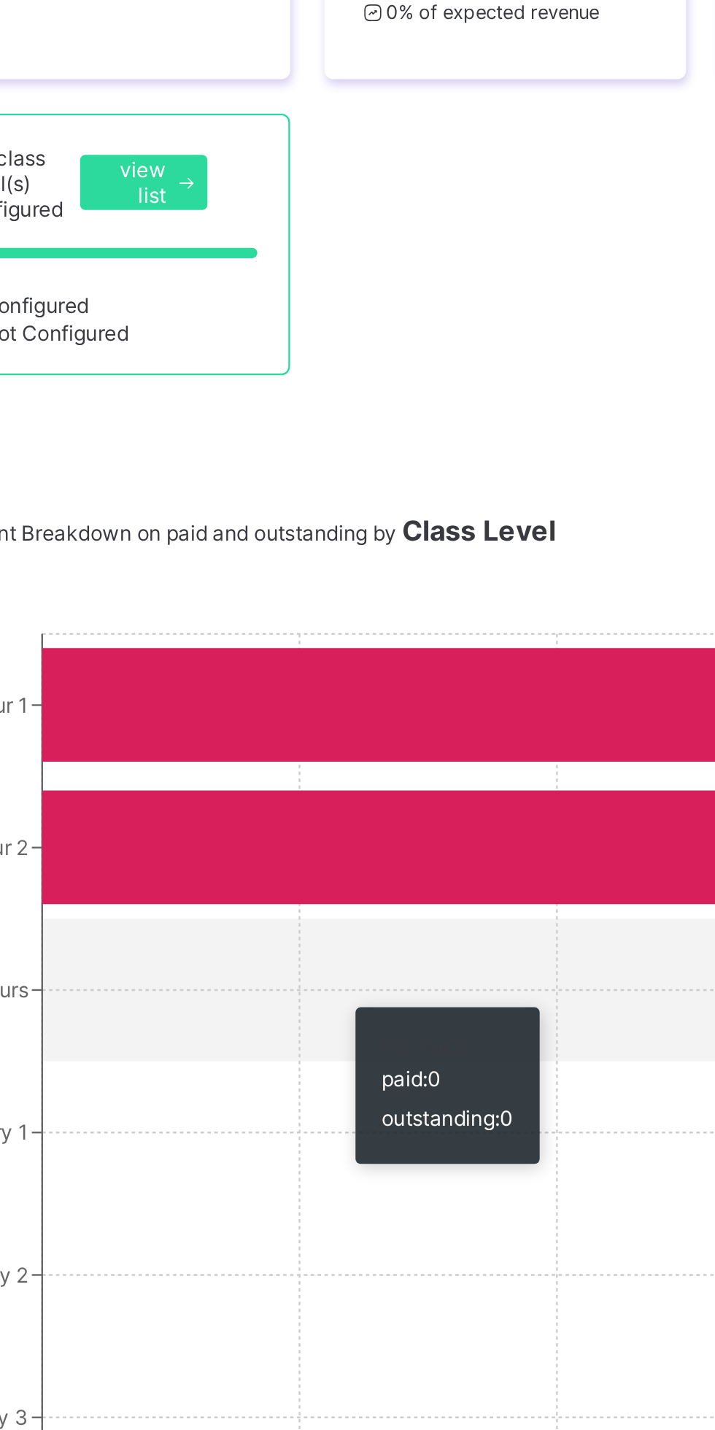
click at [448, 678] on icon at bounding box center [449, 683] width 400 height 48
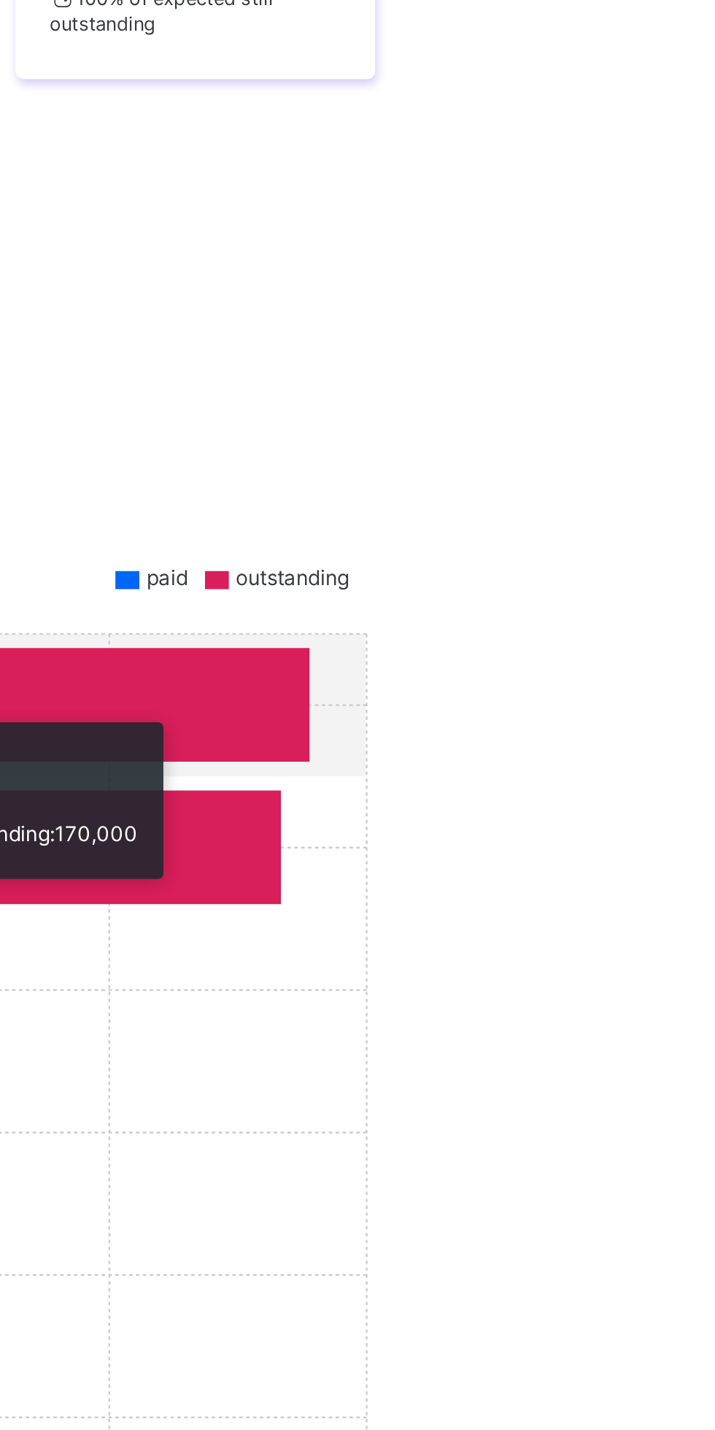
click at [689, 618] on div "Dashboard Student List Transaction Log Offline Payment Approval Dashboard More …" at bounding box center [445, 634] width 540 height 1123
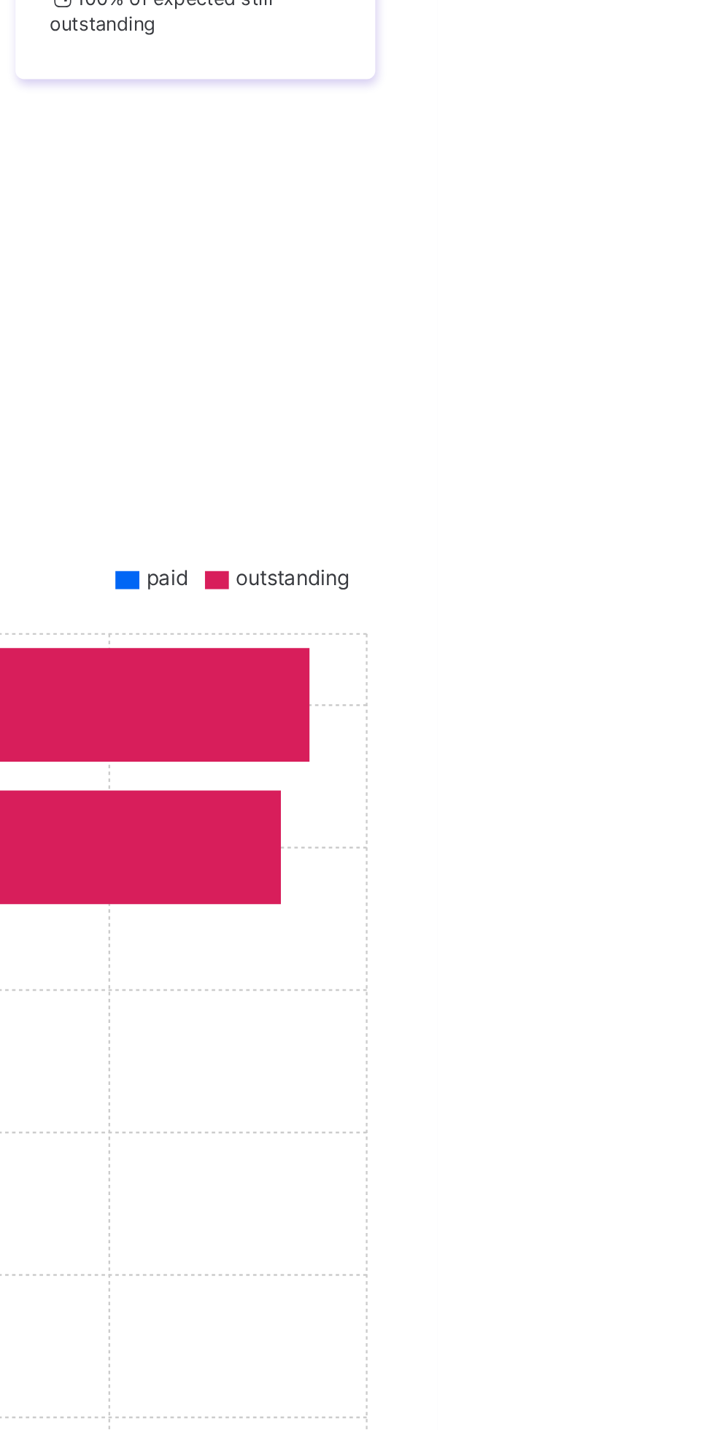
click at [661, 623] on icon "Nur 1 Nur 2 Pre Nurs Pry 1 Pry 2 Pry 3 Pry 4 Pry 5 Pry 6 0 45,000 90,000 135,00…" at bounding box center [444, 870] width 487 height 584
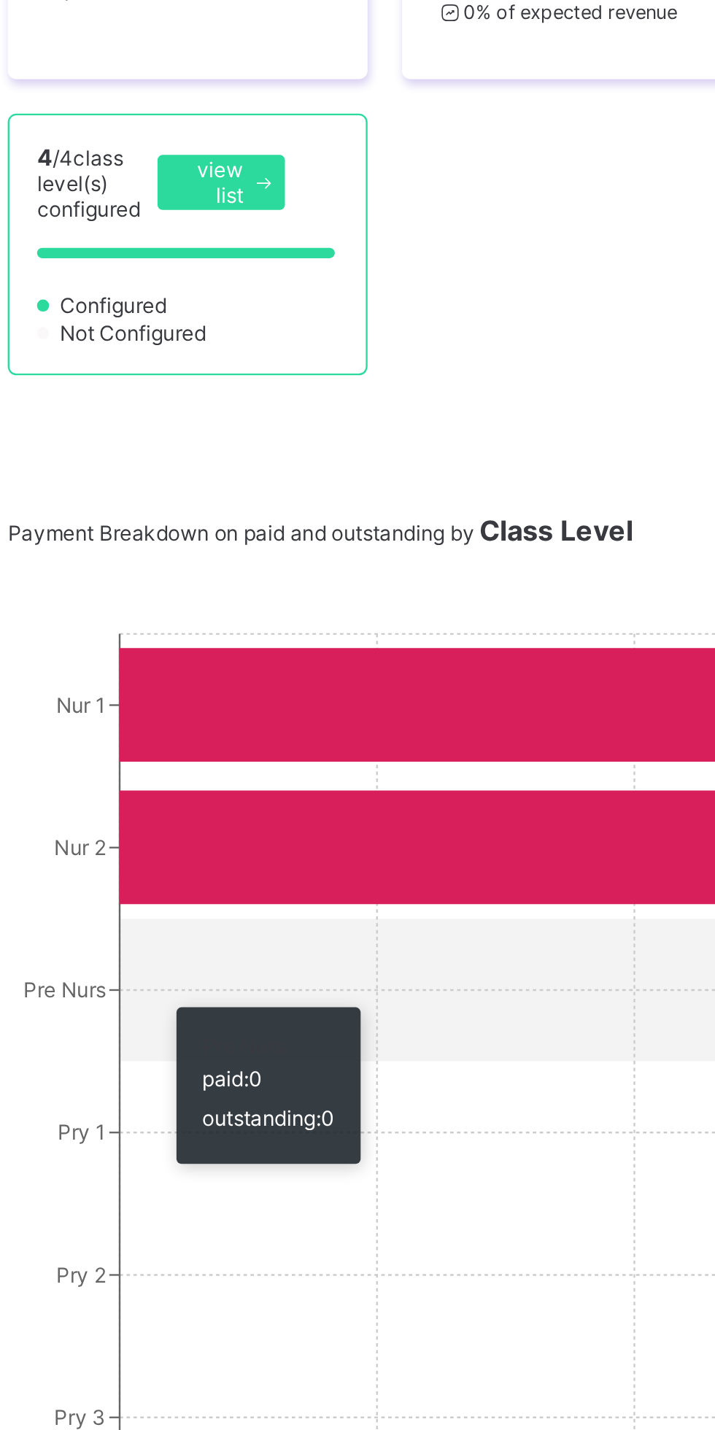
click at [392, 669] on icon at bounding box center [449, 683] width 400 height 48
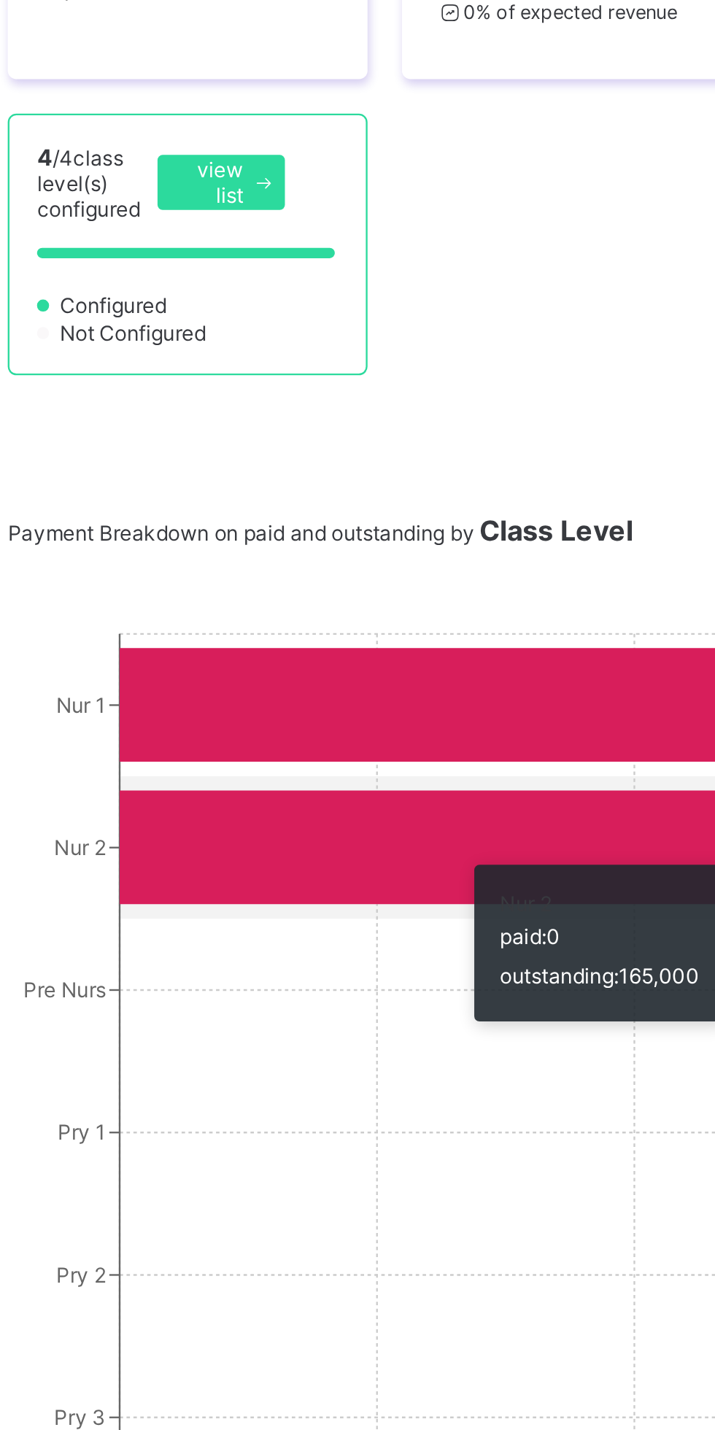
click at [411, 606] on icon at bounding box center [455, 623] width 412 height 48
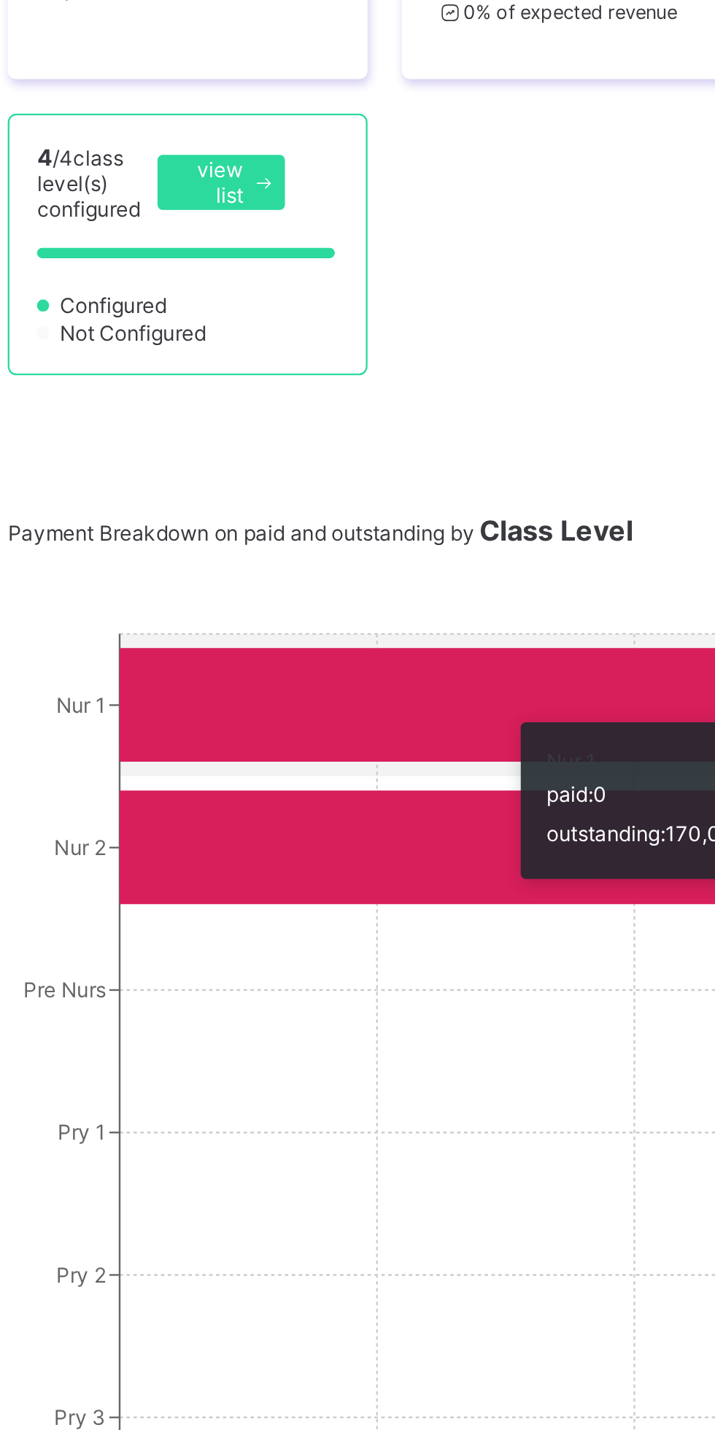
click at [332, 718] on icon "Nur 1 Nur 2 Pre Nurs Pry 1 Pry 2 Pry 3 Pry 4 Pry 5 Pry 6 0 45,000 90,000 135,00…" at bounding box center [444, 870] width 487 height 584
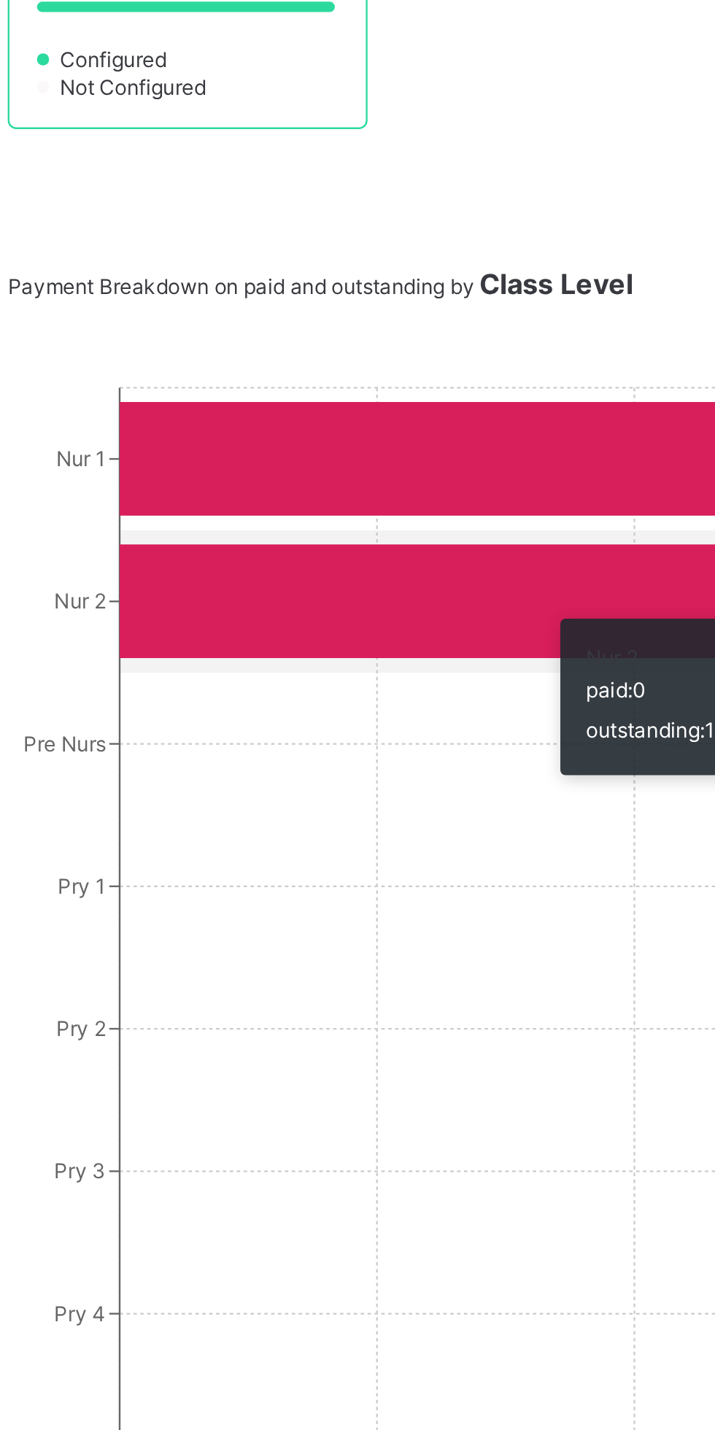
click at [338, 778] on icon "Nur 1 Nur 2 Pre Nurs Pry 1 Pry 2 Pry 3 Pry 4 Pry 5 Pry 6 0 45,000 90,000 135,00…" at bounding box center [444, 870] width 487 height 584
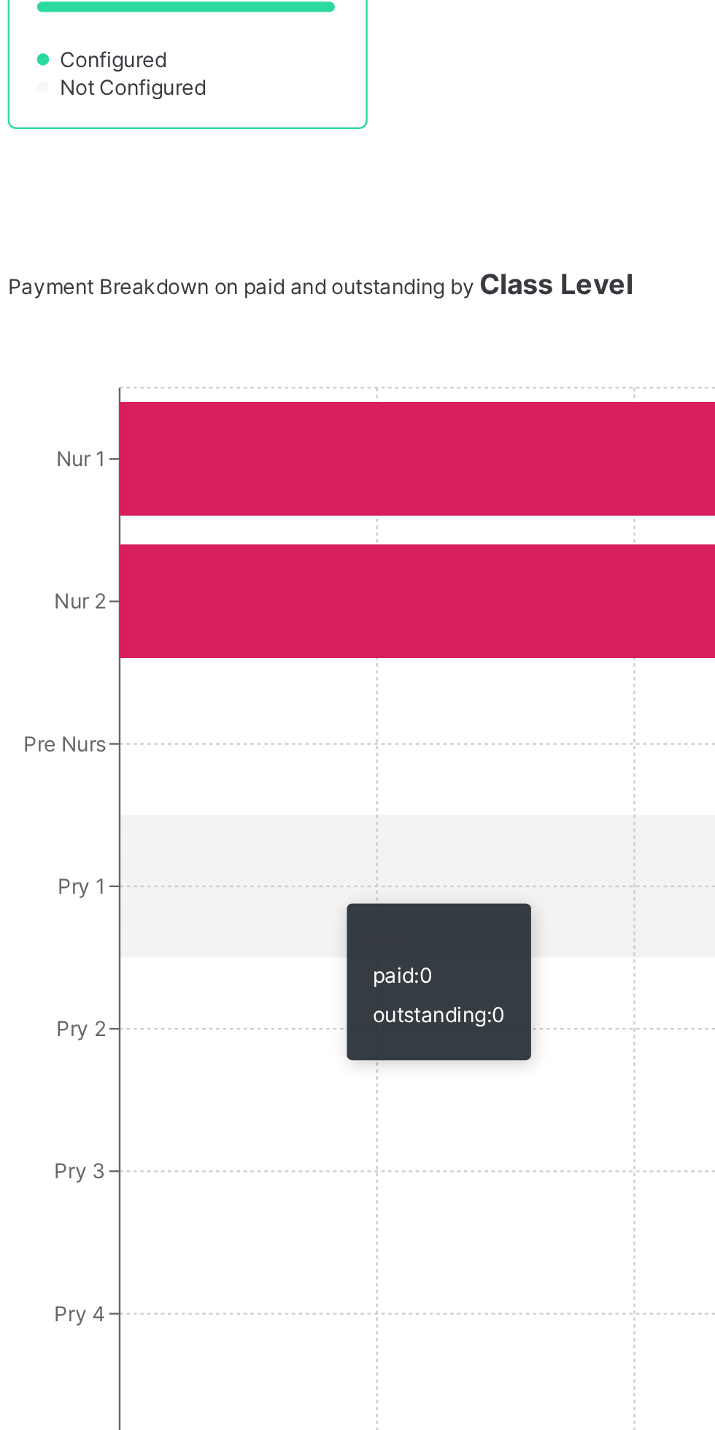
click at [313, 835] on icon "Nur 1 Nur 2 Pre Nurs Pry 1 Pry 2 Pry 3 Pry 4 Pry 5 Pry 6 0 45,000 90,000 135,00…" at bounding box center [444, 870] width 487 height 584
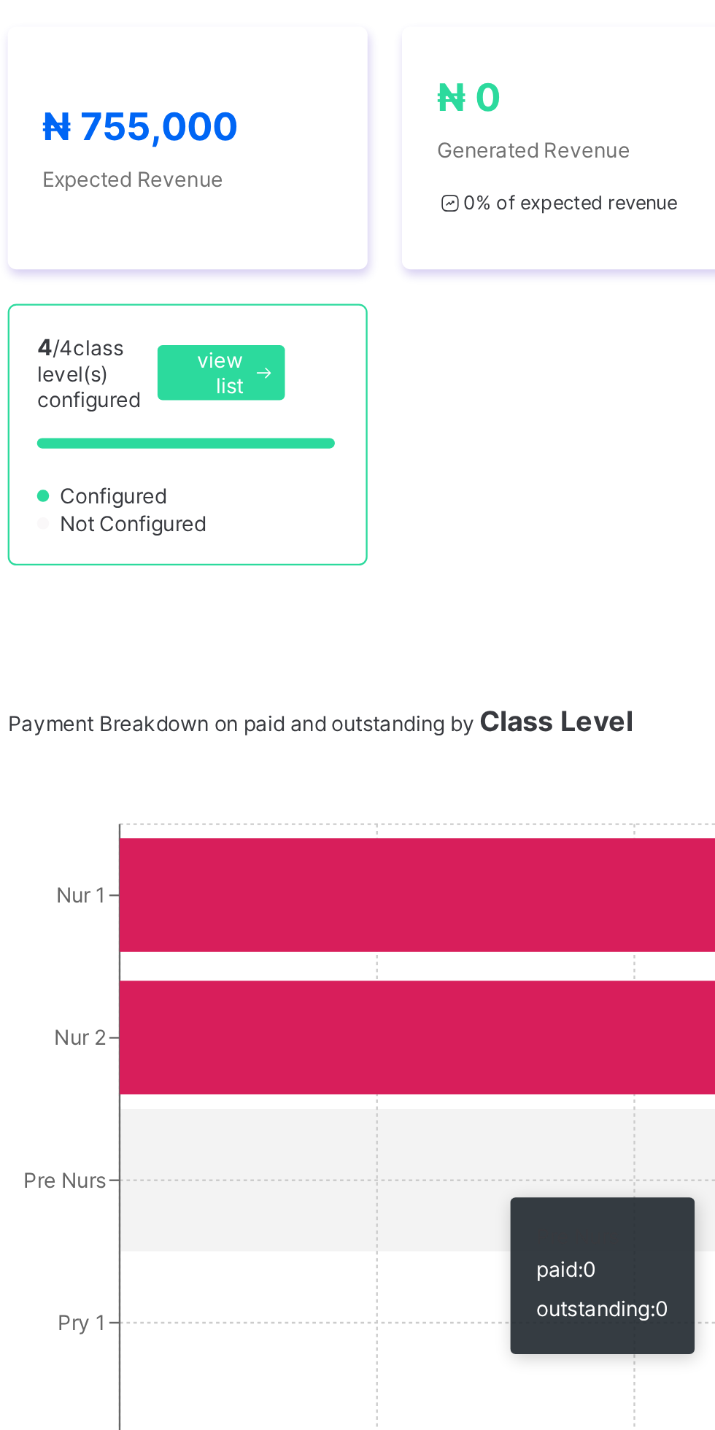
click at [298, 405] on span "view list" at bounding box center [289, 401] width 26 height 22
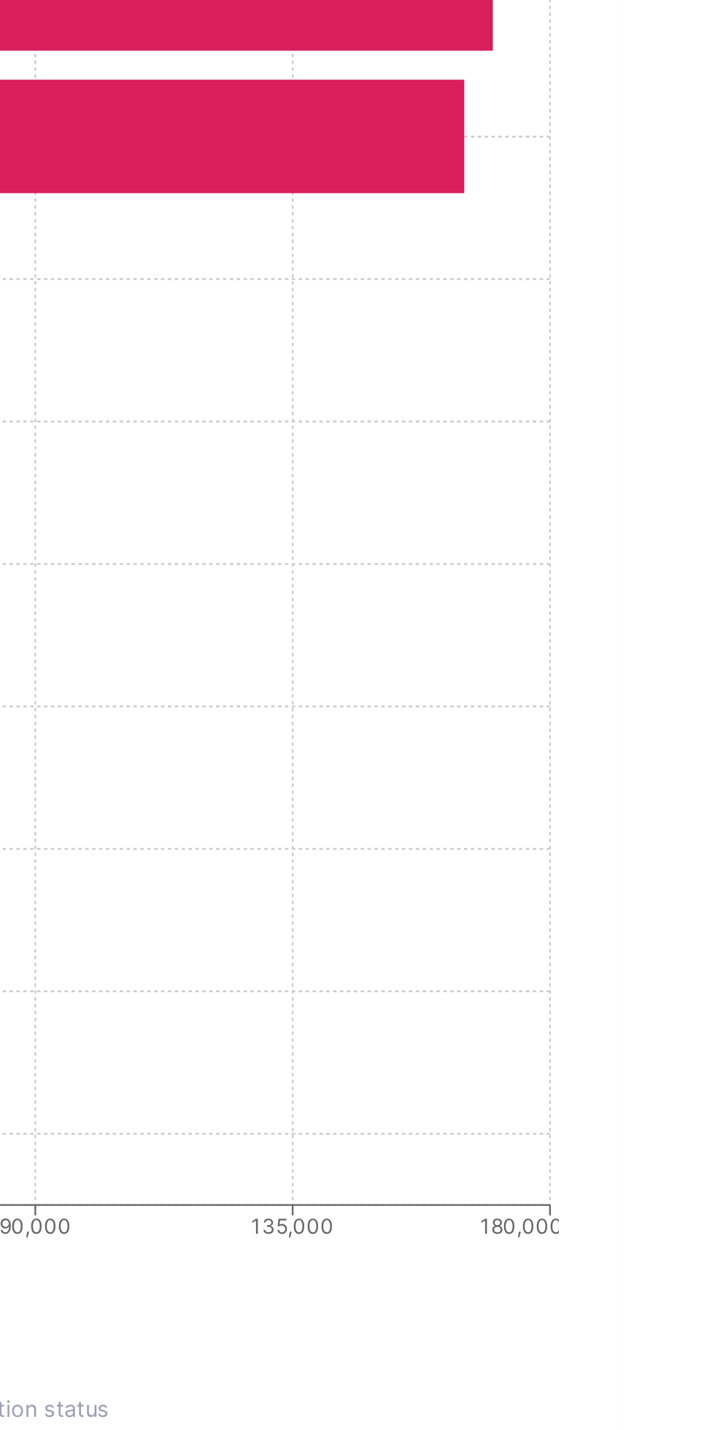
click at [570, 1348] on span "Configured" at bounding box center [587, 1353] width 45 height 11
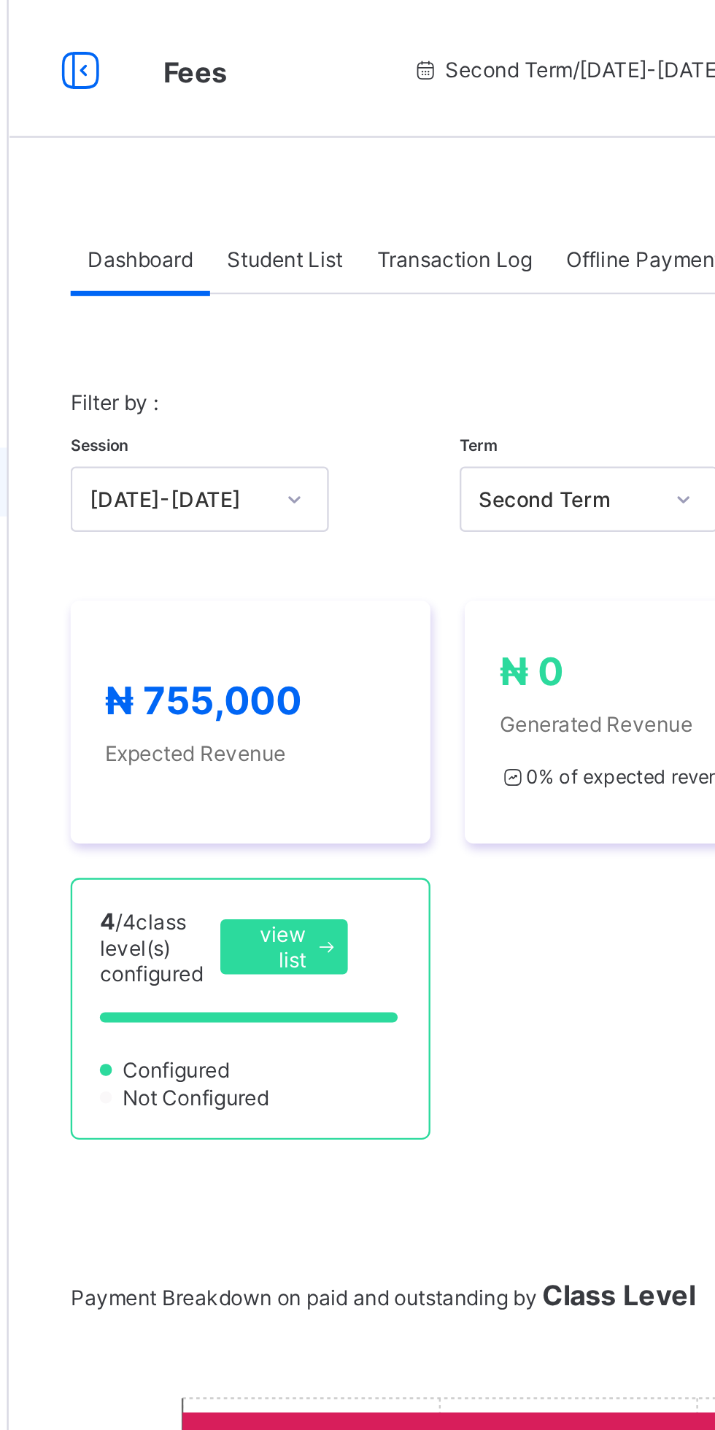
click at [306, 109] on span "Student List" at bounding box center [292, 109] width 49 height 11
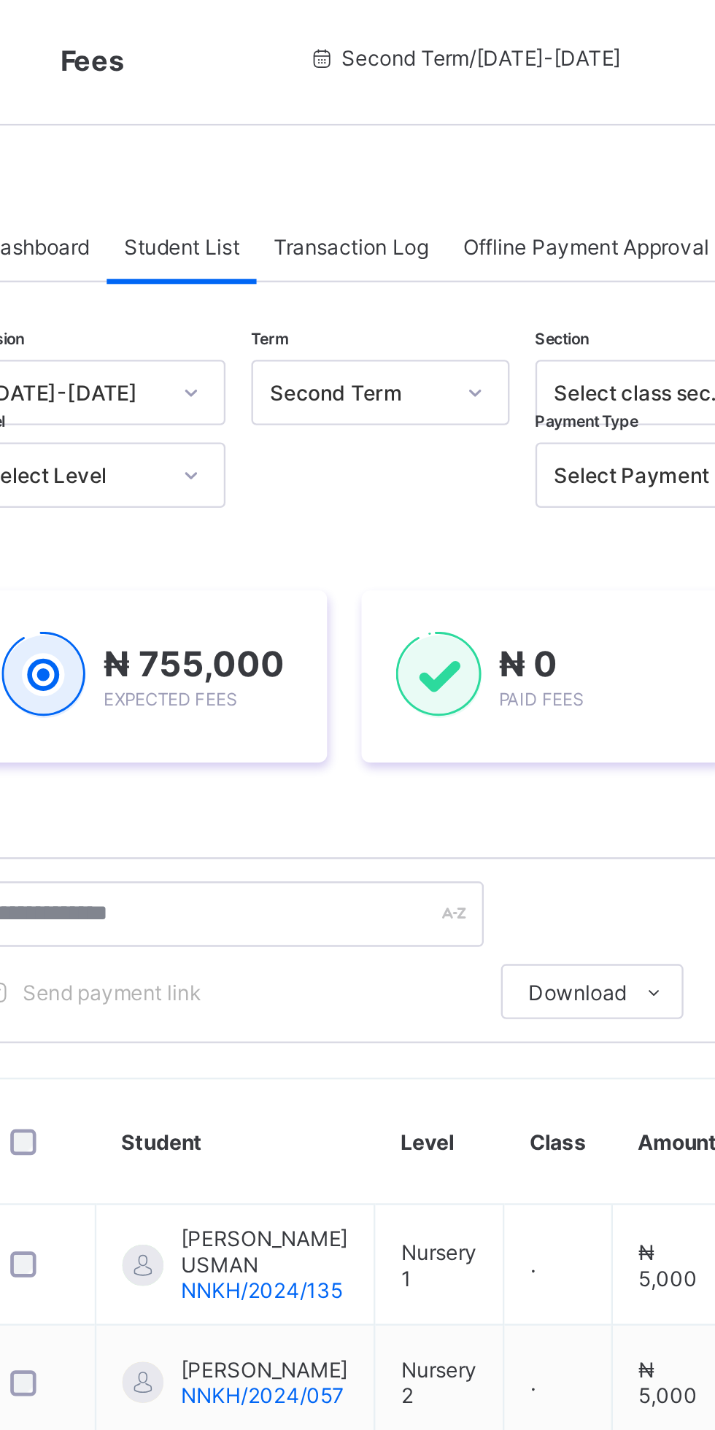
click at [376, 113] on span "Transaction Log" at bounding box center [364, 109] width 66 height 11
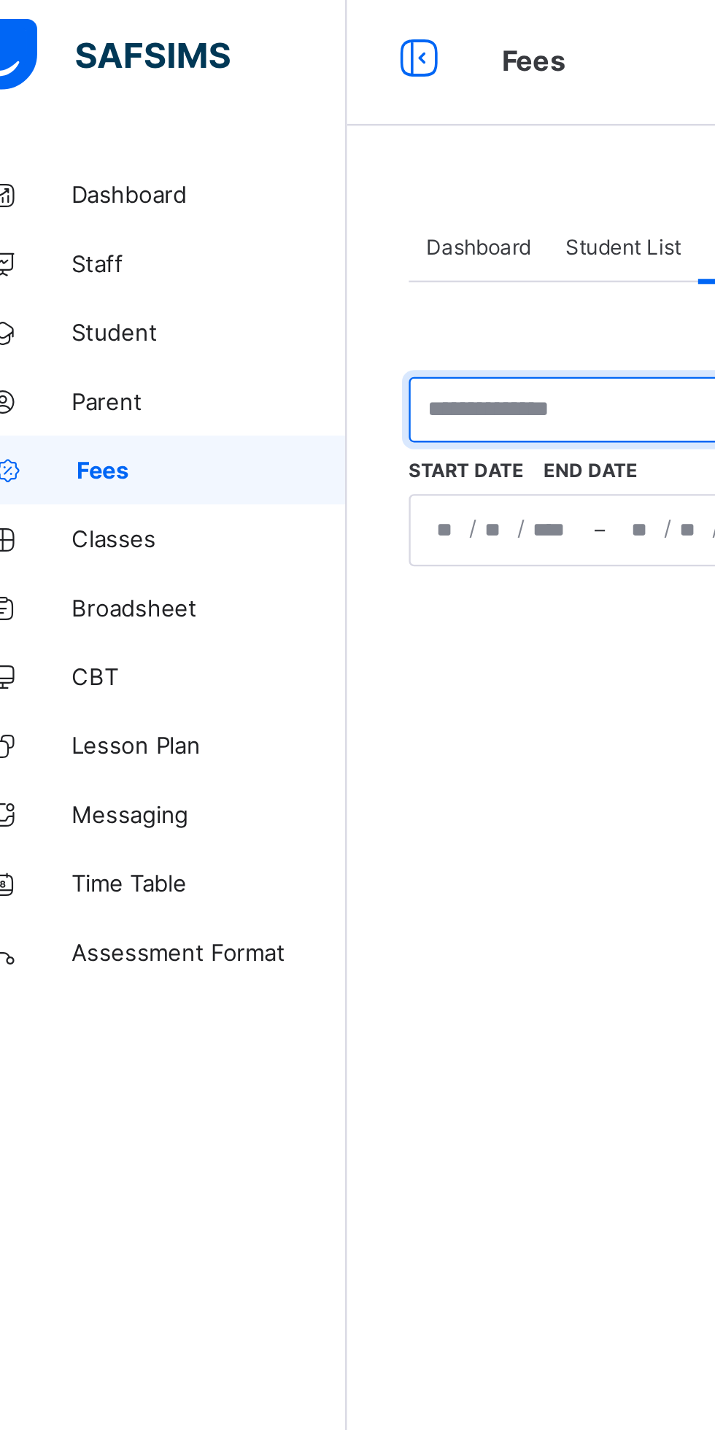
click at [272, 175] on input "text" at bounding box center [282, 179] width 163 height 28
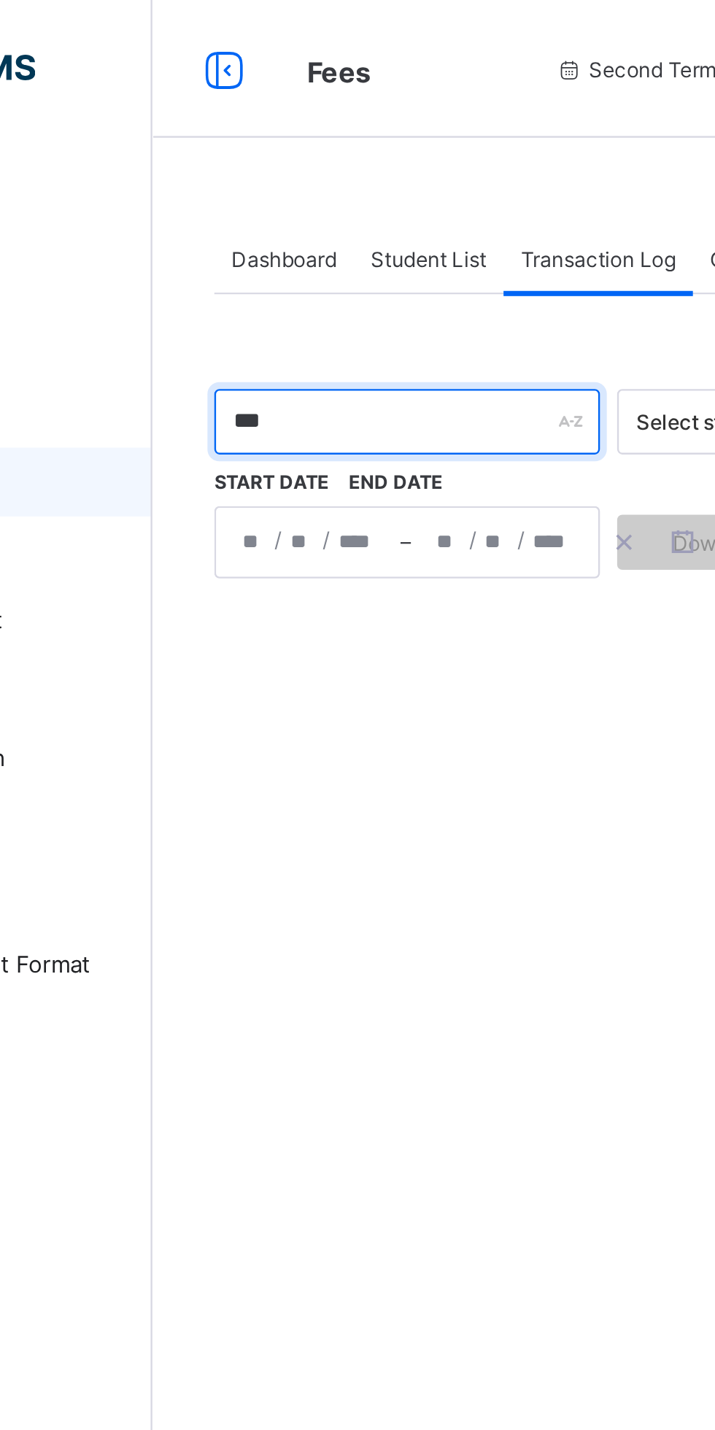
type input "******"
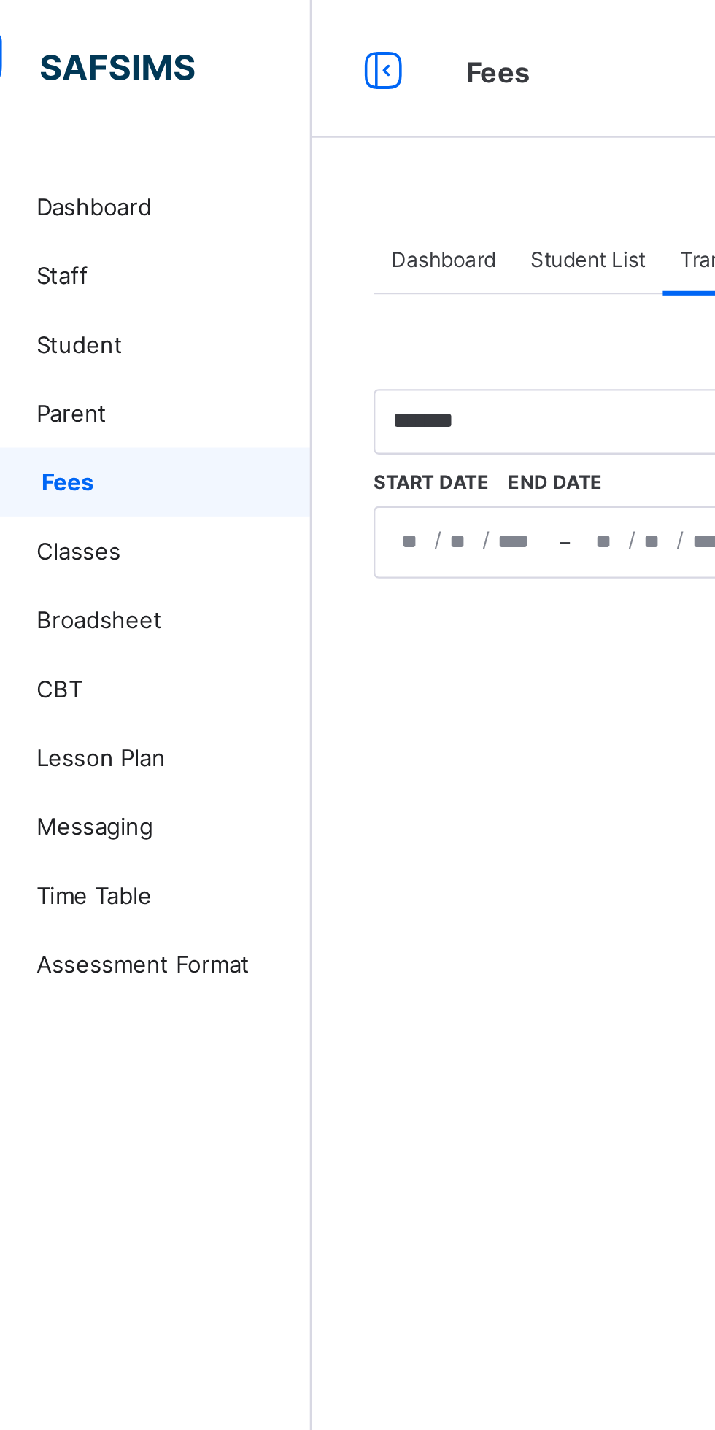
click at [294, 103] on div "Student List" at bounding box center [291, 109] width 63 height 29
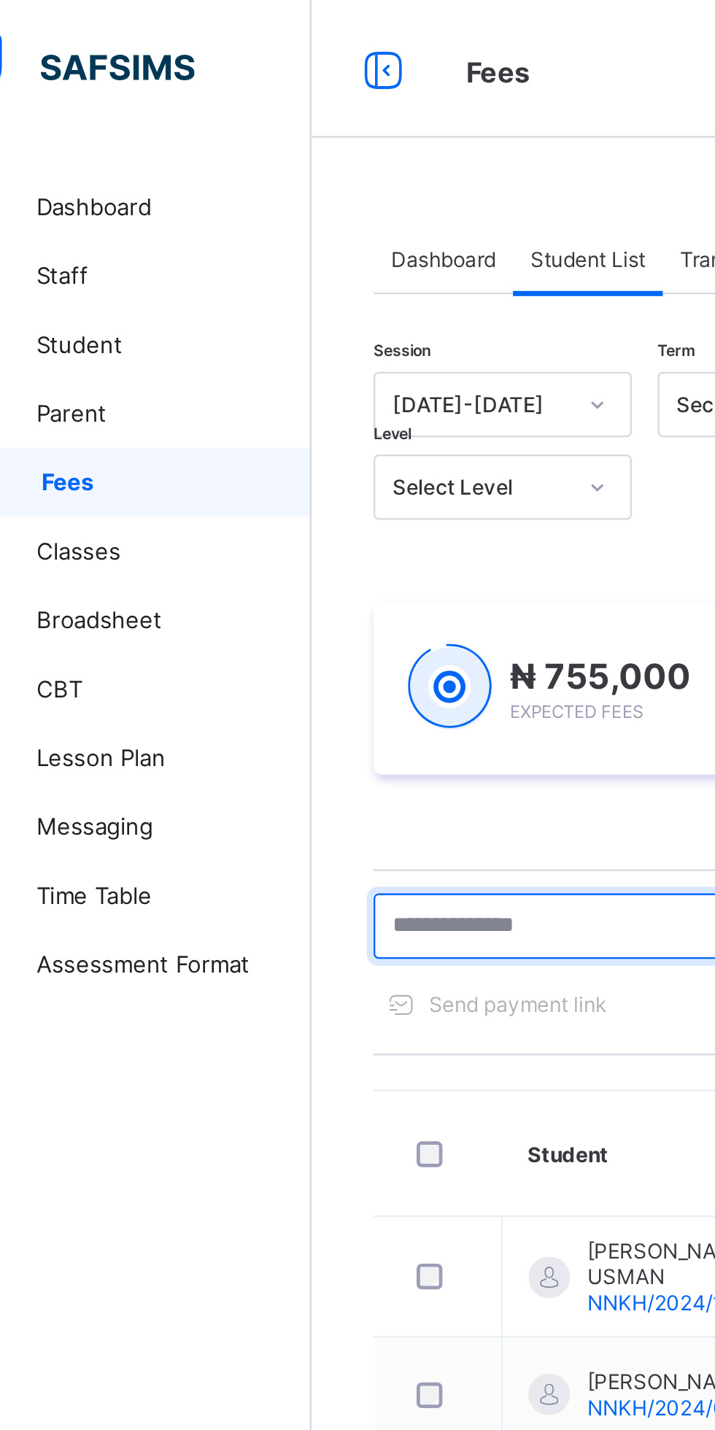
click at [266, 391] on input "text" at bounding box center [310, 393] width 219 height 28
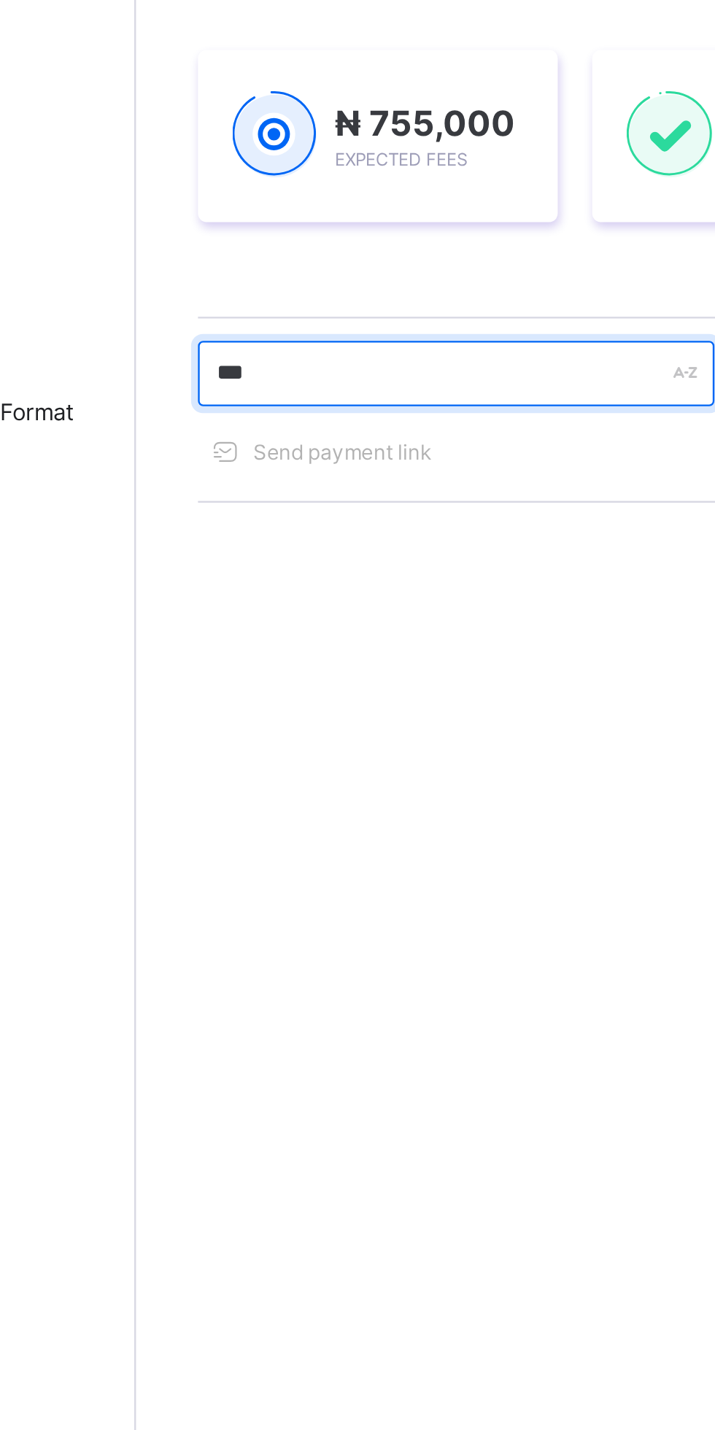
type input "******"
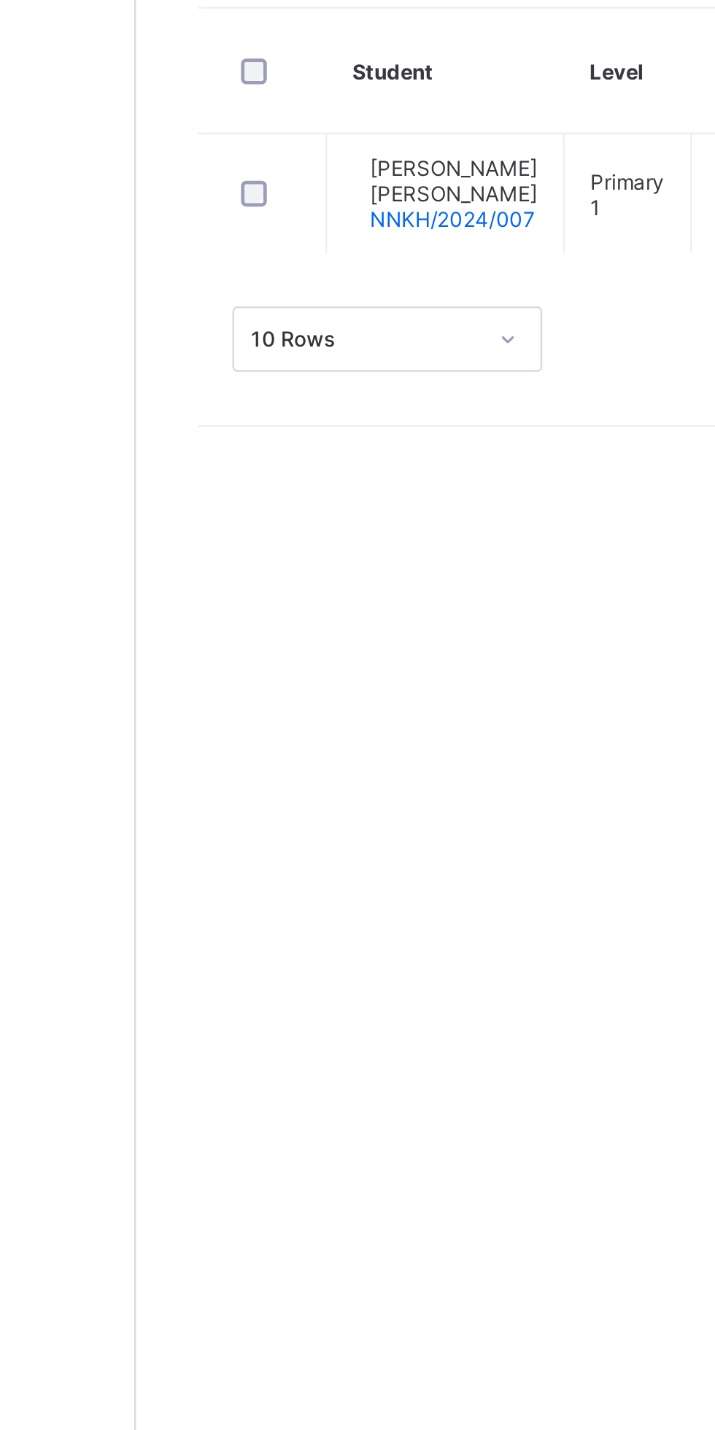
click at [326, 541] on span "[PERSON_NAME] [PERSON_NAME]" at bounding box center [309, 535] width 71 height 22
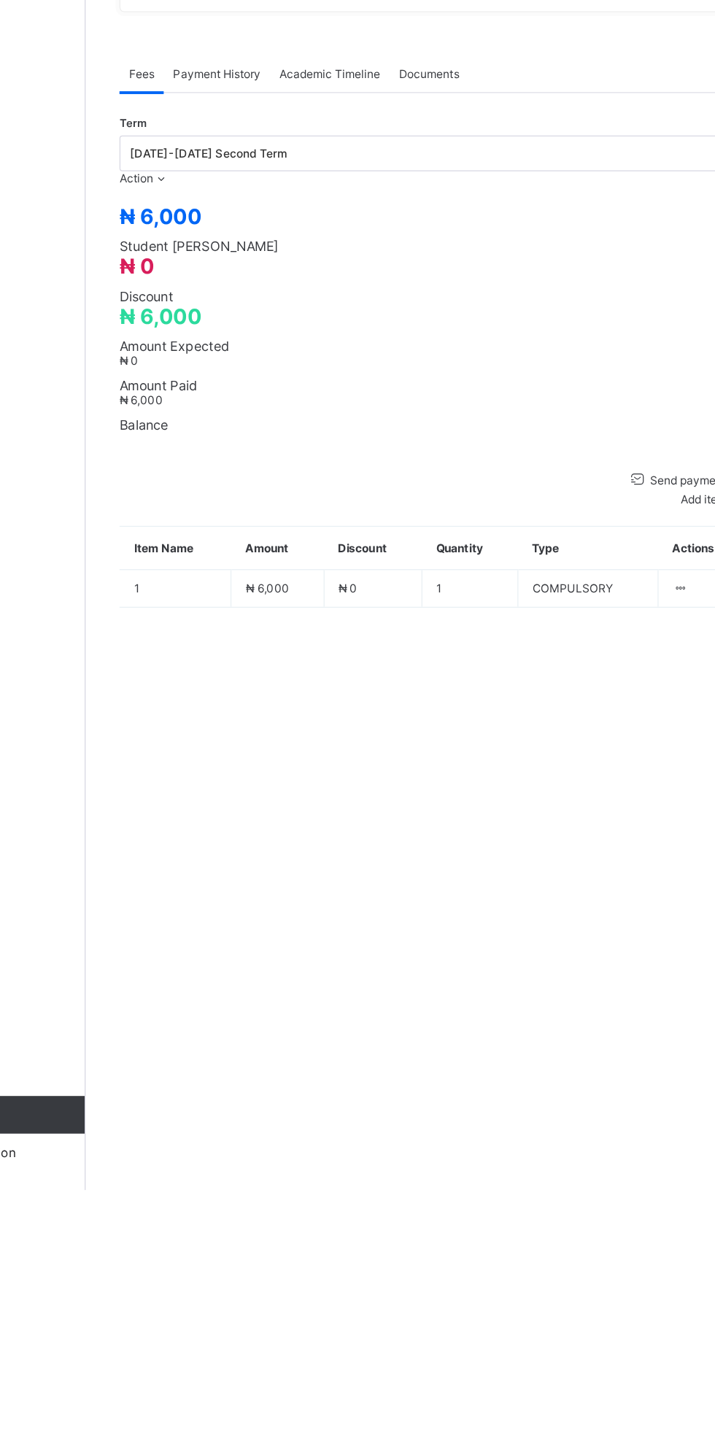
click at [240, 651] on icon at bounding box center [234, 645] width 12 height 11
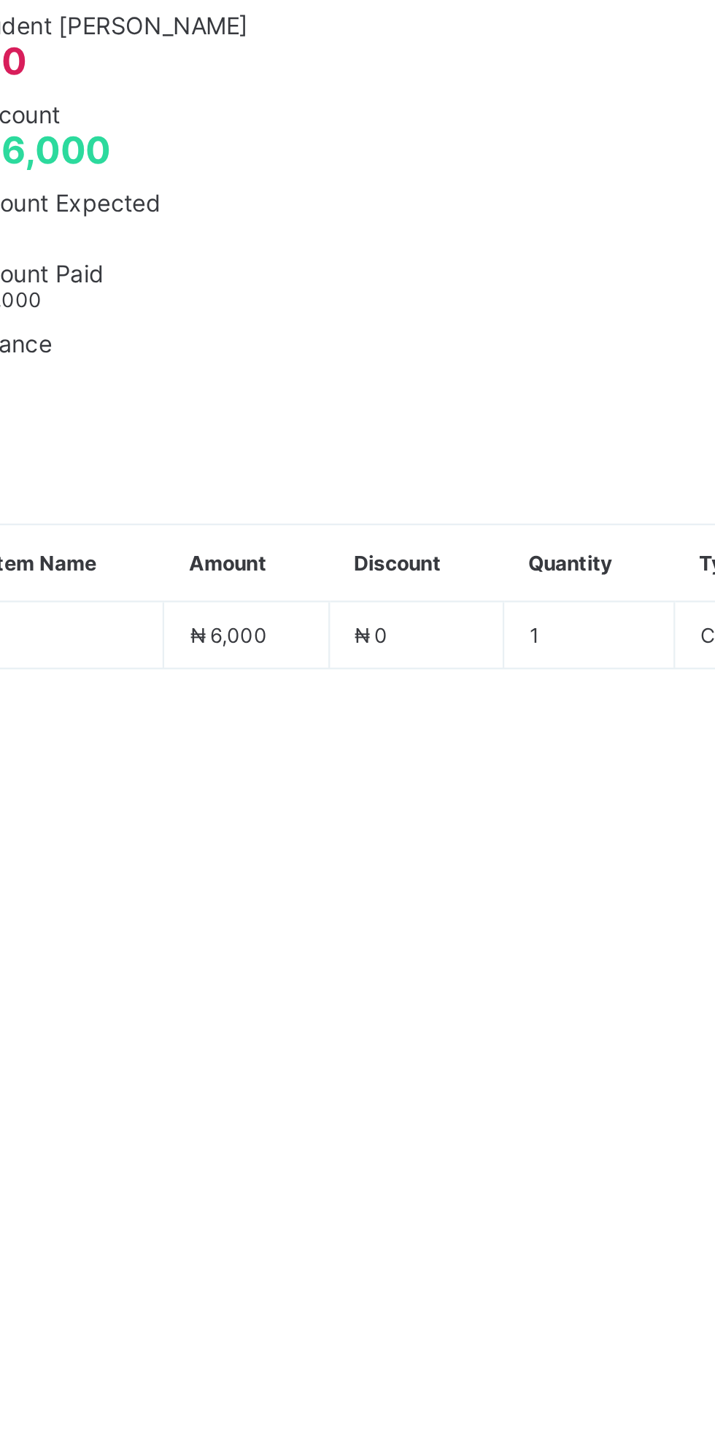
click at [0, 0] on li "Receive Payment" at bounding box center [0, 0] width 0 height 0
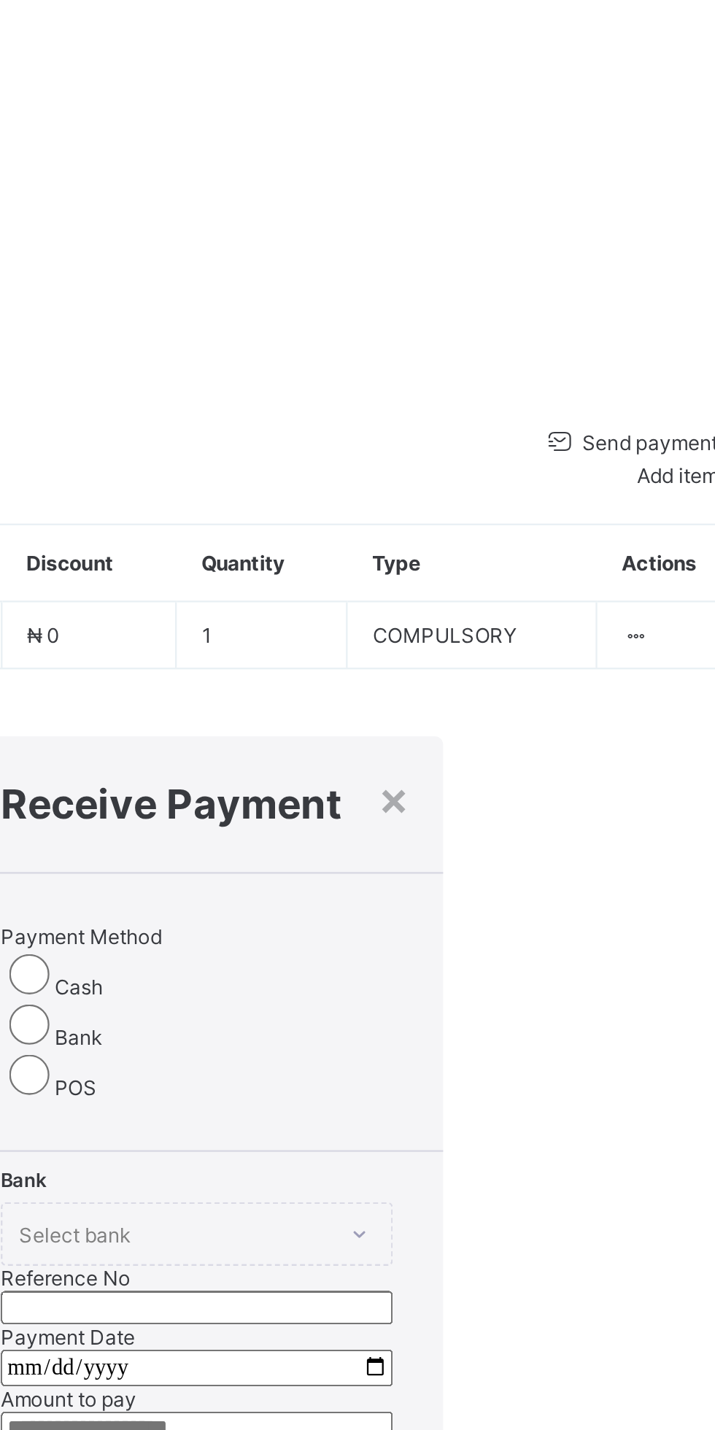
click at [528, 1249] on input "text" at bounding box center [445, 1256] width 171 height 15
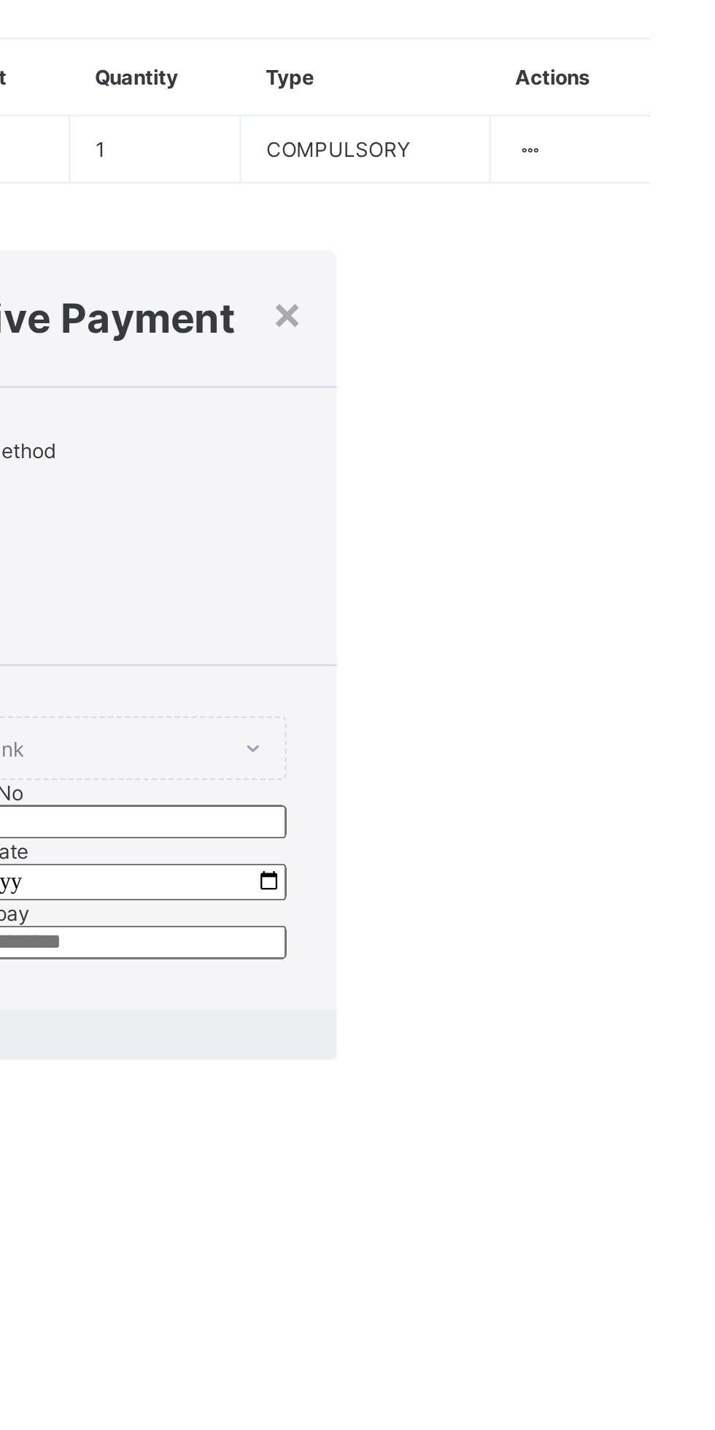
type input "****"
click at [478, 1274] on input "date" at bounding box center [445, 1282] width 171 height 16
type input "**********"
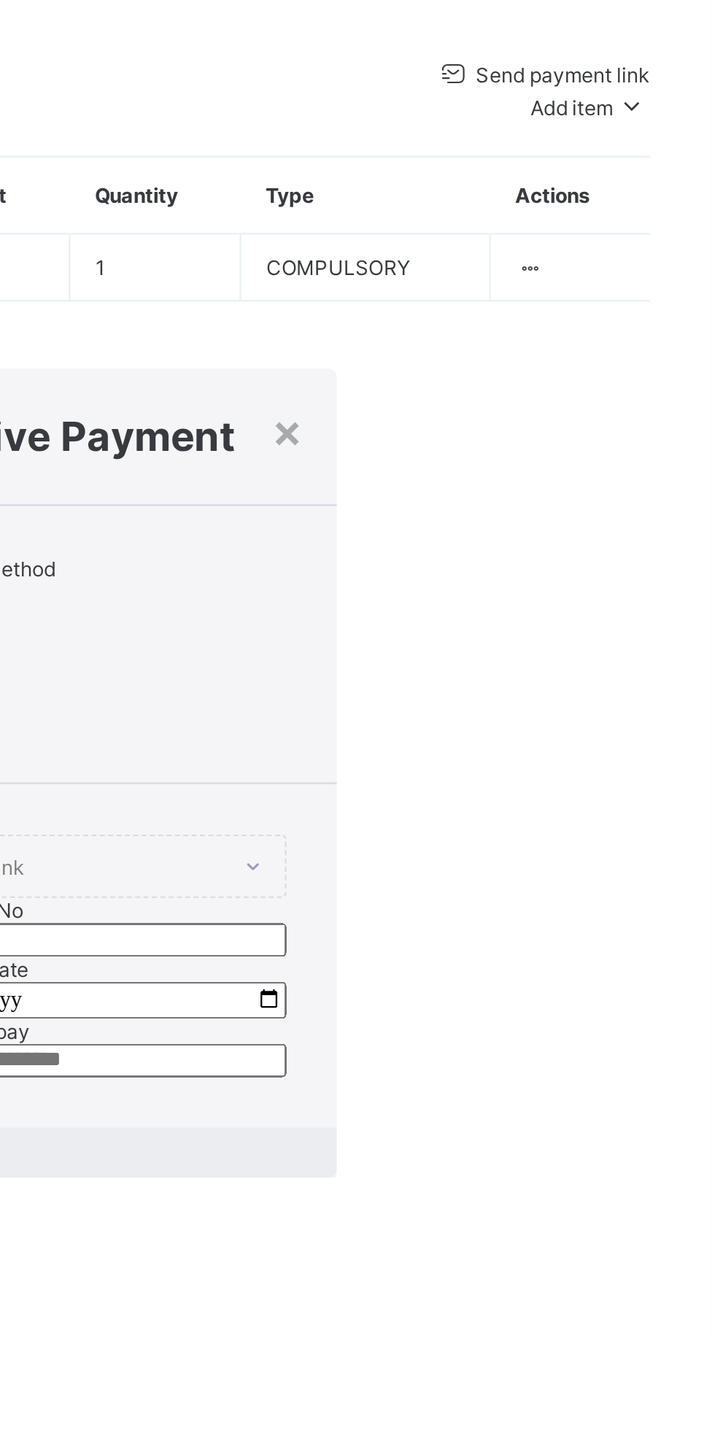
click at [552, 1349] on div "Save" at bounding box center [445, 1354] width 214 height 11
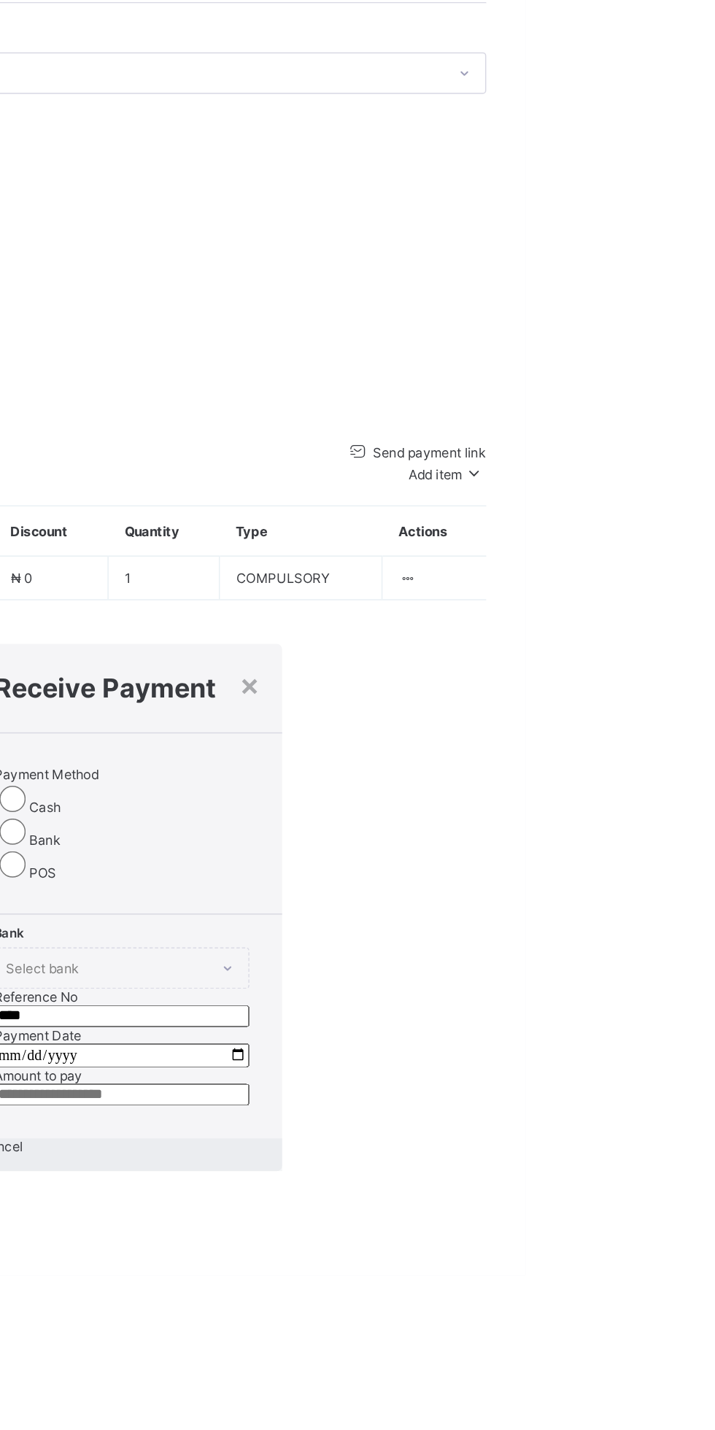
click at [530, 1301] on input "currency" at bounding box center [445, 1308] width 171 height 15
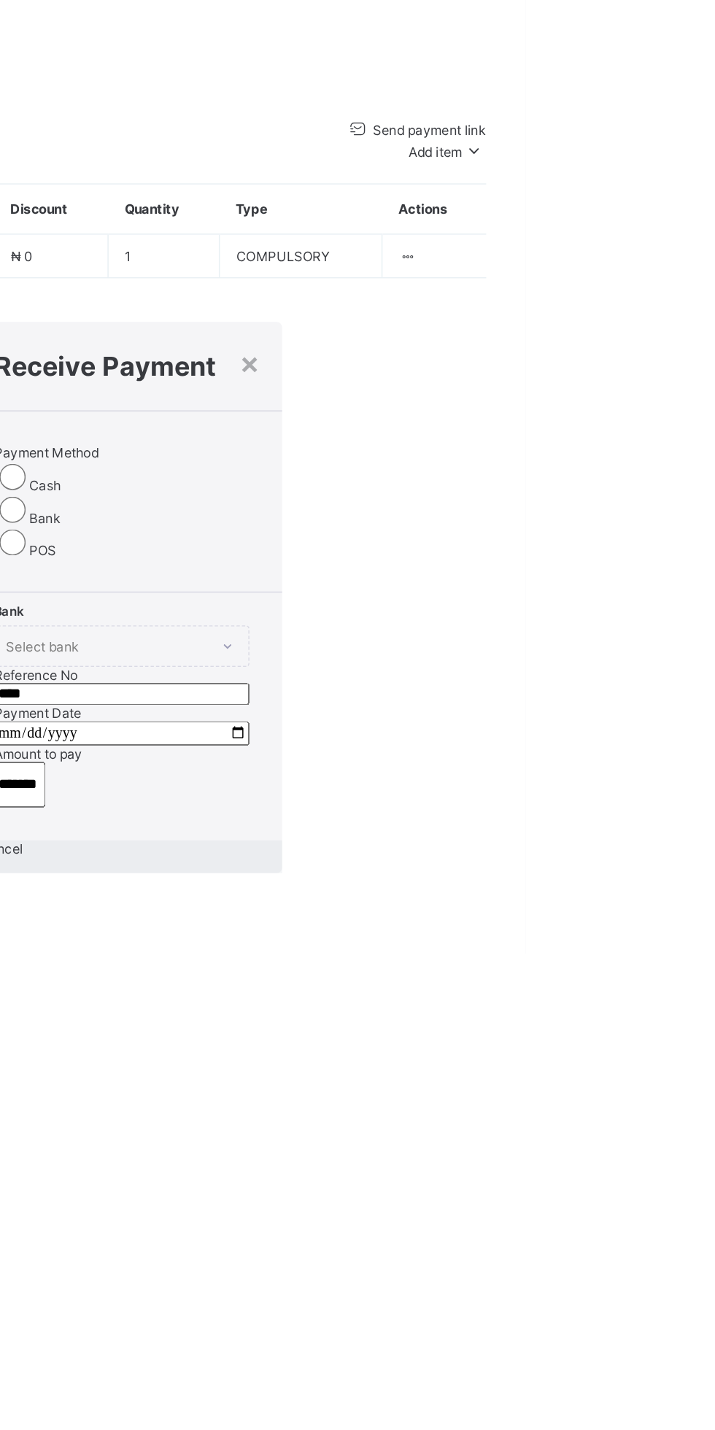
type input "*******"
click at [359, 1365] on span "Save" at bounding box center [348, 1370] width 21 height 11
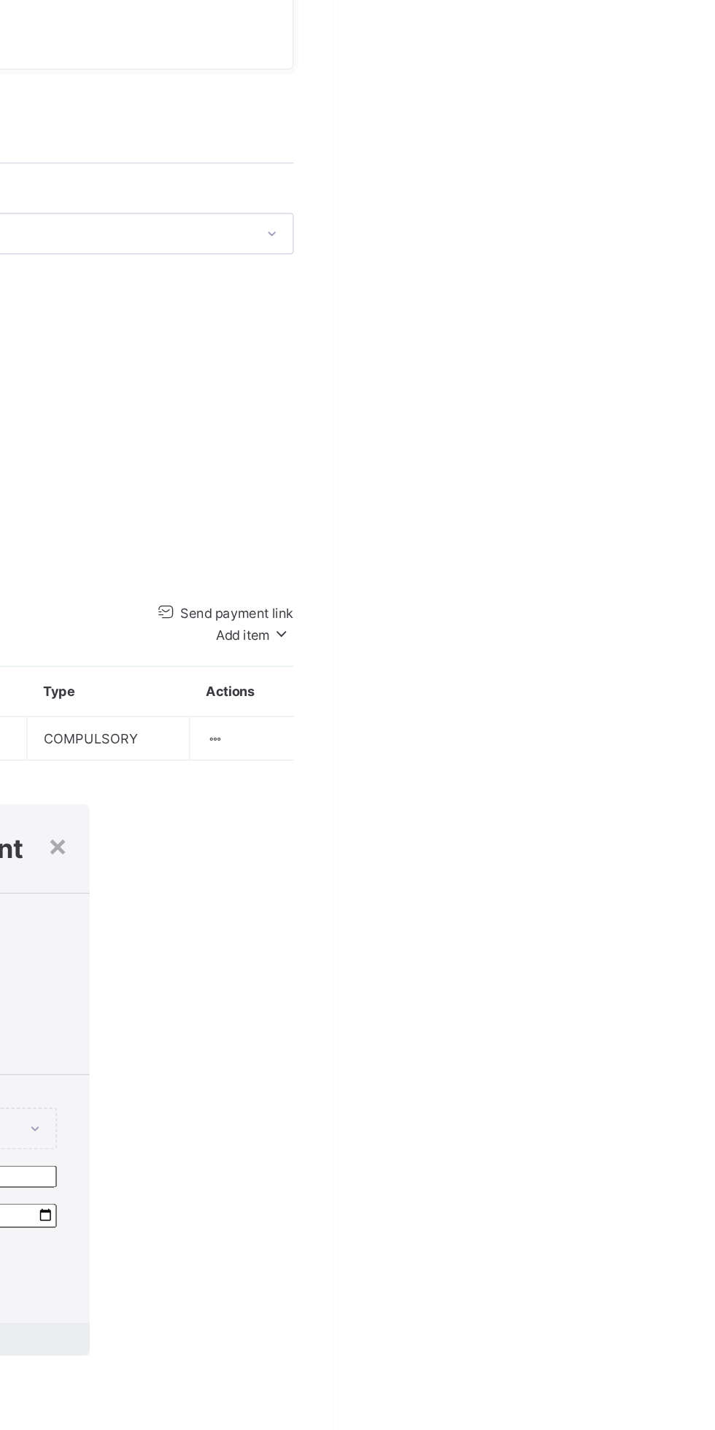
scroll to position [0, 0]
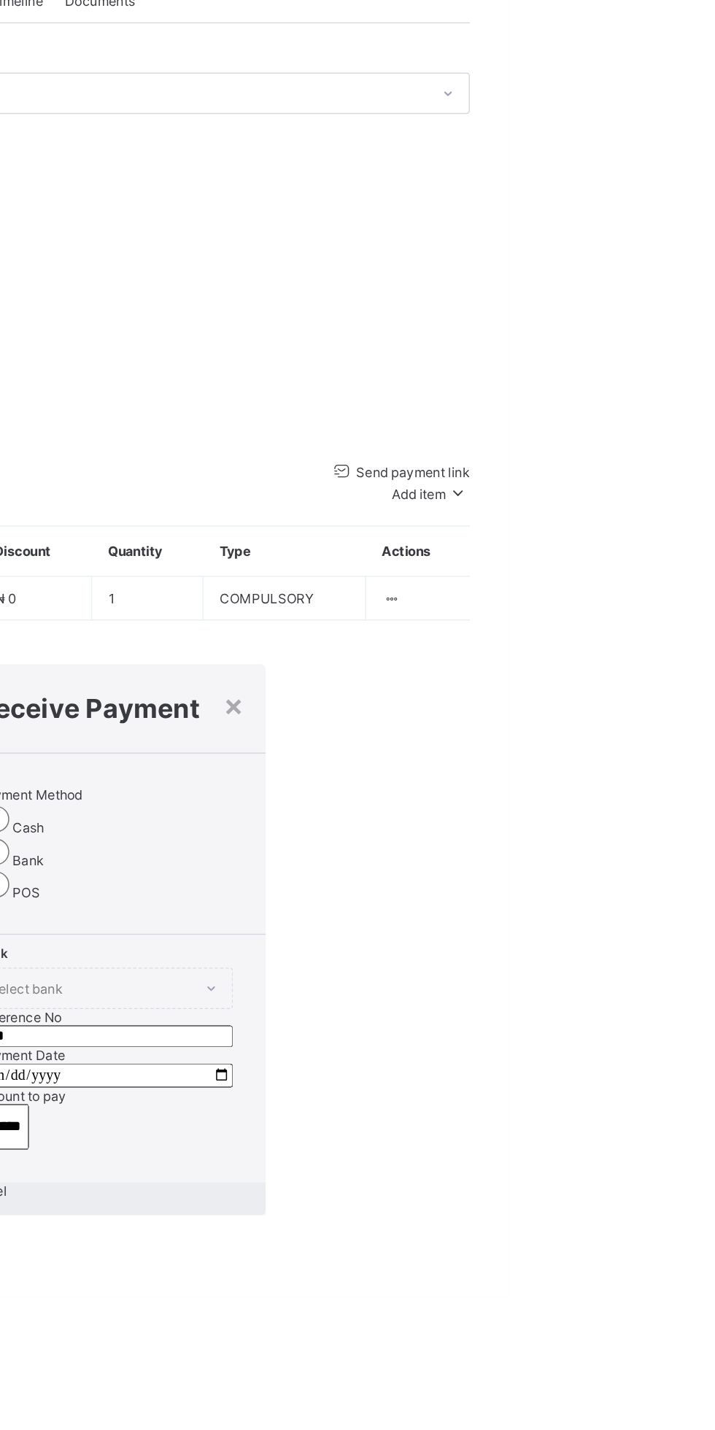
click at [514, 1249] on input "****" at bounding box center [445, 1256] width 171 height 15
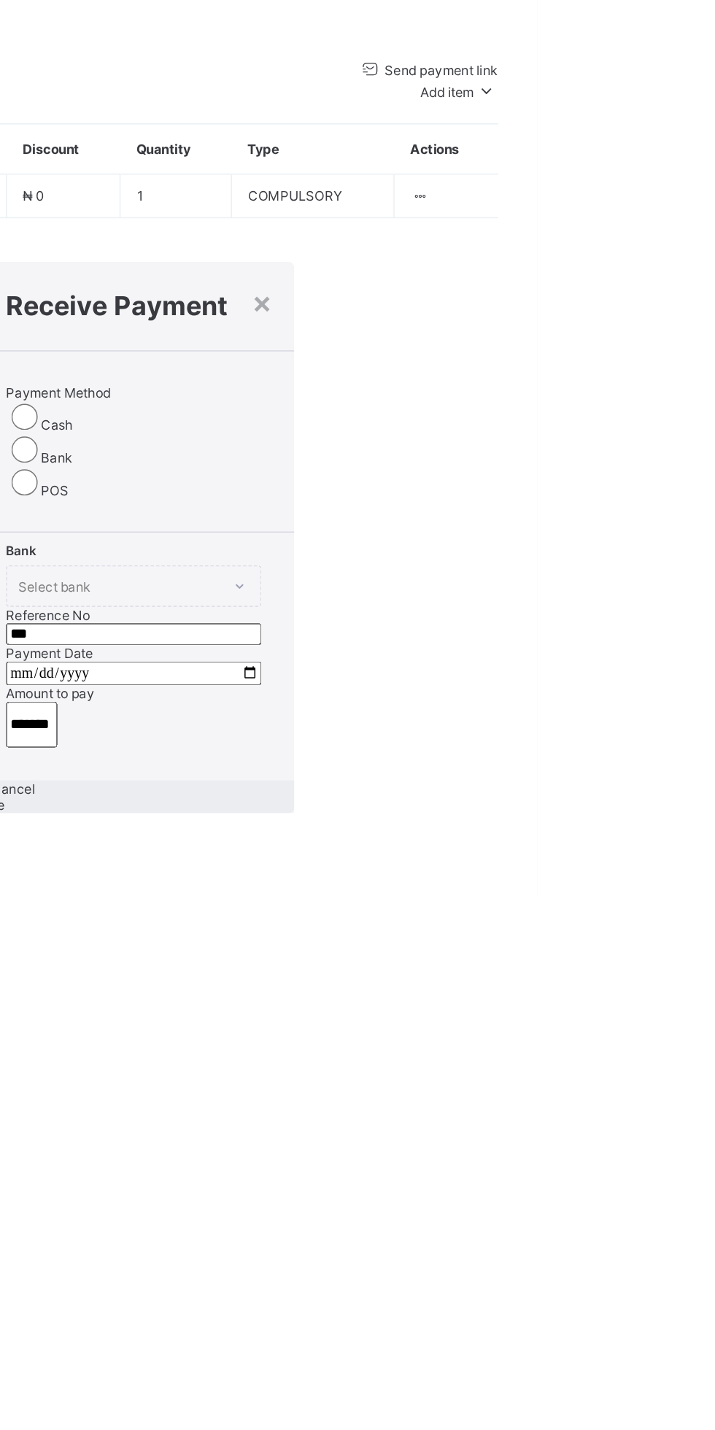
type input "***"
click at [359, 1365] on span "Save" at bounding box center [348, 1370] width 21 height 11
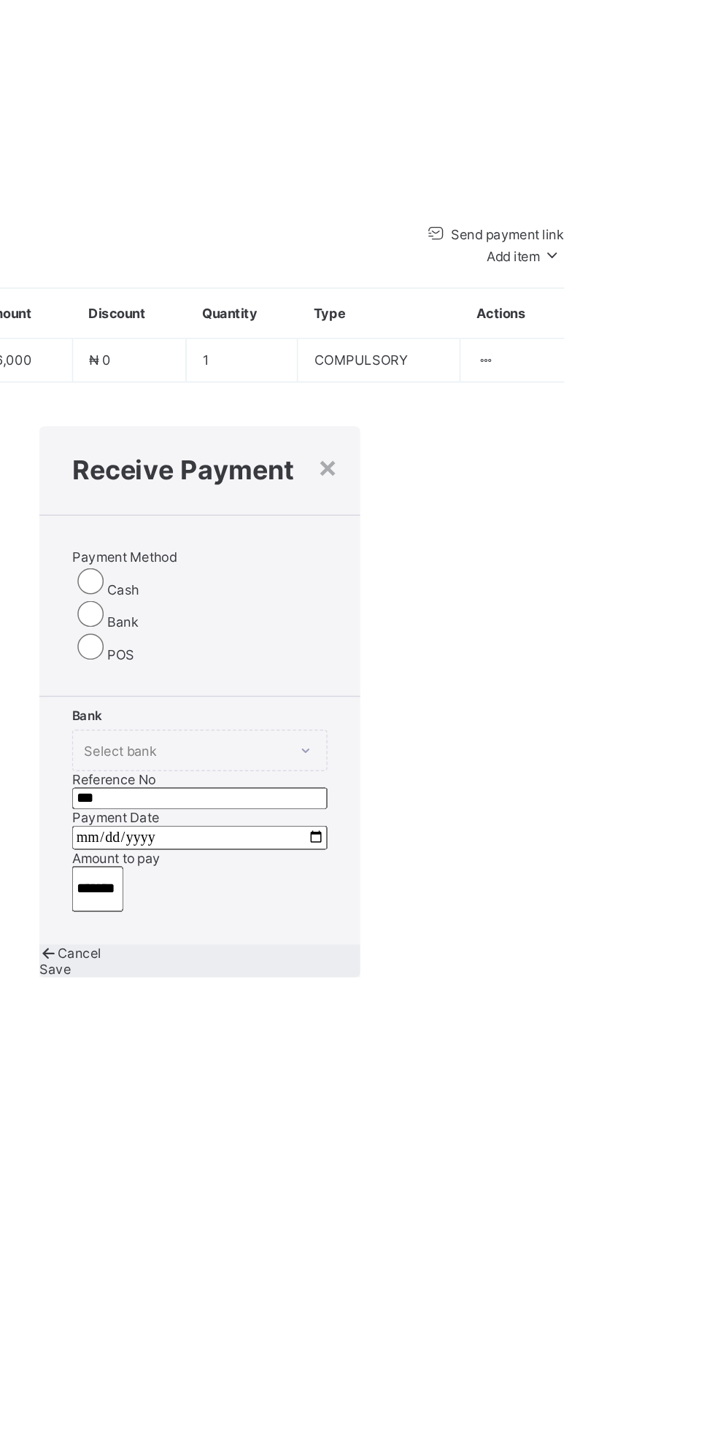
click at [538, 1022] on div "×" at bounding box center [531, 1034] width 14 height 25
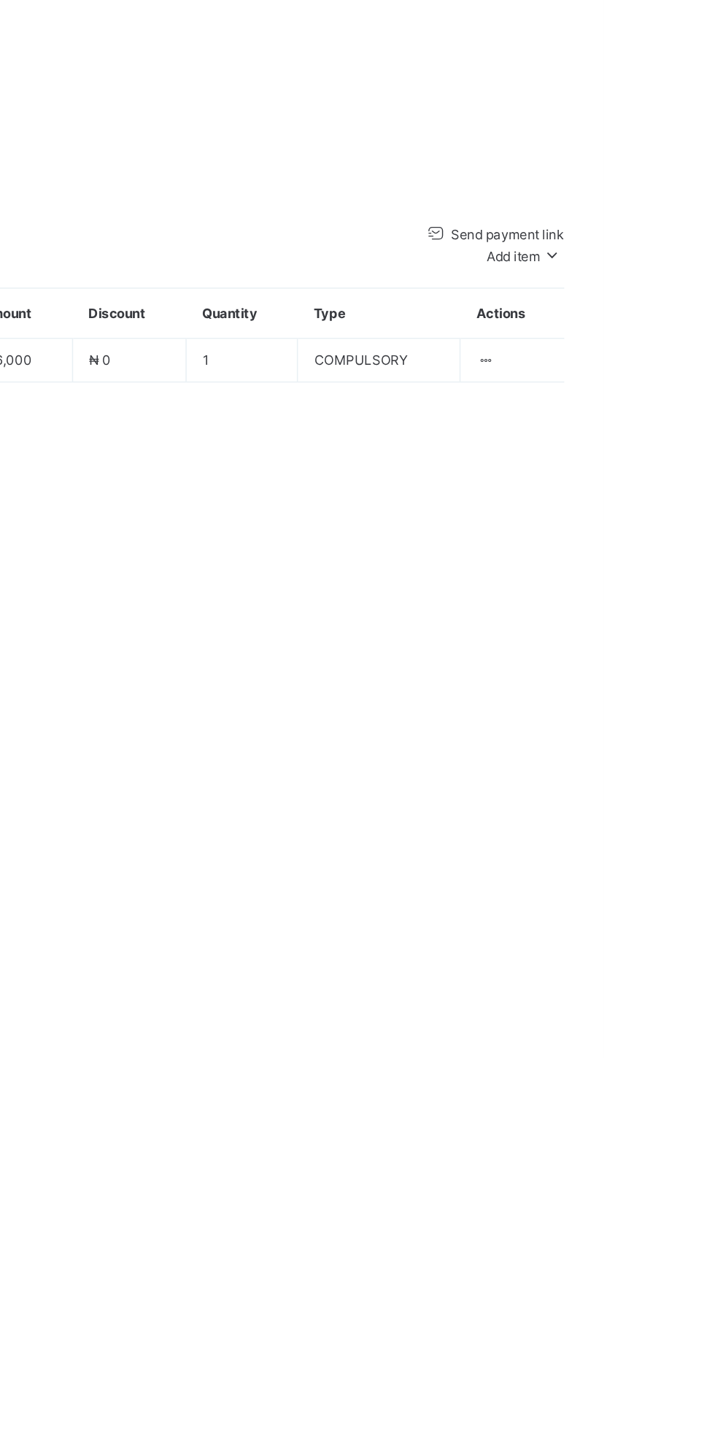
click at [611, 885] on span "Send payment link" at bounding box center [650, 879] width 78 height 11
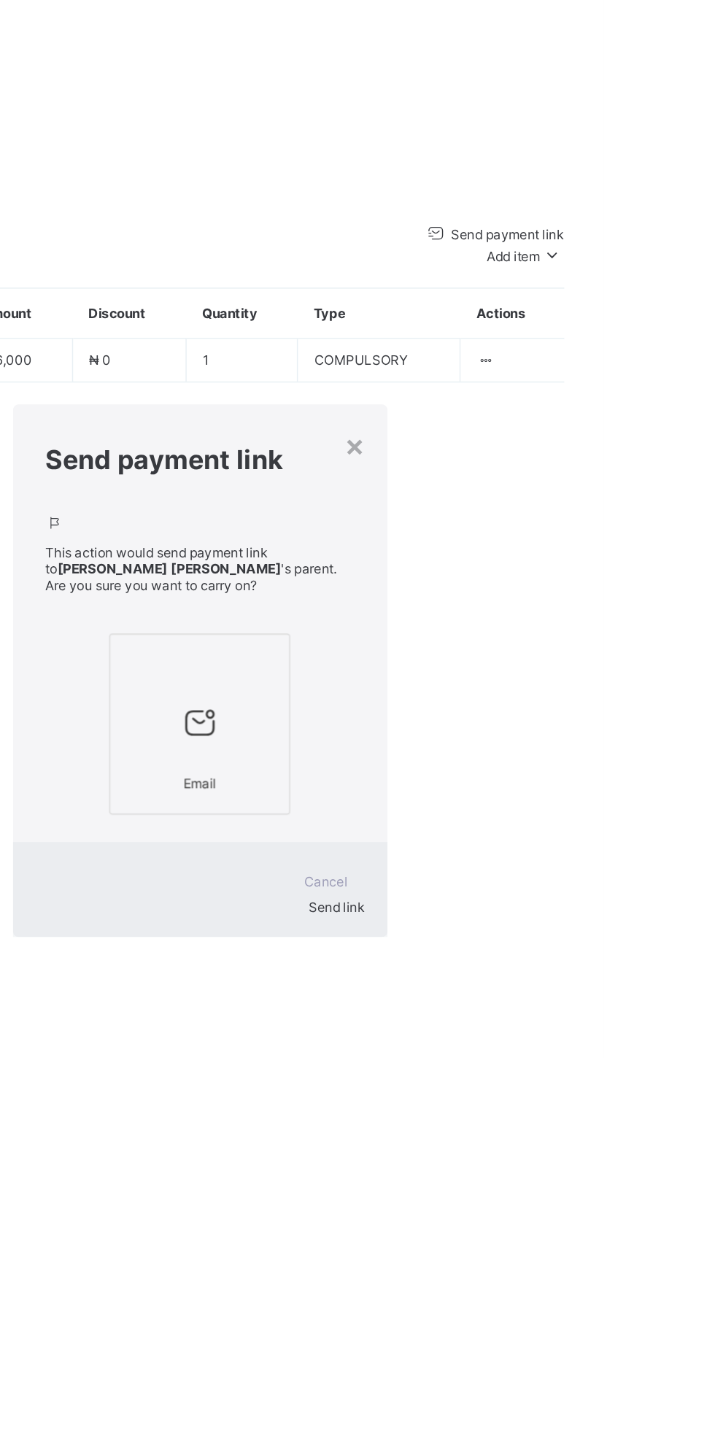
click at [570, 993] on div "Send payment link" at bounding box center [445, 1026] width 250 height 66
click at [556, 1007] on div "×" at bounding box center [549, 1019] width 14 height 25
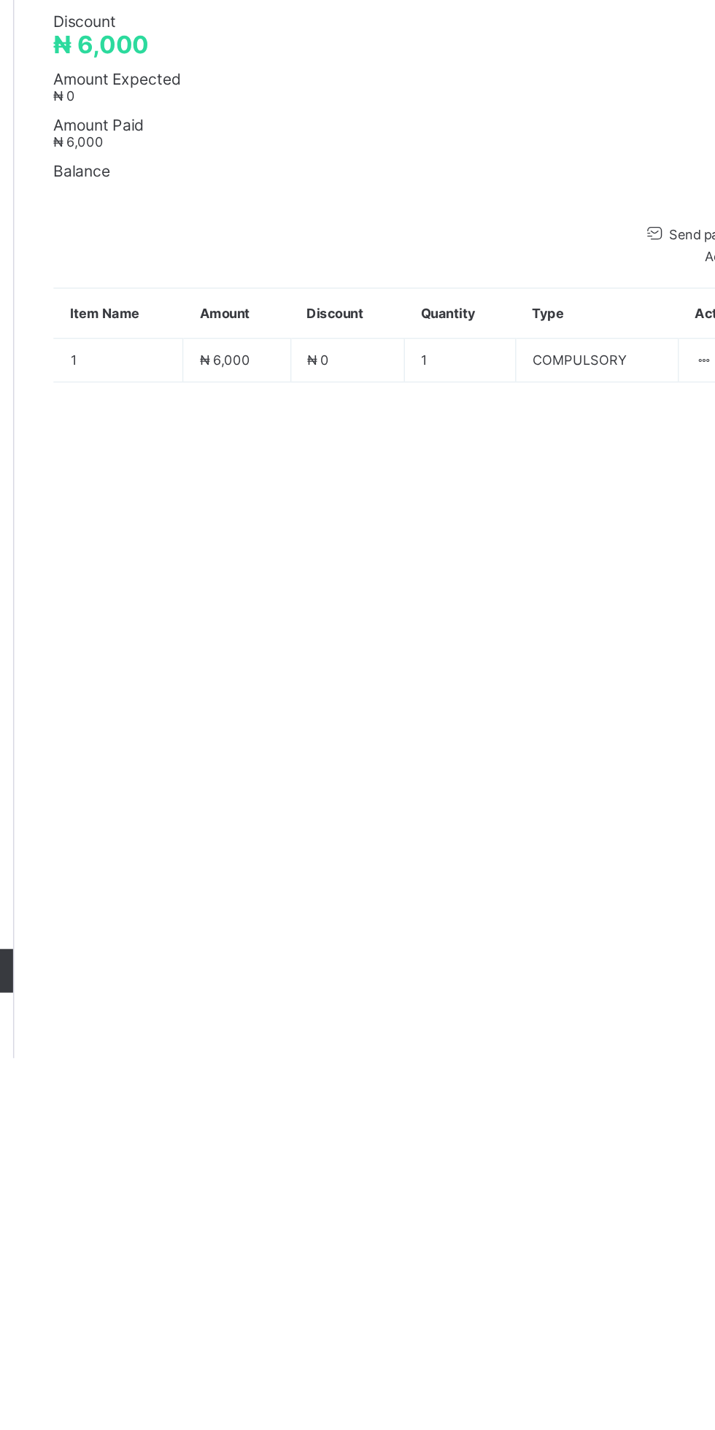
click at [256, 812] on span "Amount Paid" at bounding box center [444, 805] width 487 height 12
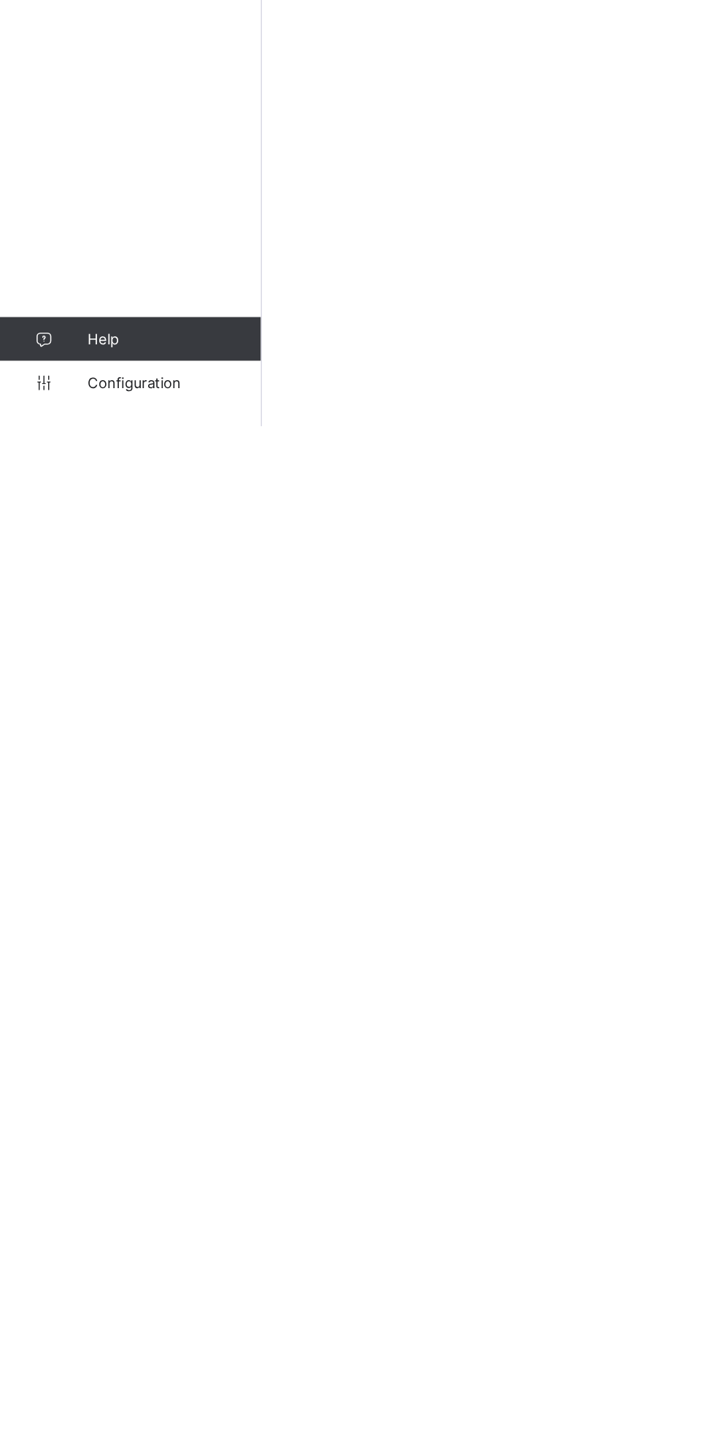
click at [98, 1401] on span "Configuration" at bounding box center [116, 1401] width 116 height 12
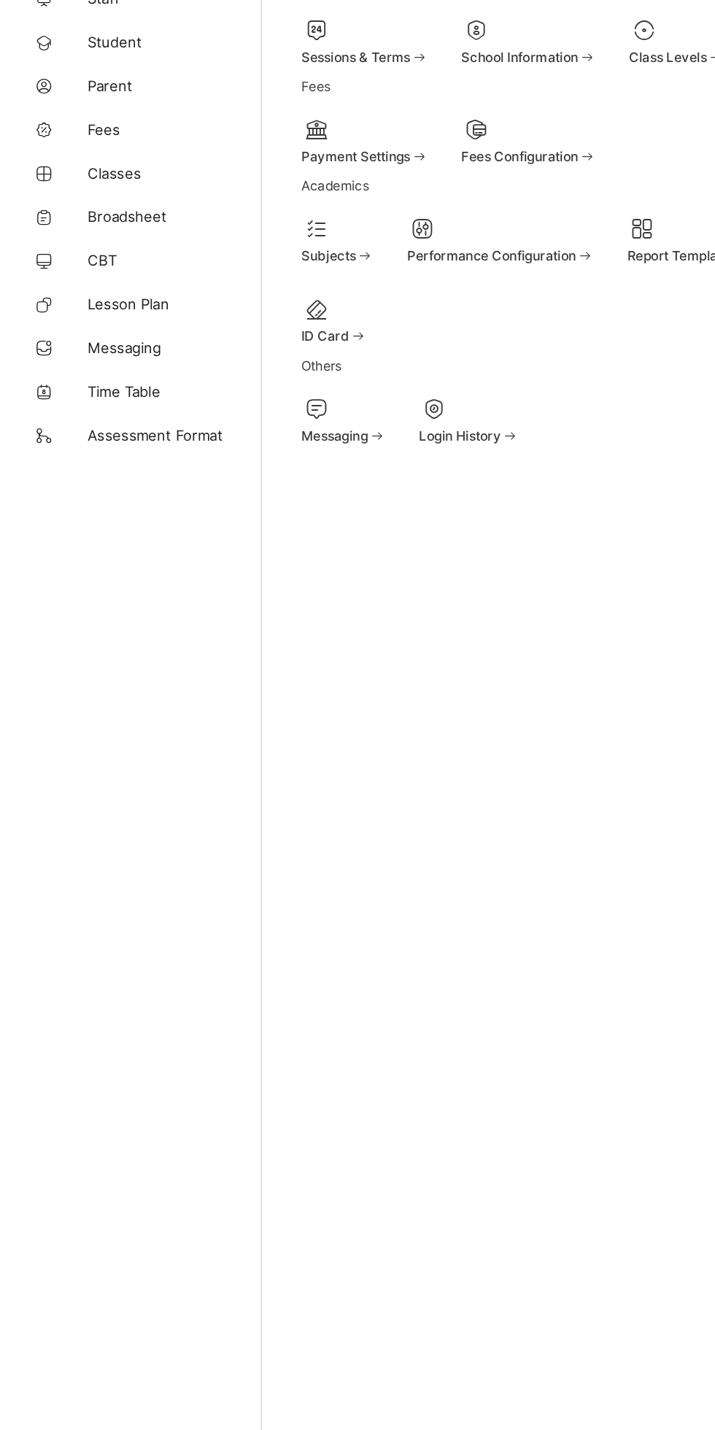
click at [318, 213] on div at bounding box center [354, 204] width 90 height 18
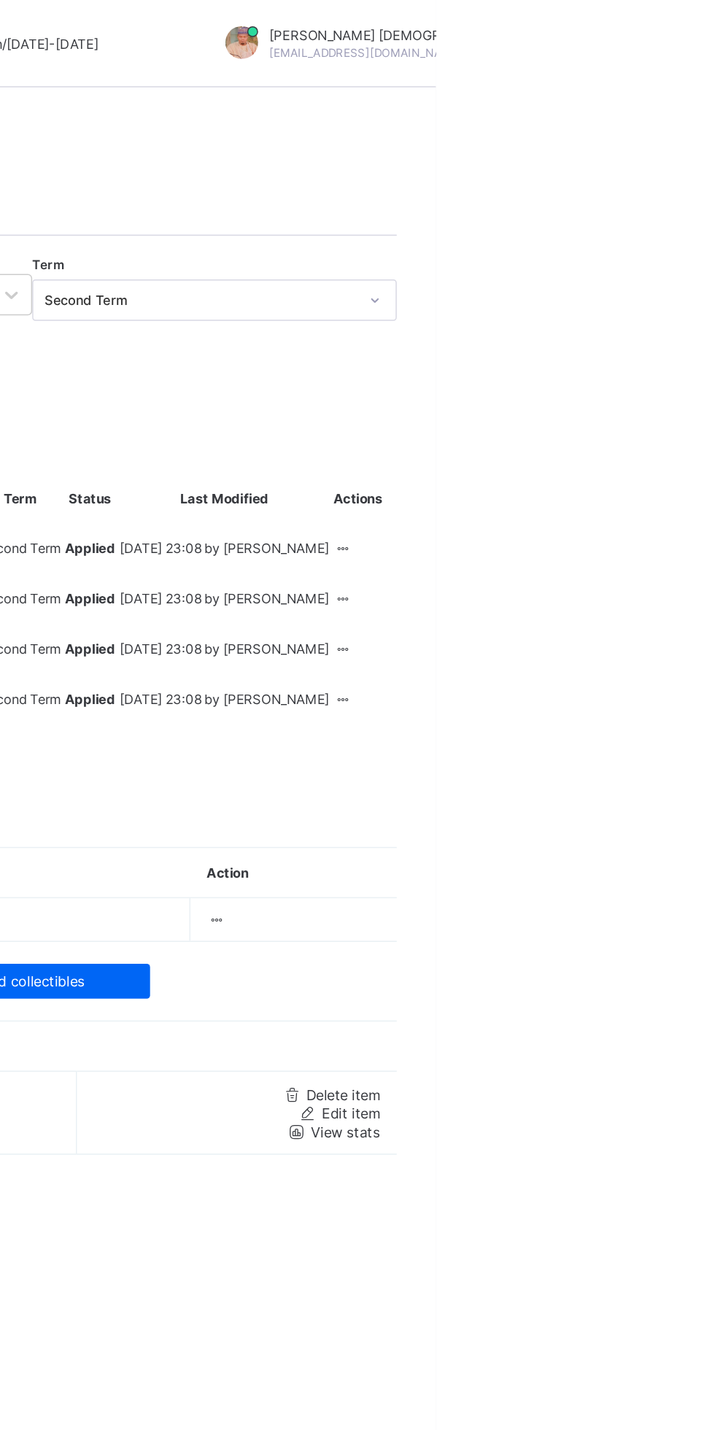
click at [659, 473] on div at bounding box center [652, 467] width 12 height 11
click at [714, 480] on html "School Fees Second Term / 2024-2025 Abubakar Abdulkadir Muhammad abubakarabdulk…" at bounding box center [357, 715] width 715 height 1430
click at [297, 282] on span "Create Class Invoice" at bounding box center [254, 287] width 85 height 11
click at [271, 265] on span "Download pdf" at bounding box center [242, 270] width 57 height 11
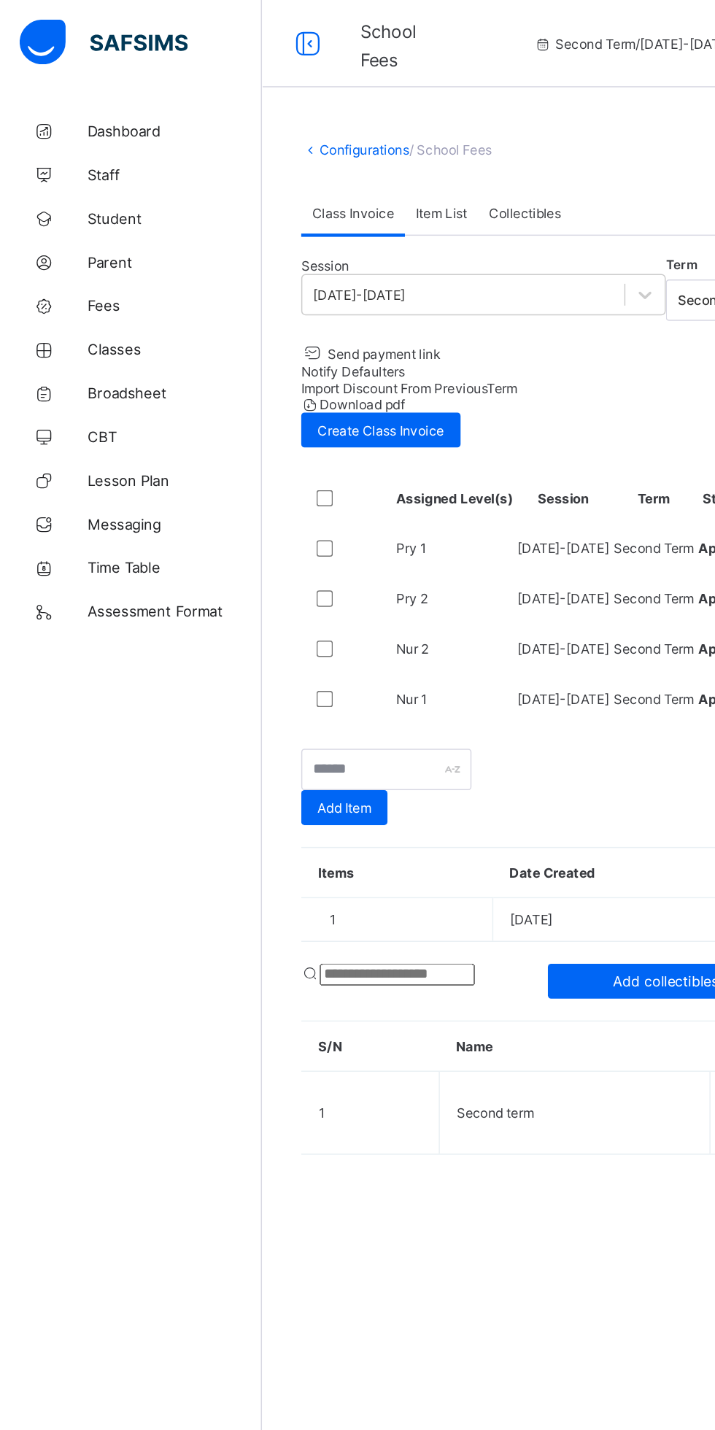
click at [368, 148] on span "Collectibles" at bounding box center [351, 142] width 48 height 11
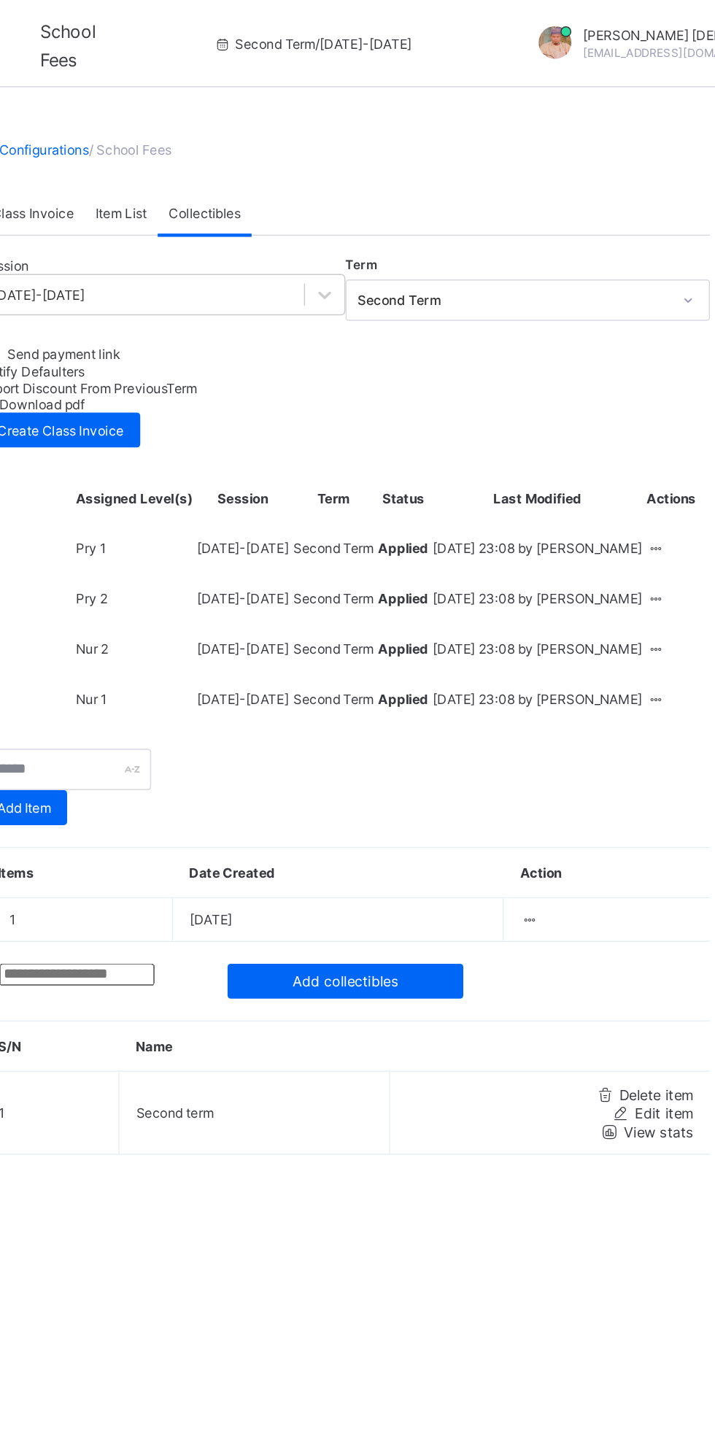
click at [646, 751] on span "View stats" at bounding box center [654, 756] width 47 height 11
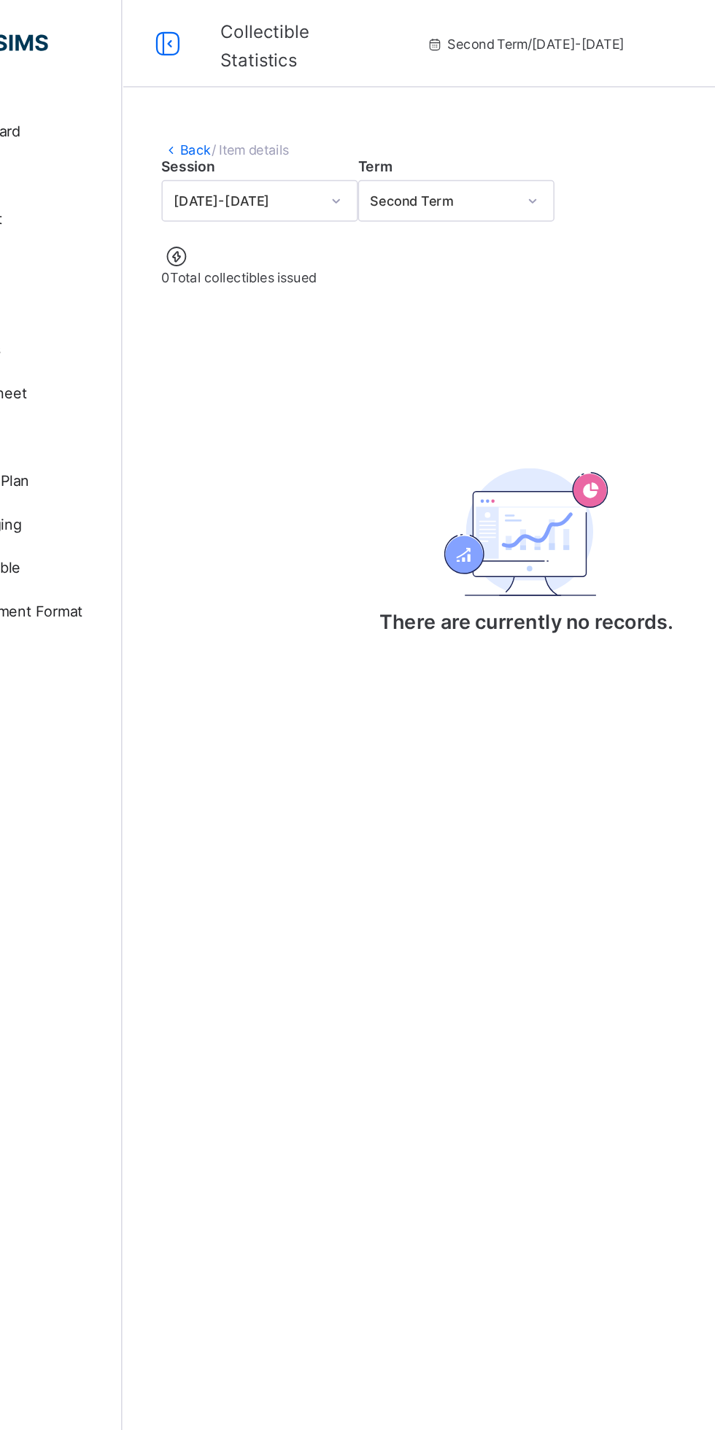
click at [449, 950] on div "Back / Item details Session 2024-2025 Term Second Term 0 Total collectibles iss…" at bounding box center [445, 715] width 540 height 1430
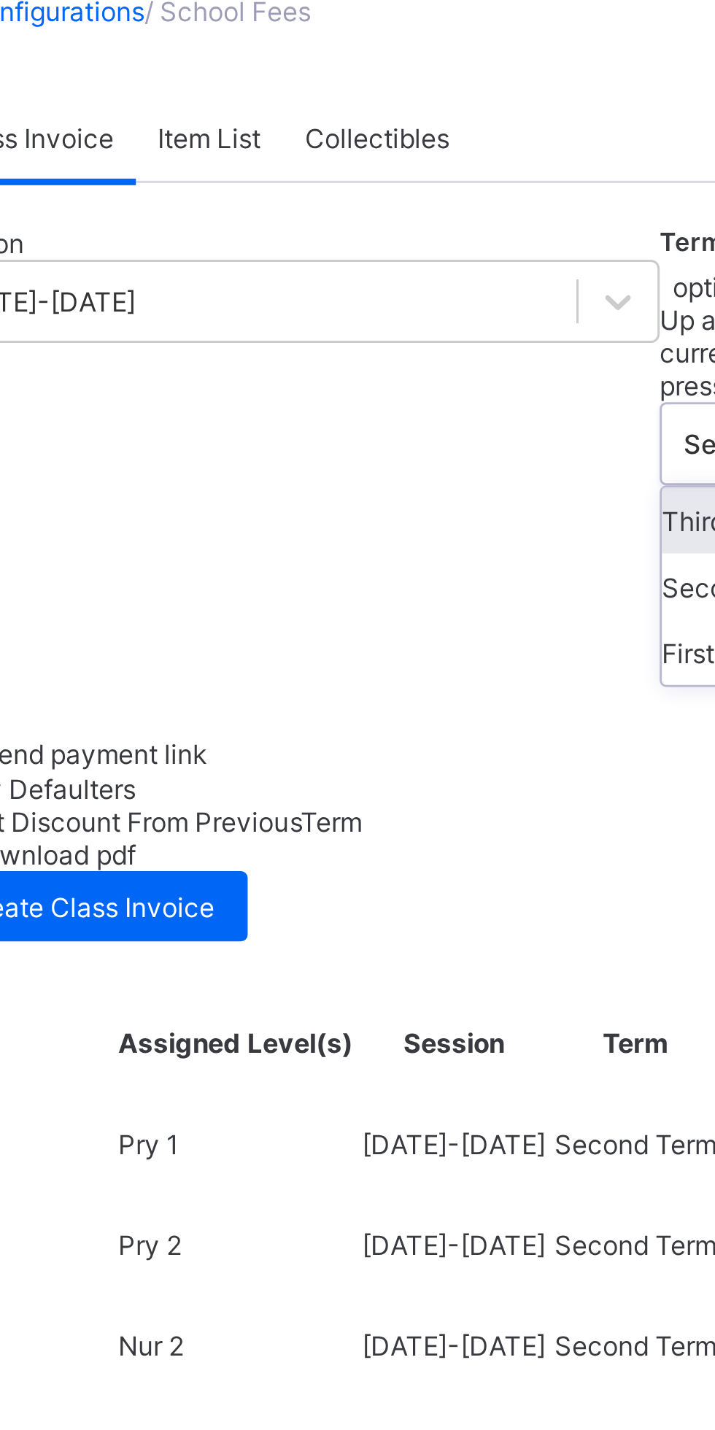
click at [416, 239] on div "Session 2024-2025 Term option Third Term focused, 1 of 3. 3 results available. …" at bounding box center [444, 291] width 487 height 238
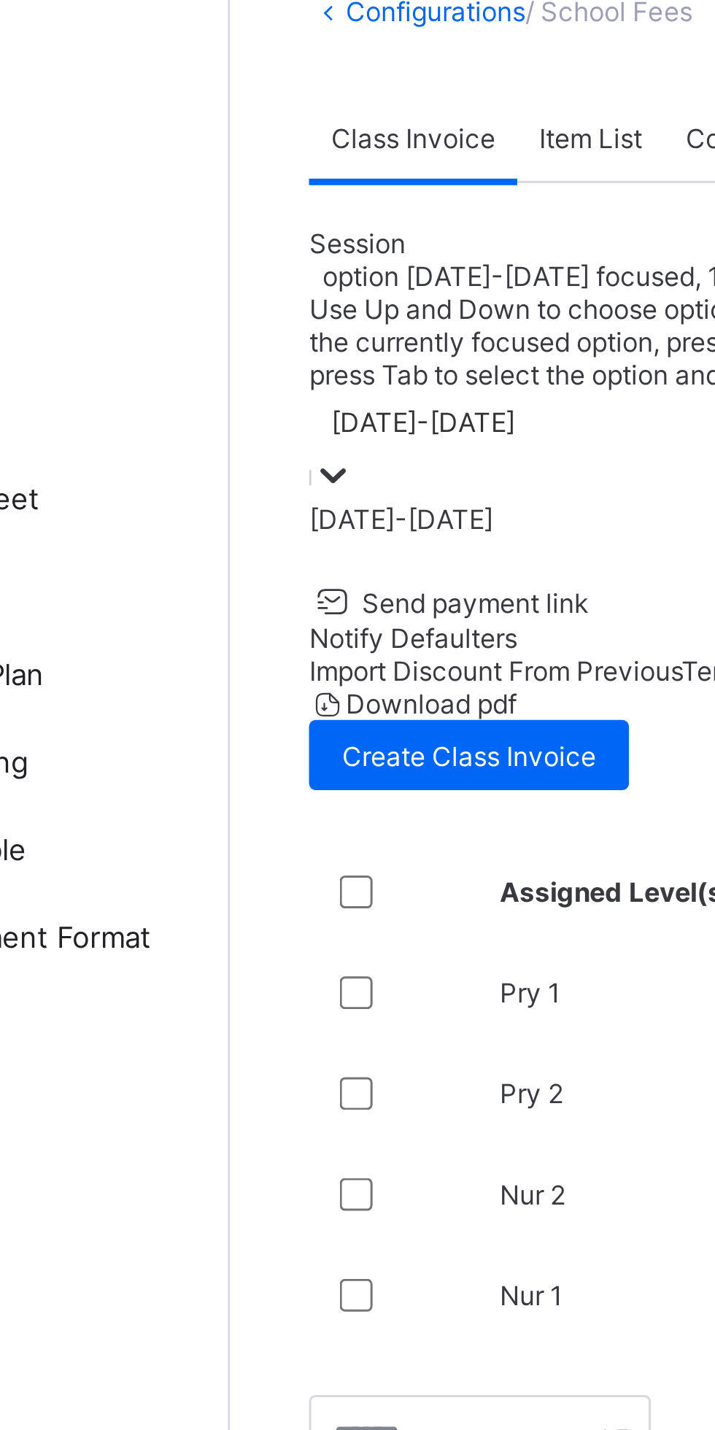
click at [309, 268] on div "Session option 2024-2025 focused, 1 of 1. 1 result available. Use Up and Down t…" at bounding box center [444, 359] width 487 height 374
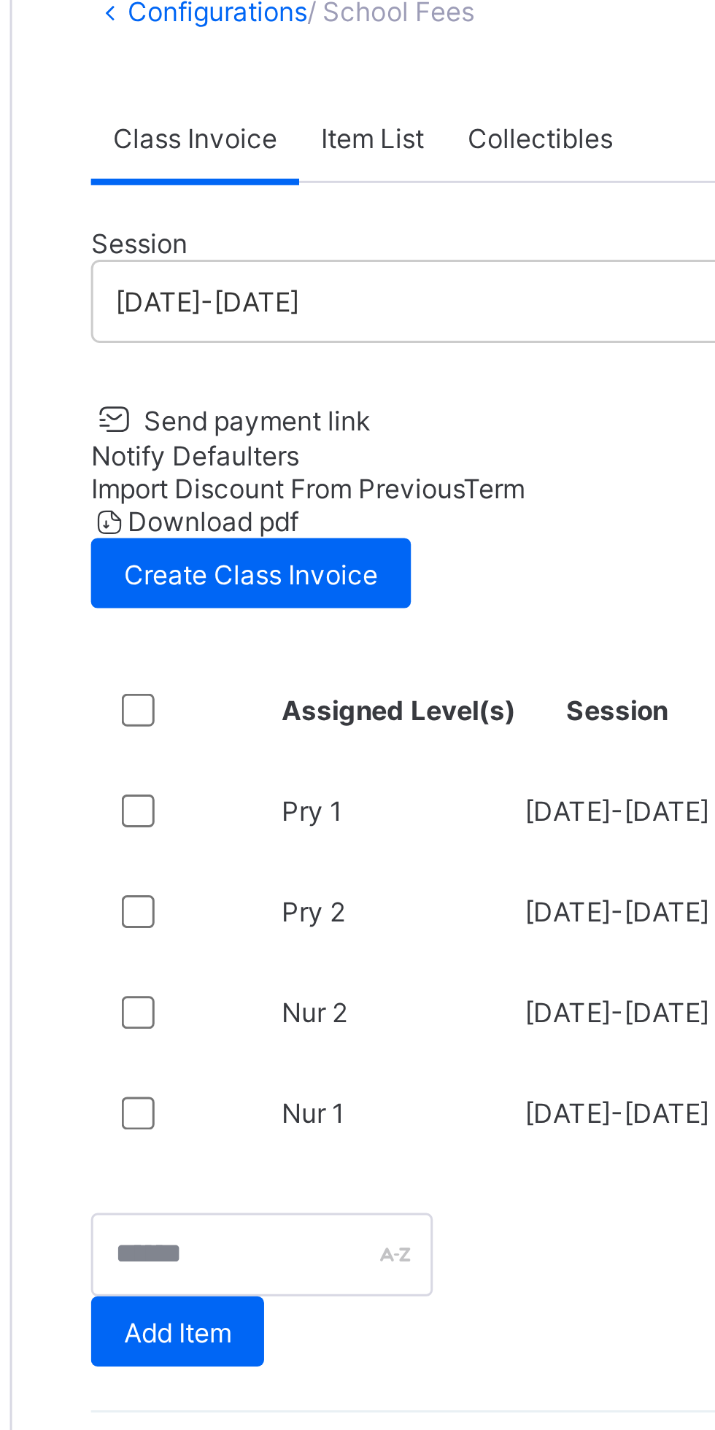
click at [305, 157] on div "Item List" at bounding box center [295, 142] width 49 height 29
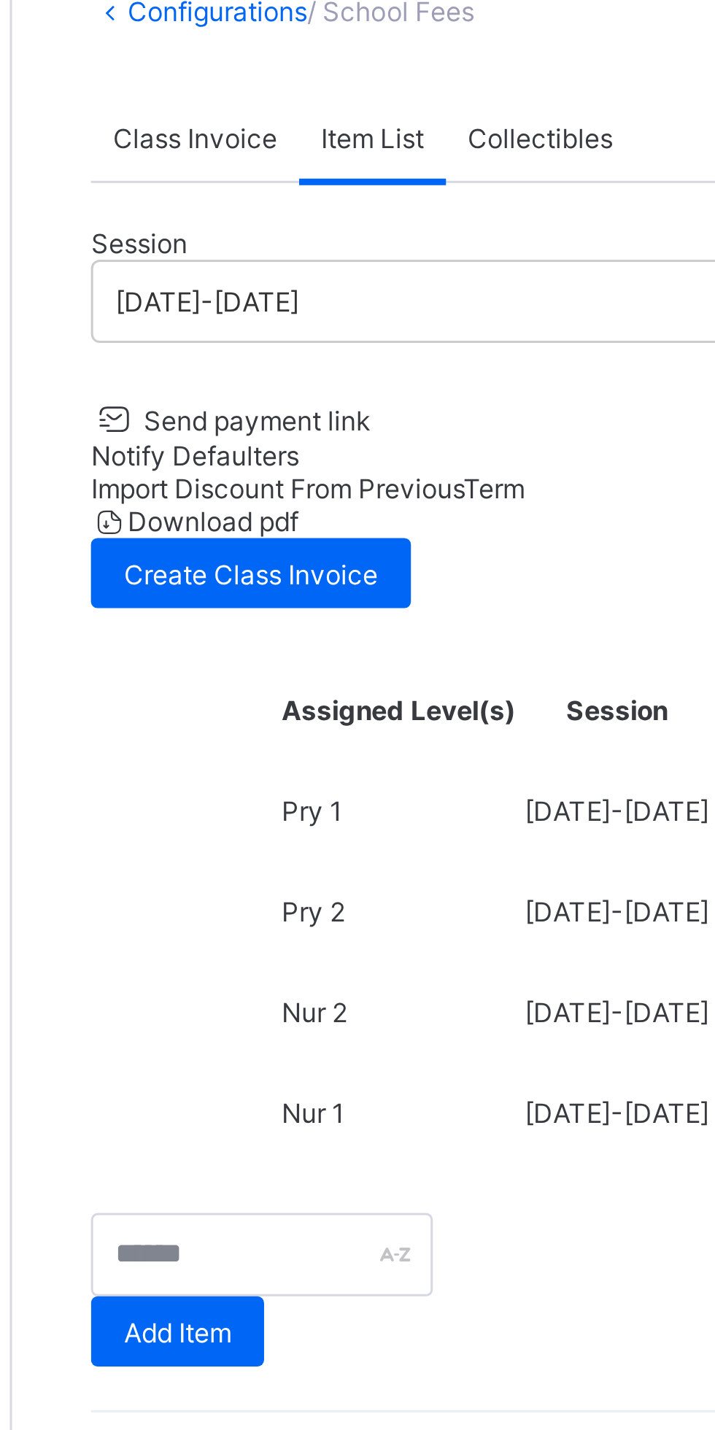
click at [355, 148] on span "Collectibles" at bounding box center [351, 142] width 48 height 11
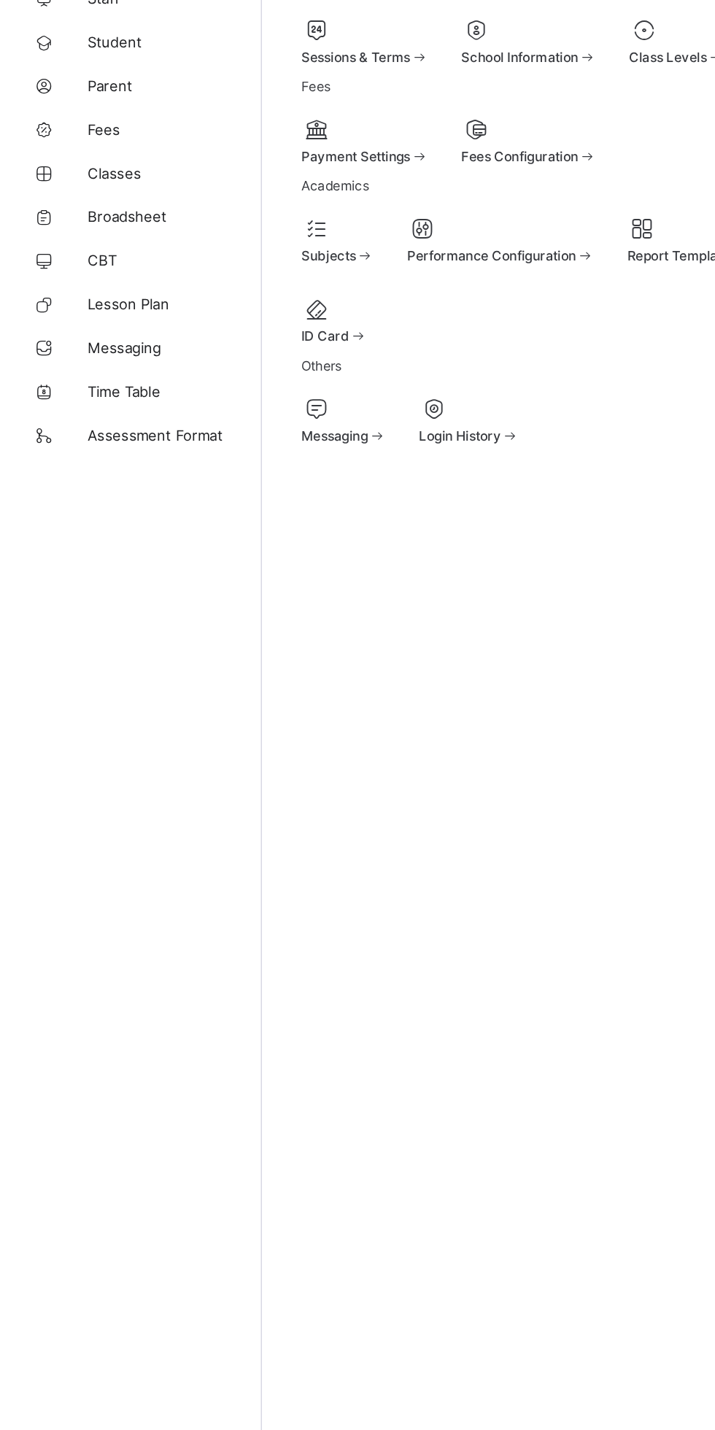
click at [287, 228] on span at bounding box center [280, 222] width 12 height 11
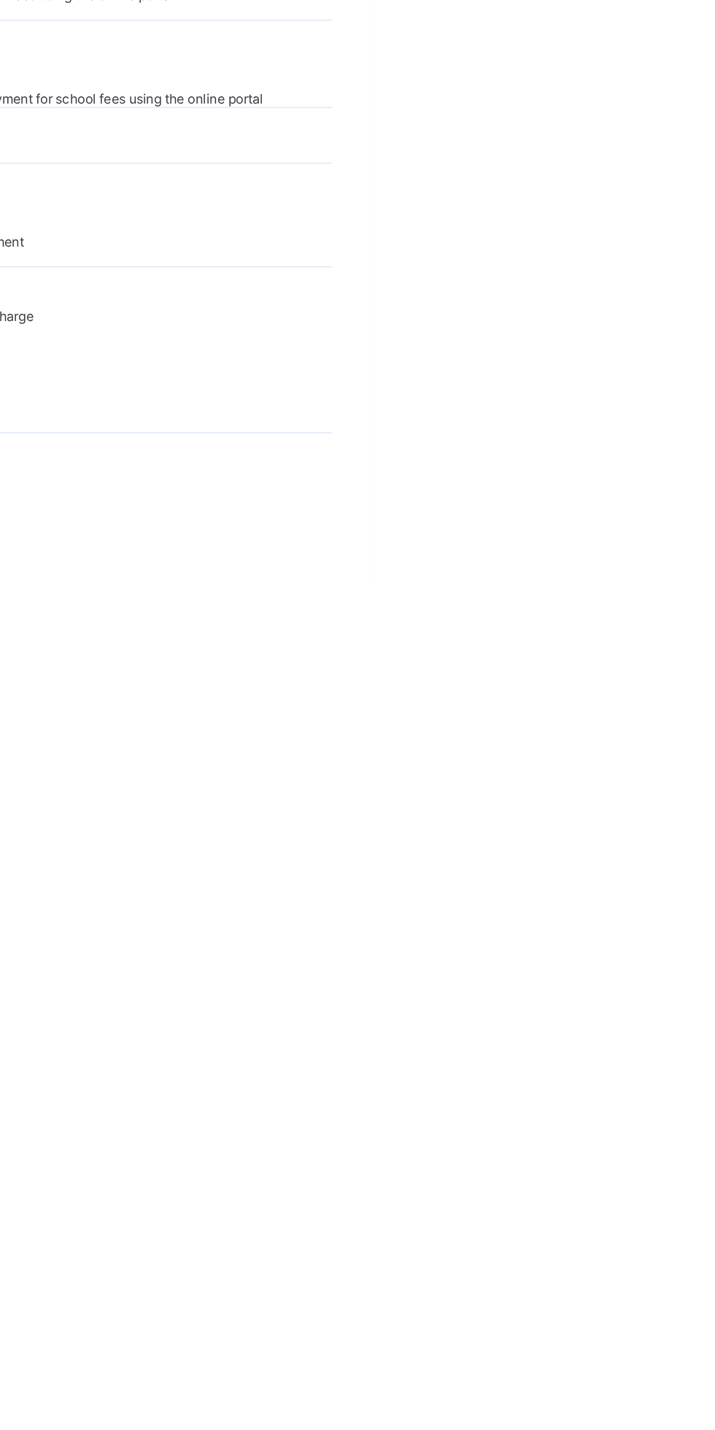
click at [649, 921] on icon at bounding box center [655, 915] width 12 height 11
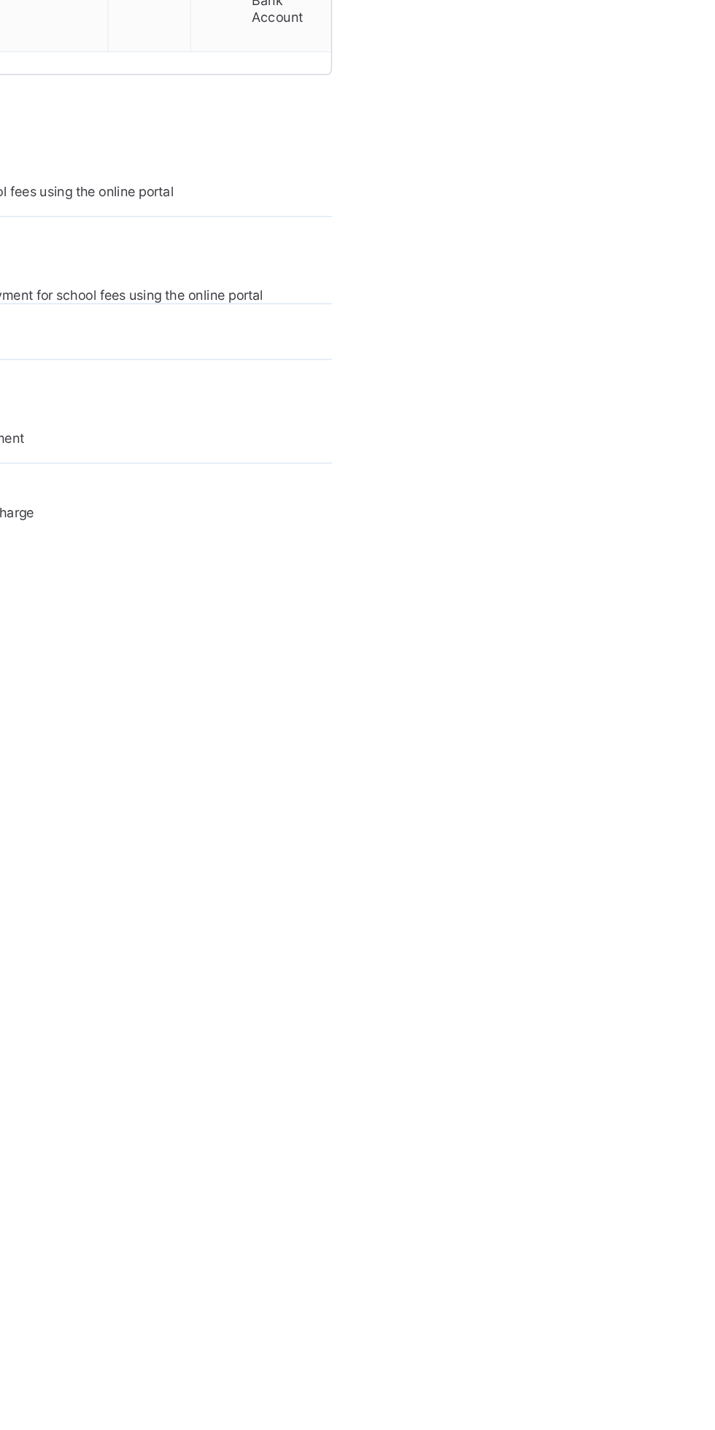
click at [635, 1010] on div "Make Default Account" at bounding box center [656, 993] width 42 height 33
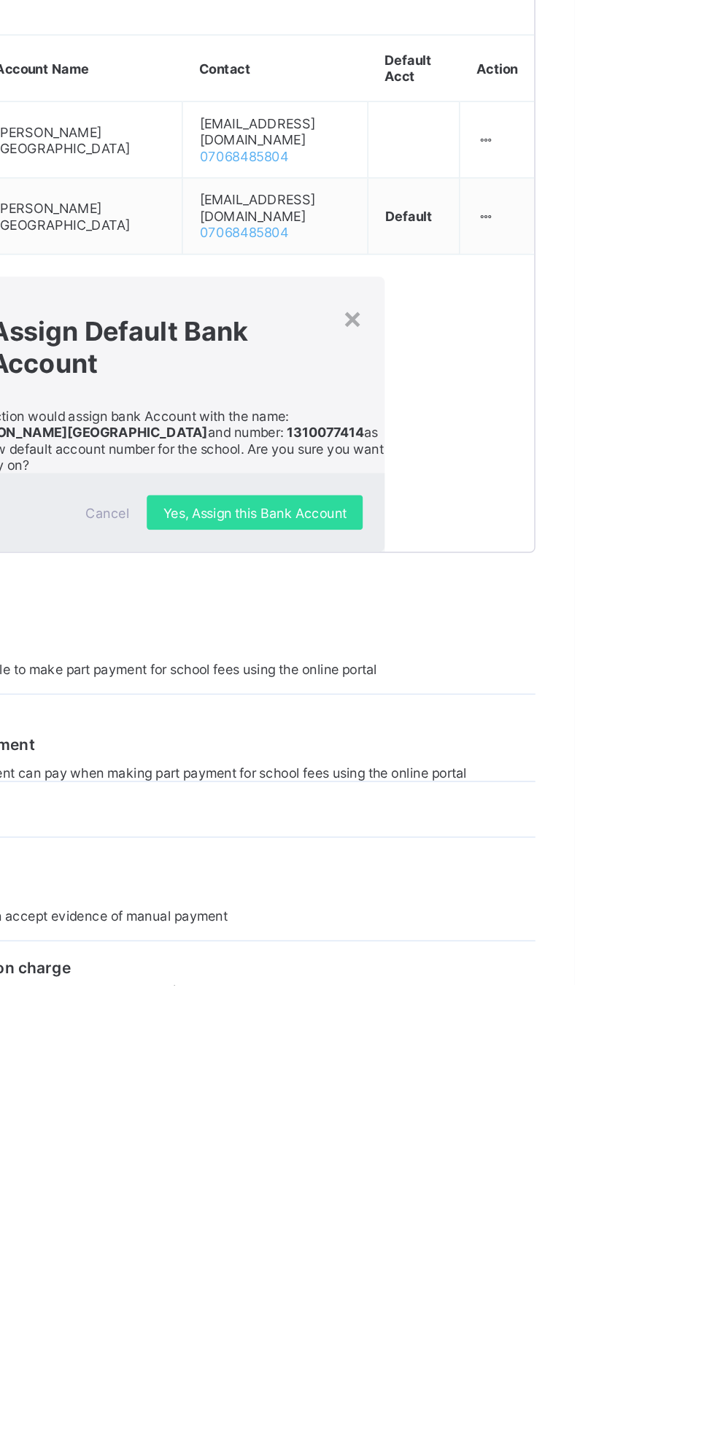
click at [562, 1120] on span "Yes, Assign this Bank Account" at bounding box center [501, 1114] width 123 height 11
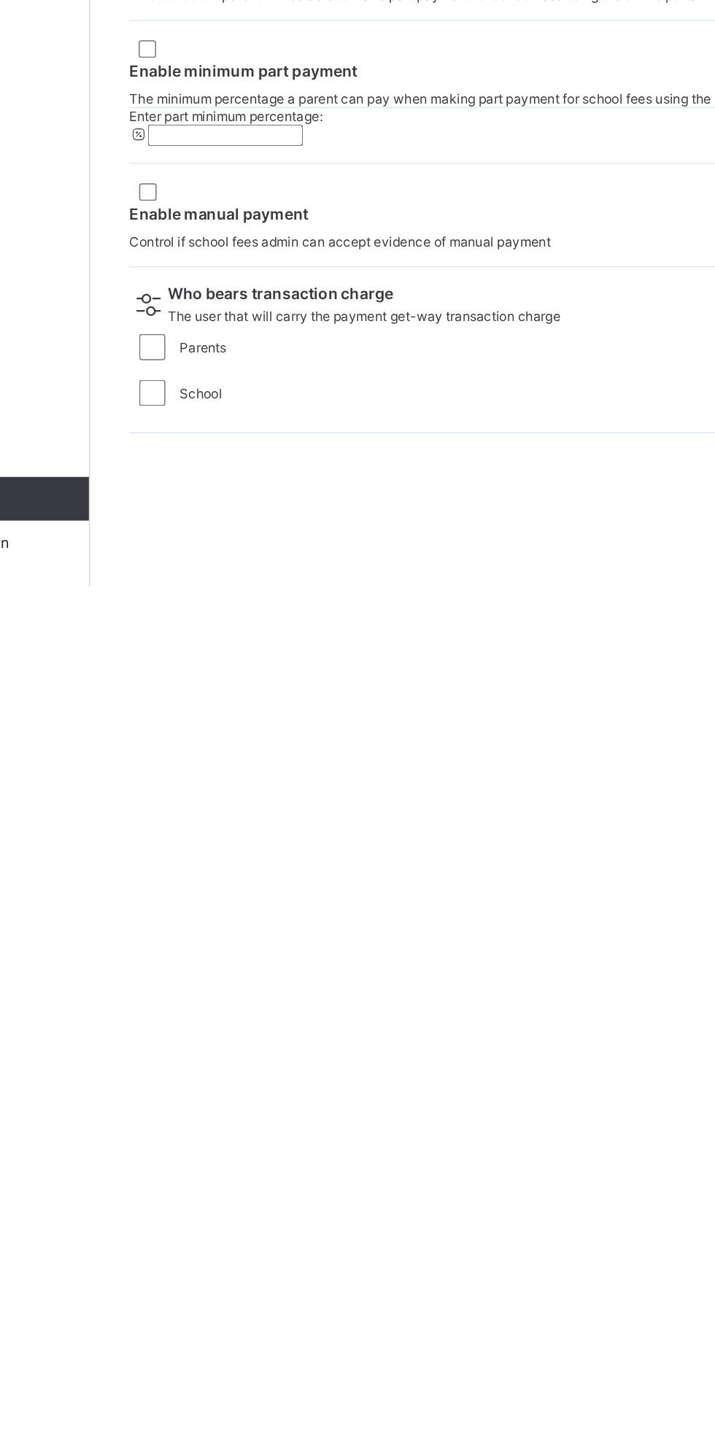
click at [301, 774] on span "Create Bank Account" at bounding box center [257, 768] width 88 height 11
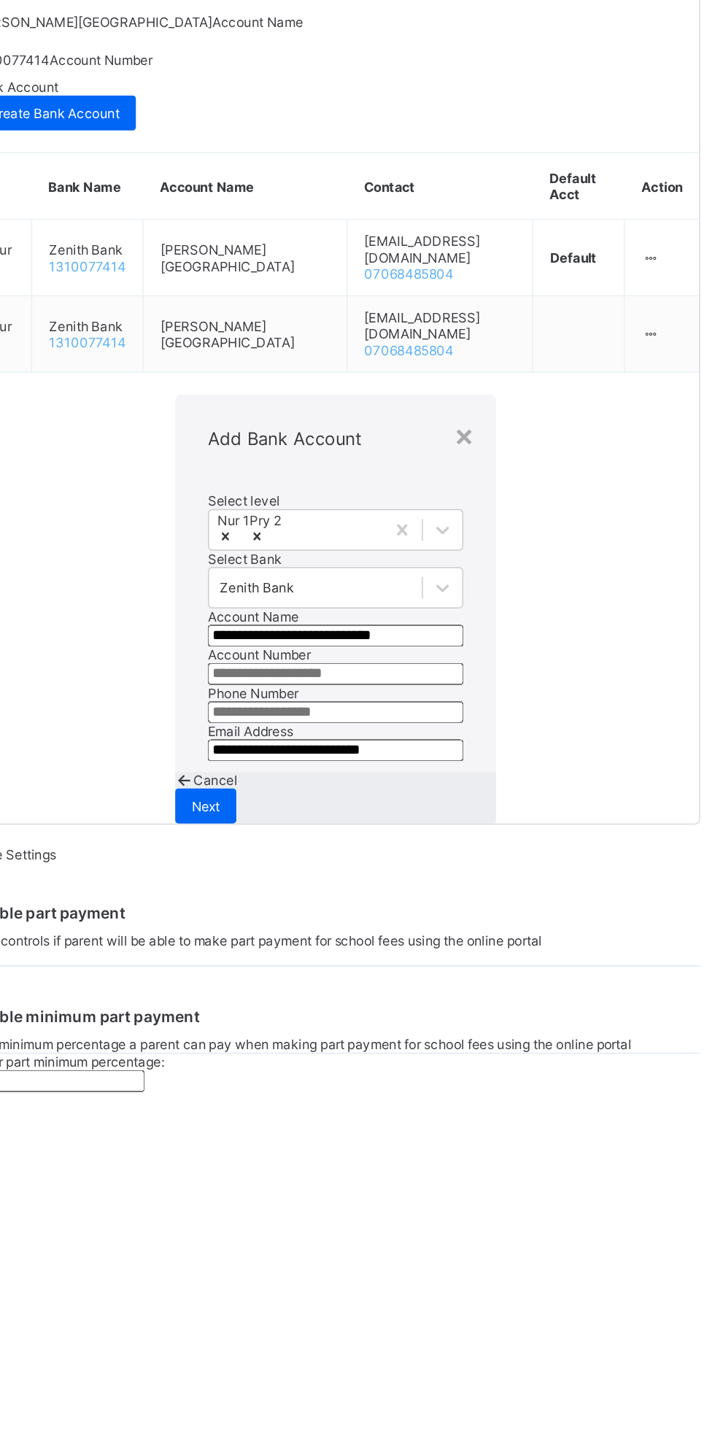
click at [379, 1220] on div "Next" at bounding box center [358, 1231] width 41 height 23
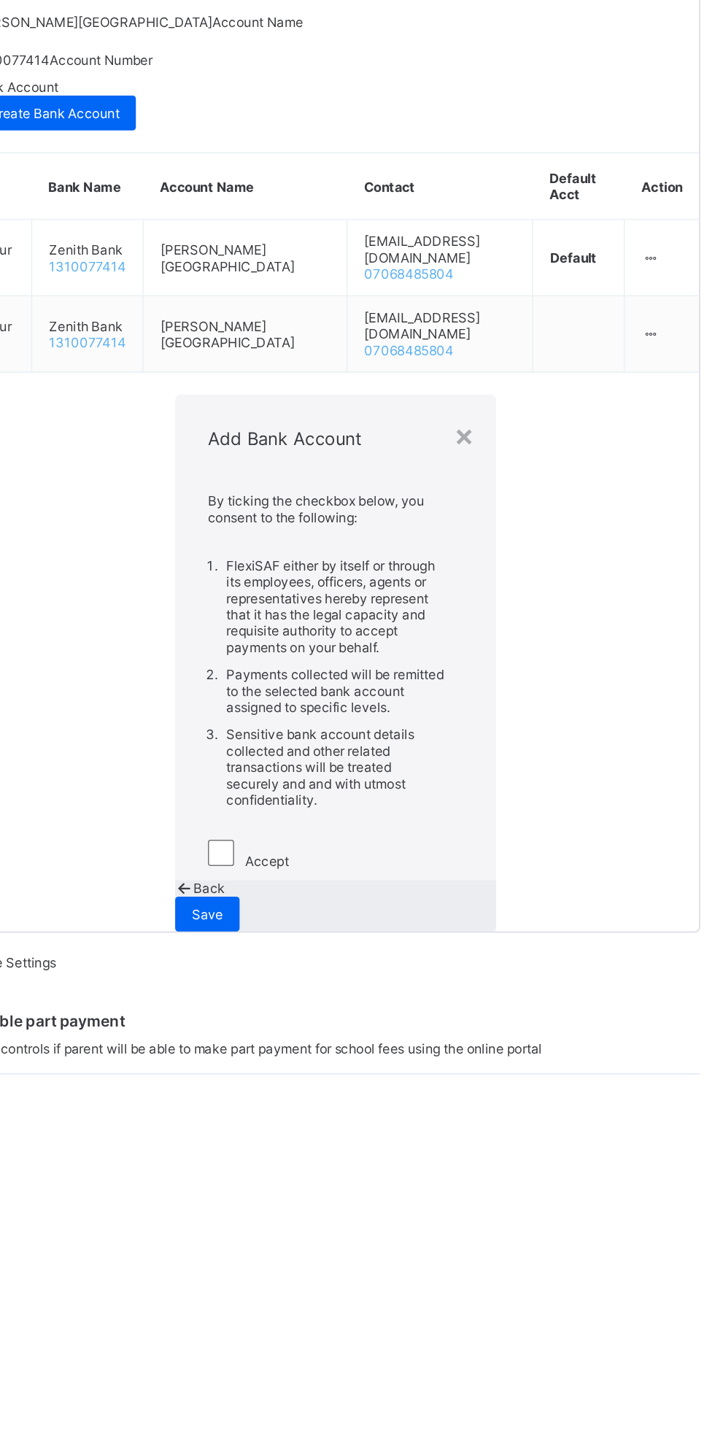
click at [381, 1292] on div "Save" at bounding box center [359, 1303] width 43 height 23
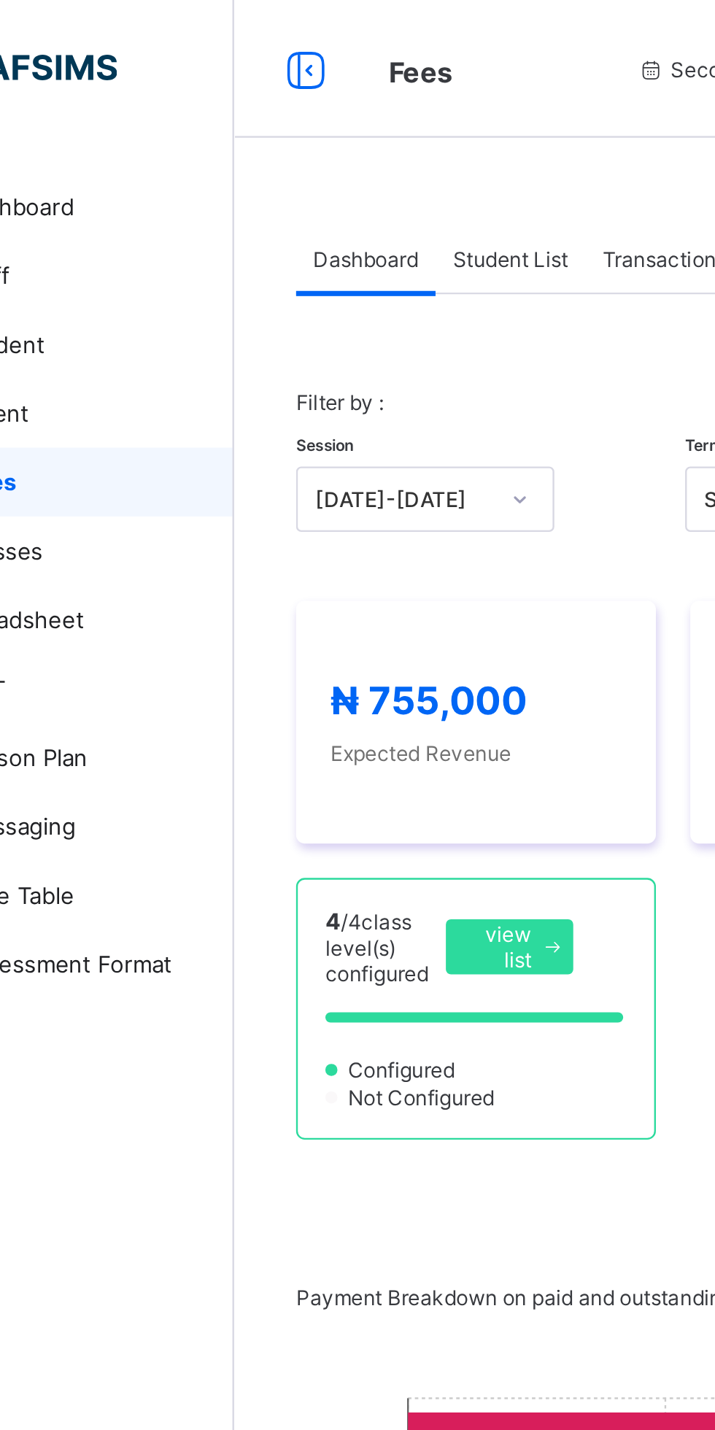
click at [296, 397] on span "view list" at bounding box center [289, 401] width 26 height 22
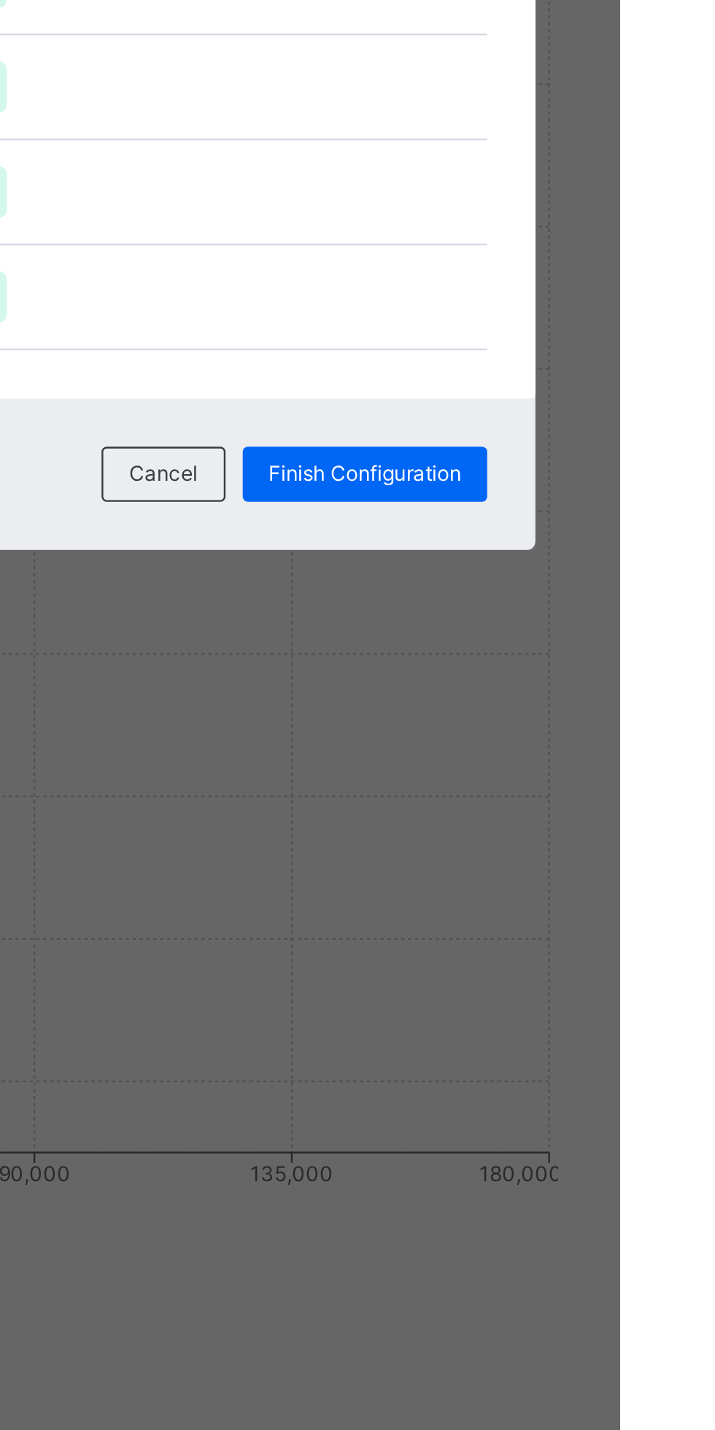
click at [648, 853] on span "Finish Configuration" at bounding box center [607, 847] width 82 height 11
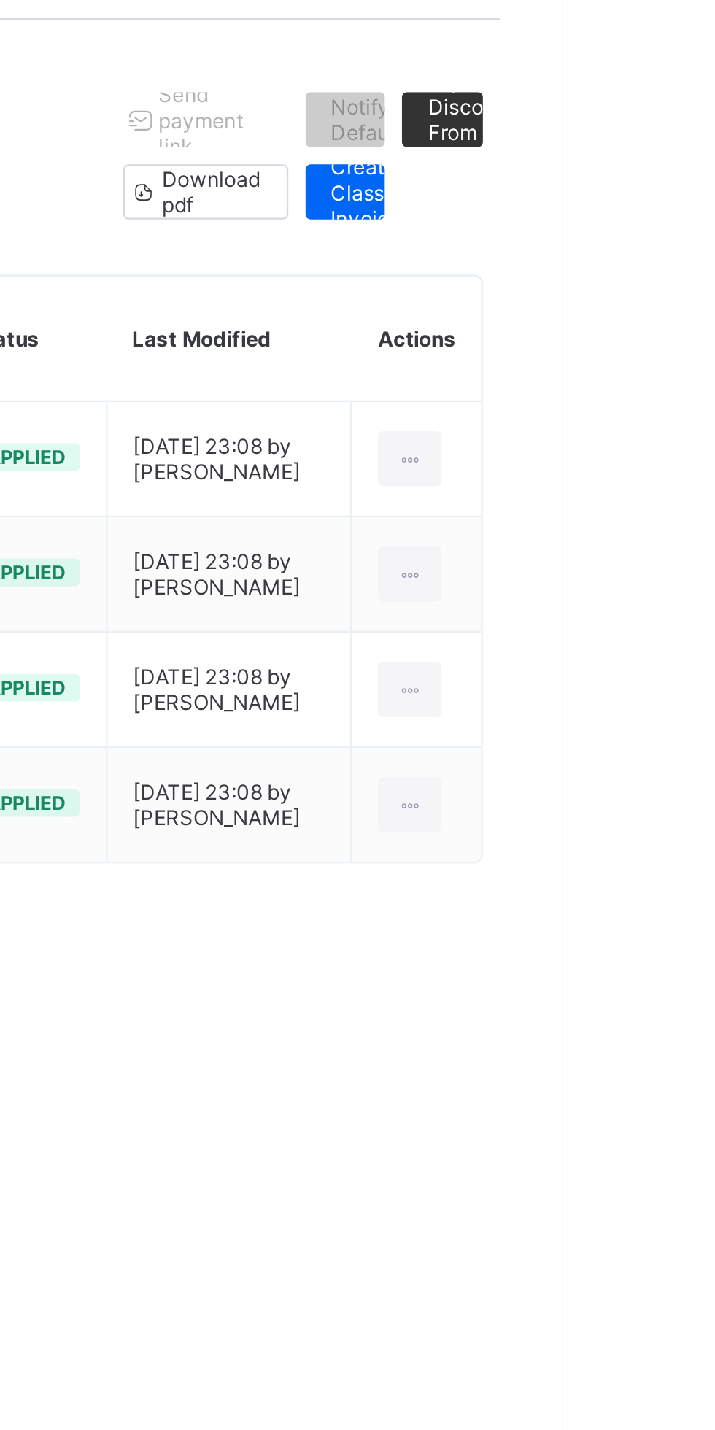
click at [659, 361] on div at bounding box center [650, 357] width 27 height 23
click at [662, 573] on div "Configurations / School Fees Class Invoice Item List Collectibles Class Invoice…" at bounding box center [445, 323] width 540 height 500
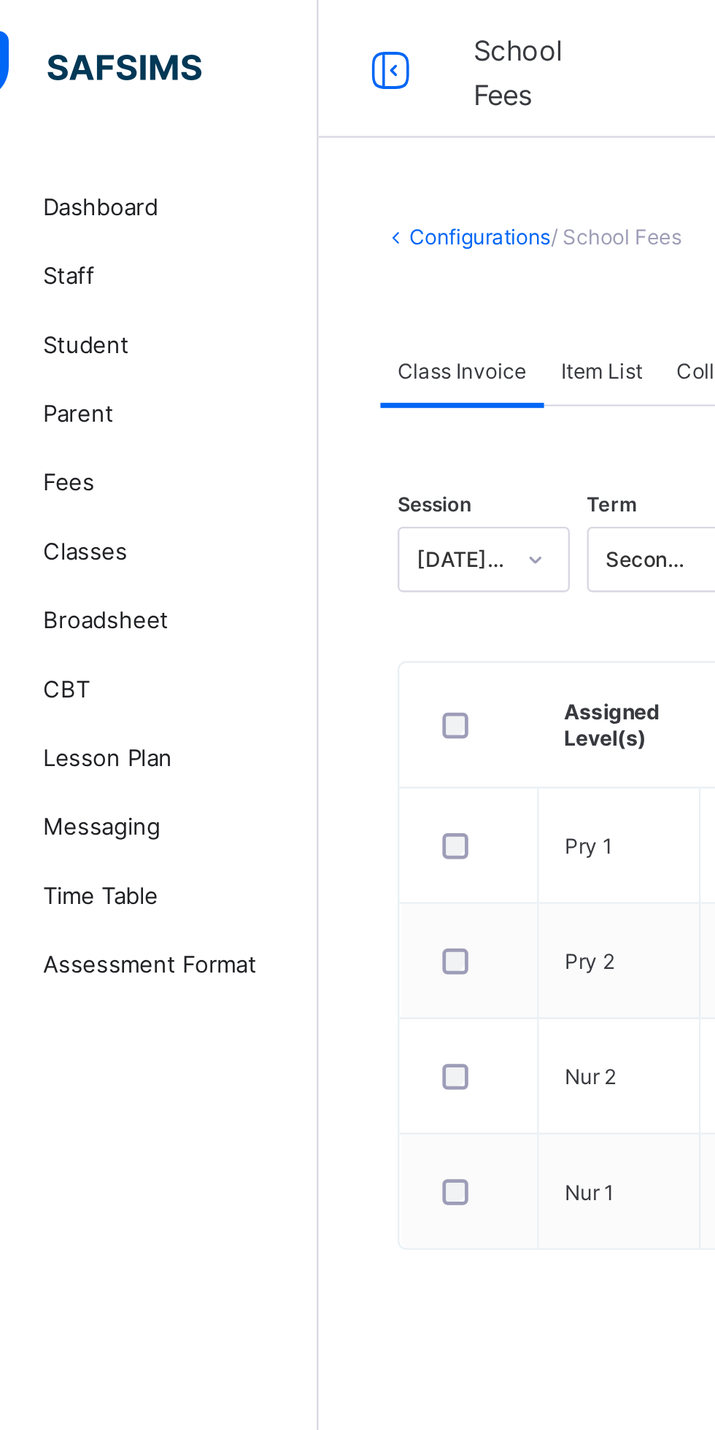
click at [301, 154] on span "Item List" at bounding box center [295, 157] width 34 height 11
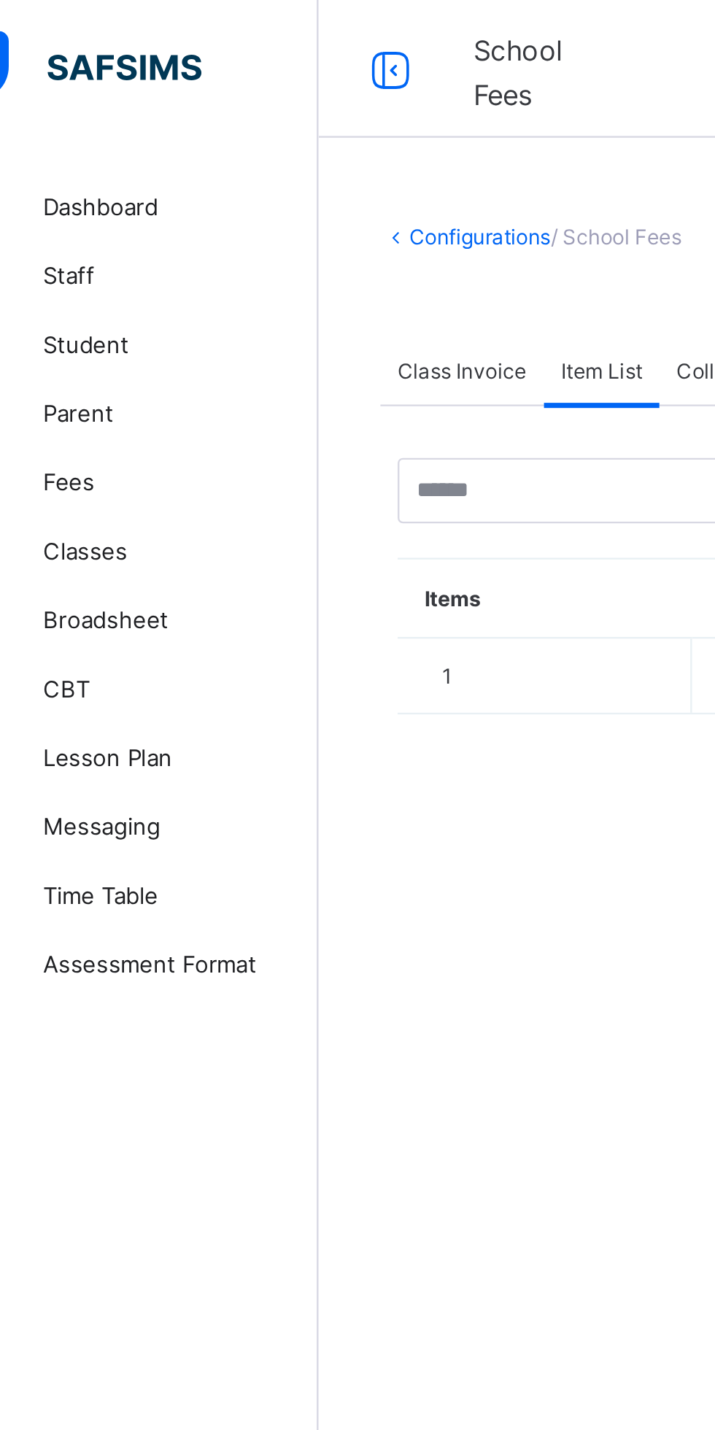
click at [85, 214] on link "Fees" at bounding box center [87, 204] width 175 height 29
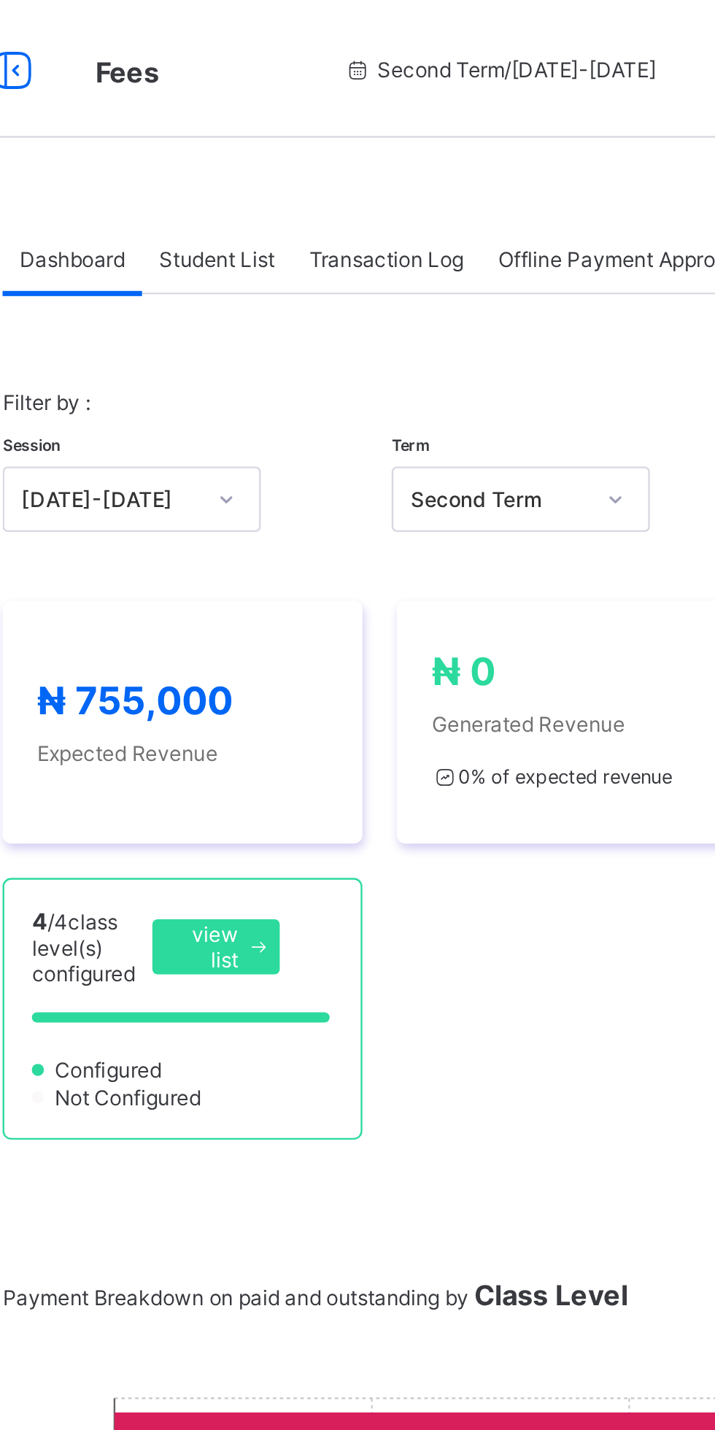
click at [293, 120] on div "Student List" at bounding box center [291, 109] width 63 height 29
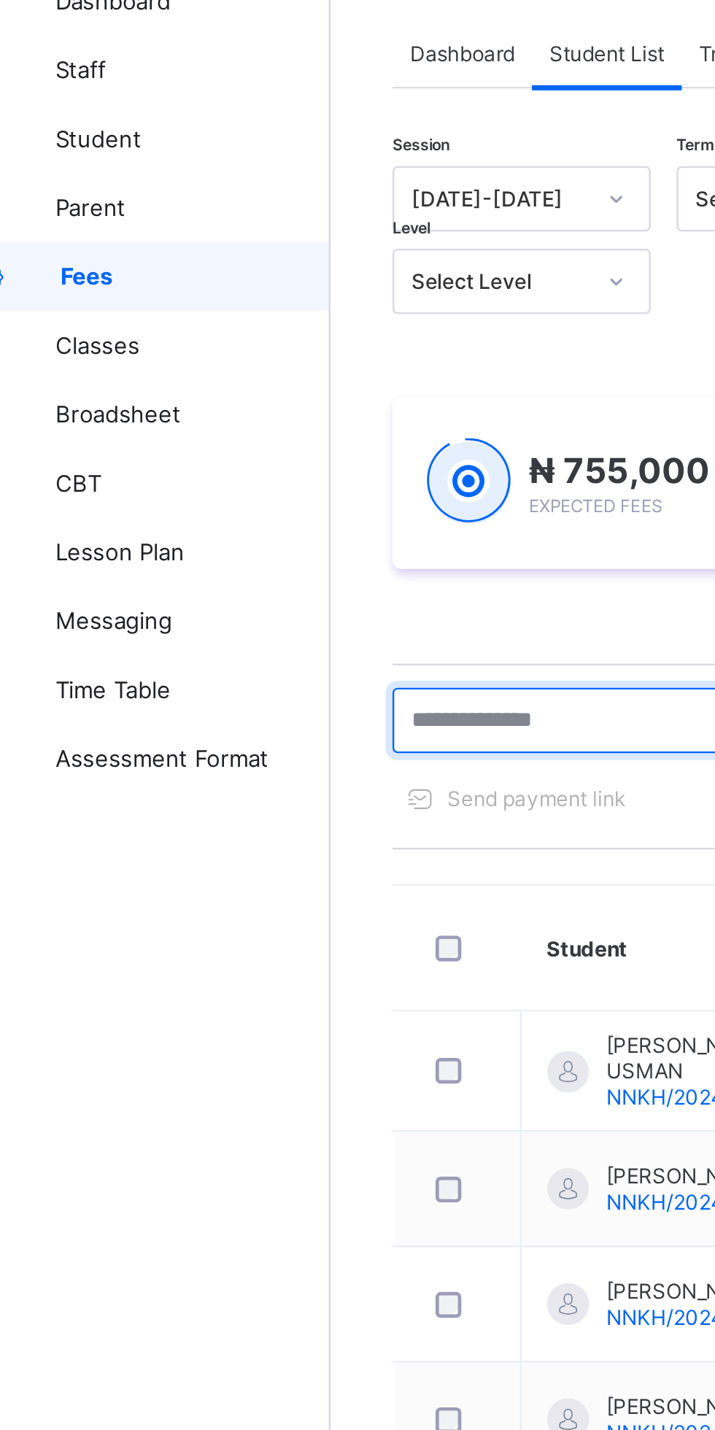
click at [264, 389] on input "text" at bounding box center [310, 393] width 219 height 28
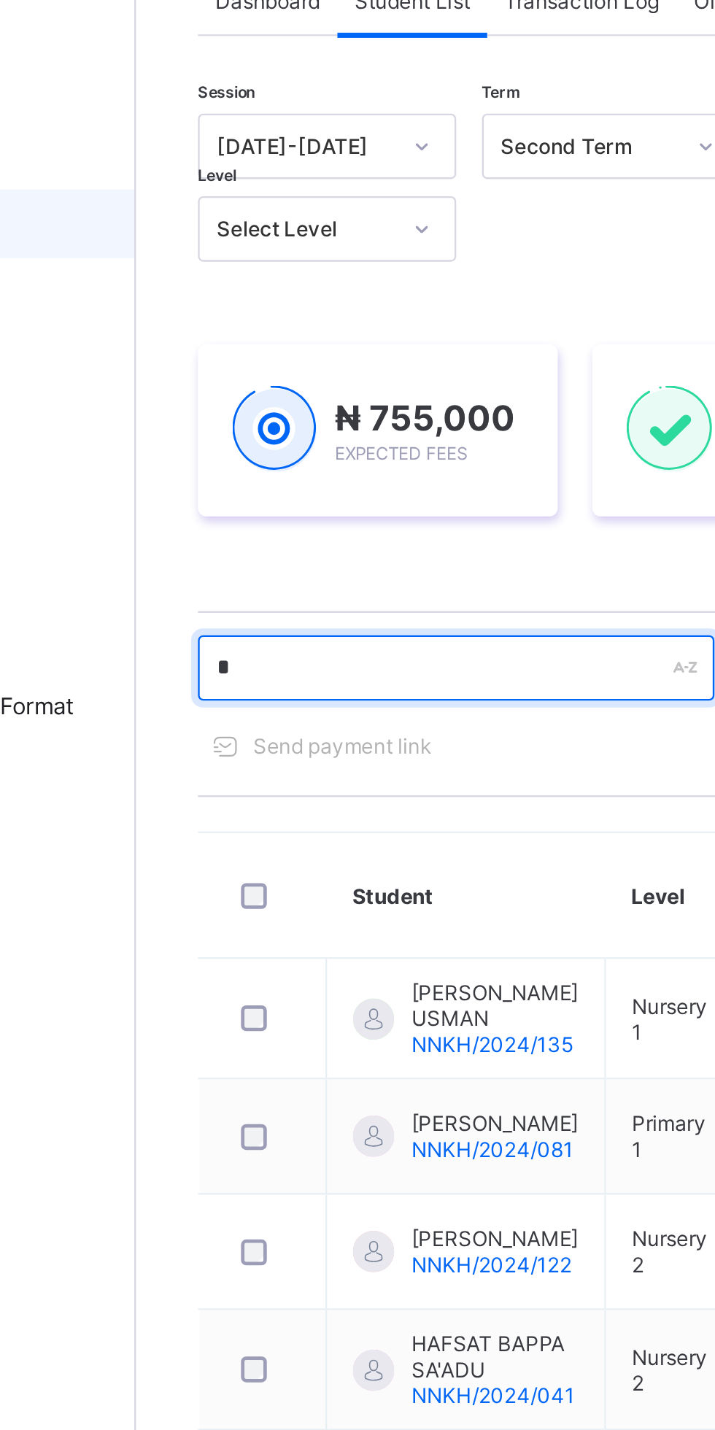
type input "******"
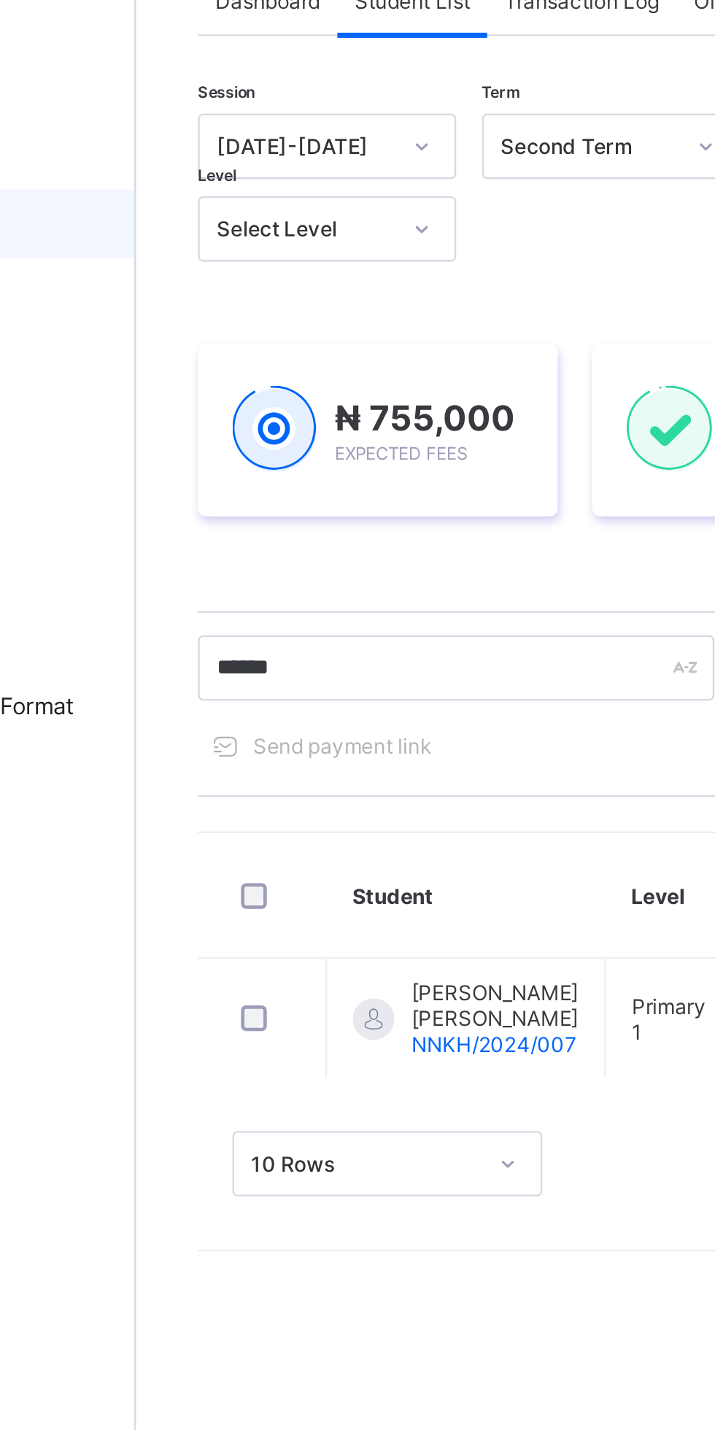
click at [323, 543] on span "[PERSON_NAME] [PERSON_NAME]" at bounding box center [327, 535] width 71 height 22
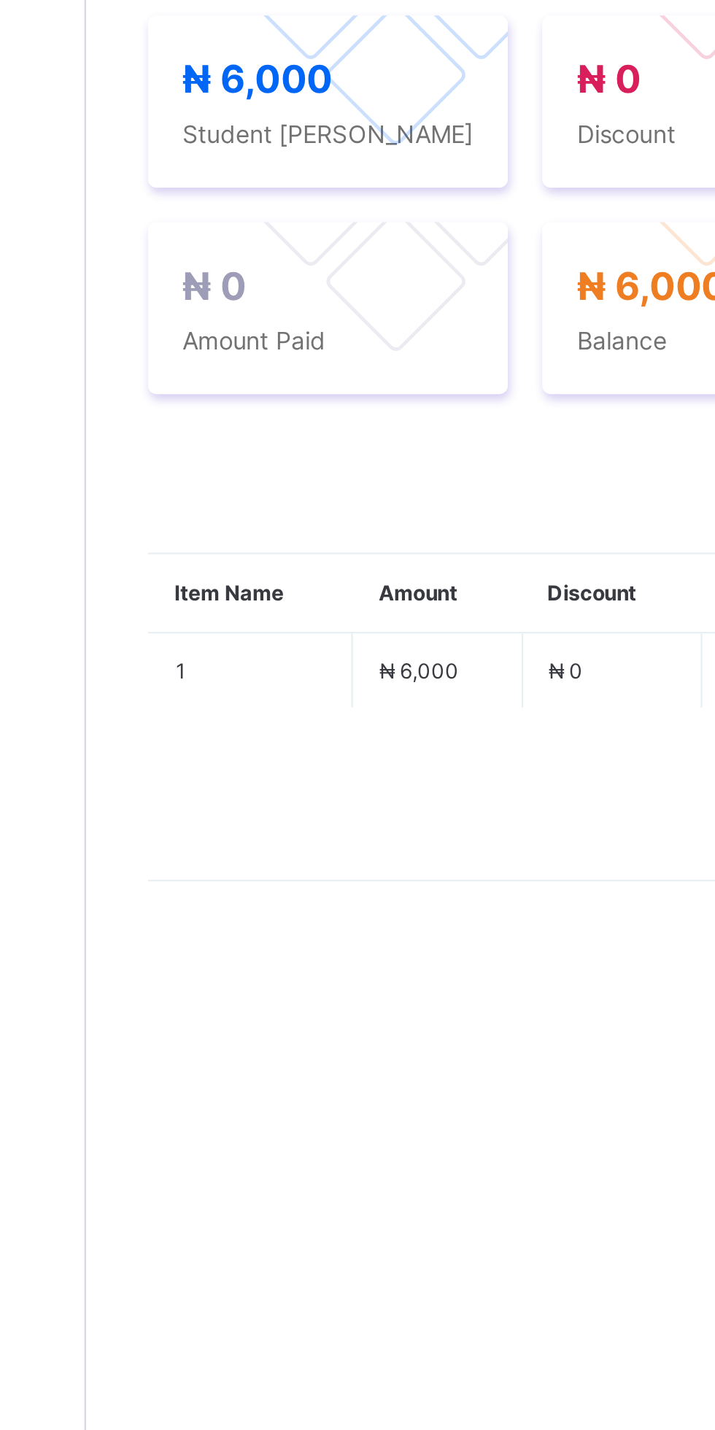
click at [239, 529] on span at bounding box center [250, 516] width 23 height 23
click at [0, 0] on li "Receive Payment" at bounding box center [0, 0] width 0 height 0
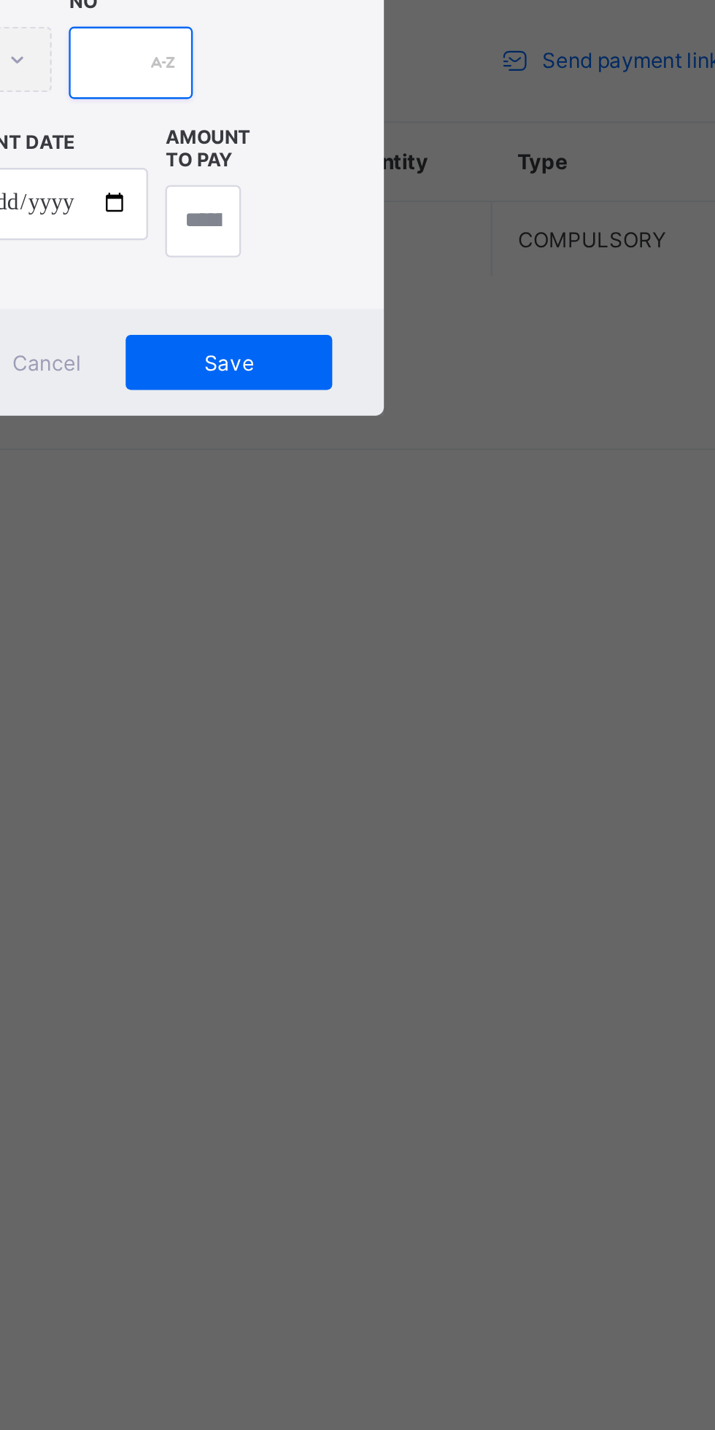
click at [383, 762] on input "text" at bounding box center [357, 746] width 52 height 31
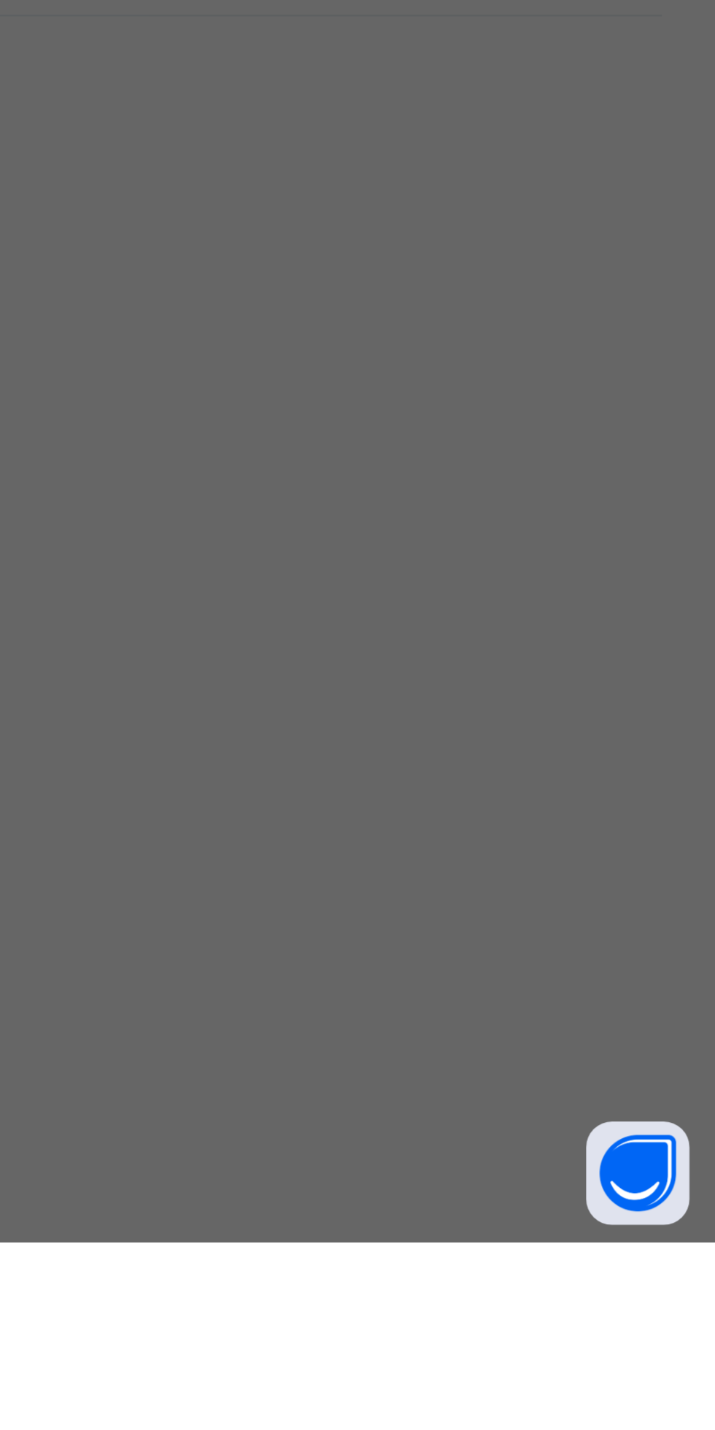
type input "****"
click at [365, 821] on input "date" at bounding box center [318, 806] width 93 height 31
type input "**********"
click at [403, 829] on input "currency" at bounding box center [387, 813] width 31 height 31
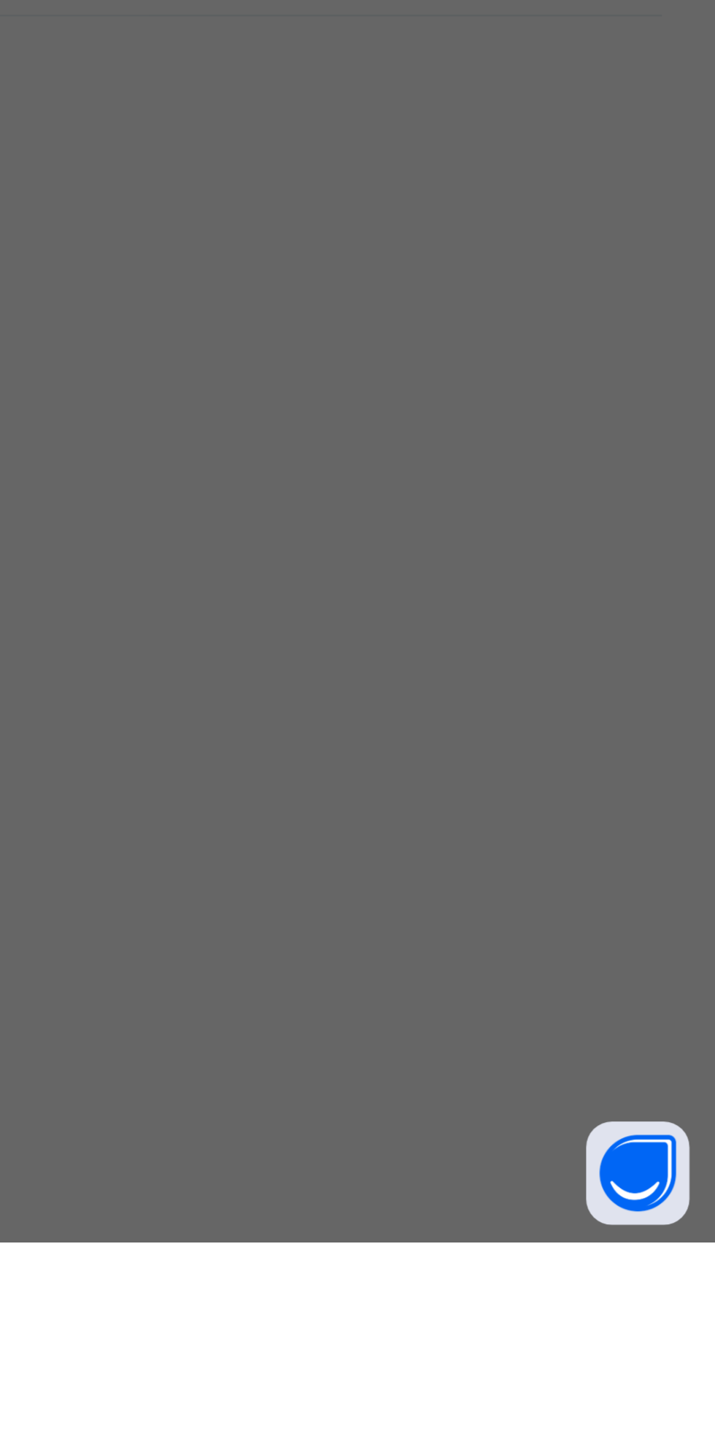
click at [403, 829] on input "currency" at bounding box center [387, 813] width 31 height 31
type input "****"
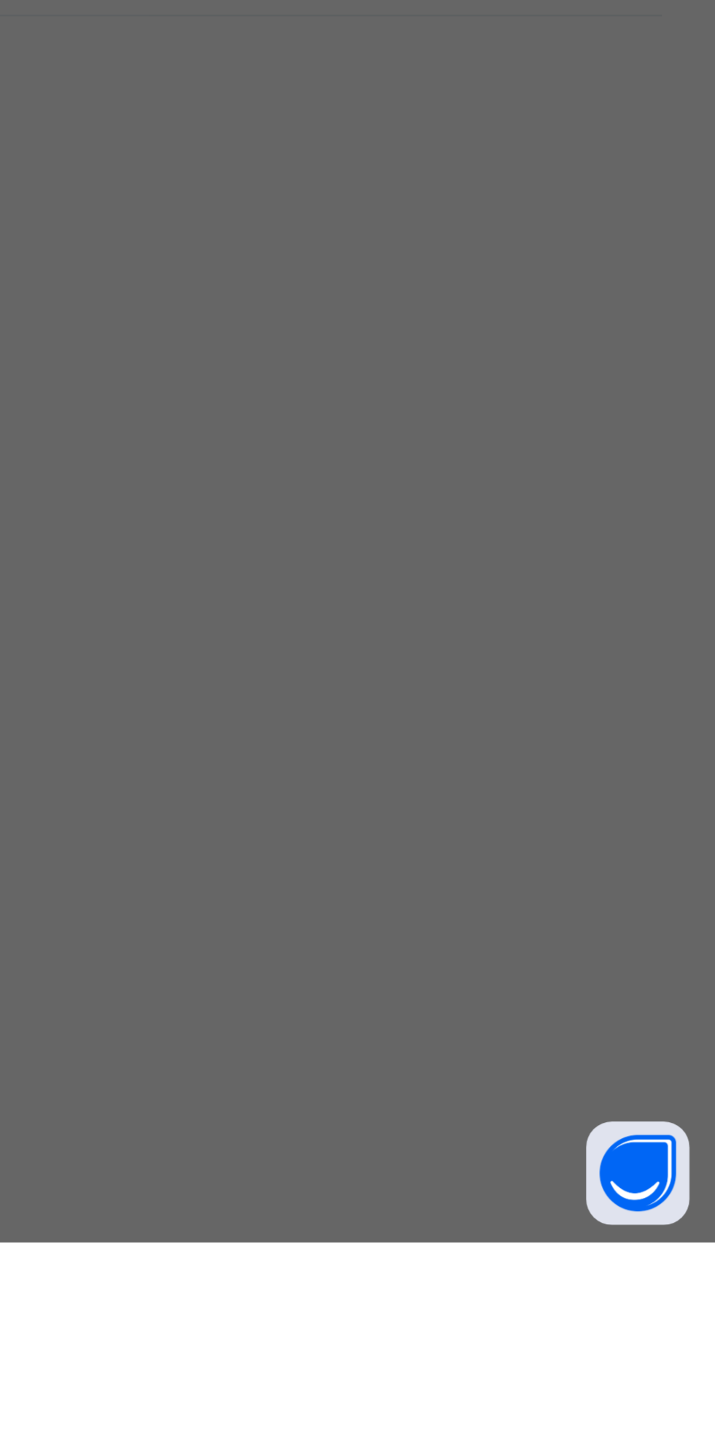
click at [443, 885] on div "Save" at bounding box center [399, 872] width 88 height 23
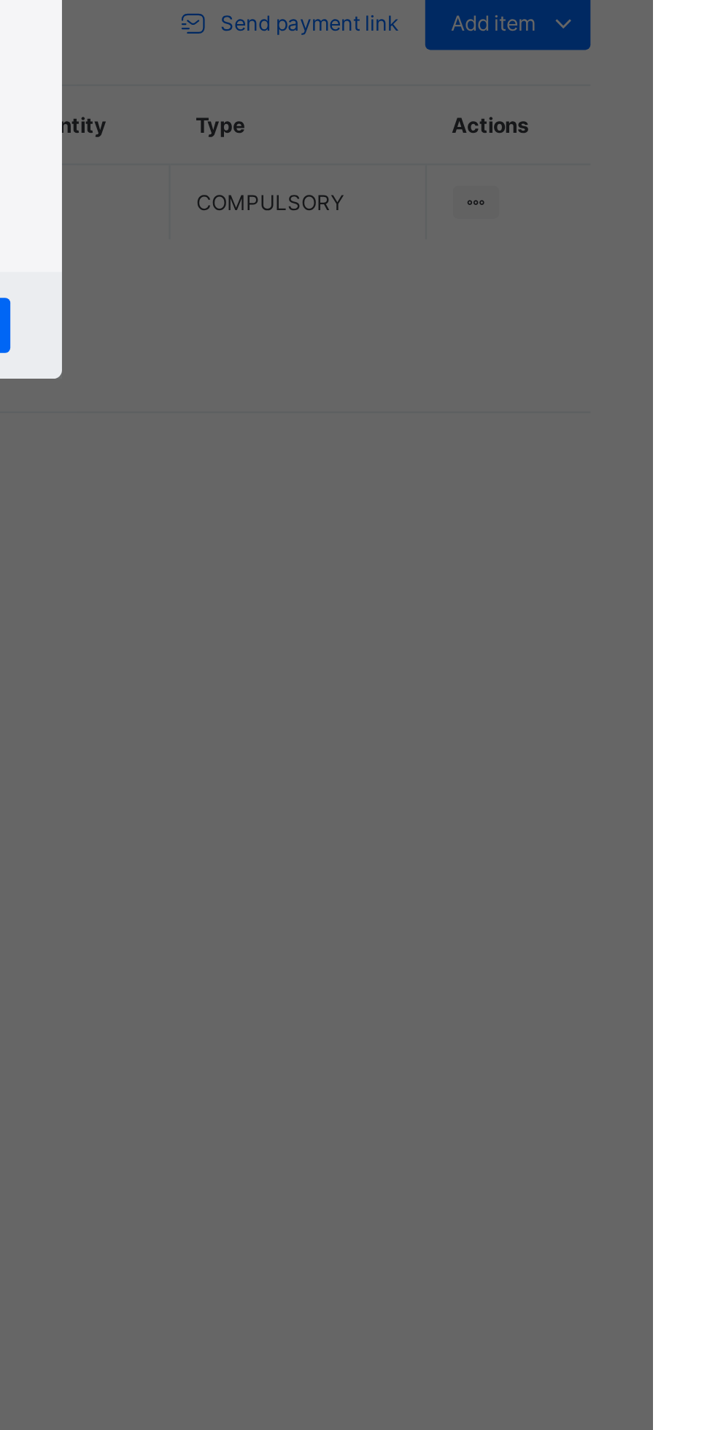
click at [383, 762] on div "****" at bounding box center [357, 746] width 52 height 31
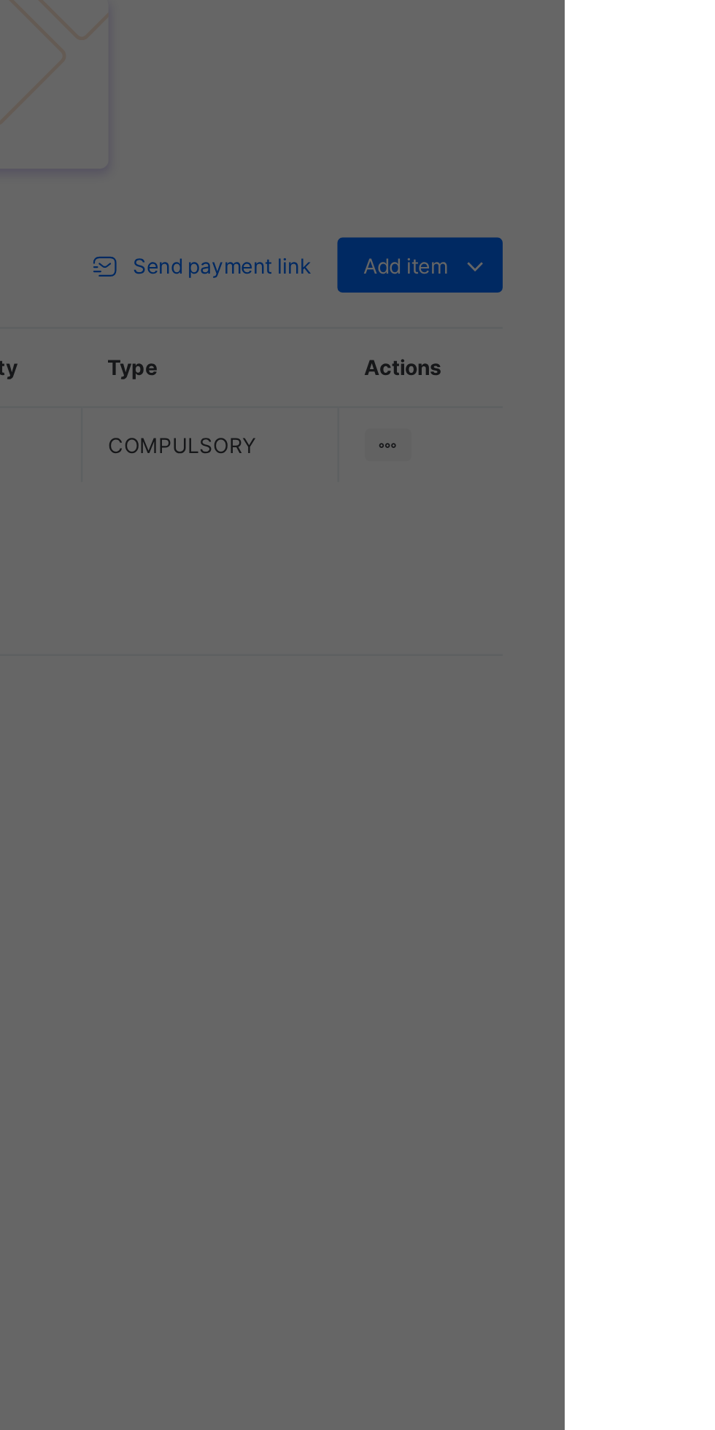
click at [450, 573] on div "×" at bounding box center [443, 561] width 14 height 25
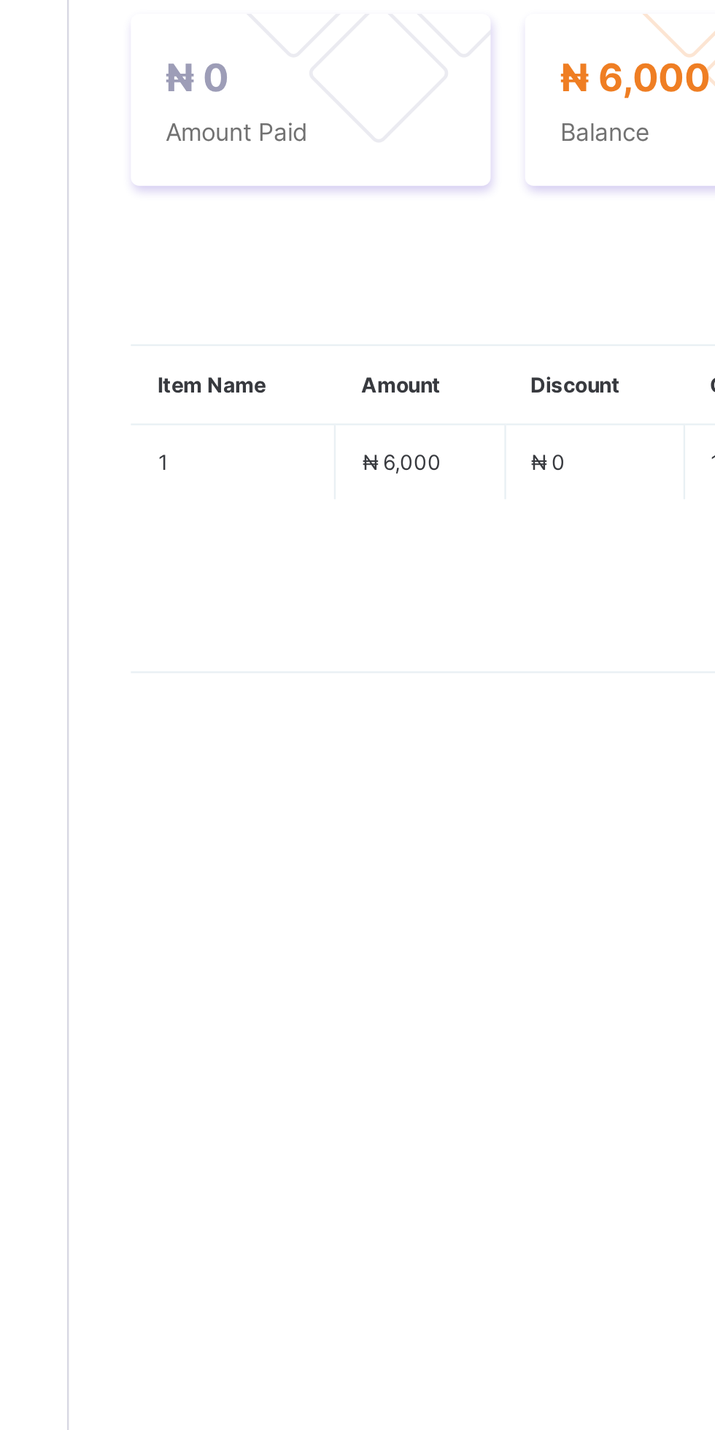
click at [252, 522] on icon at bounding box center [250, 517] width 11 height 9
click at [0, 0] on ul "Receive Payment Manage Discount Send Email Reminder" at bounding box center [0, 0] width 0 height 0
click at [0, 0] on li "Receive Payment" at bounding box center [0, 0] width 0 height 0
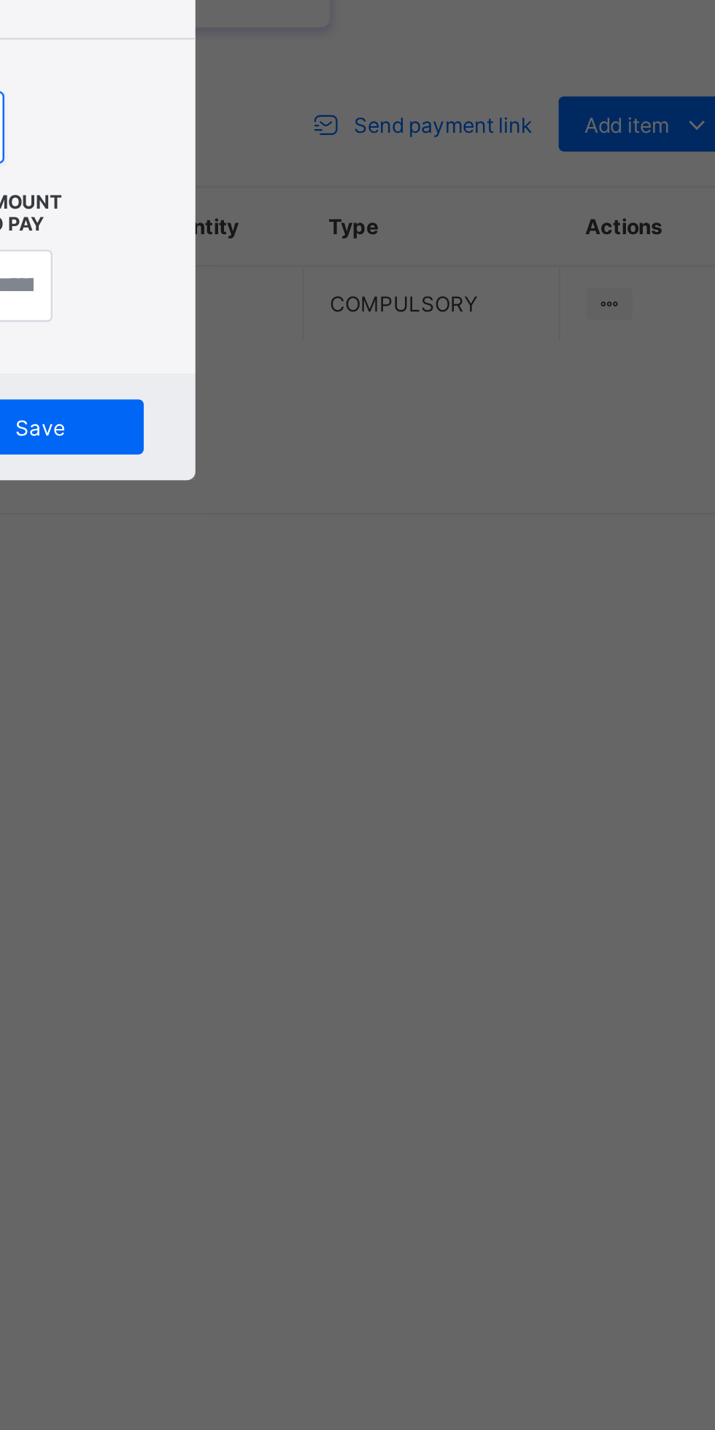
click at [383, 762] on input "text" at bounding box center [357, 746] width 52 height 31
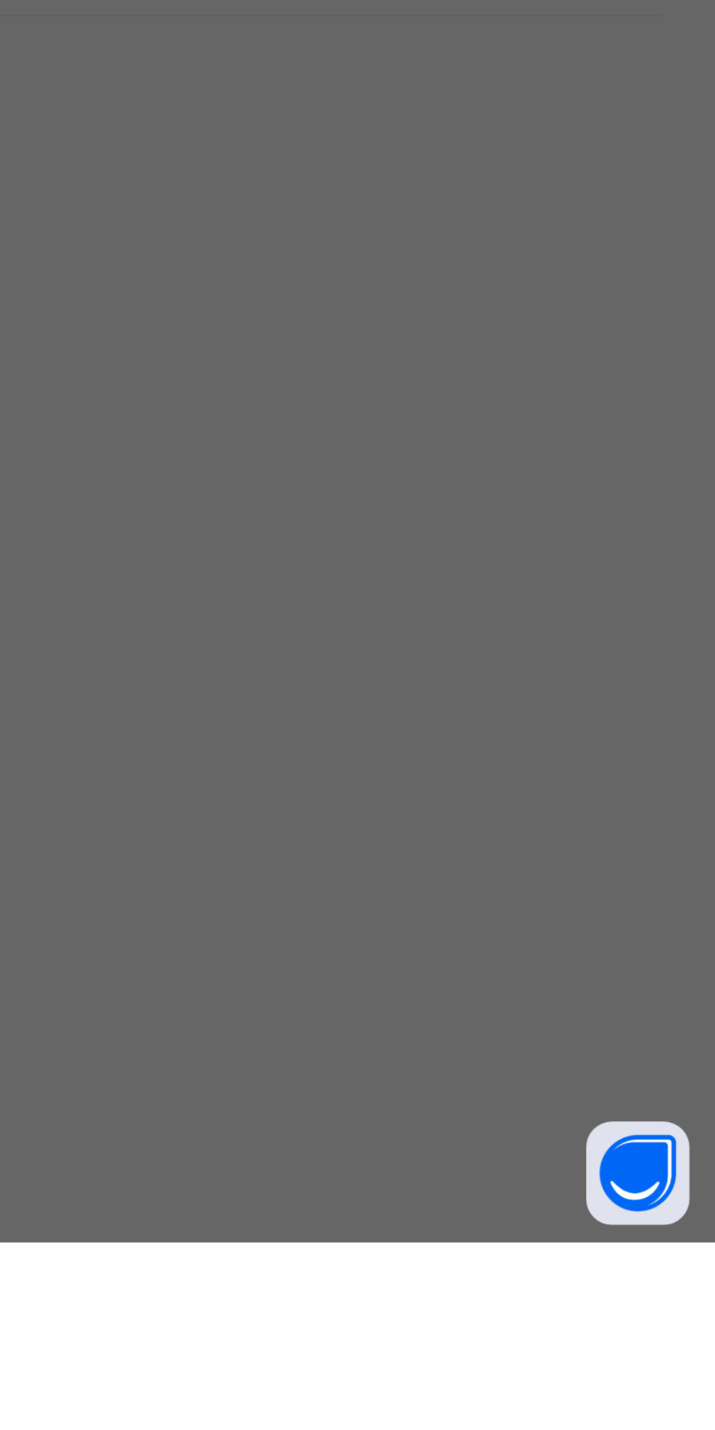
type input "***"
click at [365, 821] on input "date" at bounding box center [318, 806] width 93 height 31
type input "**********"
click at [403, 829] on input "currency" at bounding box center [387, 813] width 31 height 31
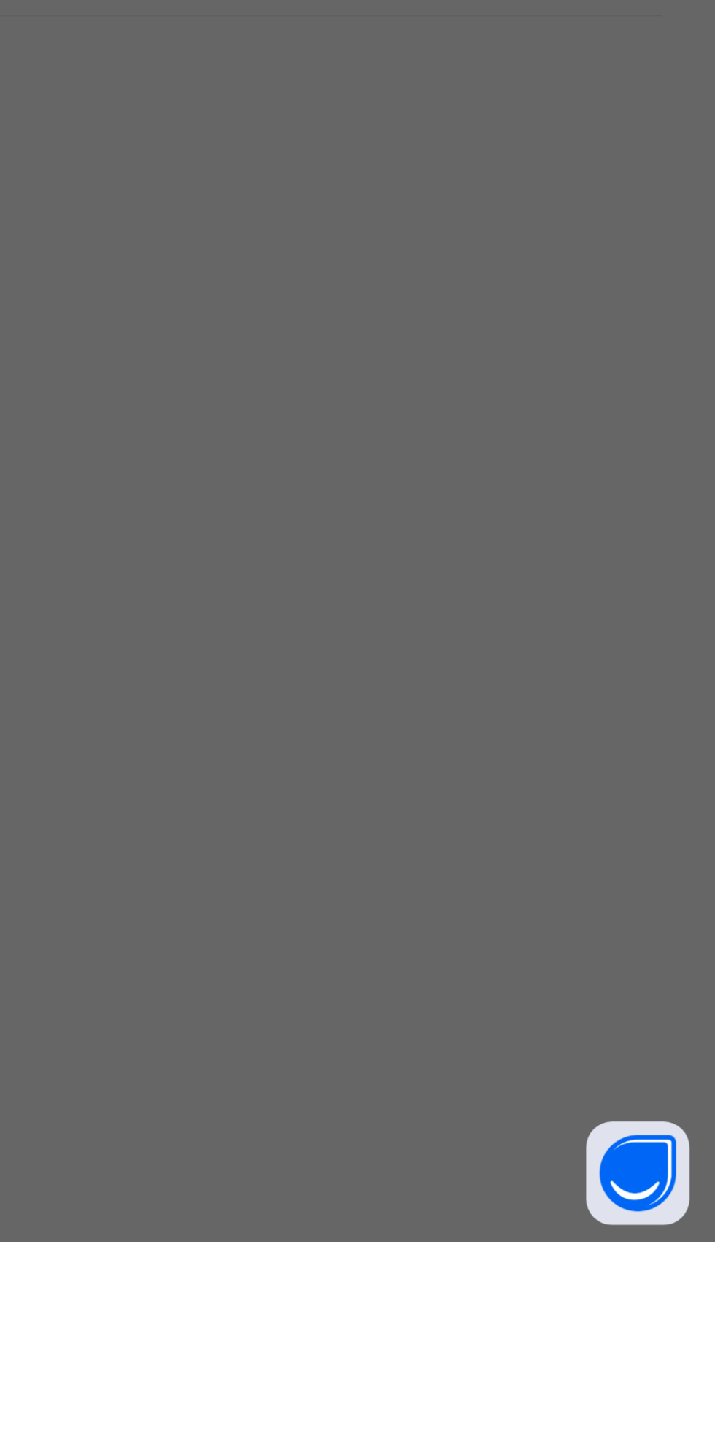
type input "*******"
click at [443, 885] on div "Save" at bounding box center [399, 872] width 88 height 23
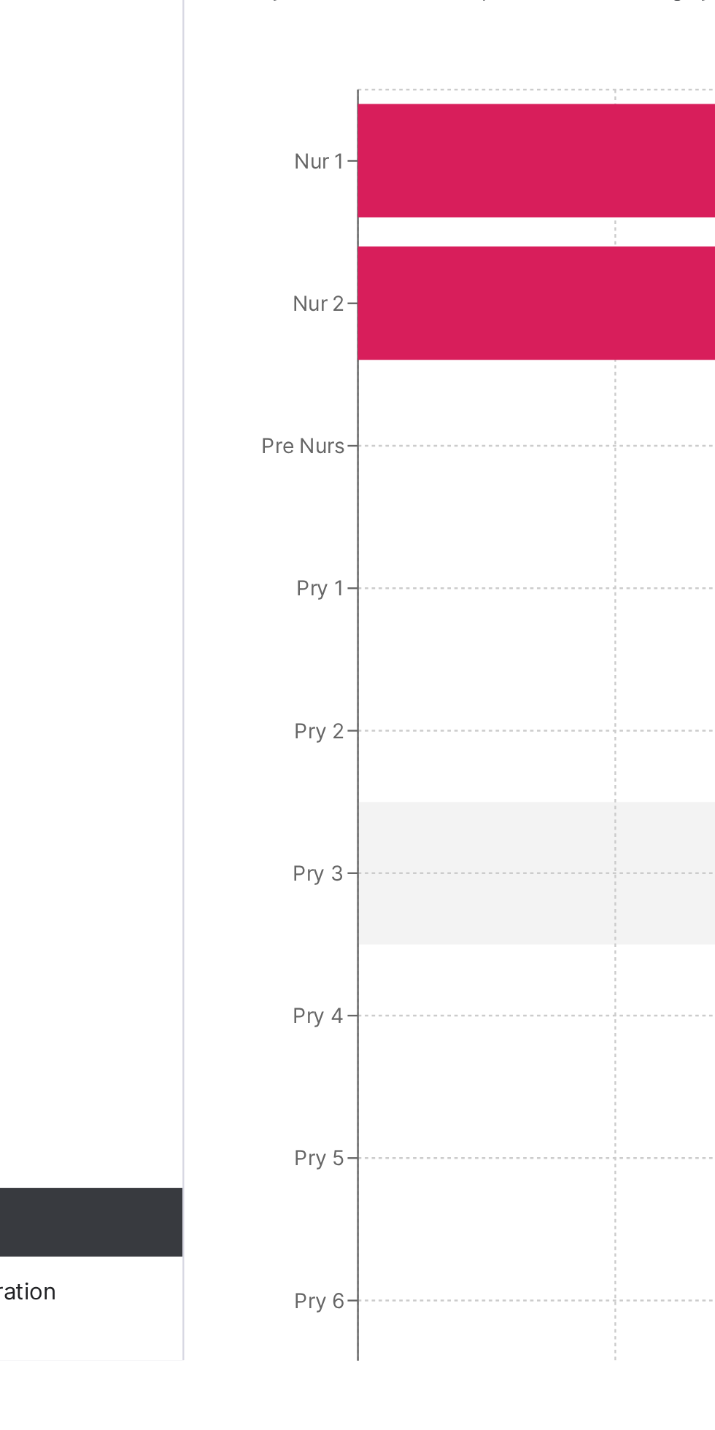
click at [326, 1247] on icon "Nur 1 Nur 2 Pre Nurs Pry 1 Pry 2 Pry 3 Pry 4 Pry 5 Pry 6 0 45,000 90,000 135,00…" at bounding box center [444, 1169] width 487 height 584
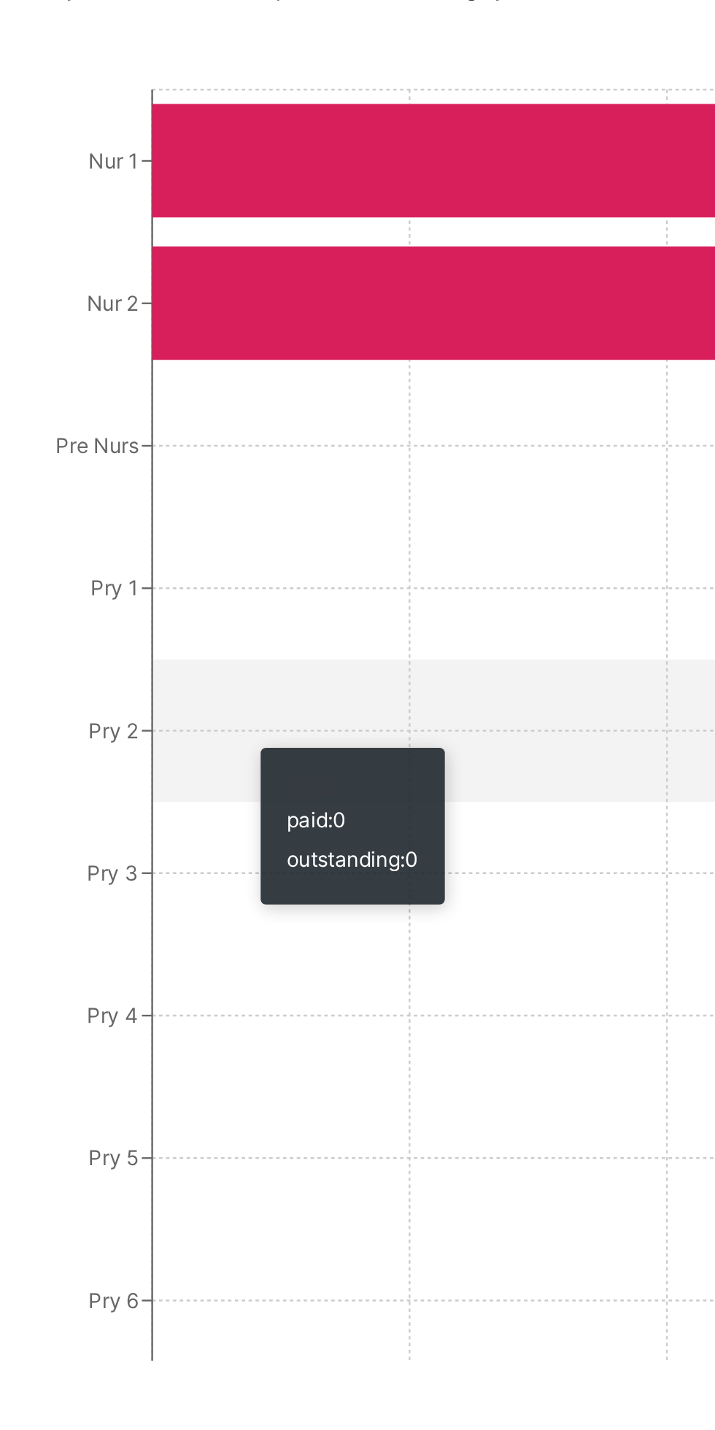
click at [426, 1245] on icon "Nur 1 Nur 2 Pre Nurs Pry 1 Pry 2 Pry 3 Pry 4 Pry 5 Pry 6 0 45,000 90,000 135,00…" at bounding box center [444, 1169] width 487 height 584
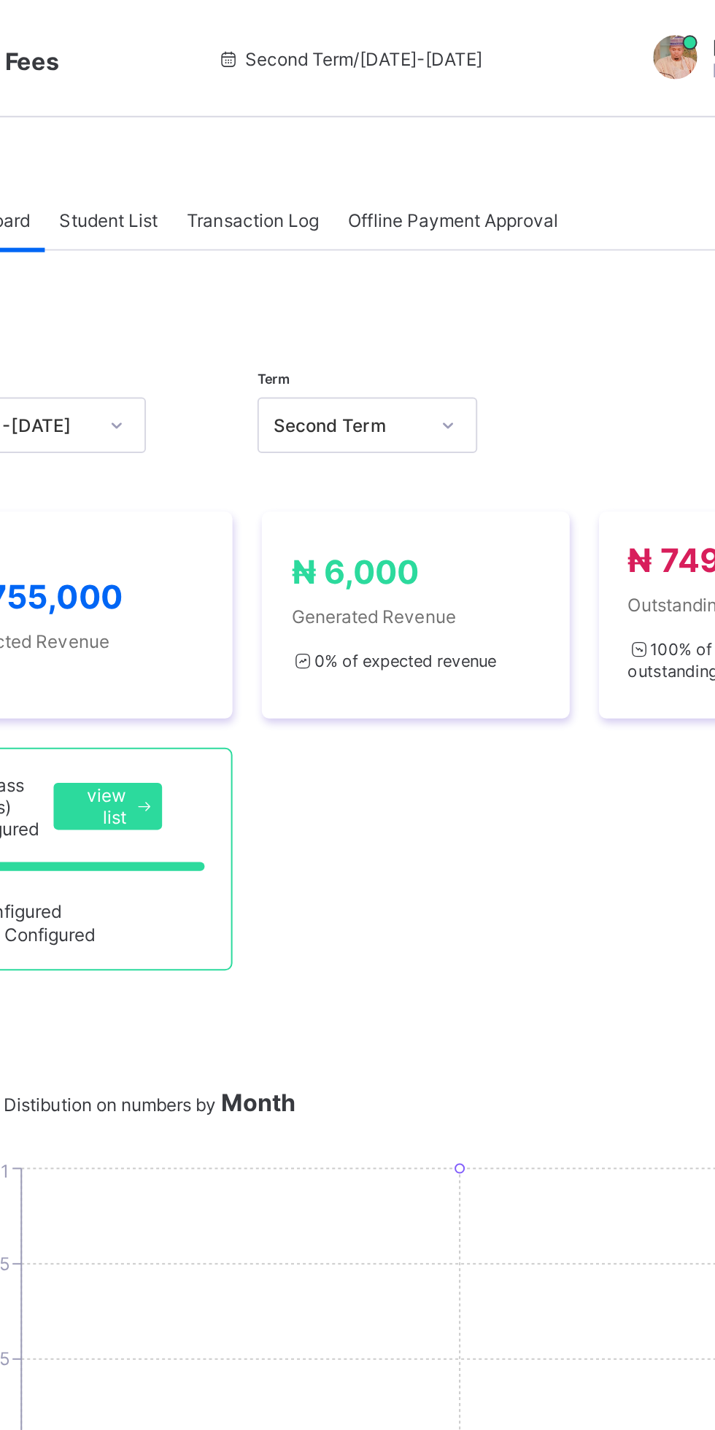
click at [457, 338] on div "0 % of expected revenue" at bounding box center [444, 328] width 123 height 18
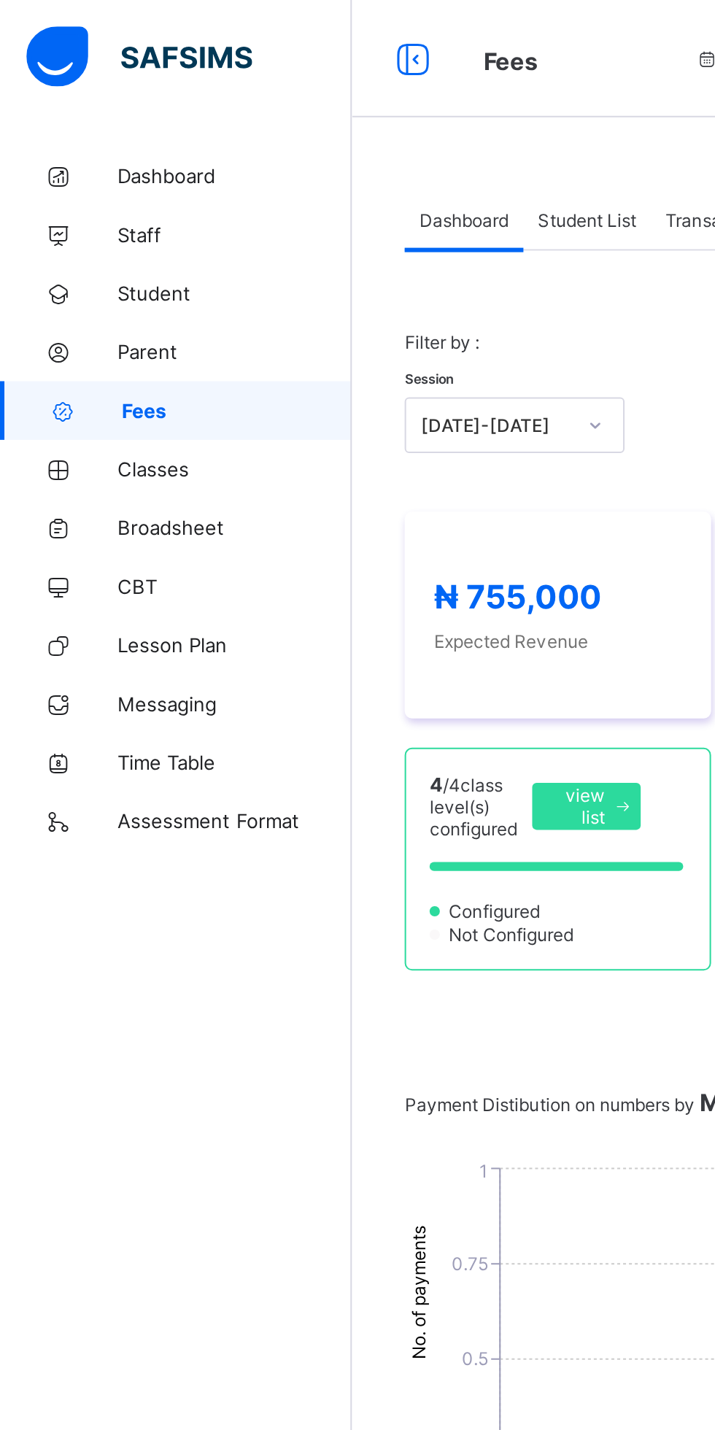
click at [90, 241] on link "Classes" at bounding box center [87, 233] width 175 height 29
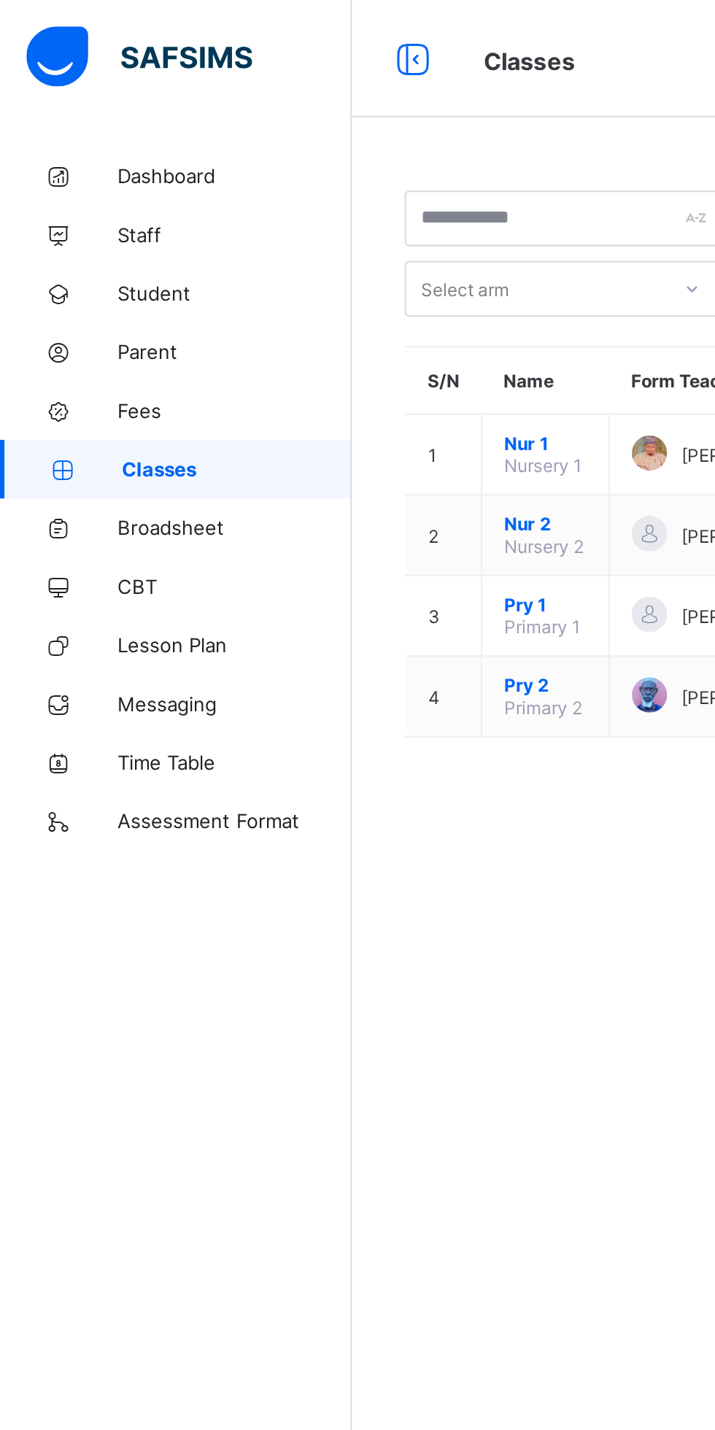
click at [98, 263] on span "Broadsheet" at bounding box center [116, 263] width 117 height 12
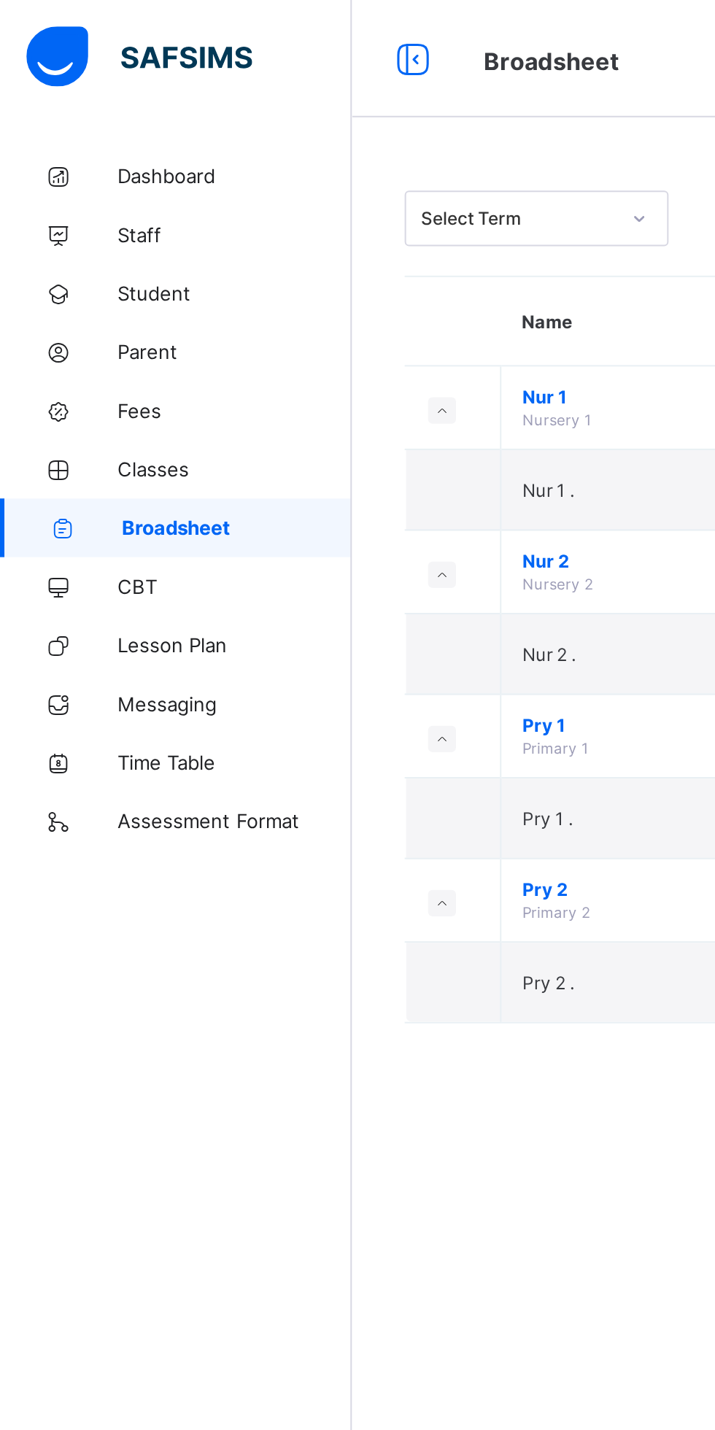
click at [77, 290] on span "CBT" at bounding box center [116, 292] width 117 height 12
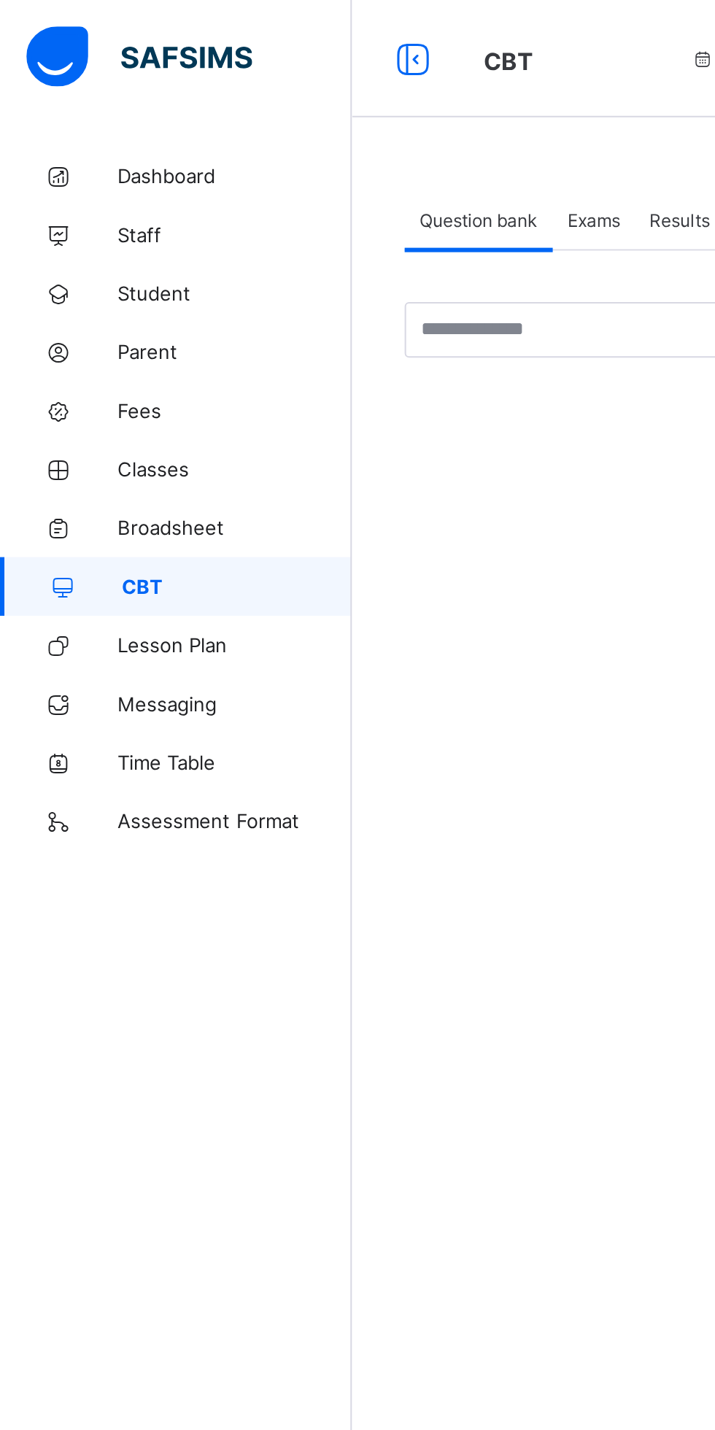
click at [101, 89] on span "Dashboard" at bounding box center [116, 88] width 117 height 12
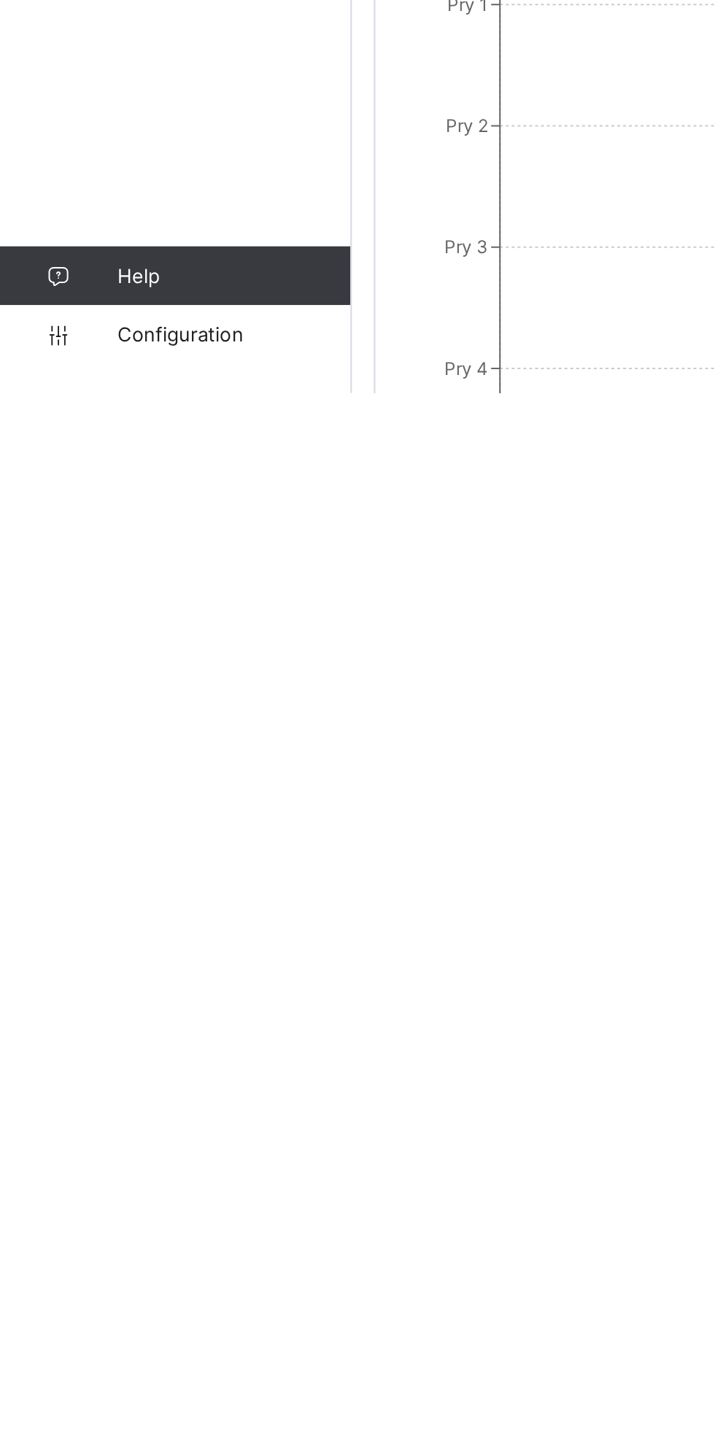
scroll to position [178, 0]
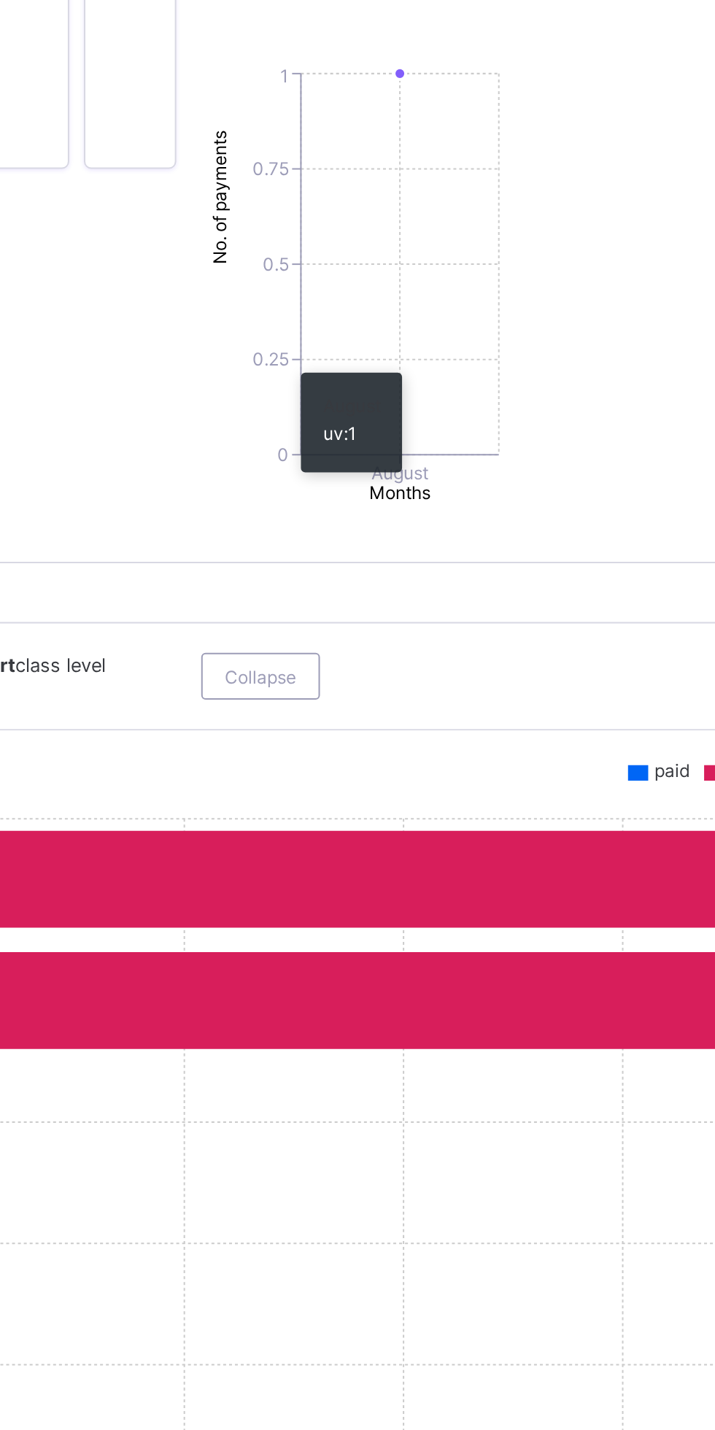
click at [453, 870] on icon "0 0.25 0.5 0.75 1 No. of payments August Months" at bounding box center [443, 760] width 150 height 219
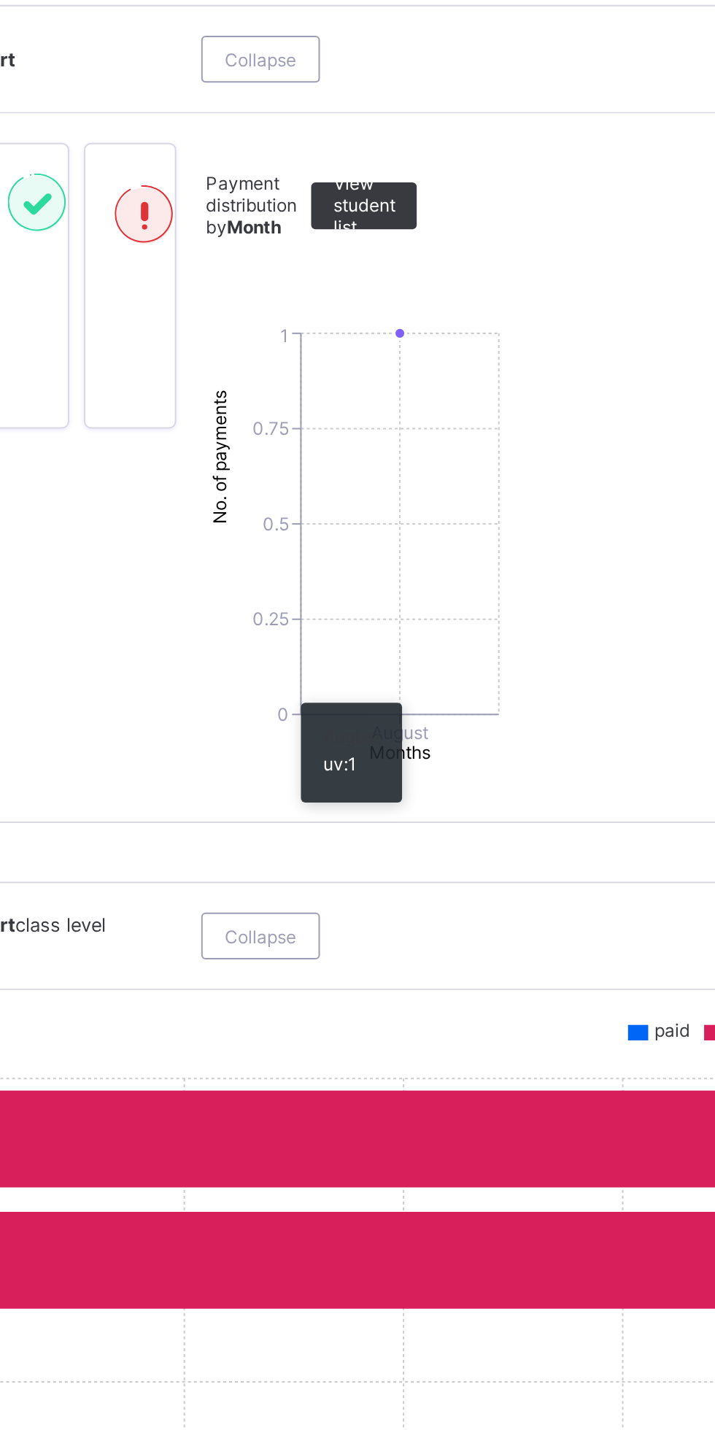
click at [462, 608] on span "View student list" at bounding box center [447, 591] width 31 height 33
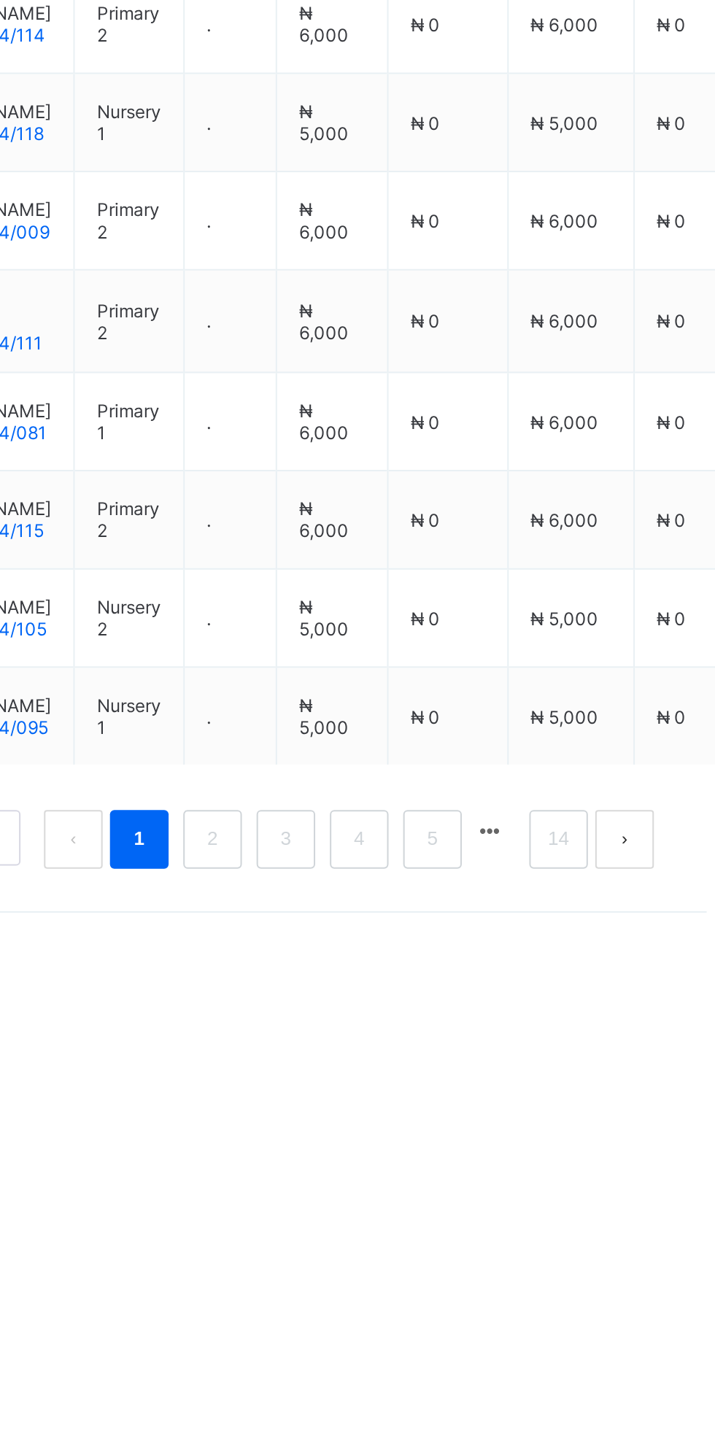
click at [446, 1055] on link "2" at bounding box center [442, 1045] width 14 height 19
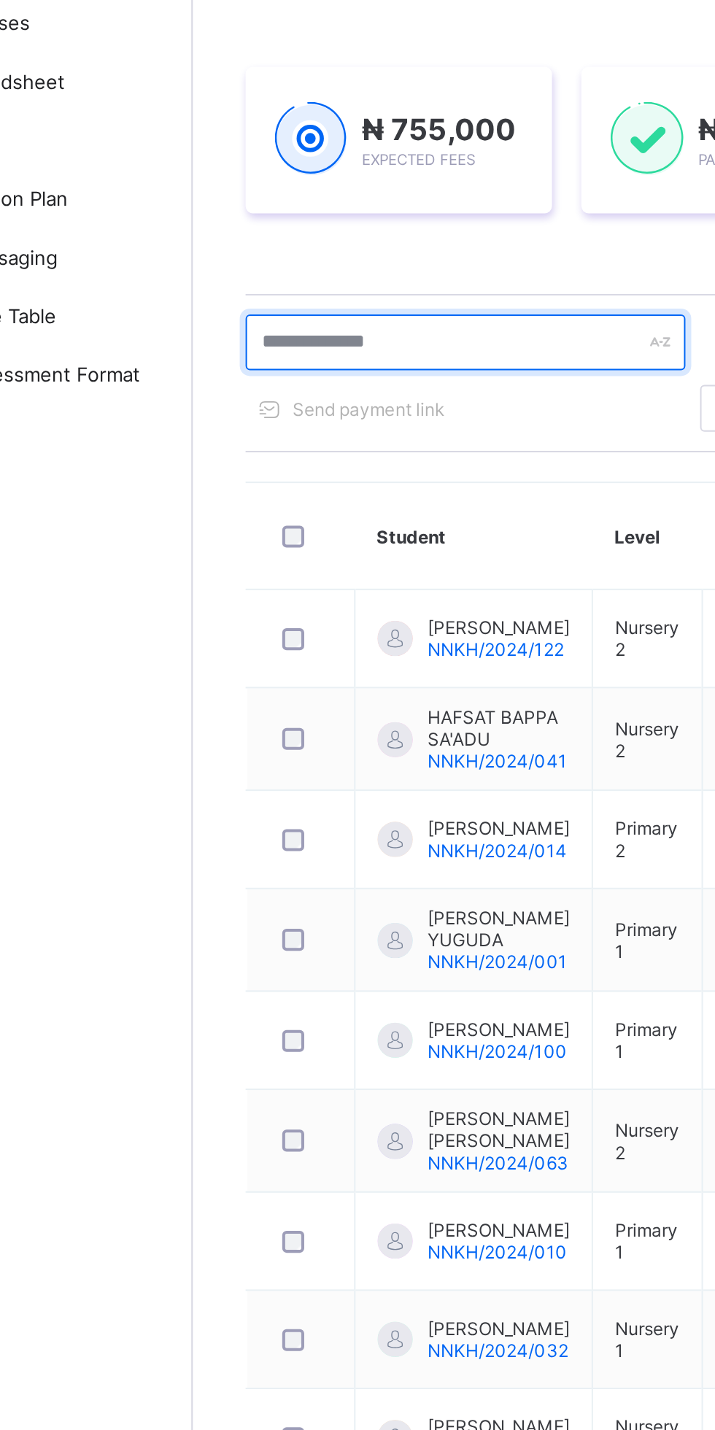
click at [287, 390] on input "text" at bounding box center [310, 393] width 219 height 28
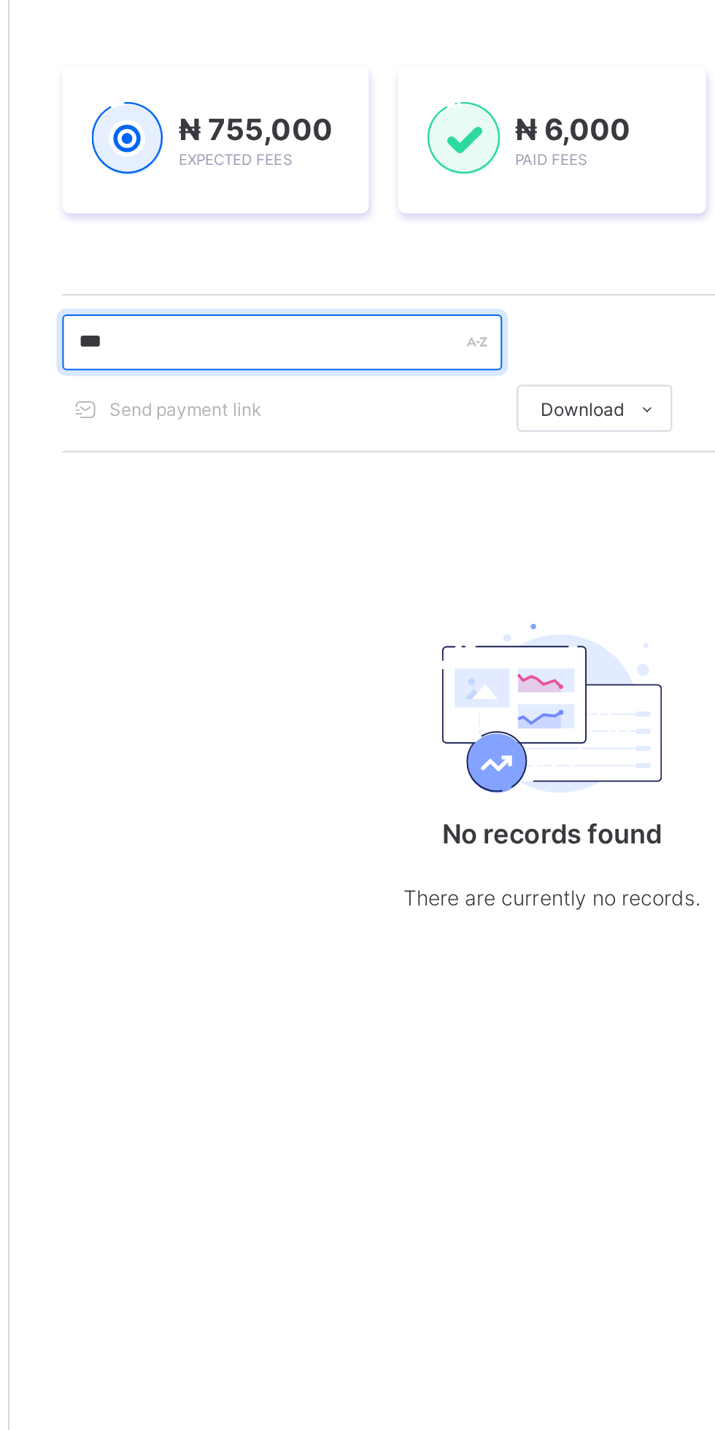
click at [281, 396] on input "***" at bounding box center [310, 393] width 219 height 28
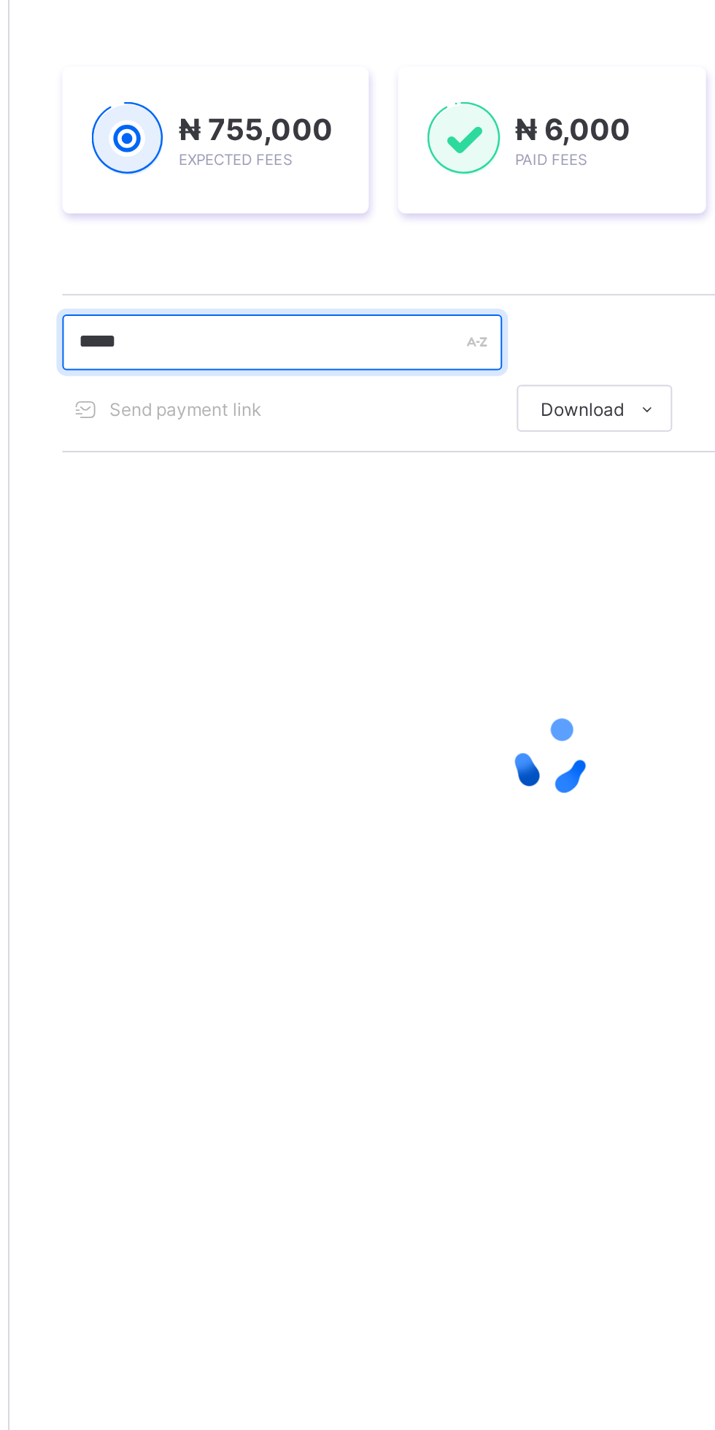
type input "******"
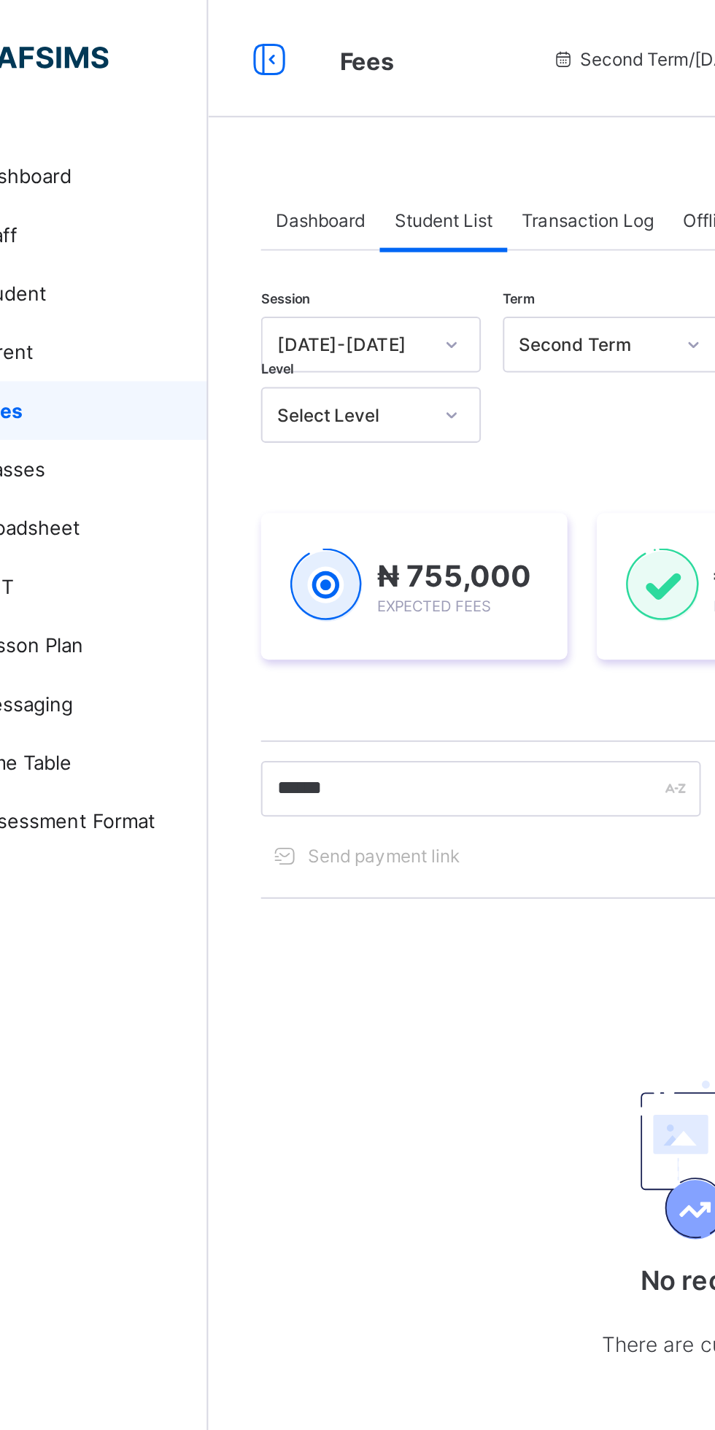
click at [374, 100] on div "Transaction Log" at bounding box center [364, 109] width 80 height 29
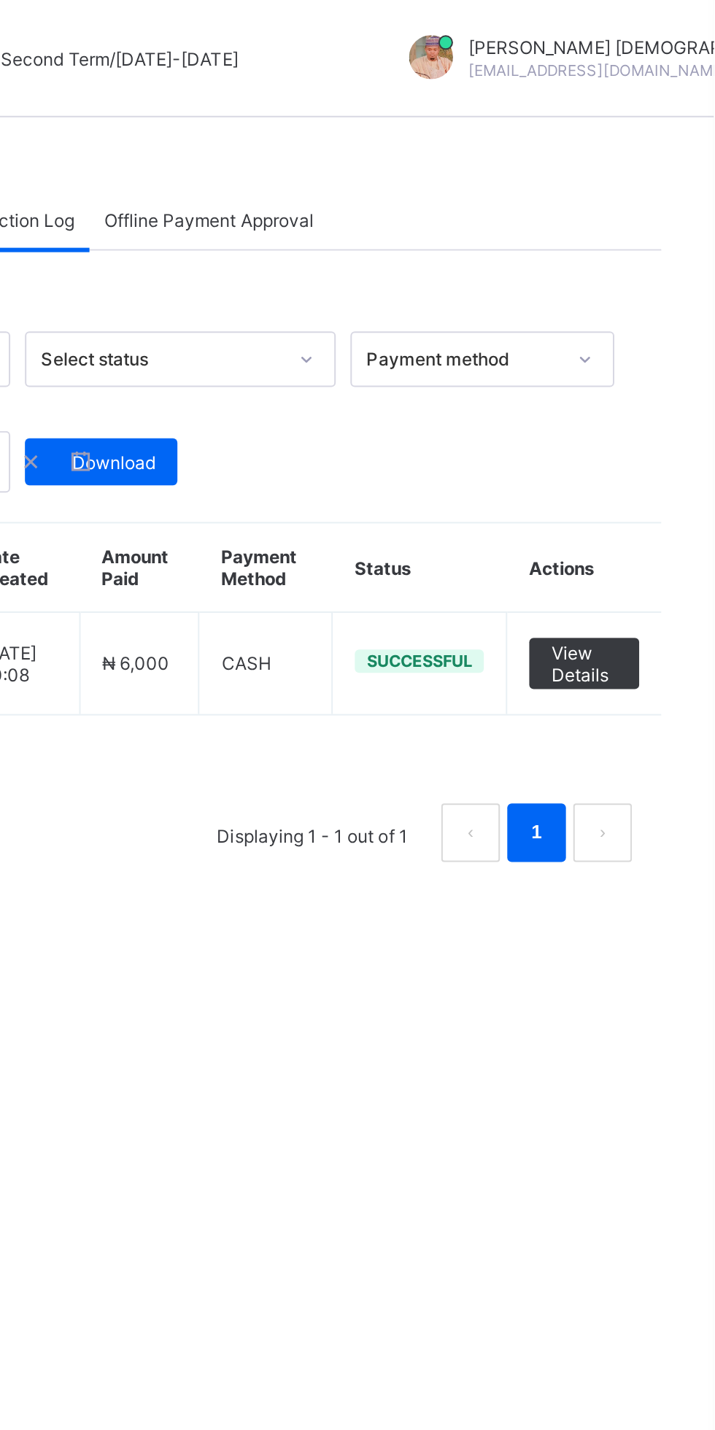
click at [660, 325] on span "View Details" at bounding box center [650, 330] width 33 height 22
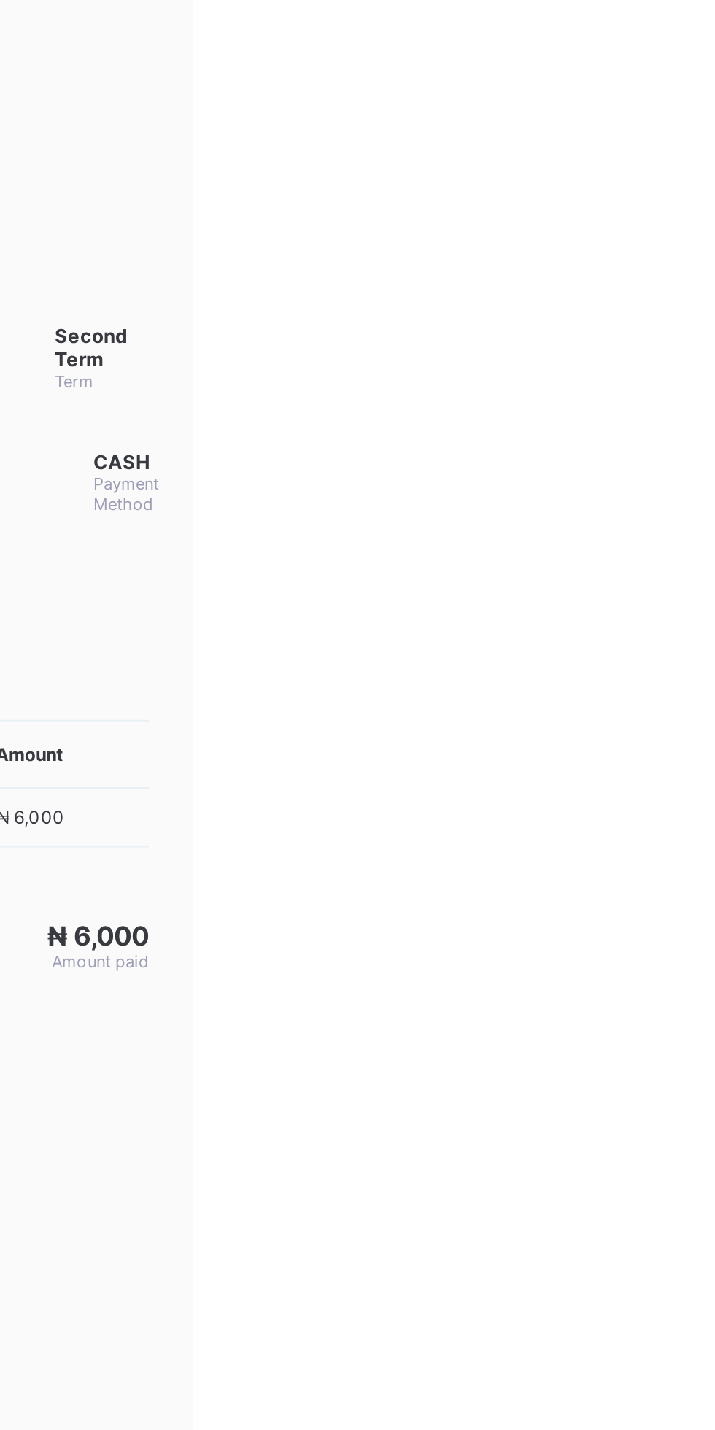
click at [663, 490] on div at bounding box center [357, 715] width 715 height 1430
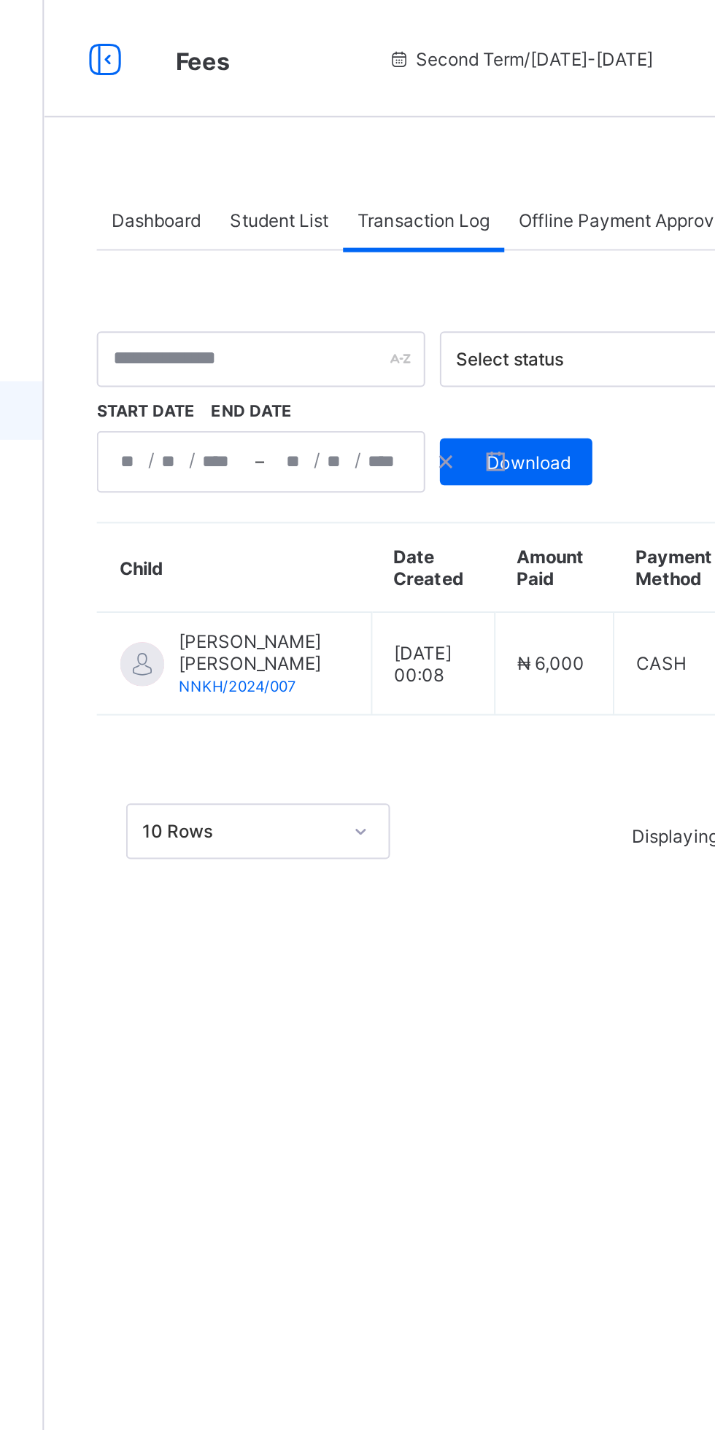
click at [422, 233] on span "Download" at bounding box center [416, 230] width 42 height 11
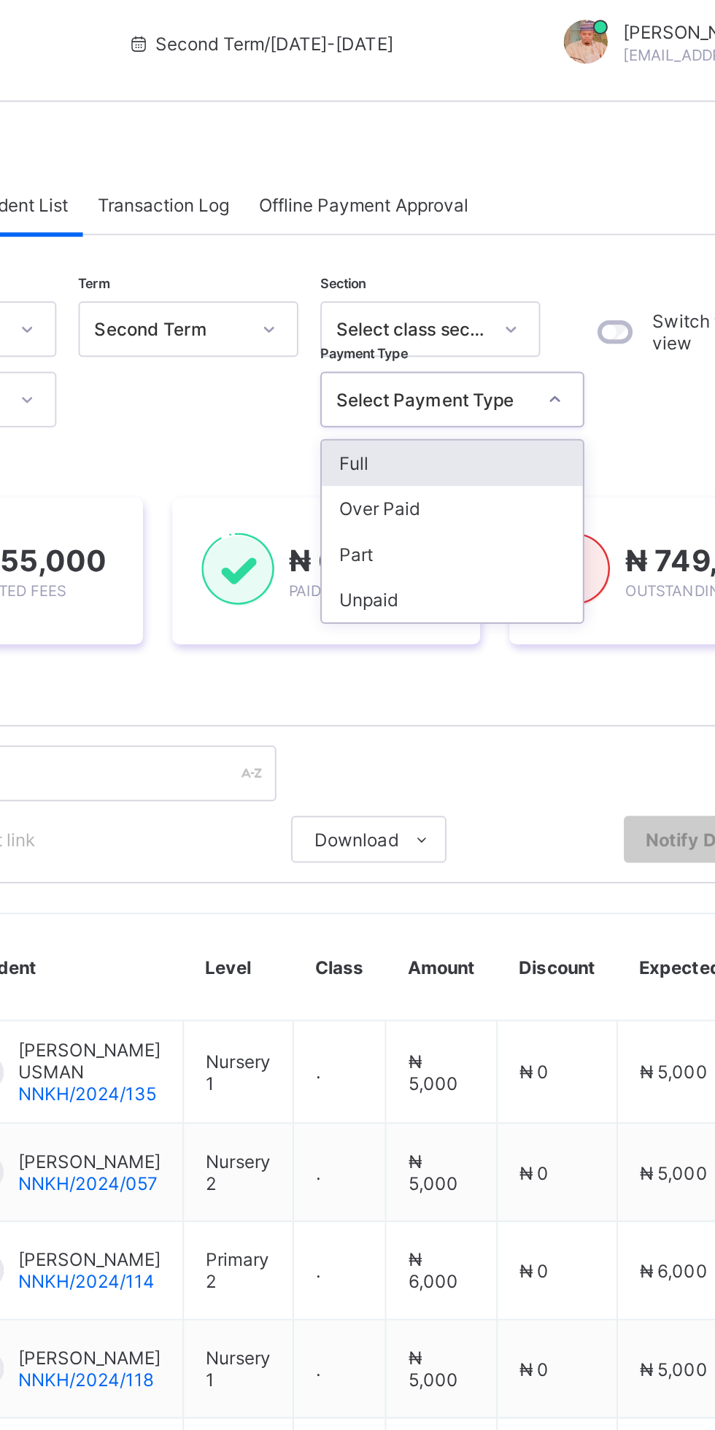
click at [536, 238] on div "Full" at bounding box center [508, 238] width 130 height 23
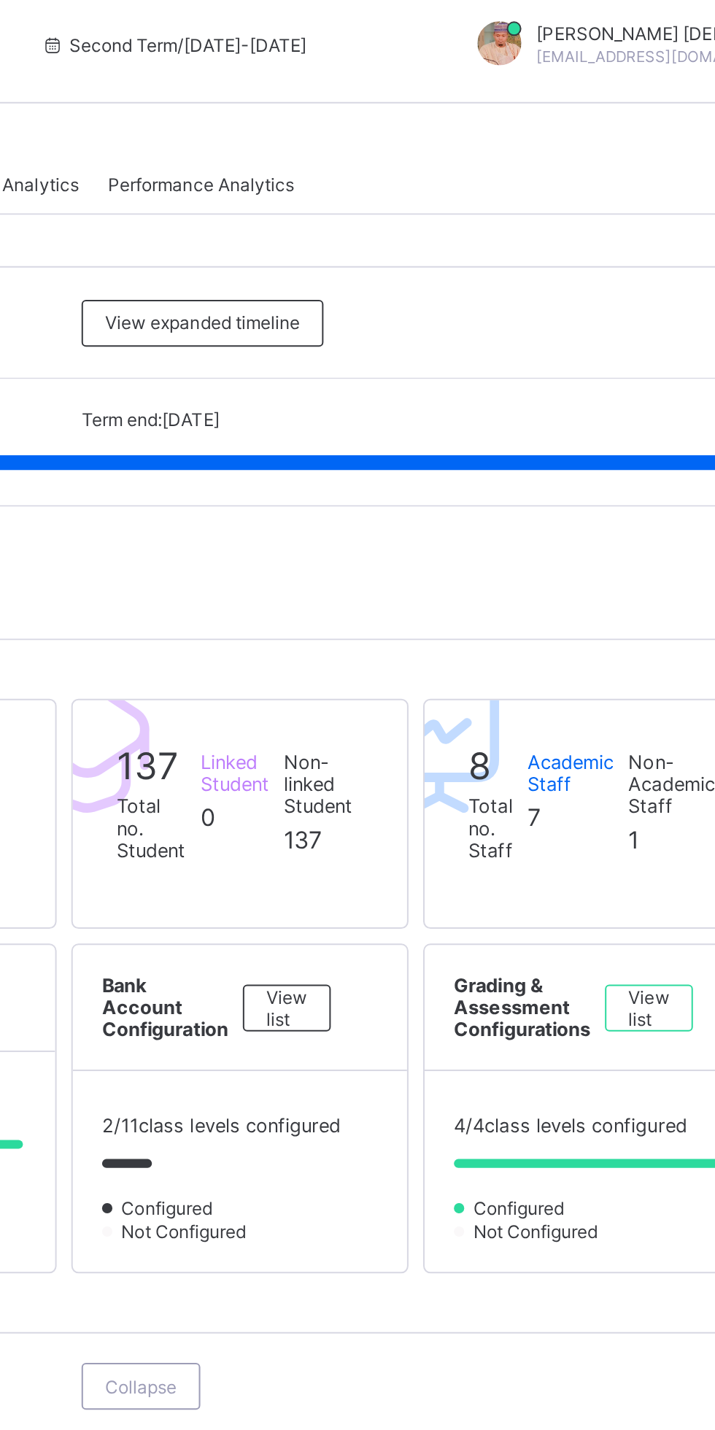
click at [454, 173] on span "View expanded timeline" at bounding box center [426, 167] width 97 height 11
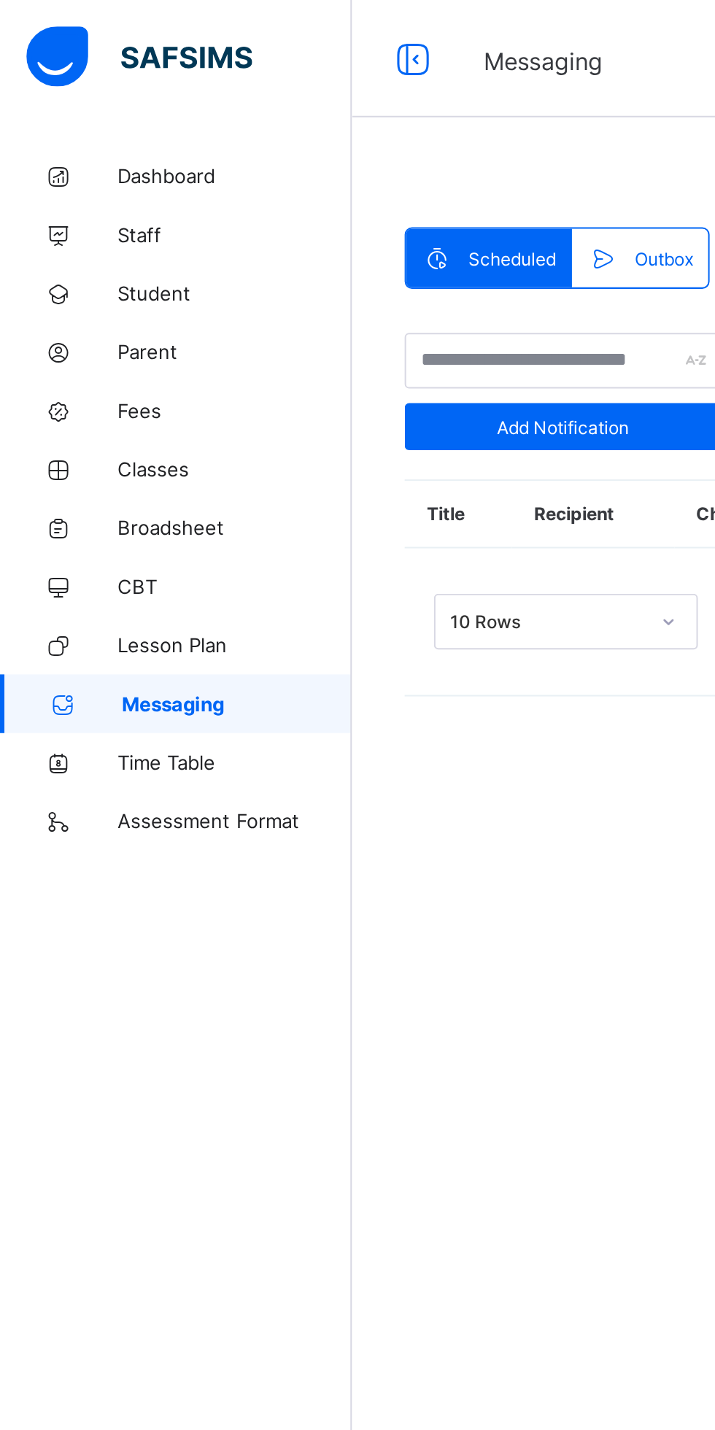
click at [132, 408] on span "Assessment Format" at bounding box center [116, 409] width 117 height 12
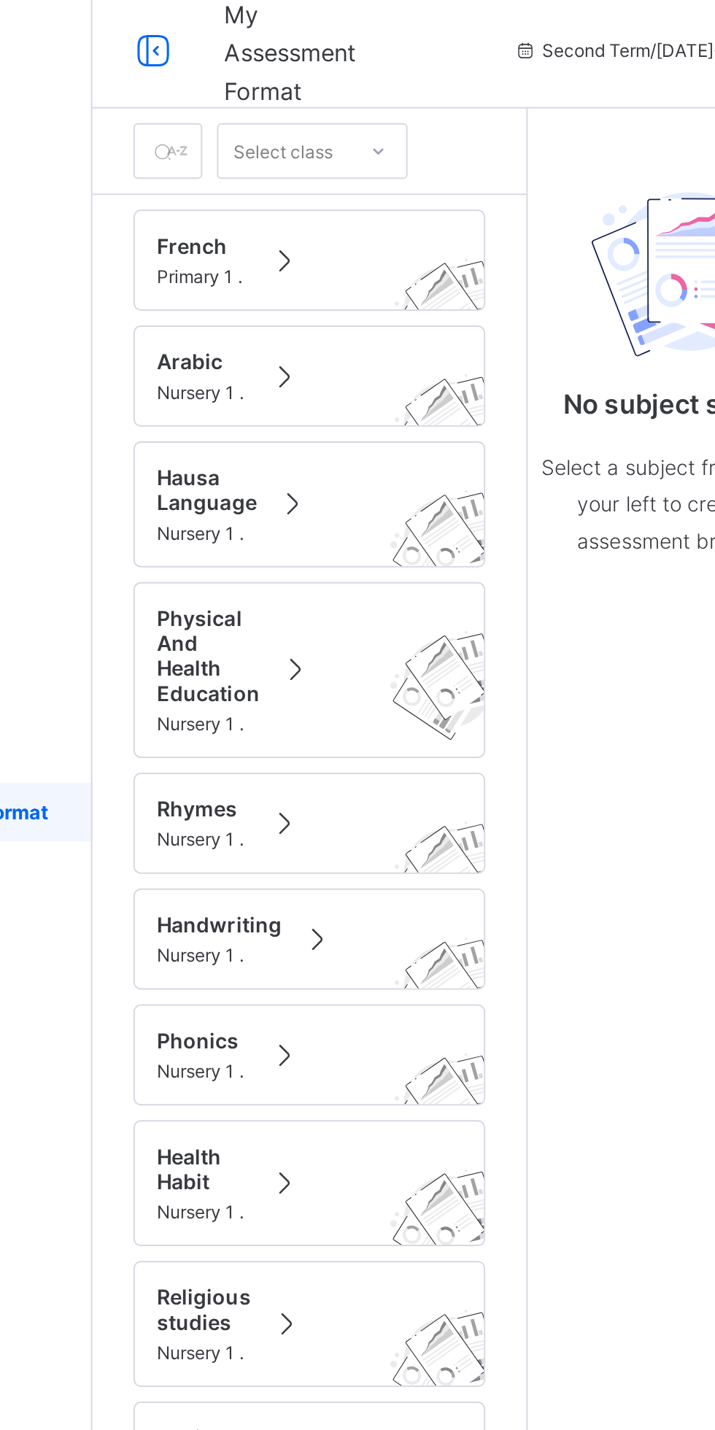
click at [261, 201] on span at bounding box center [270, 192] width 20 height 18
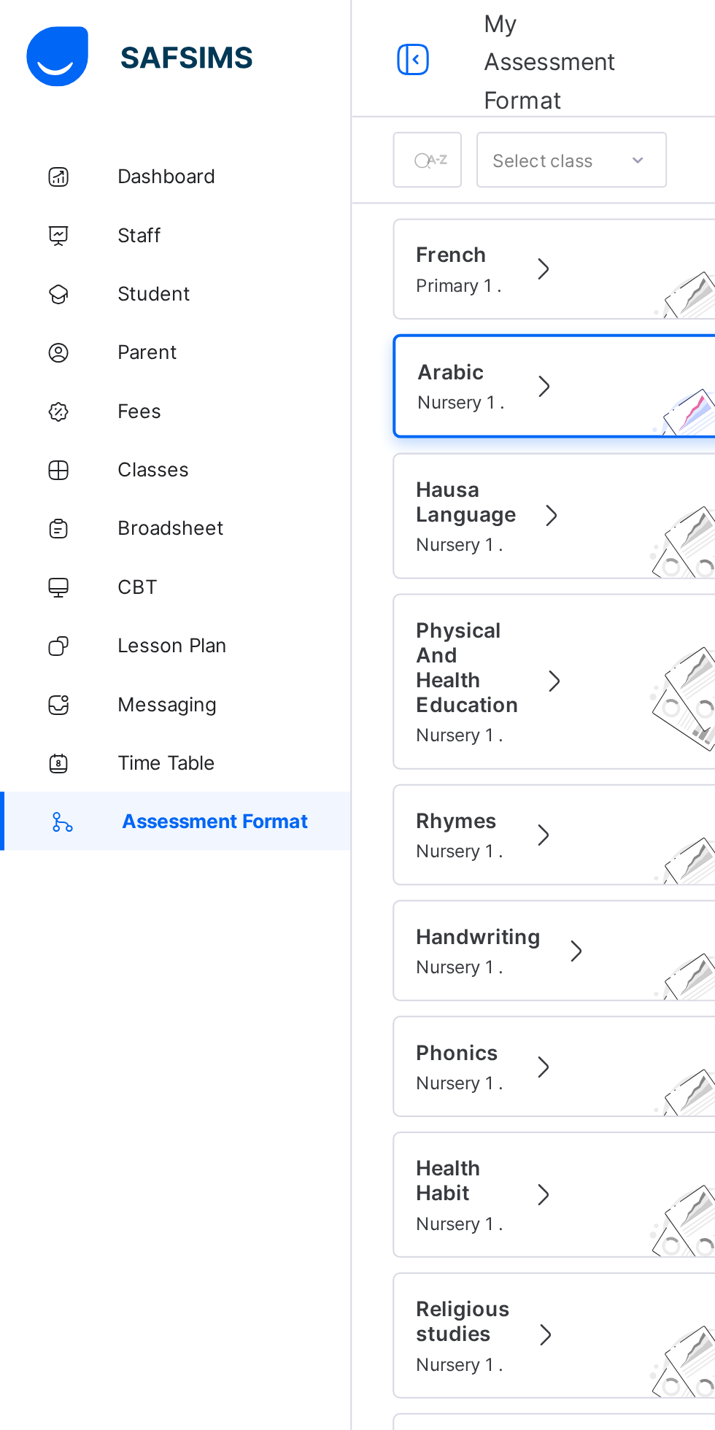
click at [93, 153] on link "Student" at bounding box center [87, 145] width 175 height 29
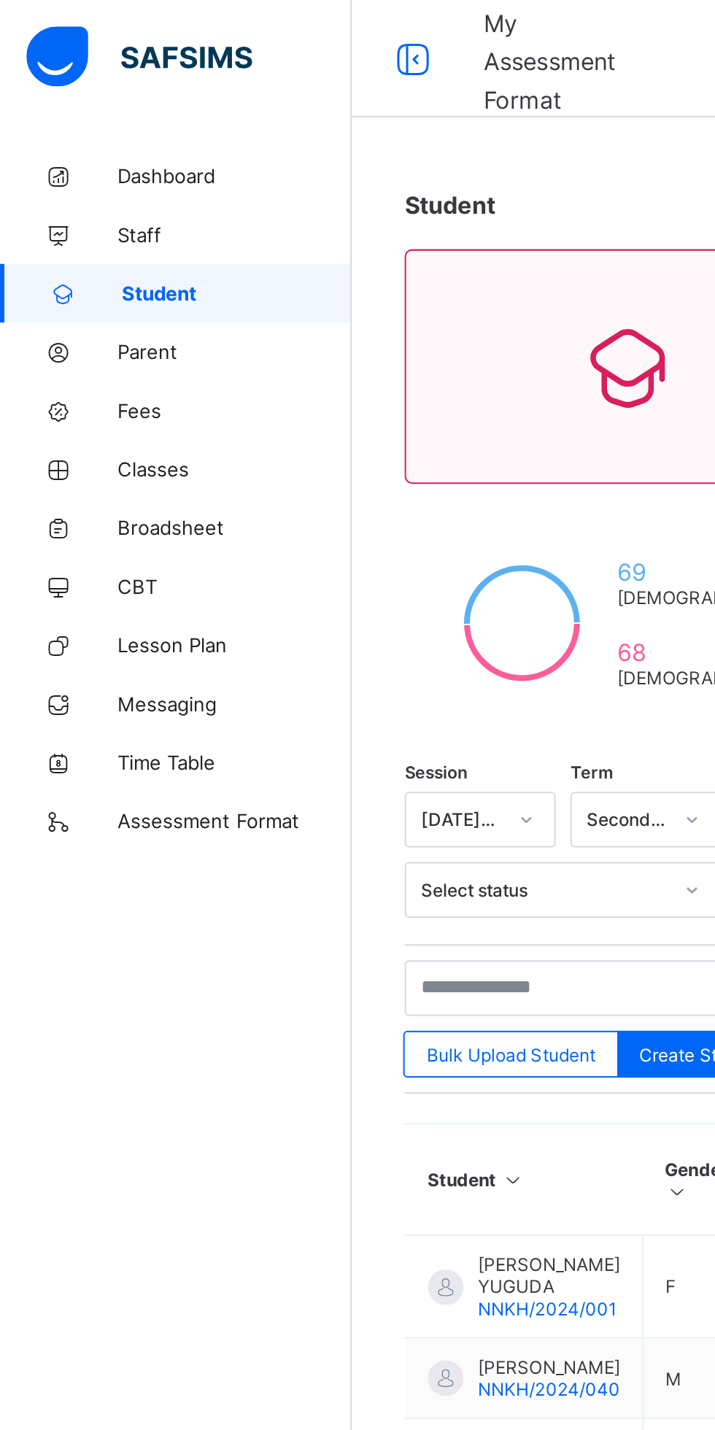
click at [83, 177] on span "Parent" at bounding box center [116, 175] width 117 height 12
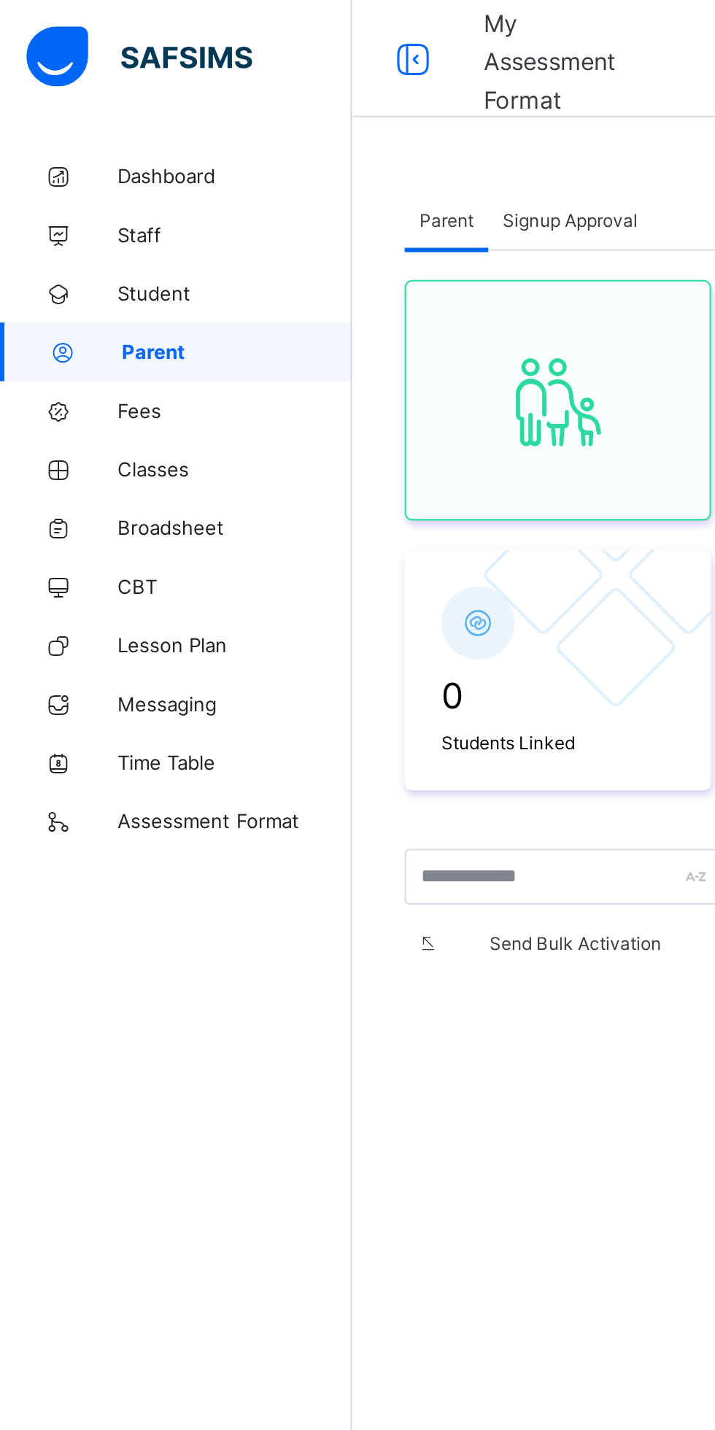
click at [88, 204] on span "Fees" at bounding box center [116, 204] width 117 height 12
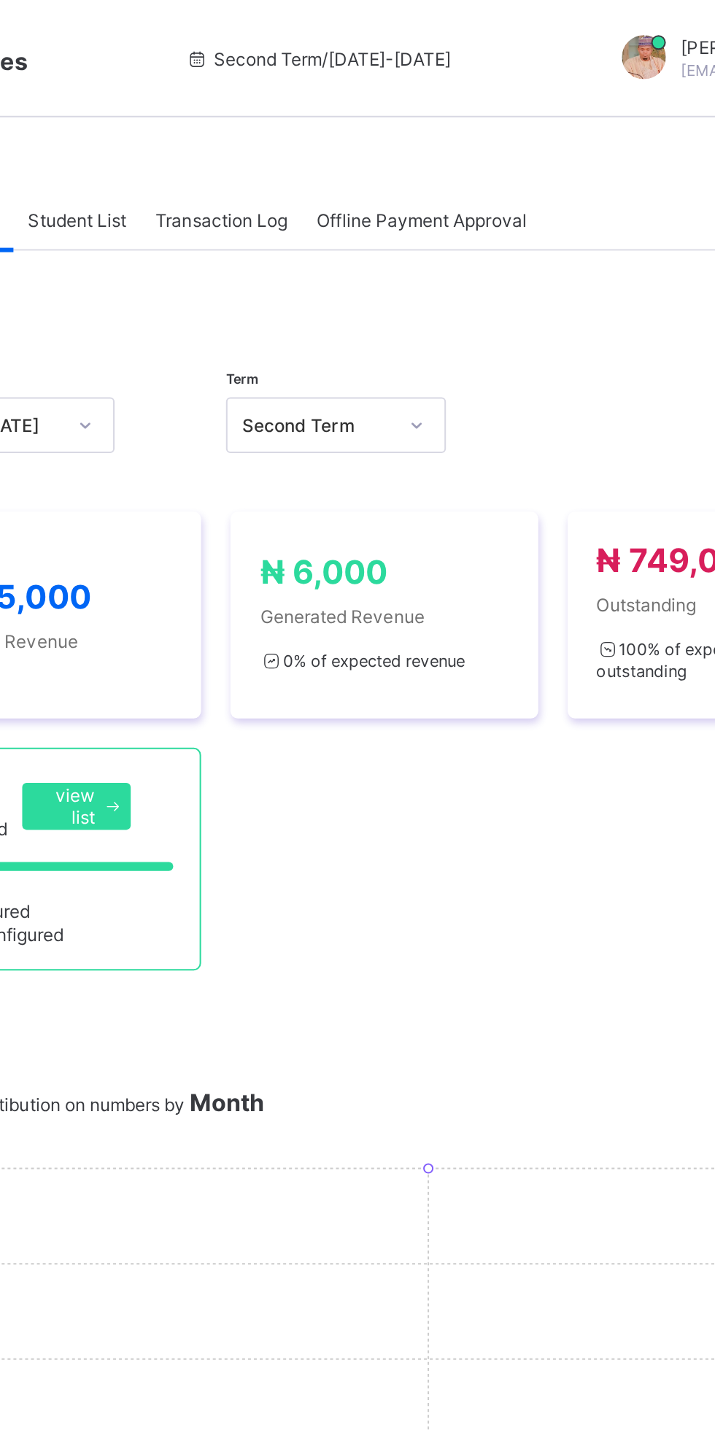
click at [482, 112] on span "Offline Payment Approval" at bounding box center [463, 109] width 104 height 11
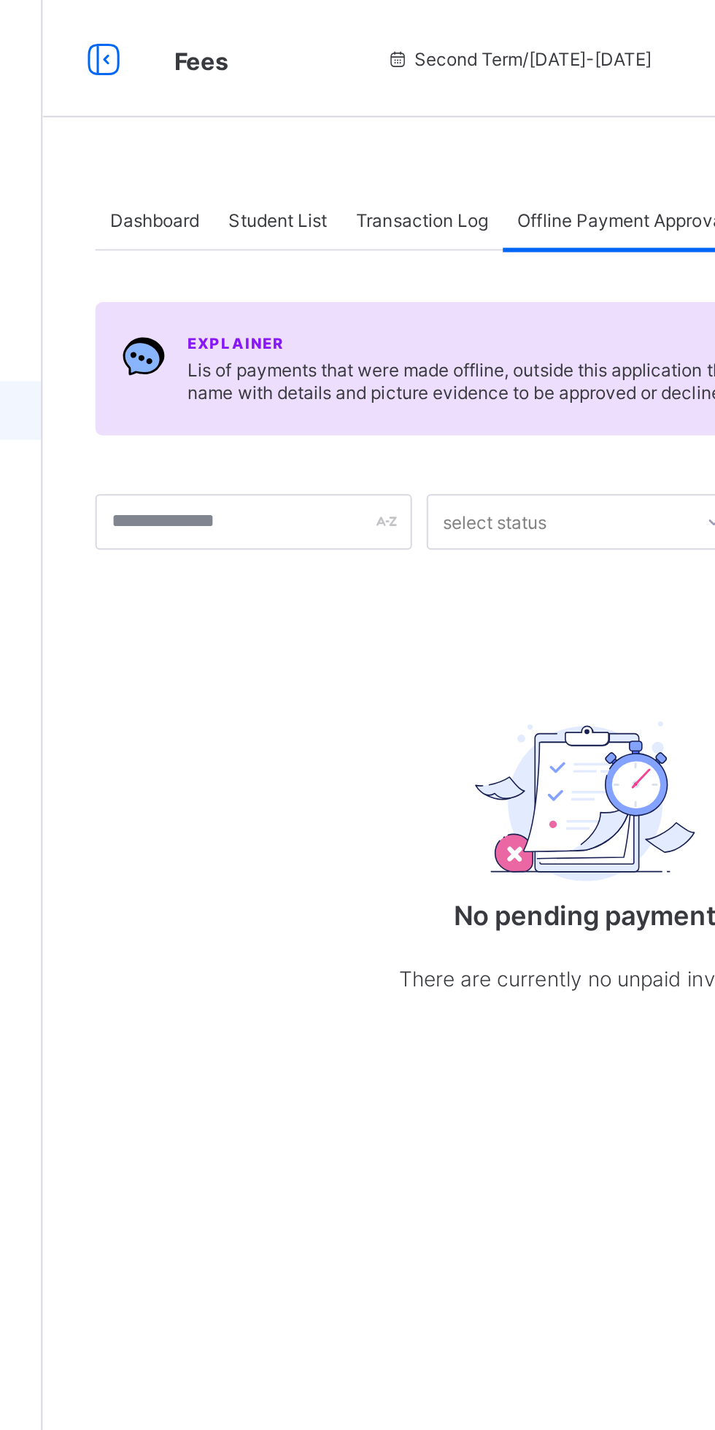
click at [367, 112] on span "Transaction Log" at bounding box center [364, 109] width 66 height 11
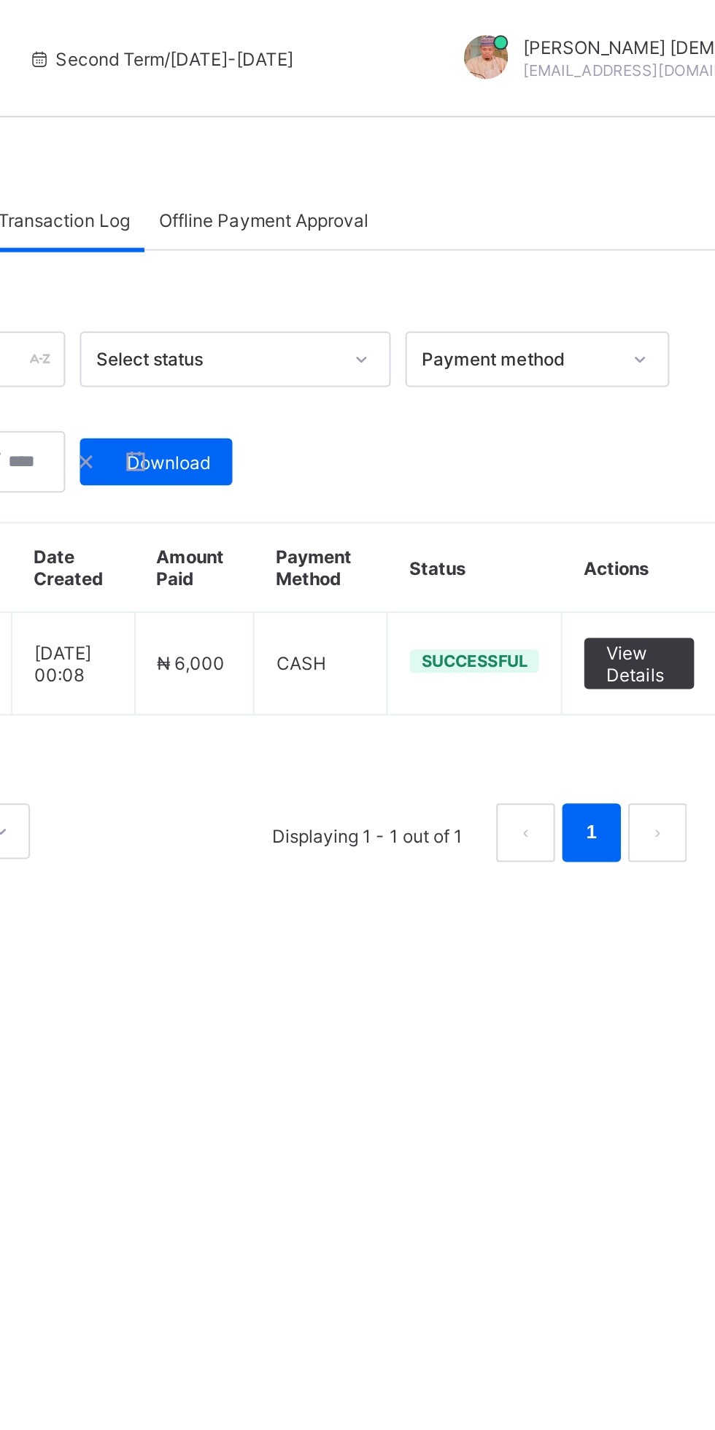
click at [424, 232] on span "Download" at bounding box center [416, 230] width 42 height 11
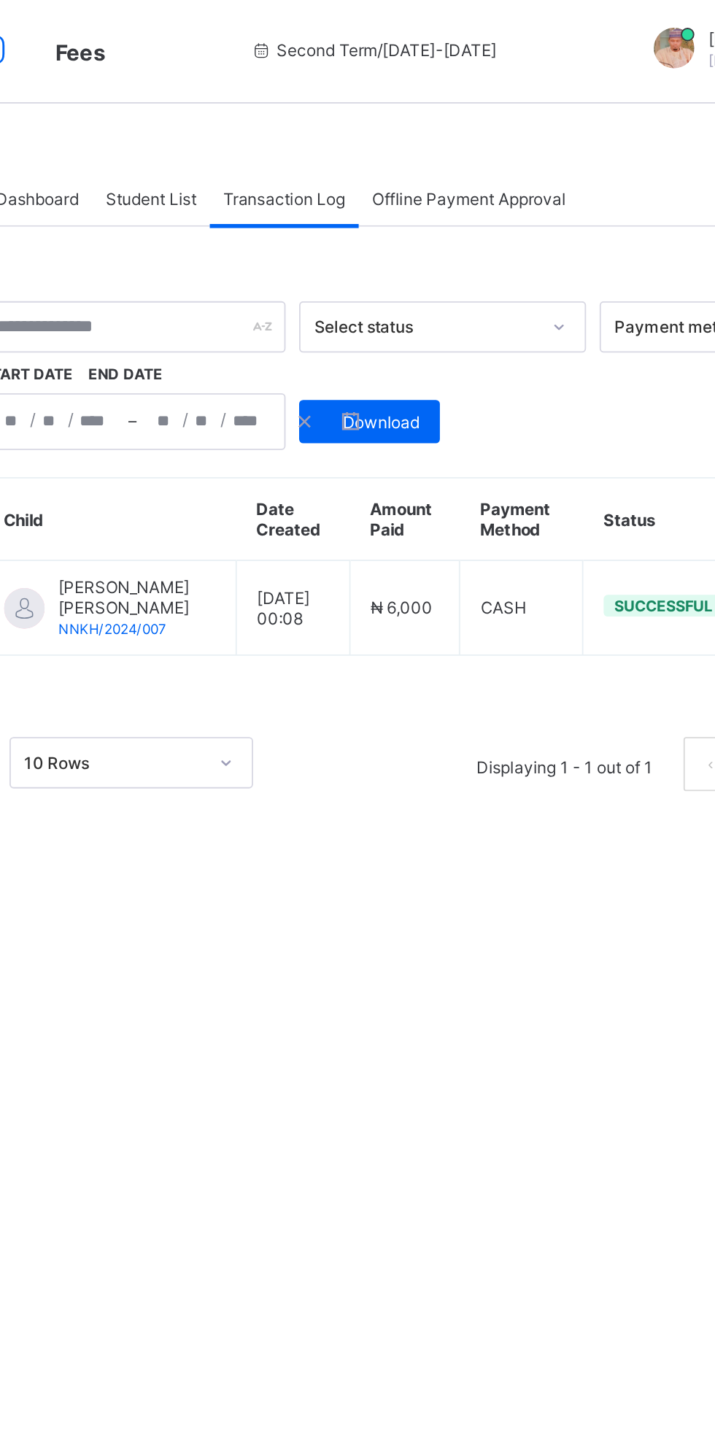
click at [463, 106] on span "Offline Payment Approval" at bounding box center [463, 109] width 104 height 11
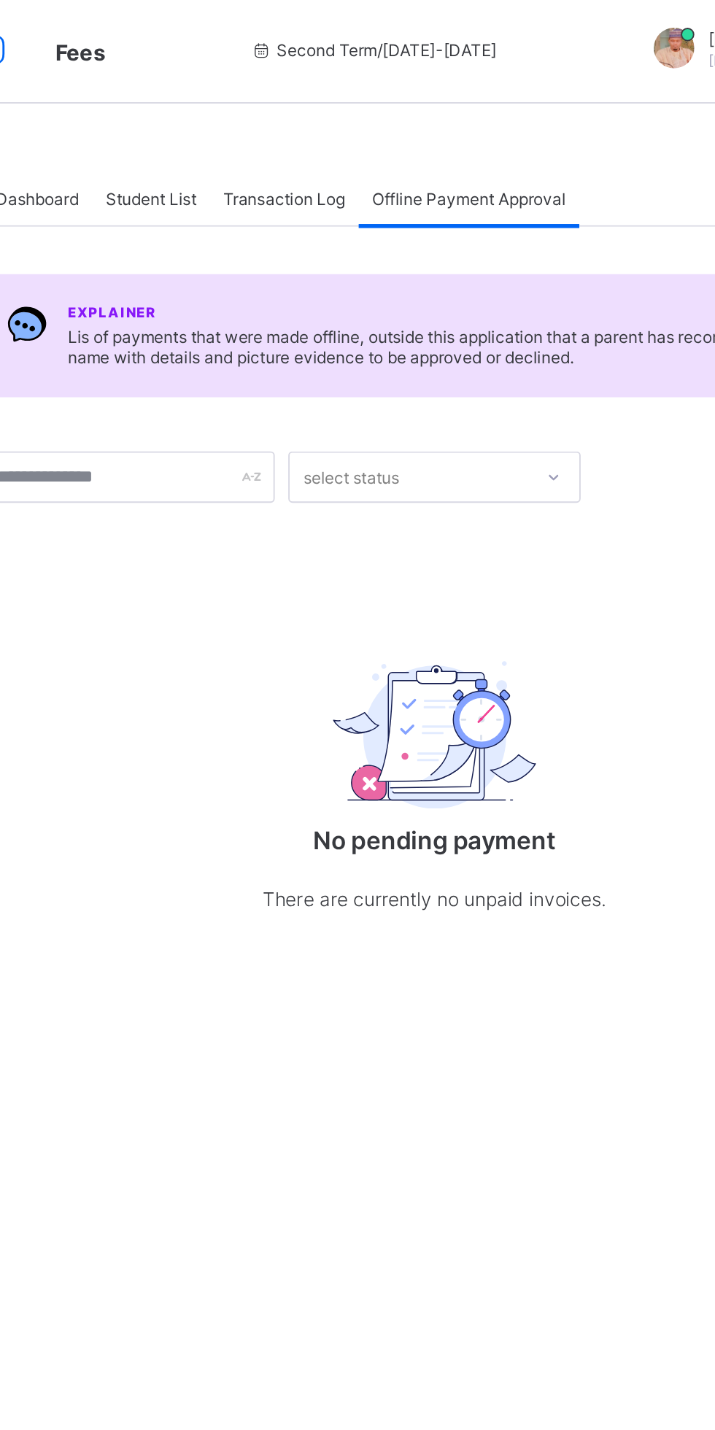
click at [368, 106] on span "Transaction Log" at bounding box center [364, 109] width 66 height 11
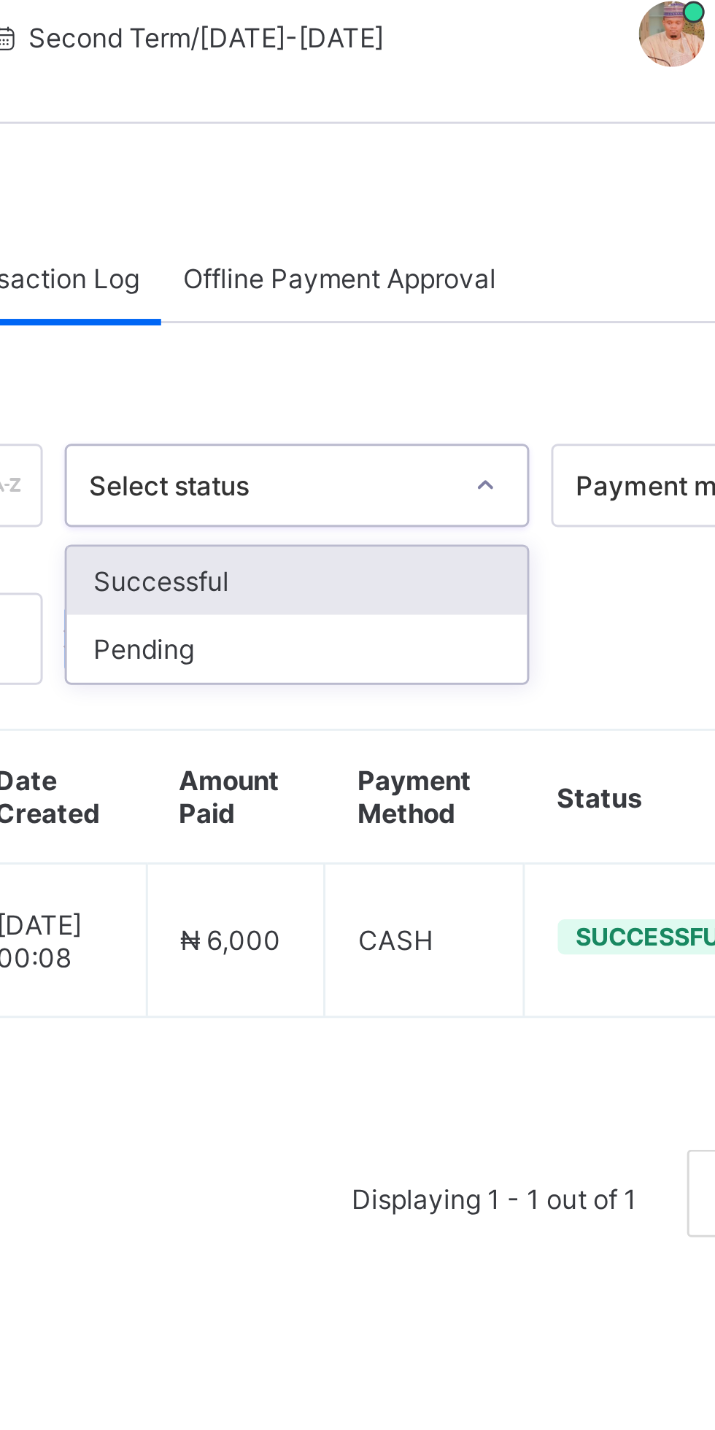
click at [453, 101] on div "Offline Payment Approval" at bounding box center [463, 109] width 119 height 29
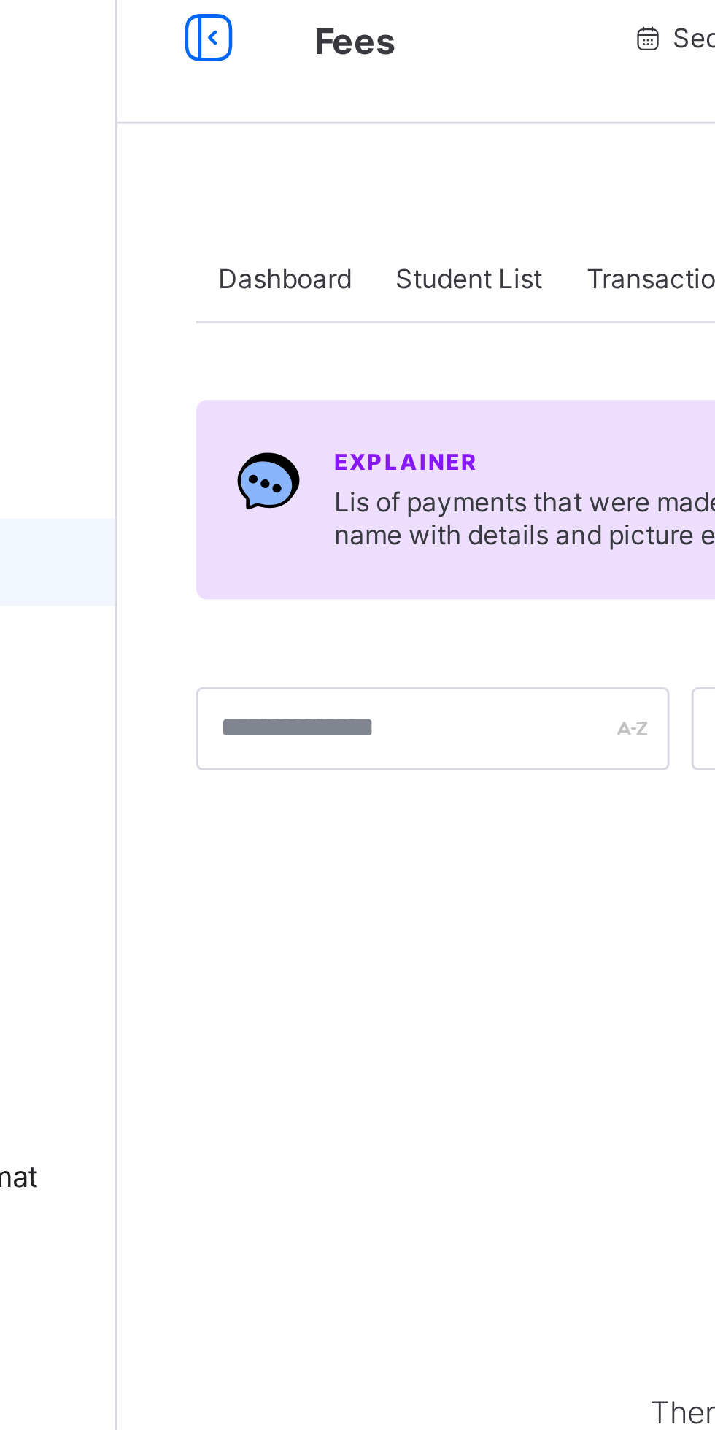
click at [229, 115] on div "Dashboard" at bounding box center [230, 109] width 59 height 29
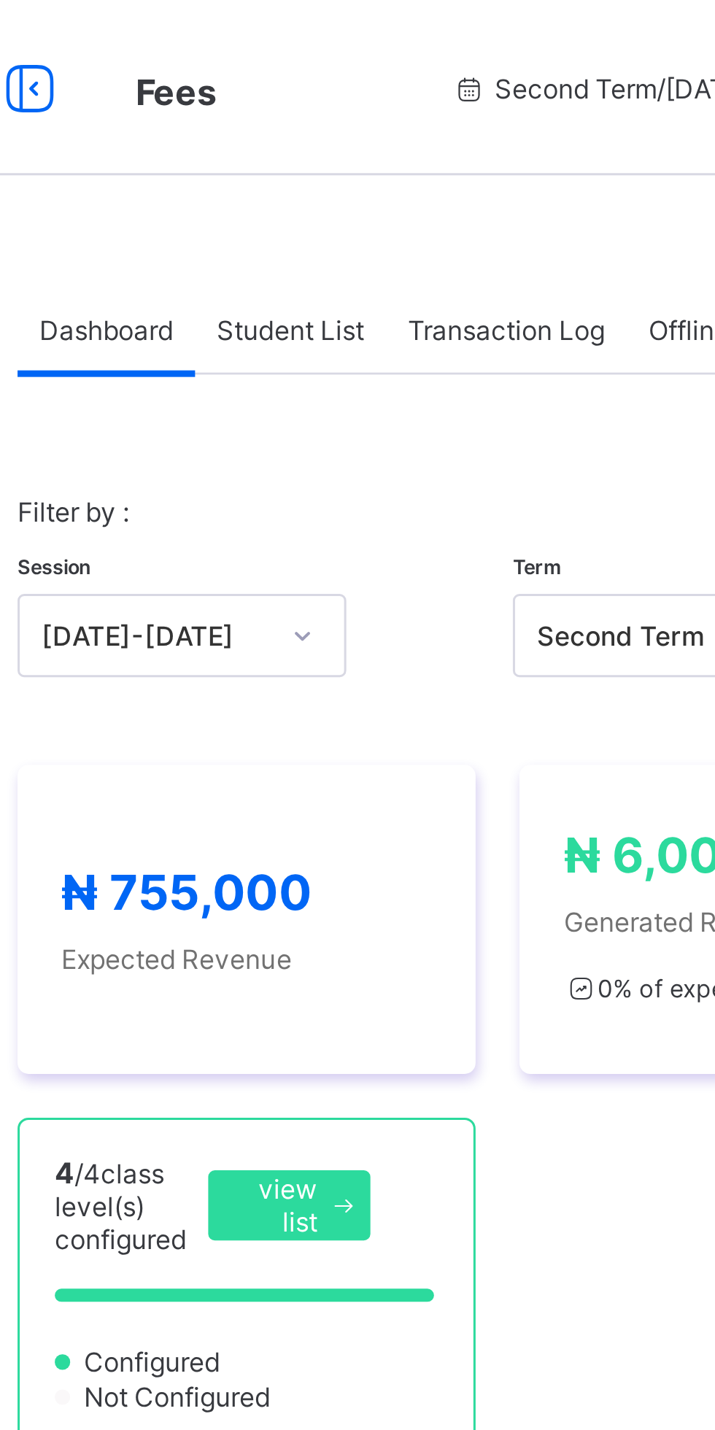
click at [303, 111] on span "Student List" at bounding box center [292, 109] width 49 height 11
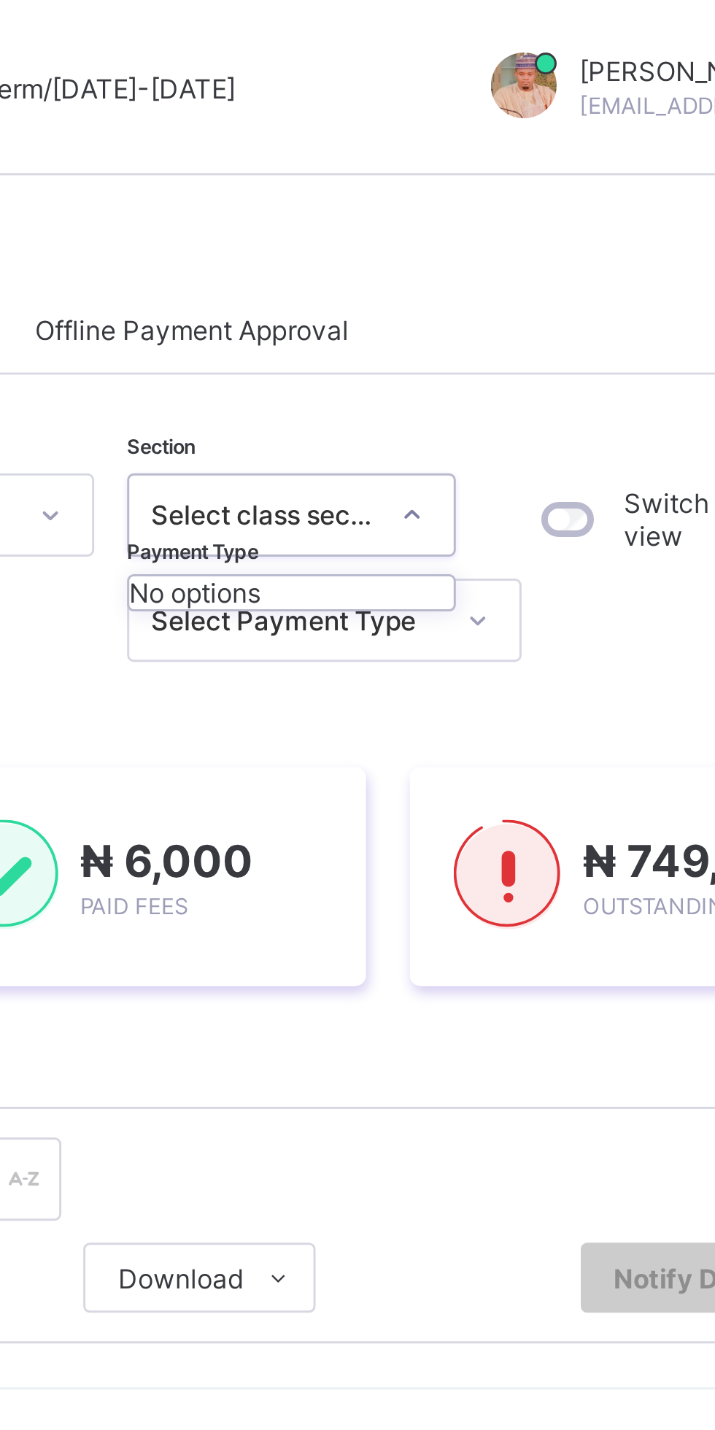
click at [596, 212] on div "Switch to parent view" at bounding box center [630, 189] width 115 height 63
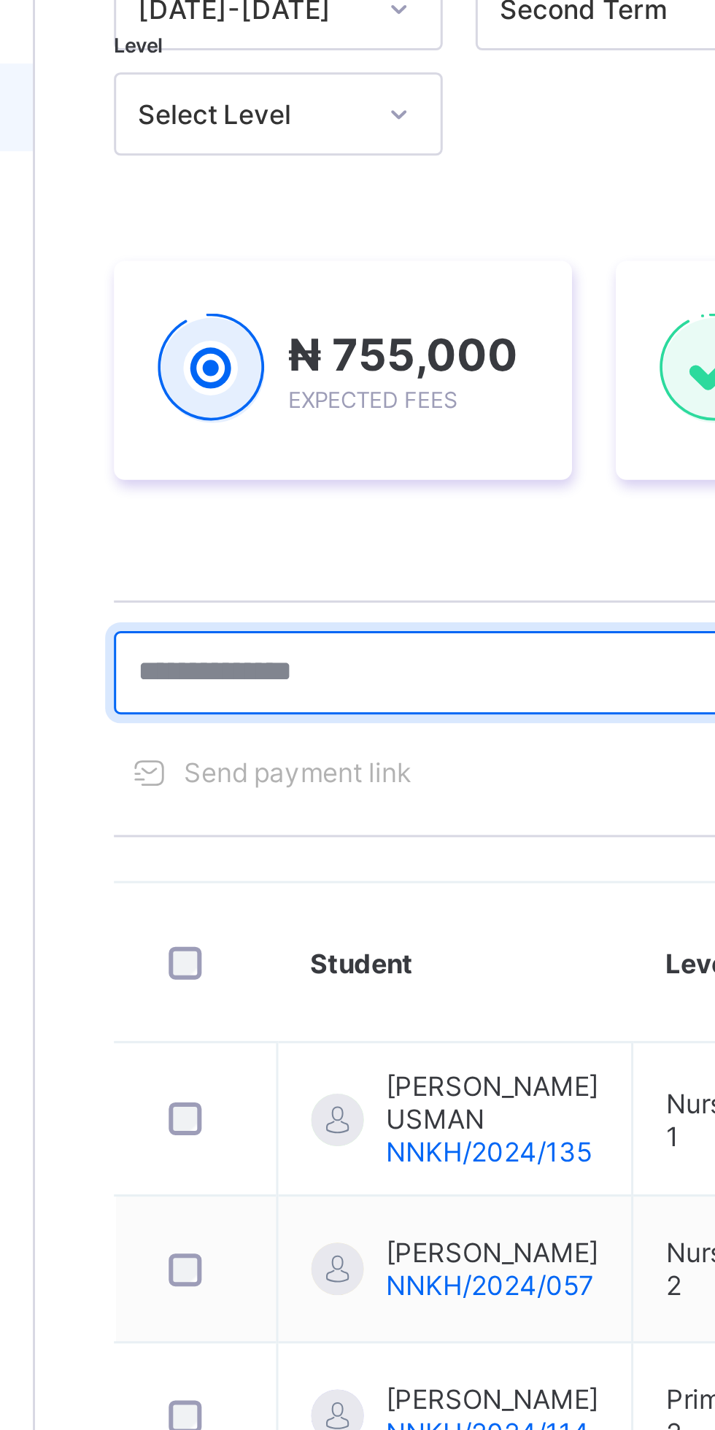
click at [303, 381] on input "text" at bounding box center [310, 393] width 219 height 28
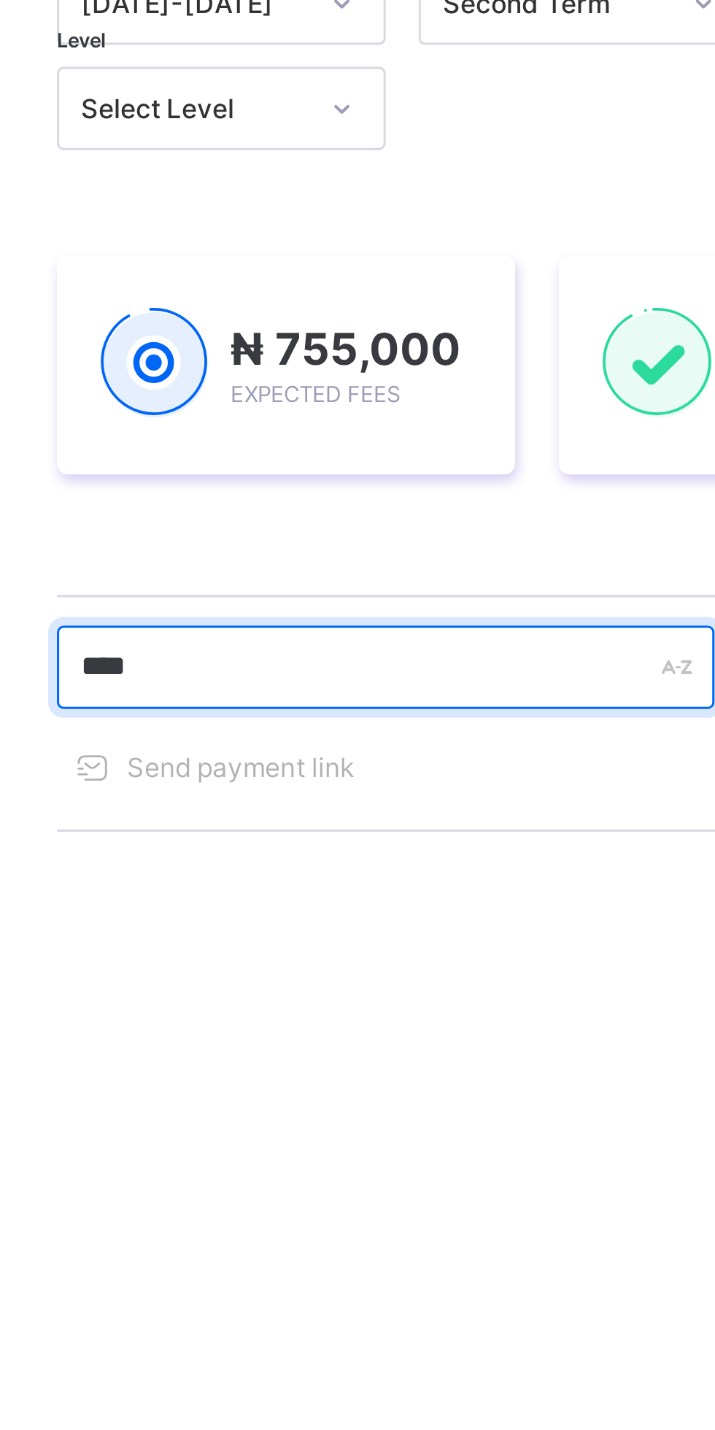
type input "******"
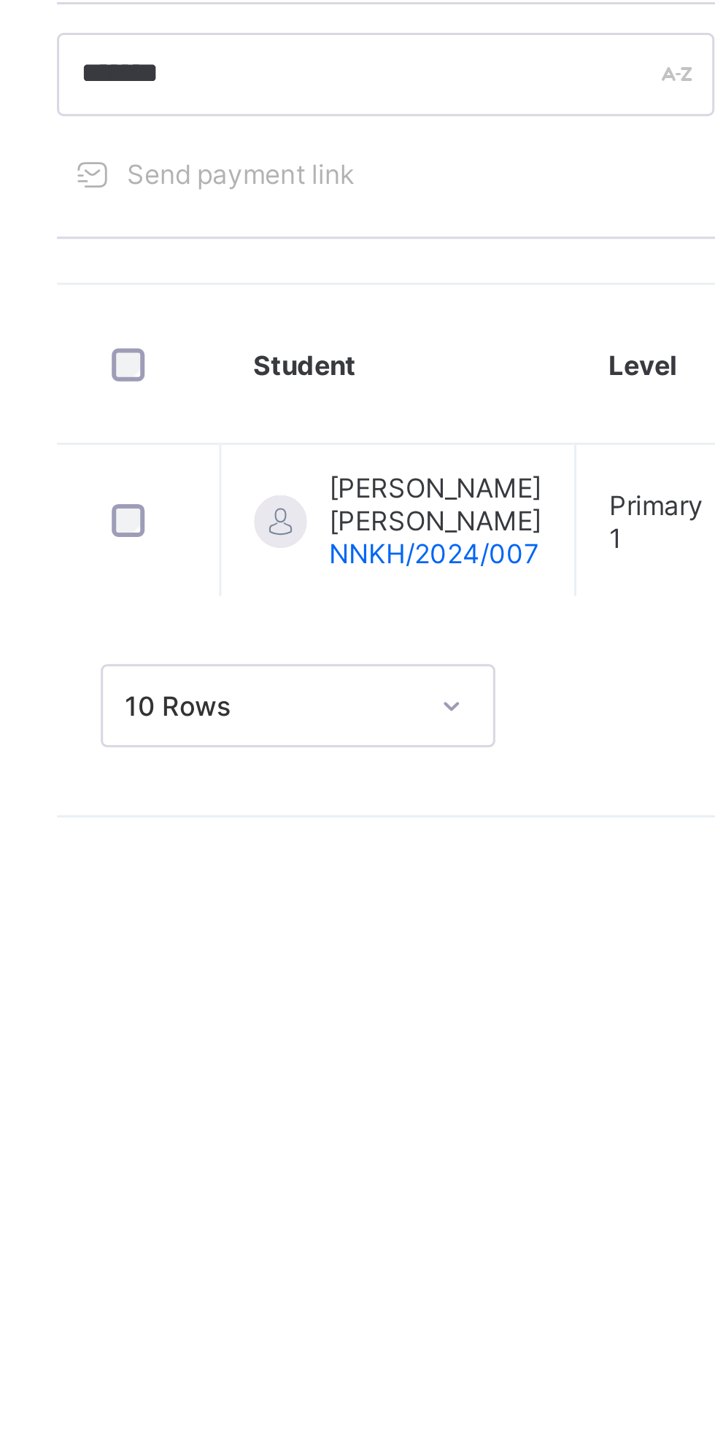
click at [319, 543] on span "[PERSON_NAME] [PERSON_NAME]" at bounding box center [327, 535] width 71 height 22
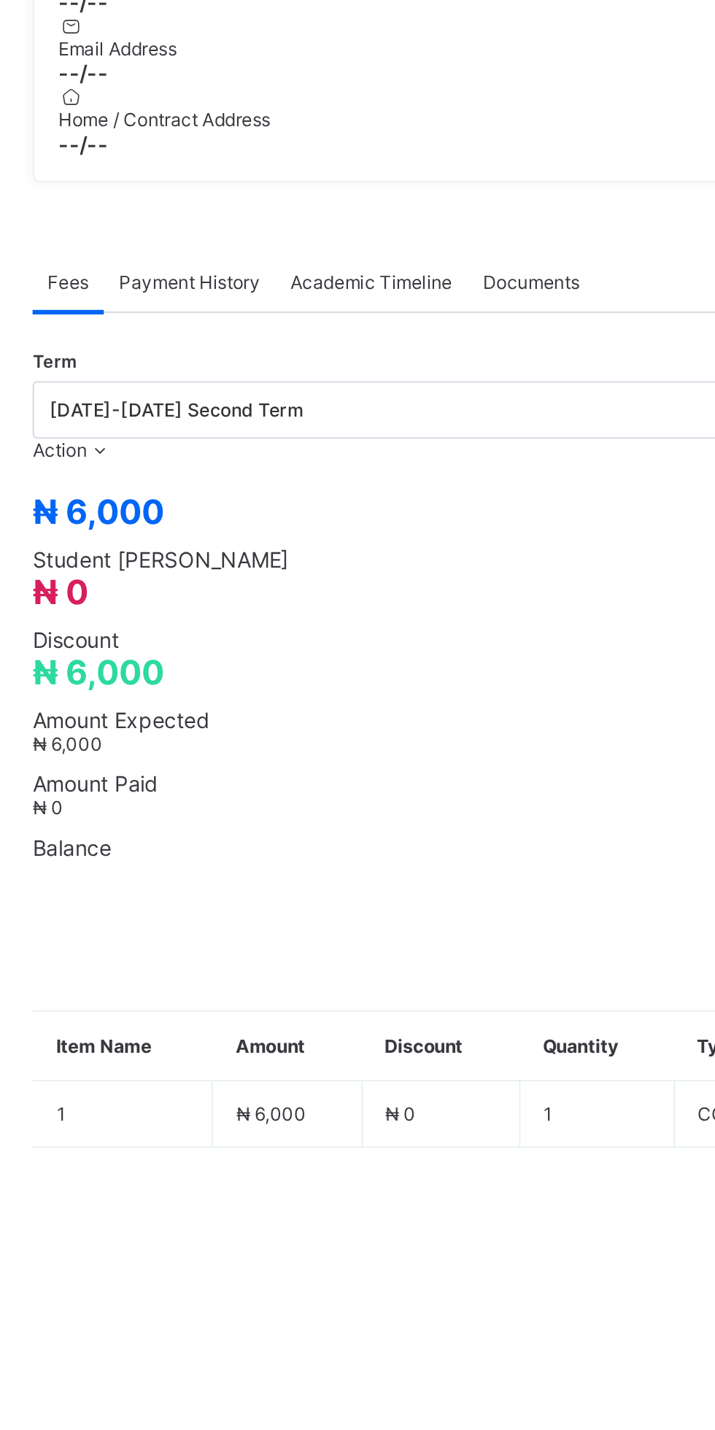
click at [451, 591] on div "Documents" at bounding box center [441, 576] width 61 height 29
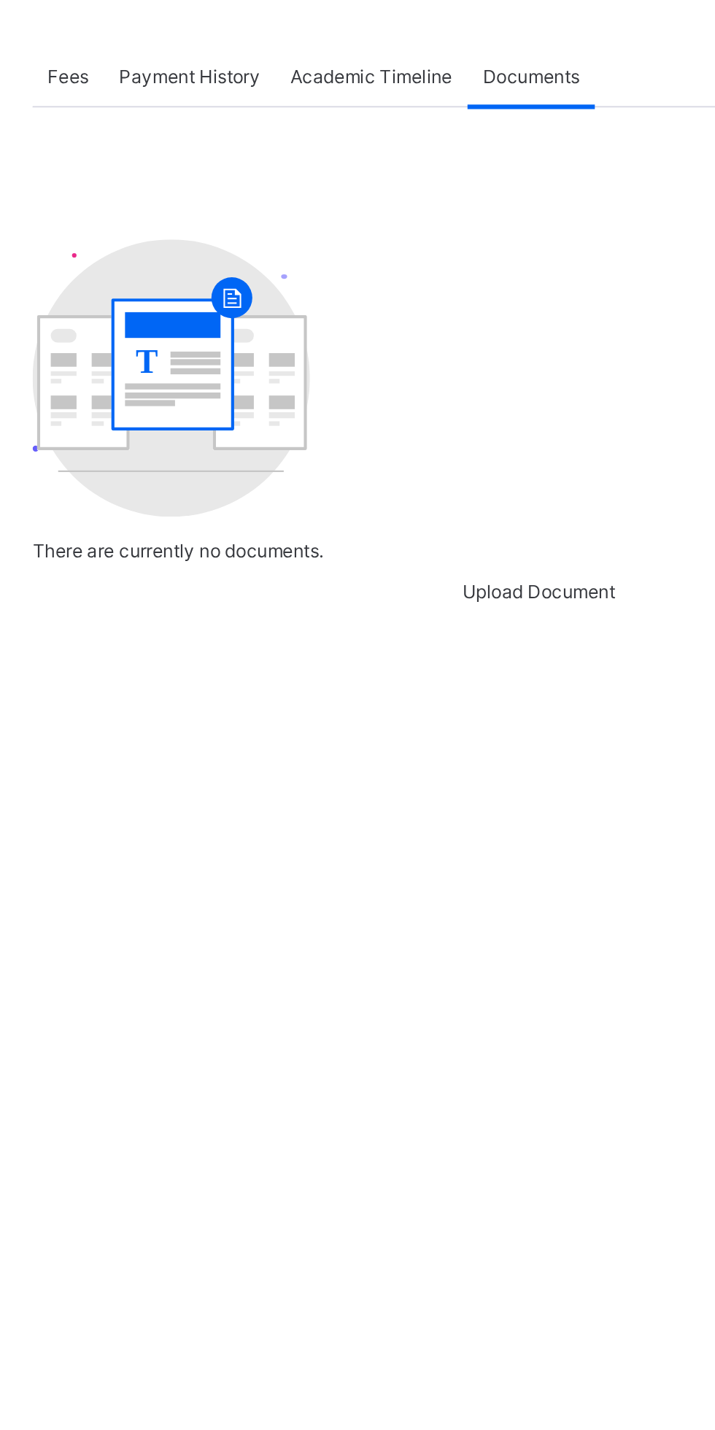
click at [468, 830] on span "Upload Document" at bounding box center [445, 824] width 74 height 11
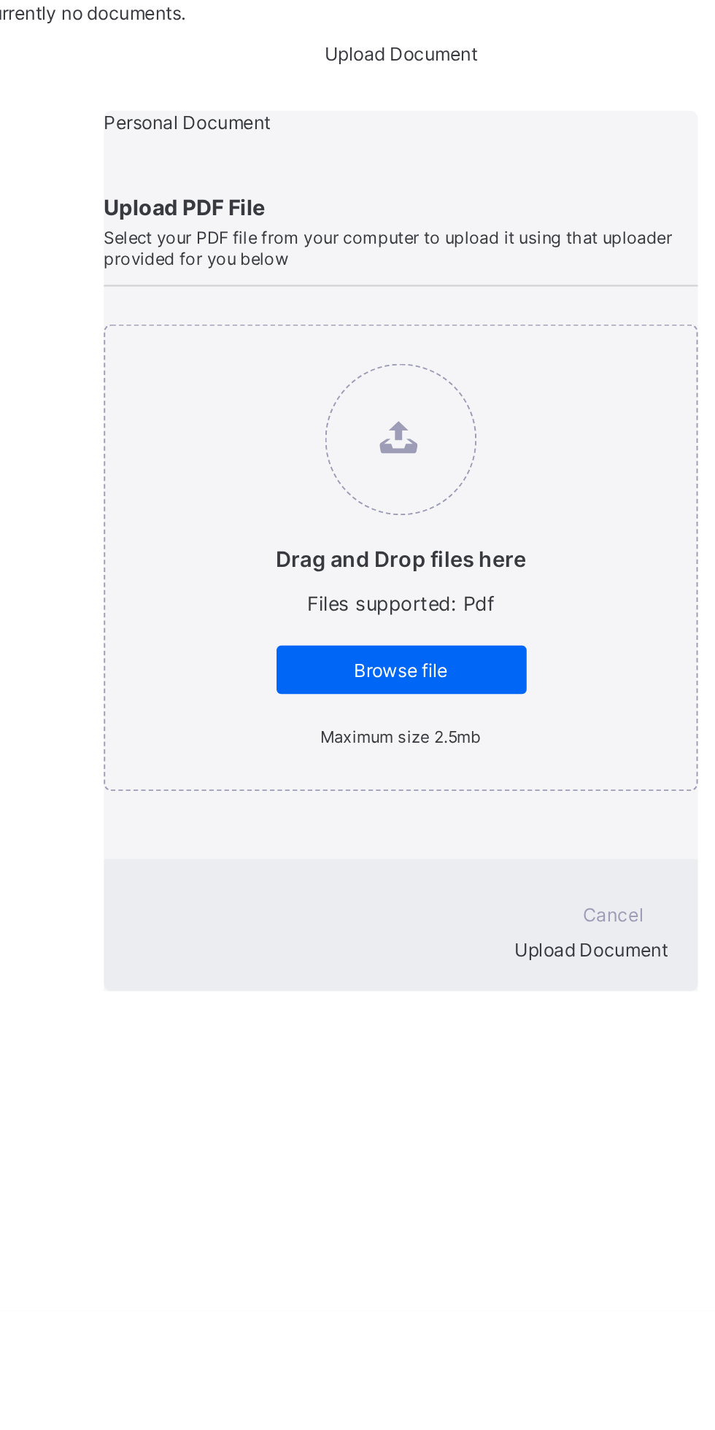
click at [505, 1129] on div "Browse file" at bounding box center [445, 1120] width 120 height 23
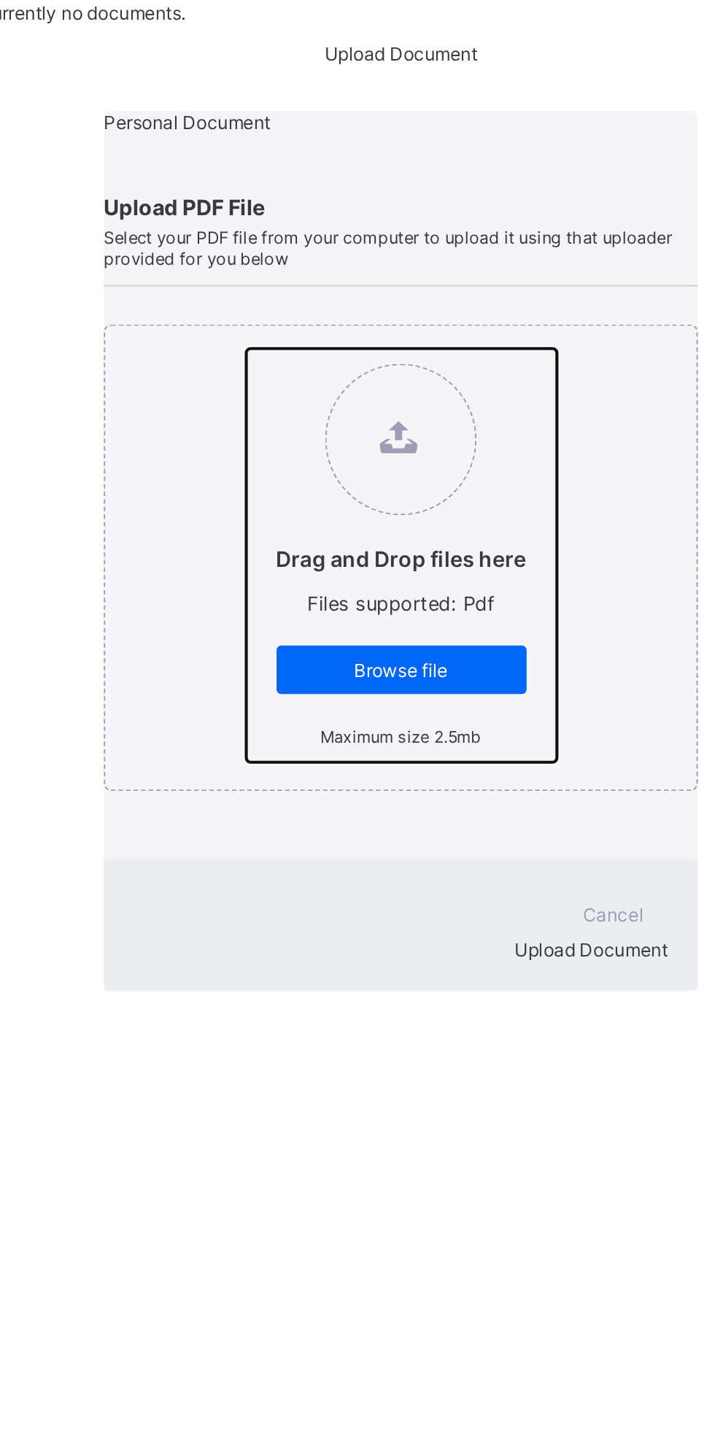
click at [371, 966] on input "Drag and Drop files here Files supported: Pdf Browse file Maximum size 2.5mb" at bounding box center [371, 966] width 0 height 0
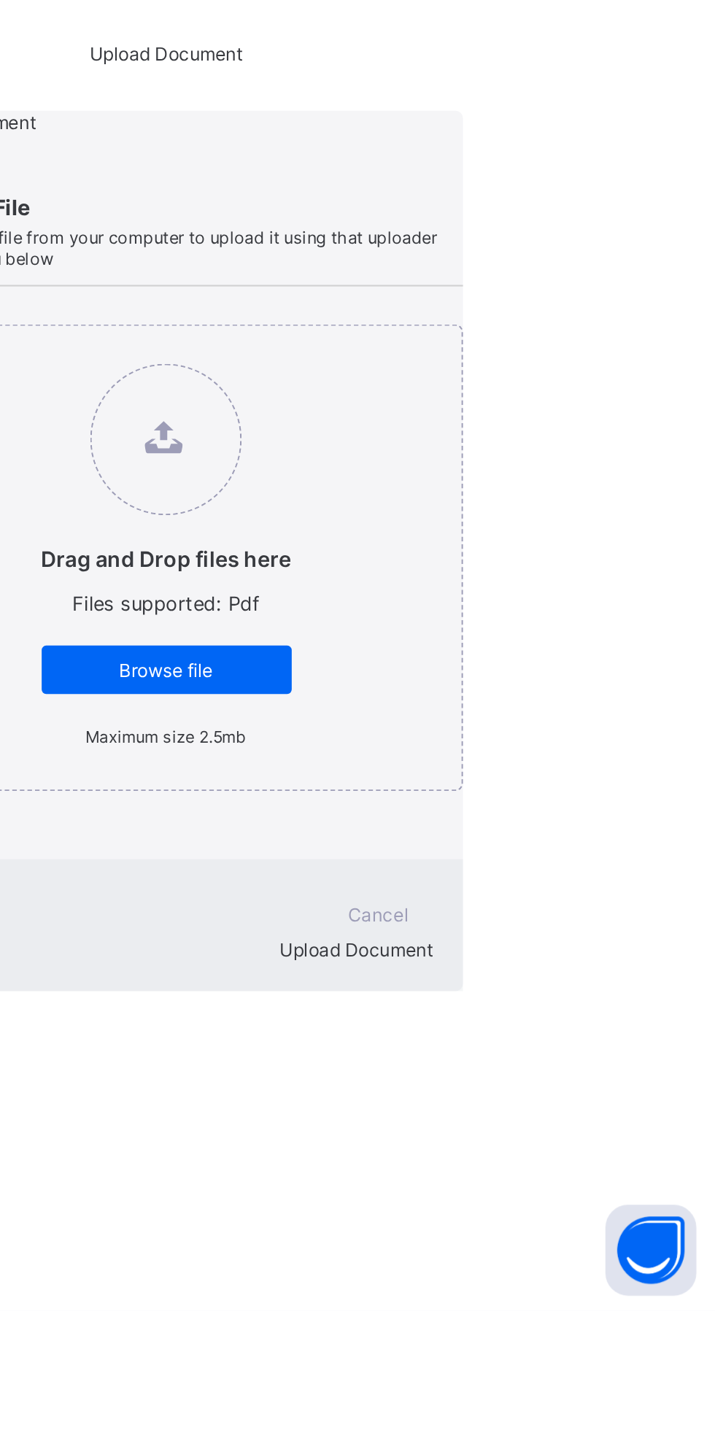
click at [573, 1250] on span "Upload Document" at bounding box center [537, 1255] width 74 height 11
click at [532, 1244] on span "Cancel" at bounding box center [546, 1238] width 29 height 11
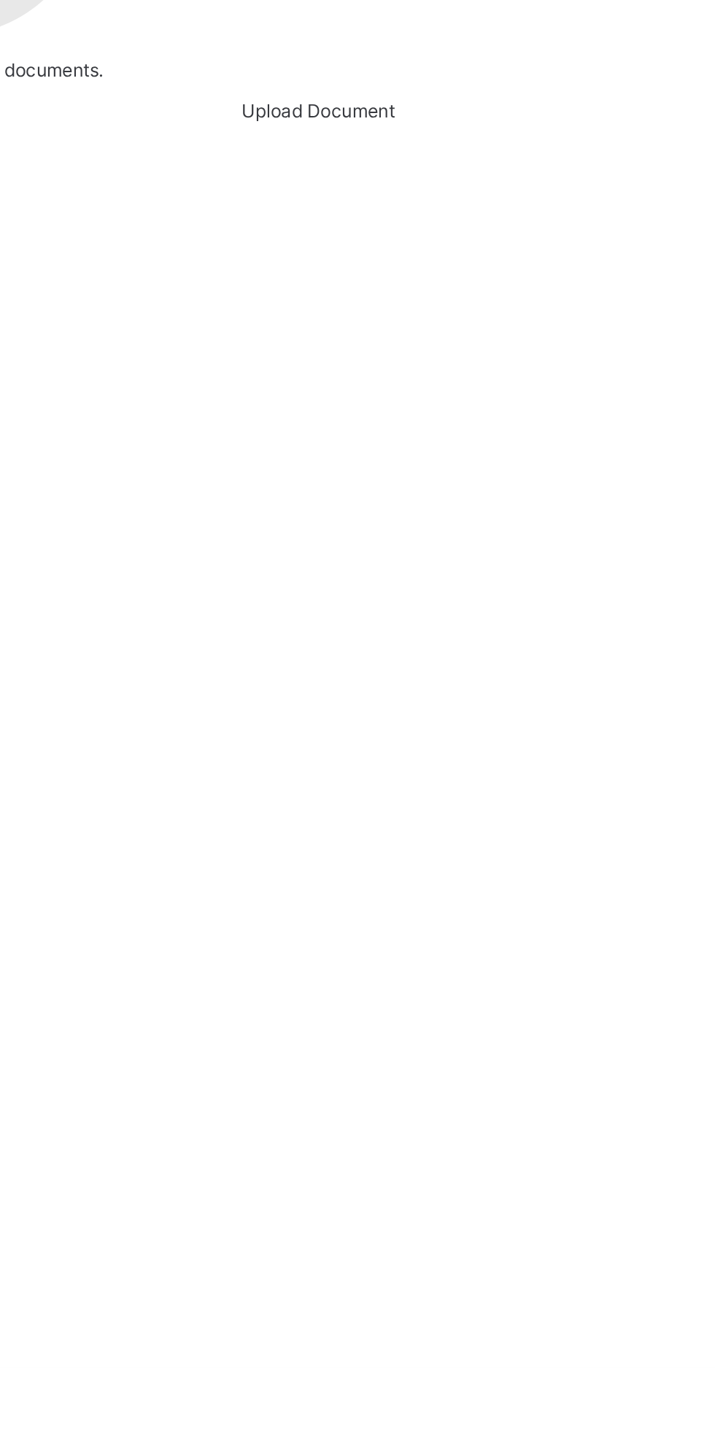
click at [292, 732] on rect at bounding box center [269, 730] width 46 height 3
click at [488, 830] on div "Upload Document" at bounding box center [444, 824] width 487 height 11
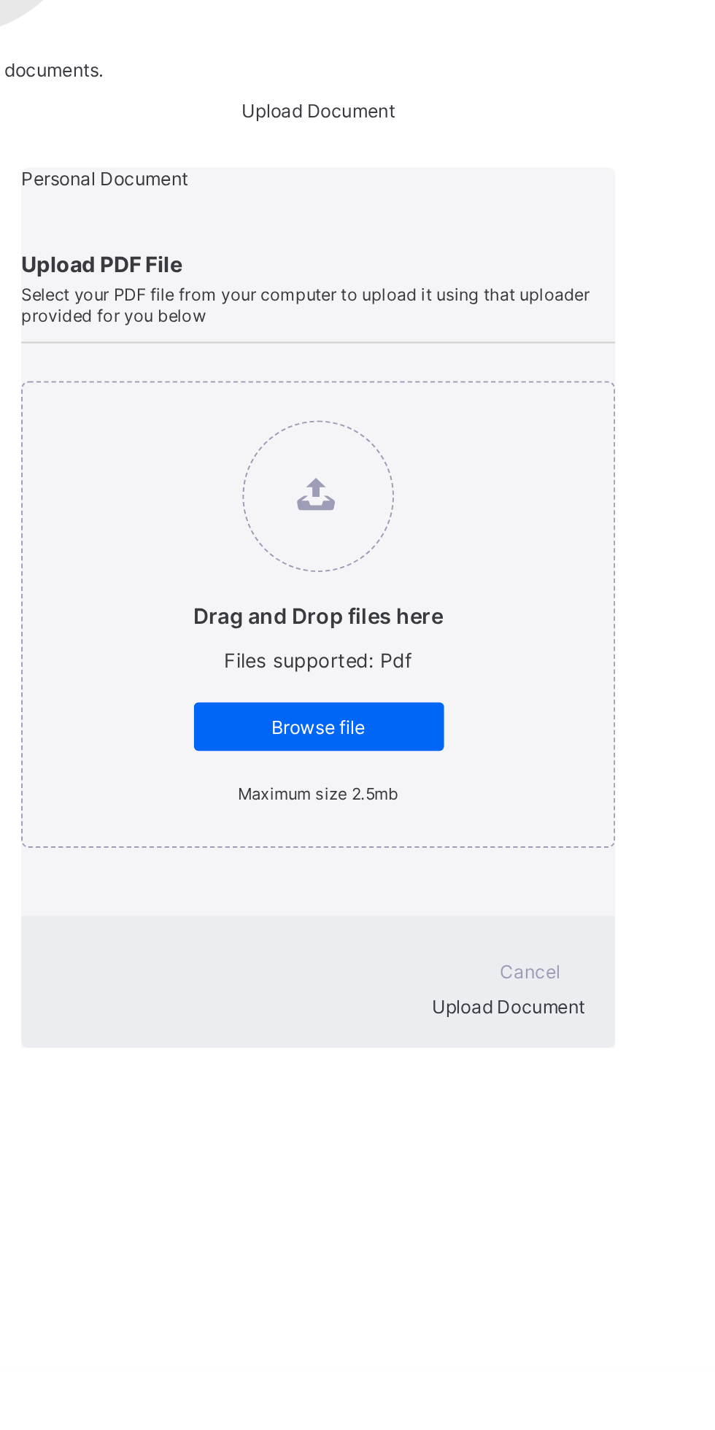
click at [481, 1023] on figure at bounding box center [444, 1010] width 73 height 73
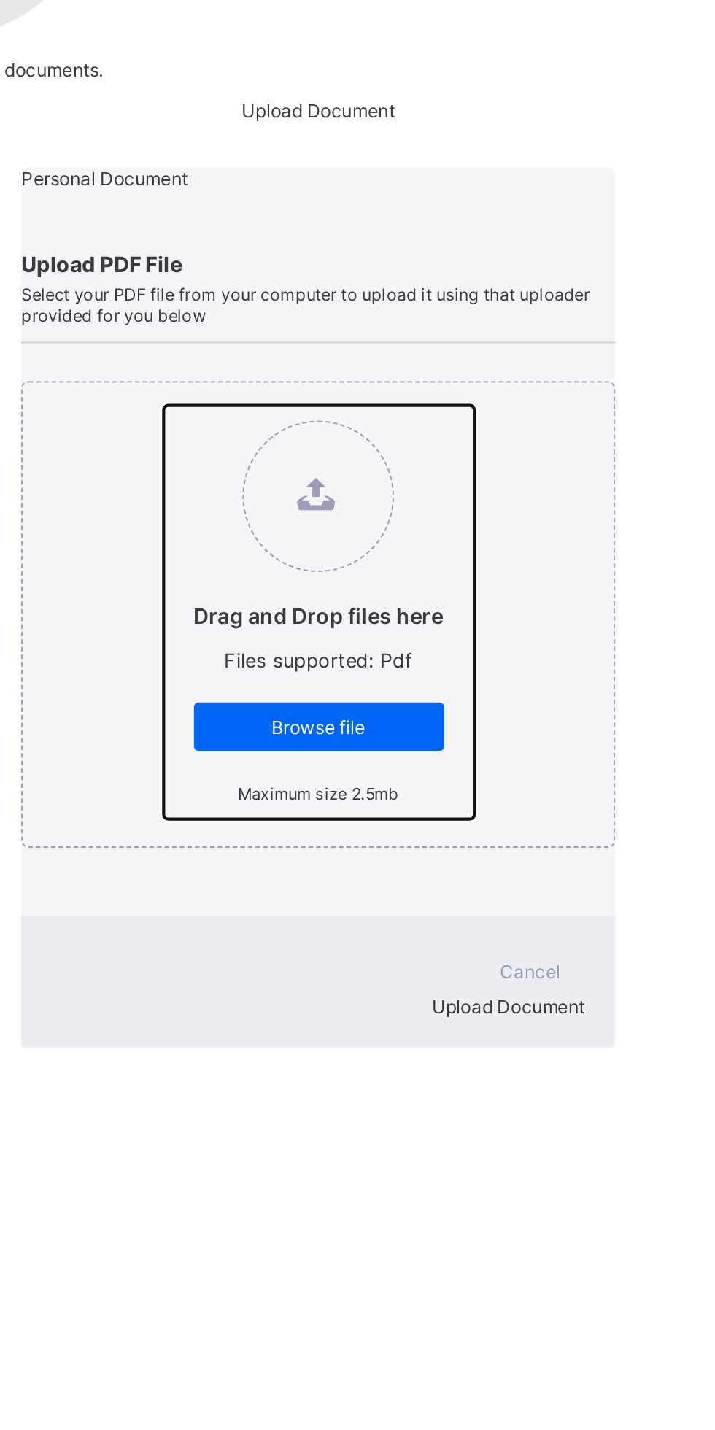
click at [371, 966] on input "Drag and Drop files here Files supported: Pdf Browse file Maximum size 2.5mb" at bounding box center [371, 966] width 0 height 0
type input "**********"
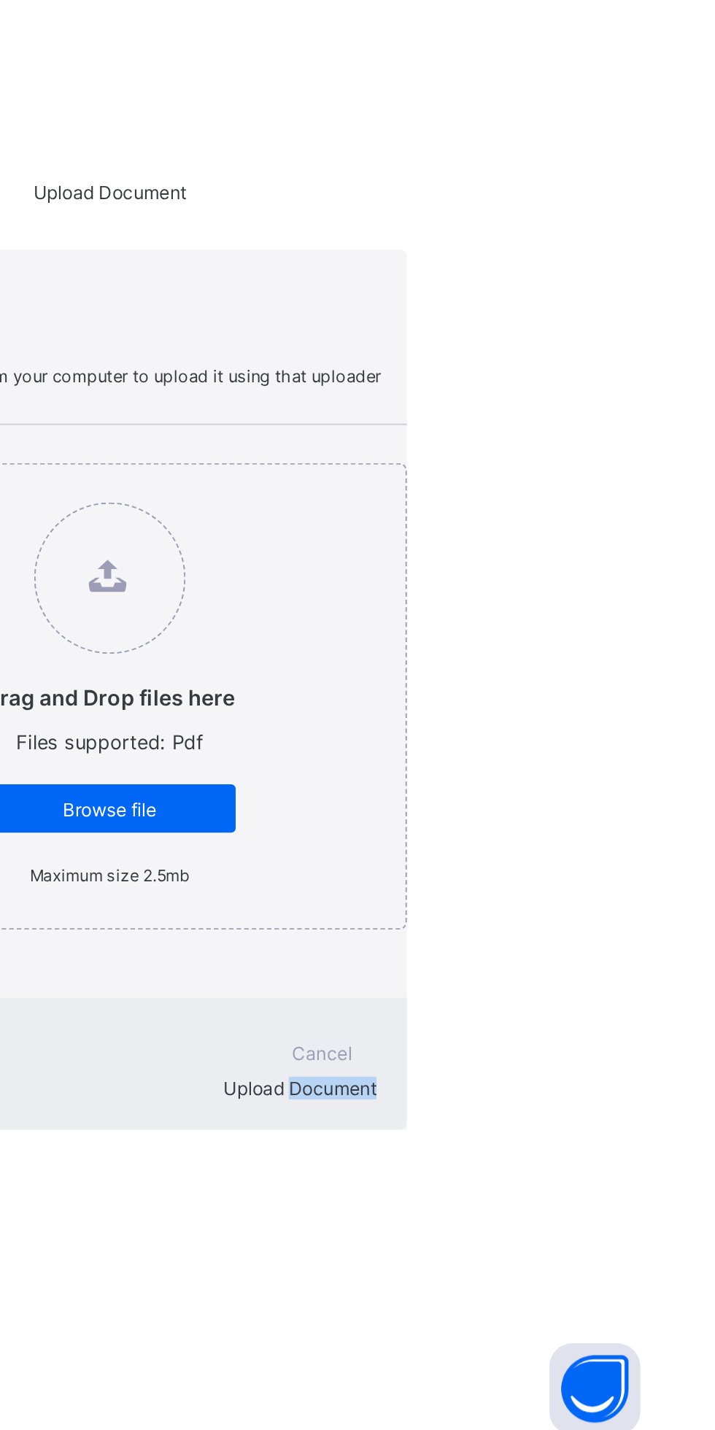
click at [573, 1252] on span "Upload Document" at bounding box center [537, 1255] width 74 height 11
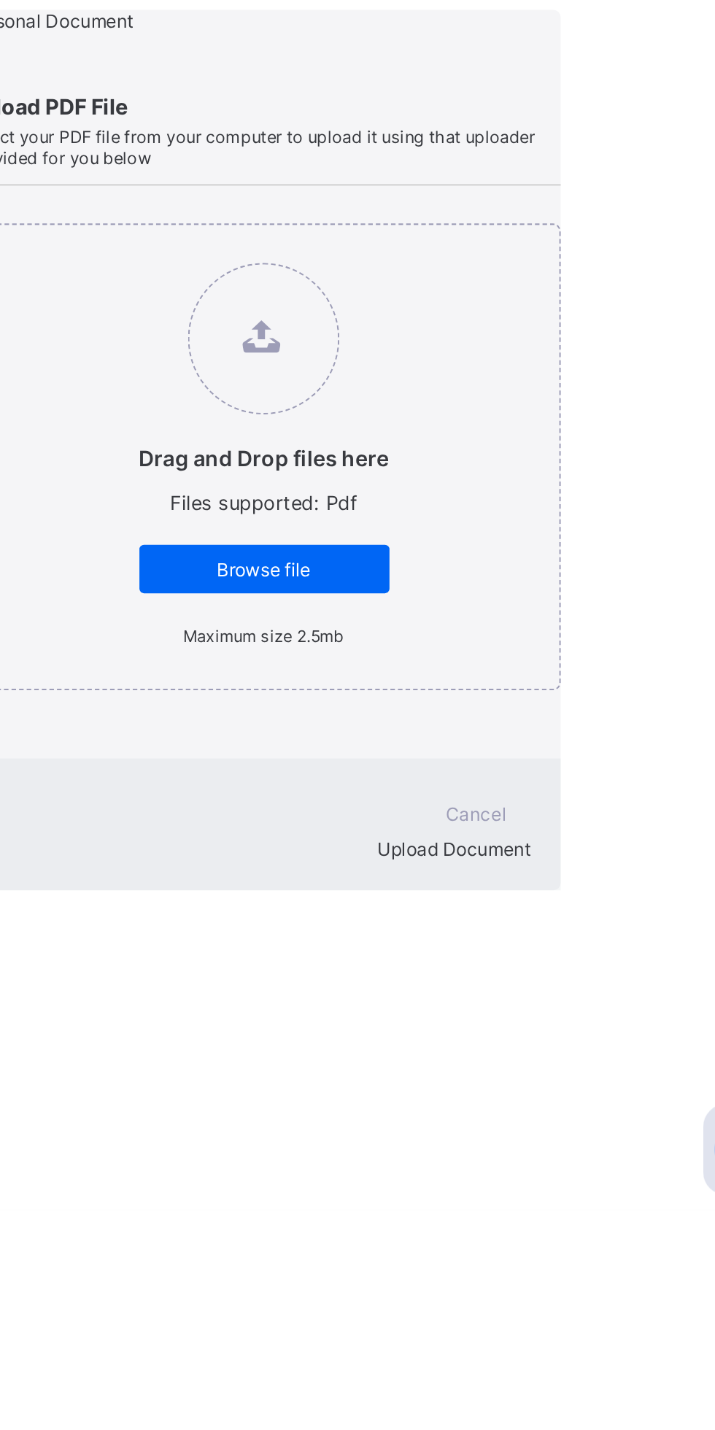
click at [565, 1276] on div "Personal Document Upload PDF File Select your PDF file from your computer to up…" at bounding box center [444, 1064] width 487 height 424
click at [570, 1276] on div "Personal Document Upload PDF File Select your PDF file from your computer to up…" at bounding box center [444, 1064] width 487 height 424
click at [538, 1250] on div "Cancel" at bounding box center [547, 1238] width 53 height 23
